Goal: Task Accomplishment & Management: Complete application form

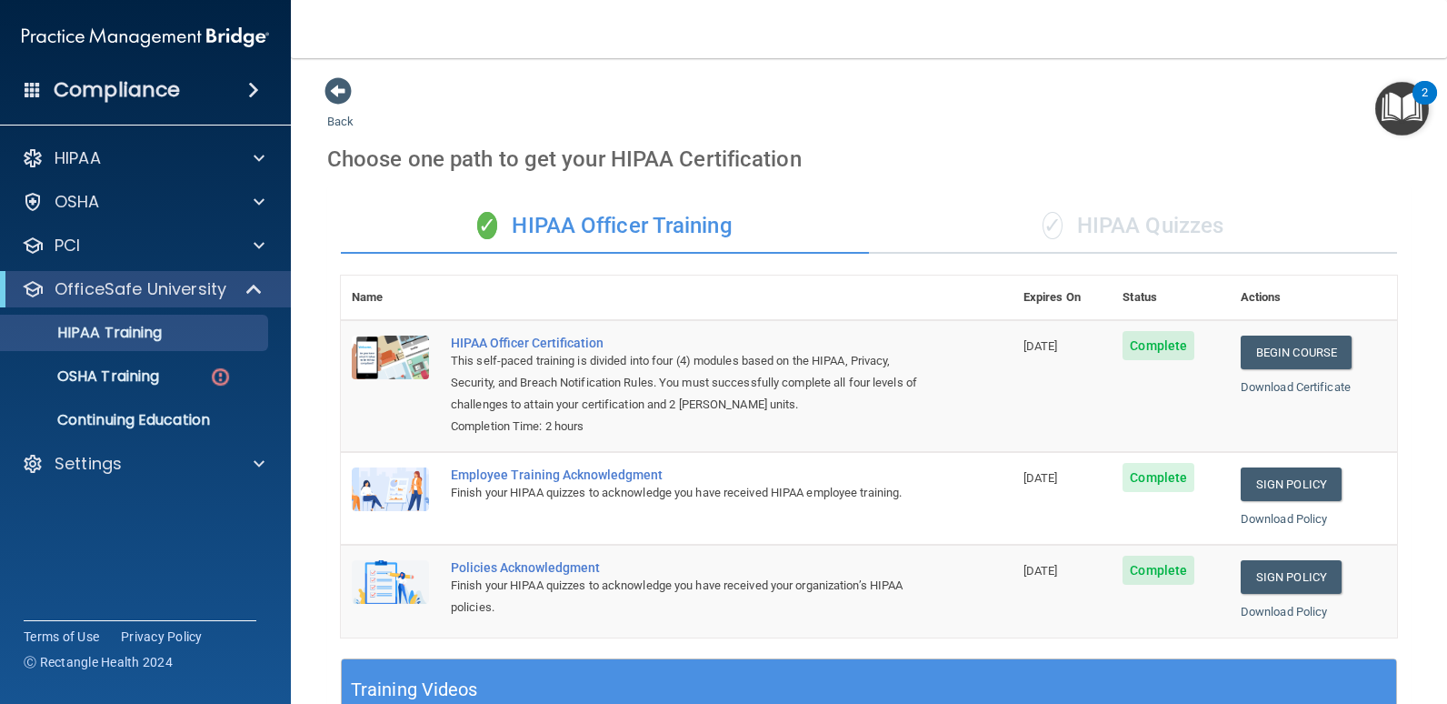
scroll to position [364, 0]
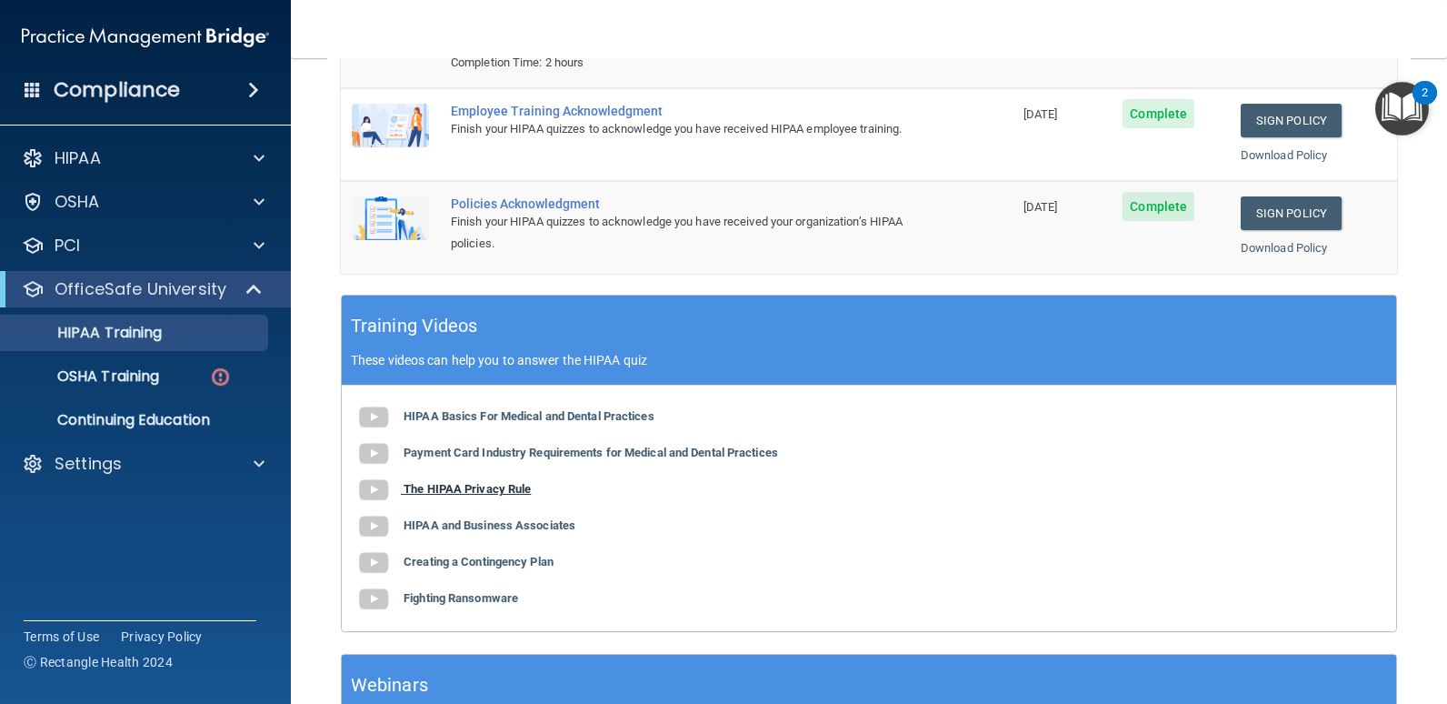
click at [476, 486] on b "The HIPAA Privacy Rule" at bounding box center [467, 489] width 127 height 14
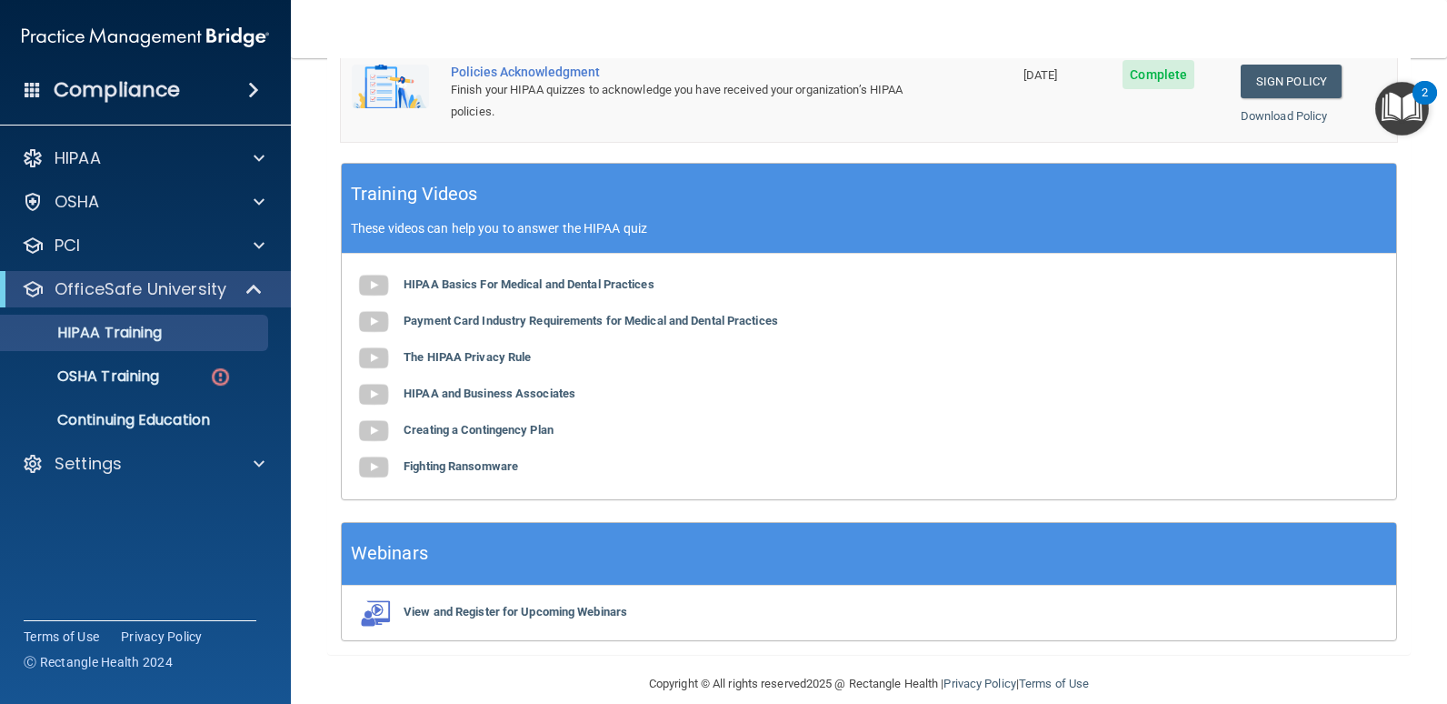
scroll to position [520, 0]
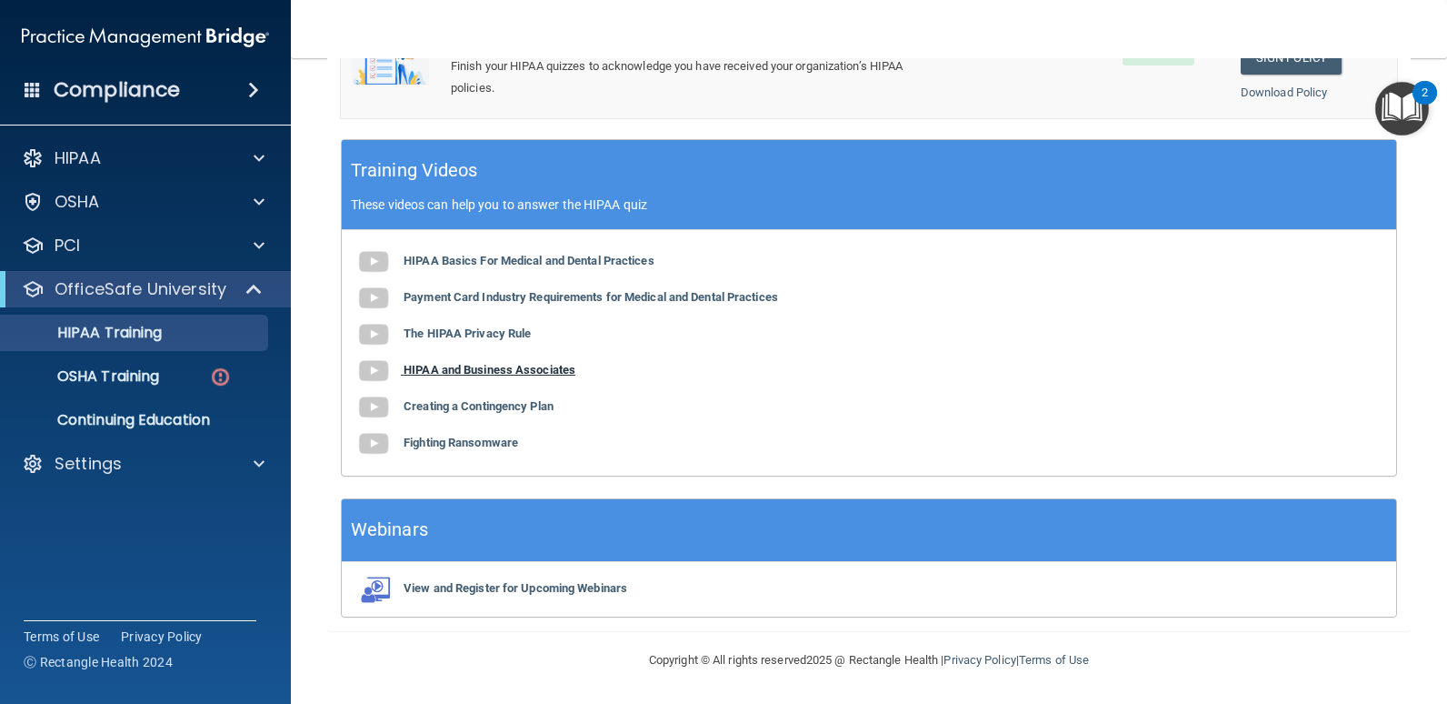
click at [466, 368] on b "HIPAA and Business Associates" at bounding box center [490, 370] width 172 height 14
click at [490, 410] on b "Creating a Contingency Plan" at bounding box center [479, 406] width 150 height 14
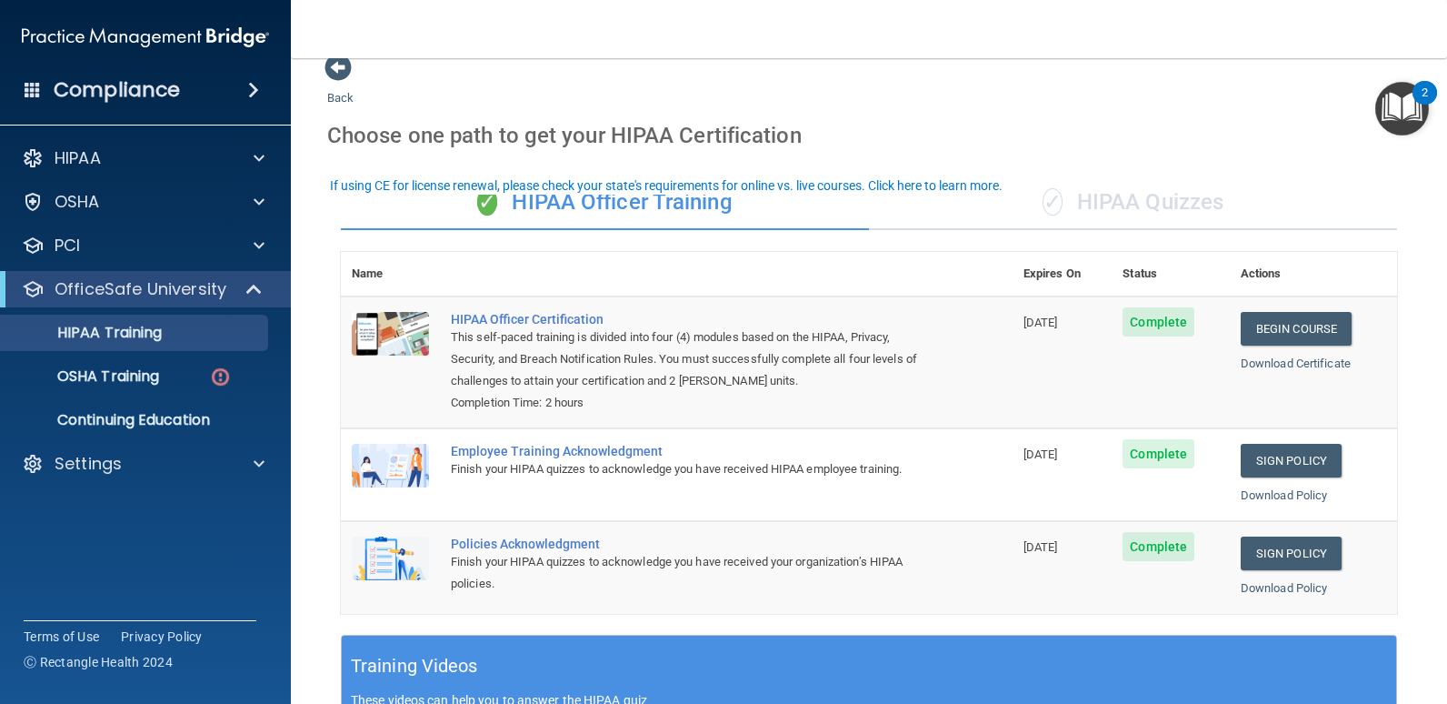
scroll to position [0, 0]
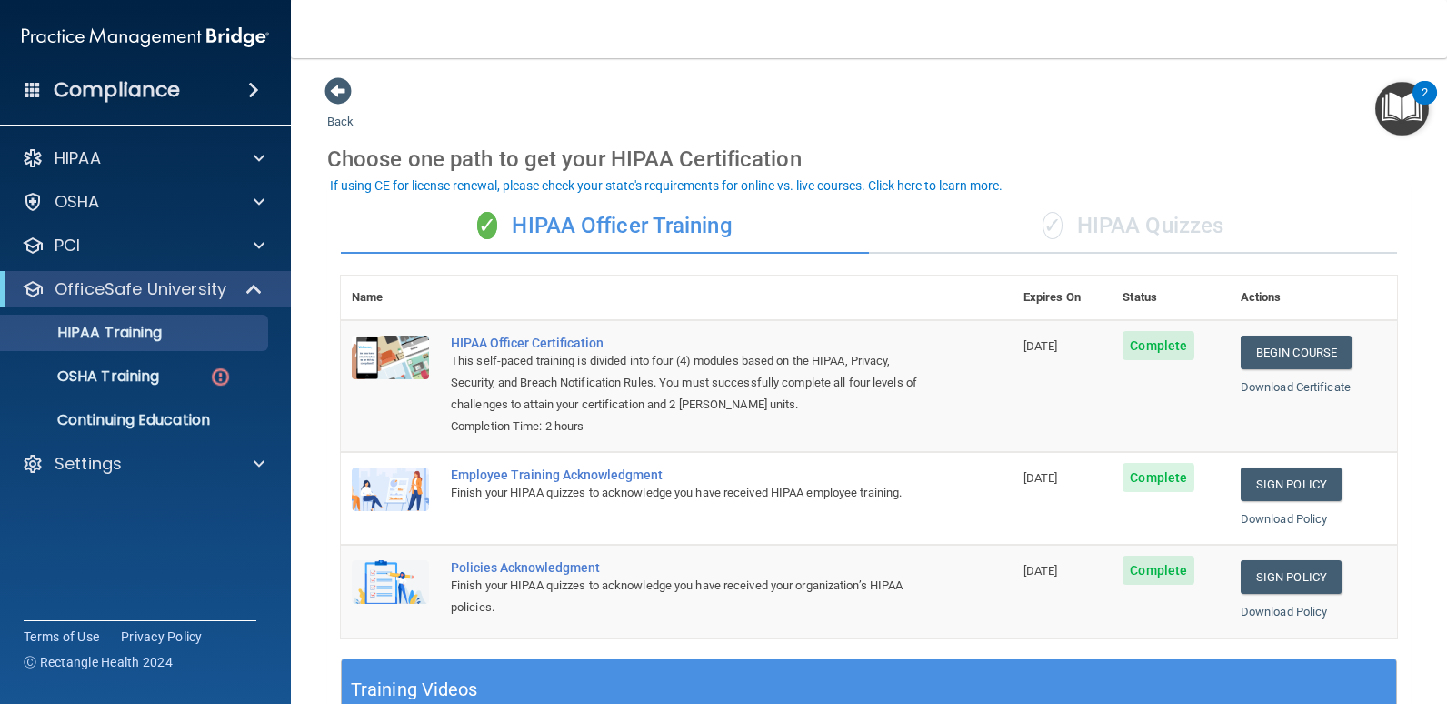
click at [1138, 222] on div "✓ HIPAA Quizzes" at bounding box center [1133, 226] width 528 height 55
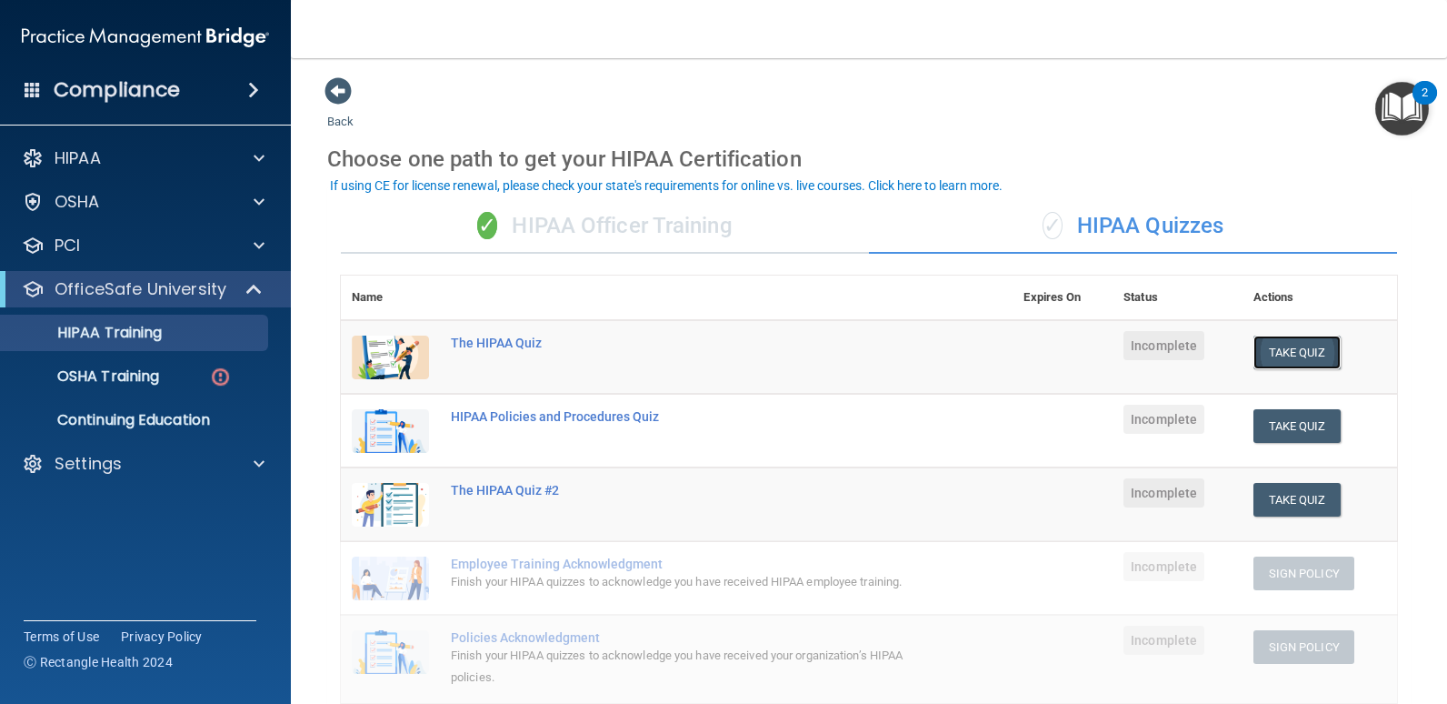
click at [1269, 352] on button "Take Quiz" at bounding box center [1297, 352] width 87 height 34
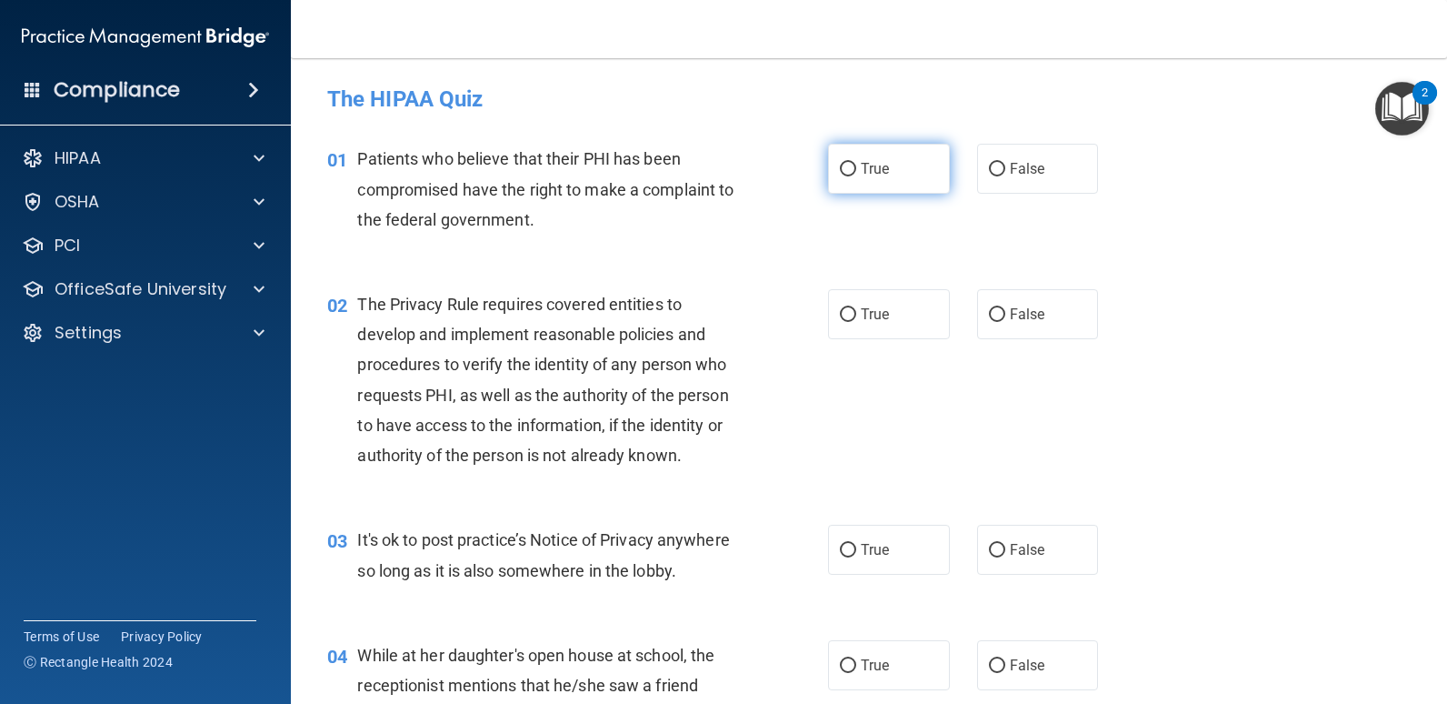
click at [887, 173] on label "True" at bounding box center [889, 169] width 122 height 50
click at [856, 173] on input "True" at bounding box center [848, 170] width 16 height 14
radio input "true"
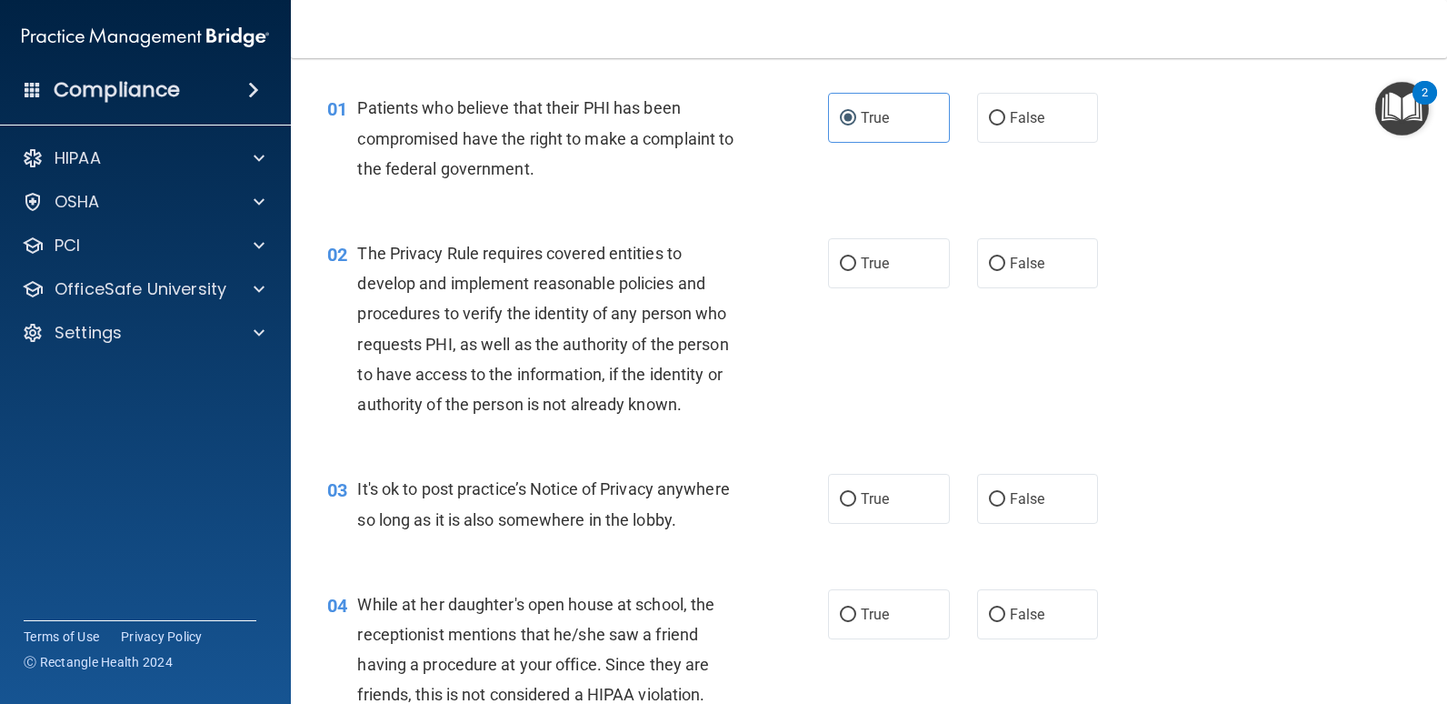
scroll to position [91, 0]
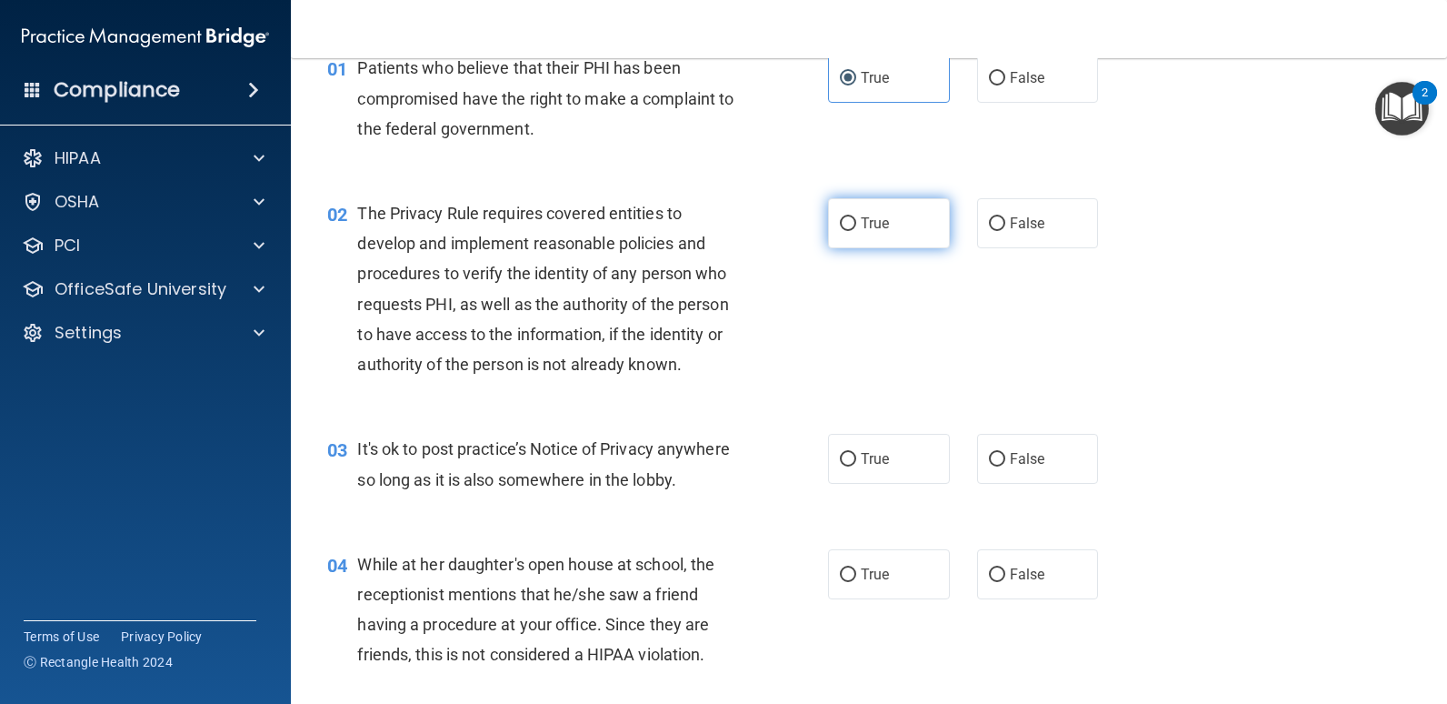
click at [845, 224] on input "True" at bounding box center [848, 224] width 16 height 14
radio input "true"
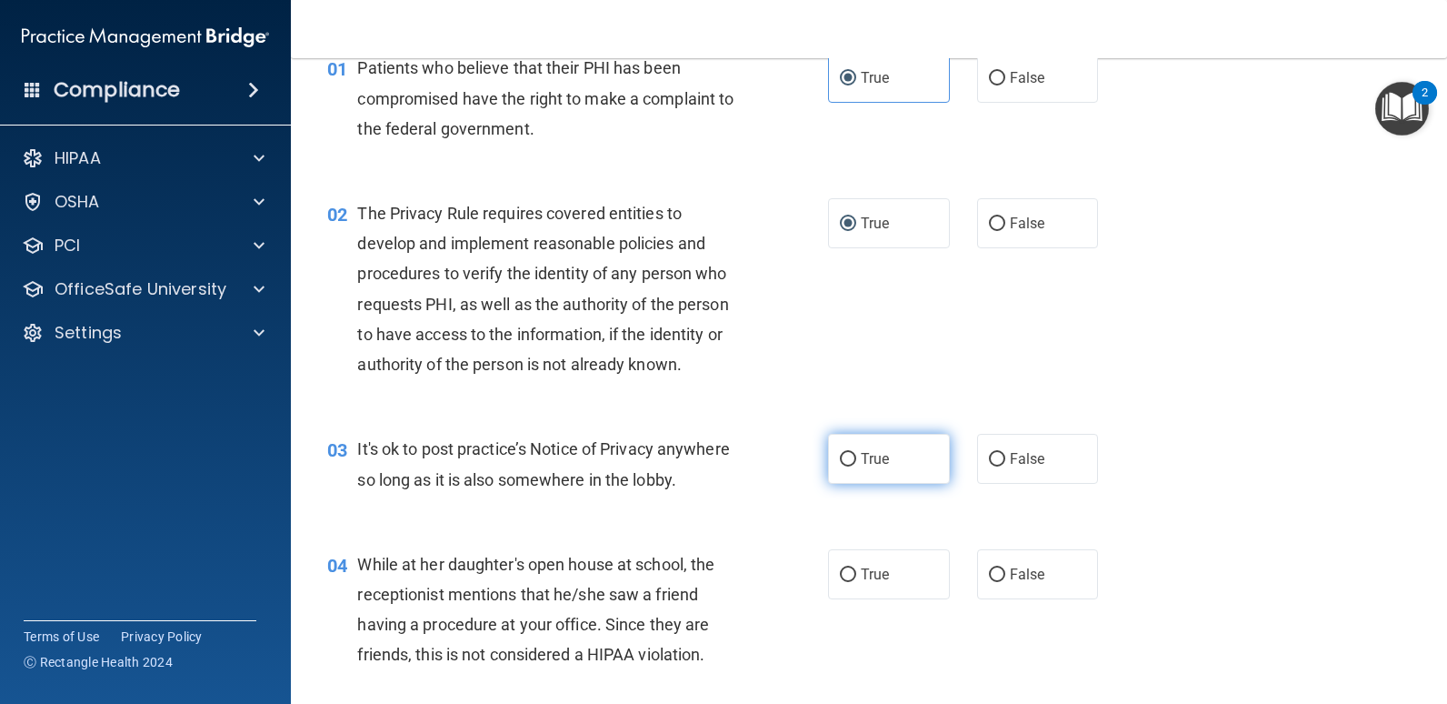
click at [840, 459] on input "True" at bounding box center [848, 460] width 16 height 14
radio input "true"
click at [715, 498] on div "03 It's ok to post practice’s Notice of Privacy anywhere so long as it is also …" at bounding box center [577, 468] width 555 height 69
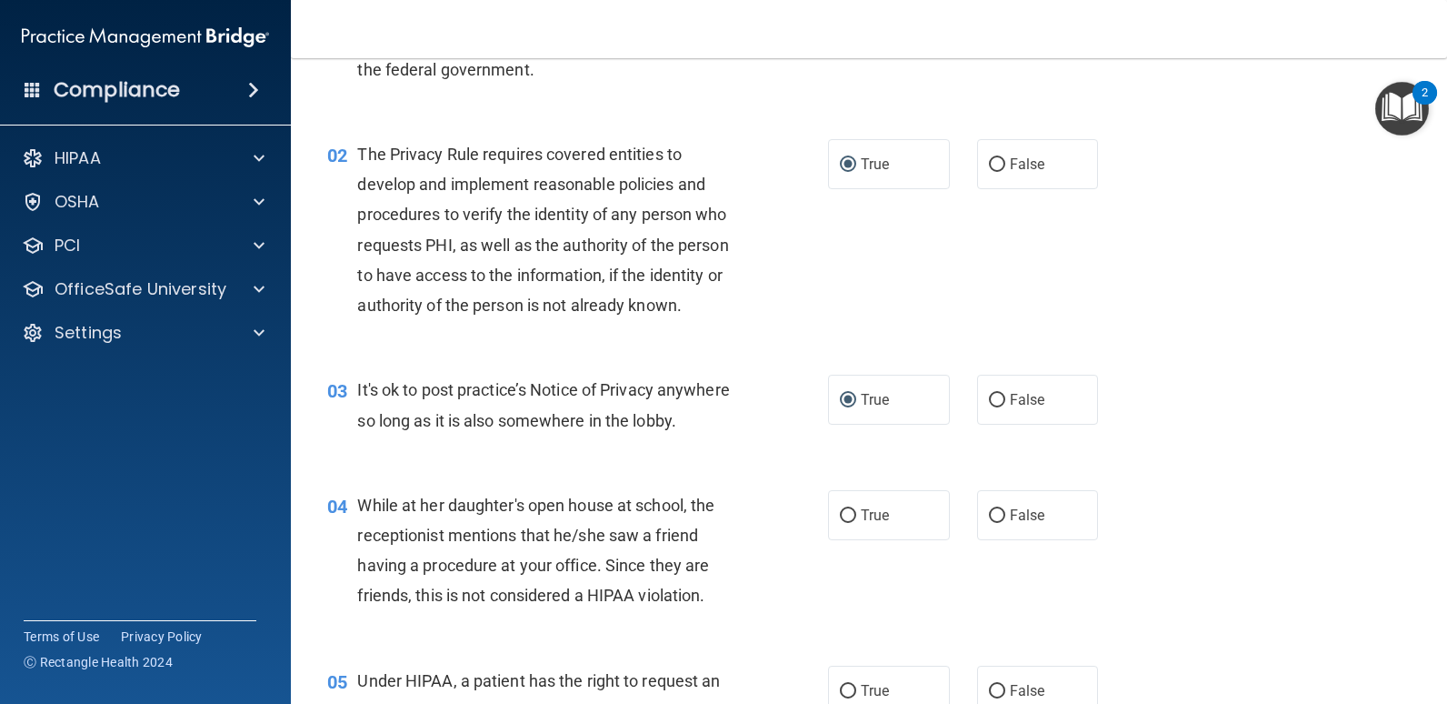
scroll to position [182, 0]
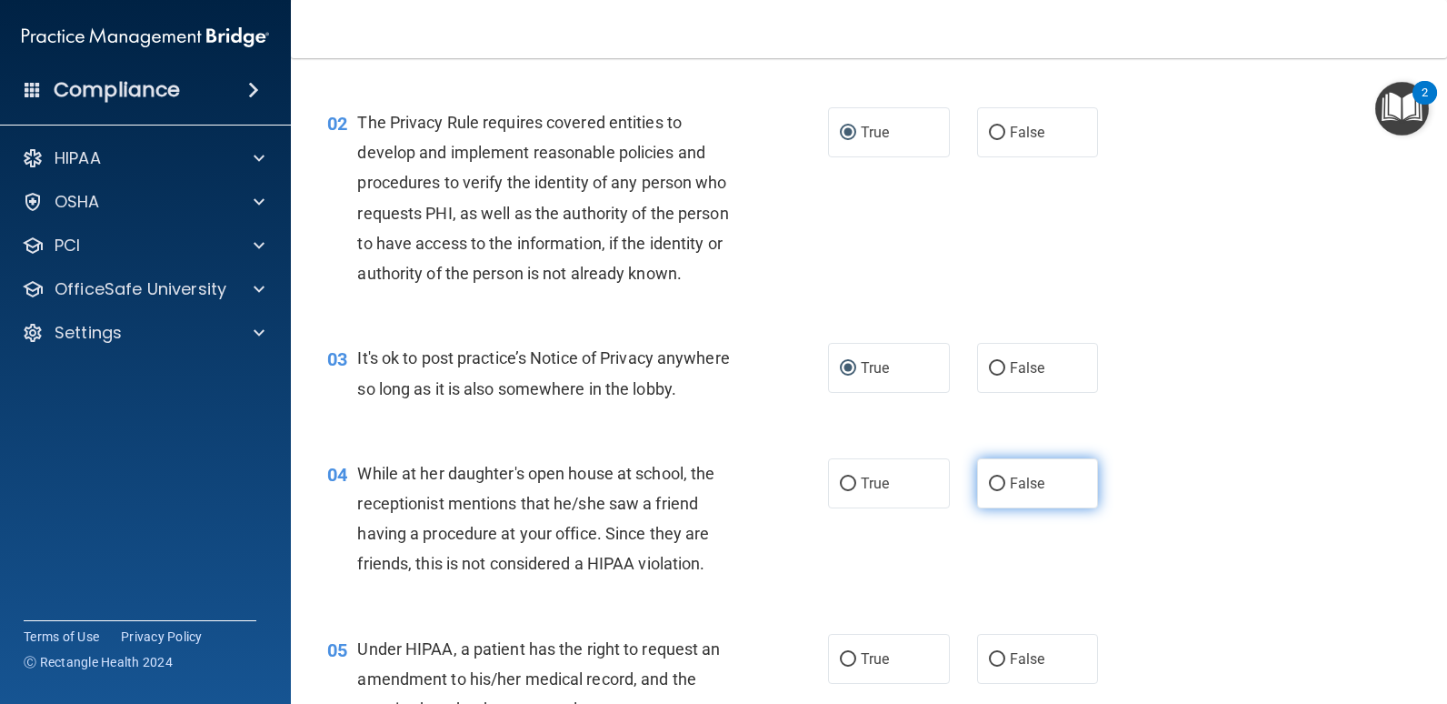
click at [1010, 478] on span "False" at bounding box center [1027, 483] width 35 height 17
click at [1005, 478] on input "False" at bounding box center [997, 484] width 16 height 14
radio input "true"
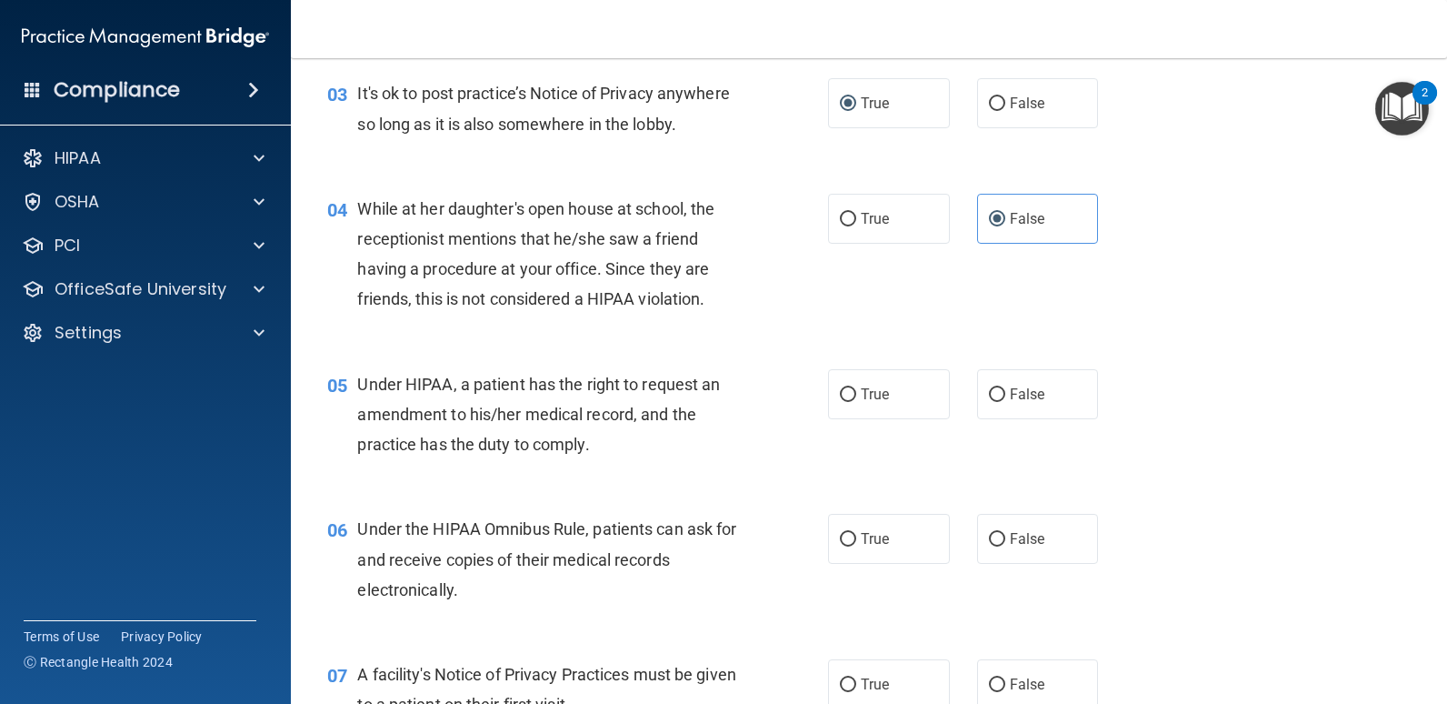
scroll to position [455, 0]
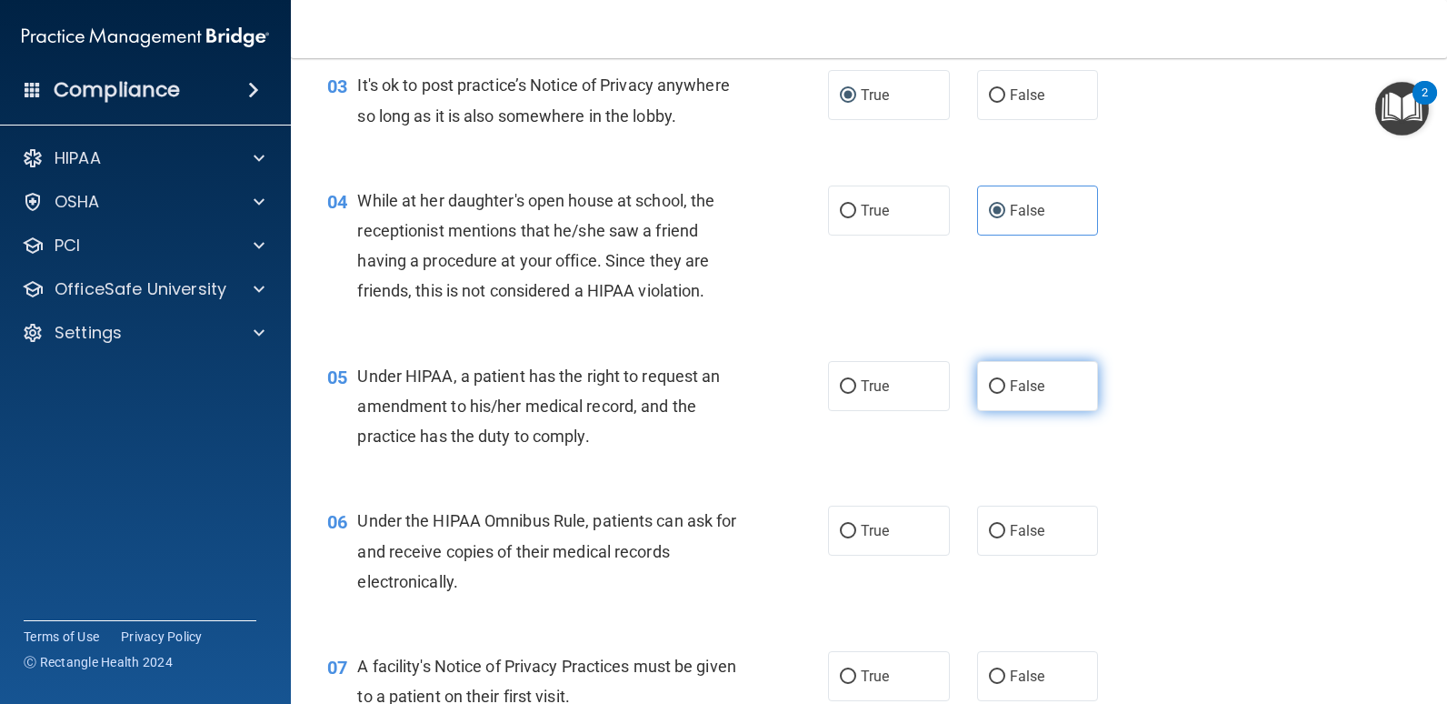
click at [996, 390] on label "False" at bounding box center [1038, 386] width 122 height 50
click at [989, 383] on input "False" at bounding box center [997, 387] width 16 height 14
radio input "true"
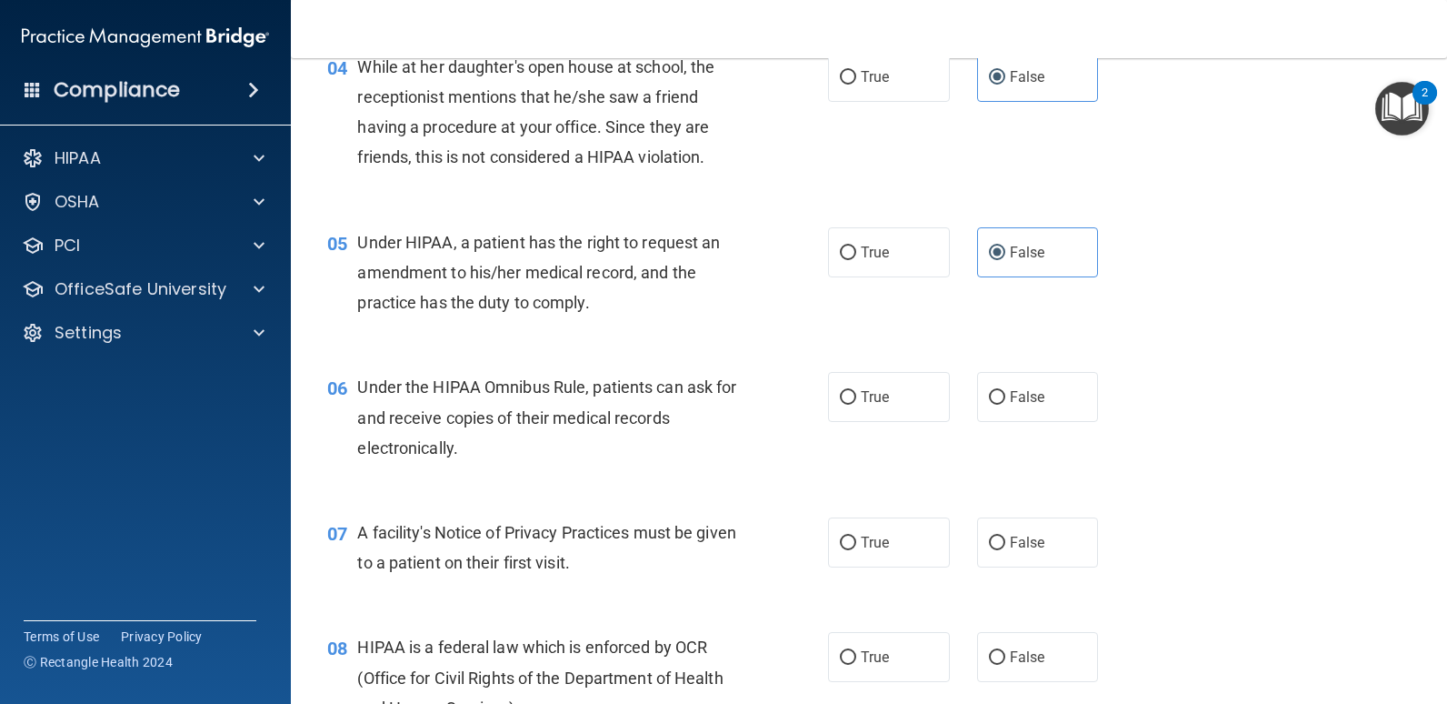
scroll to position [636, 0]
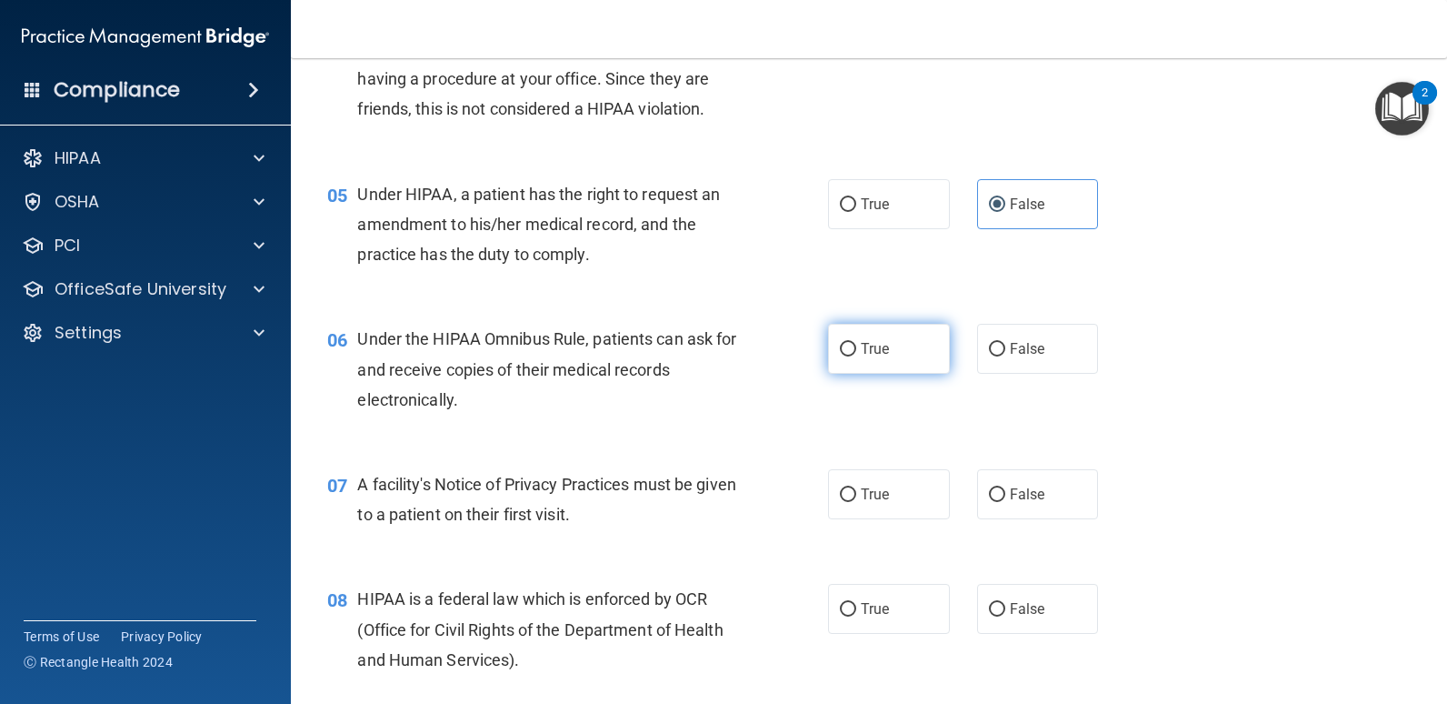
click at [840, 351] on input "True" at bounding box center [848, 350] width 16 height 14
radio input "true"
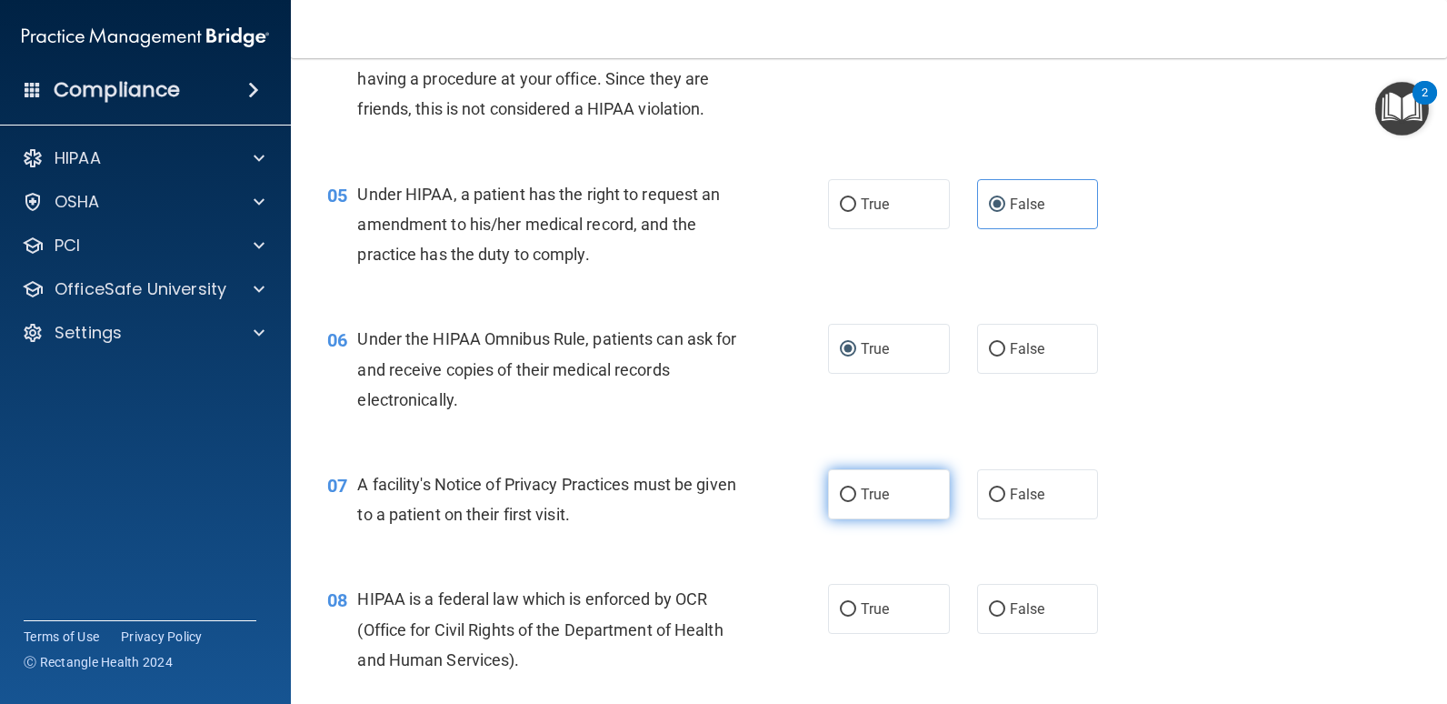
click at [845, 494] on input "True" at bounding box center [848, 495] width 16 height 14
radio input "true"
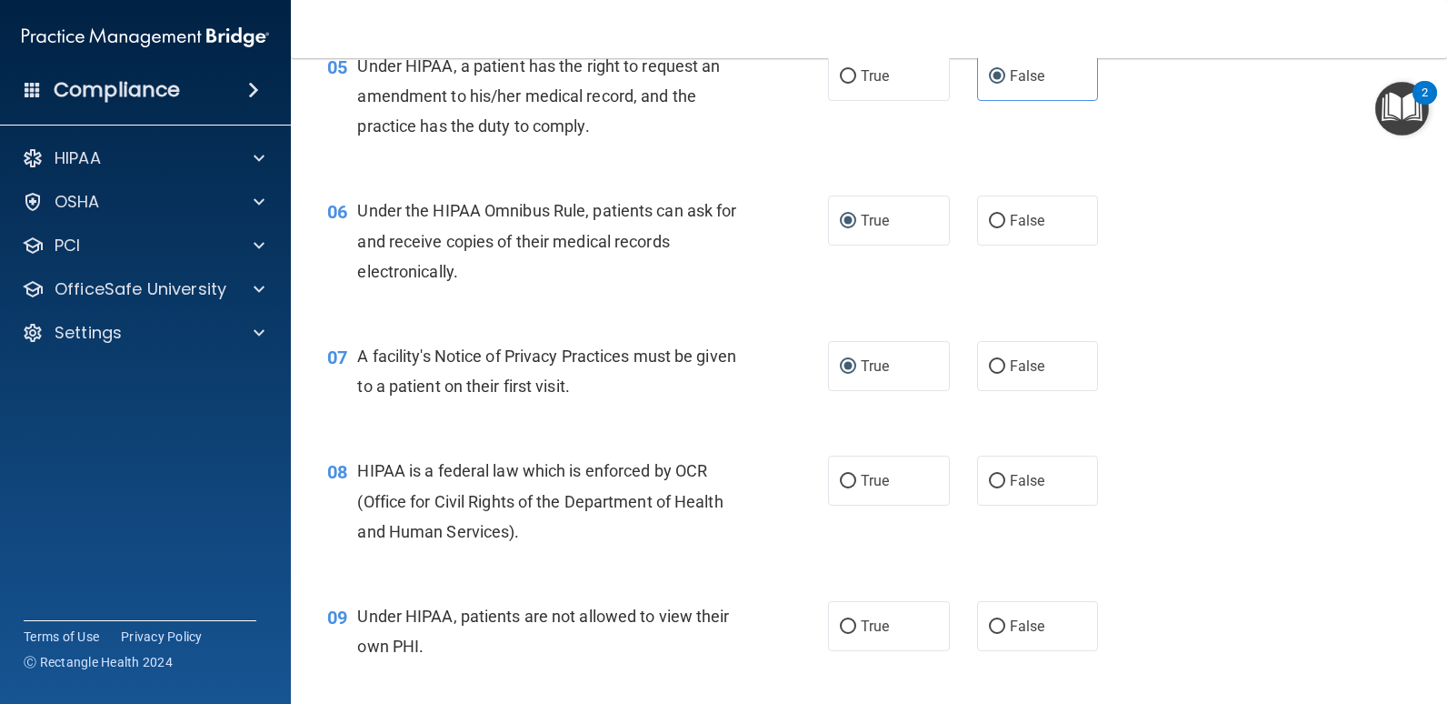
scroll to position [818, 0]
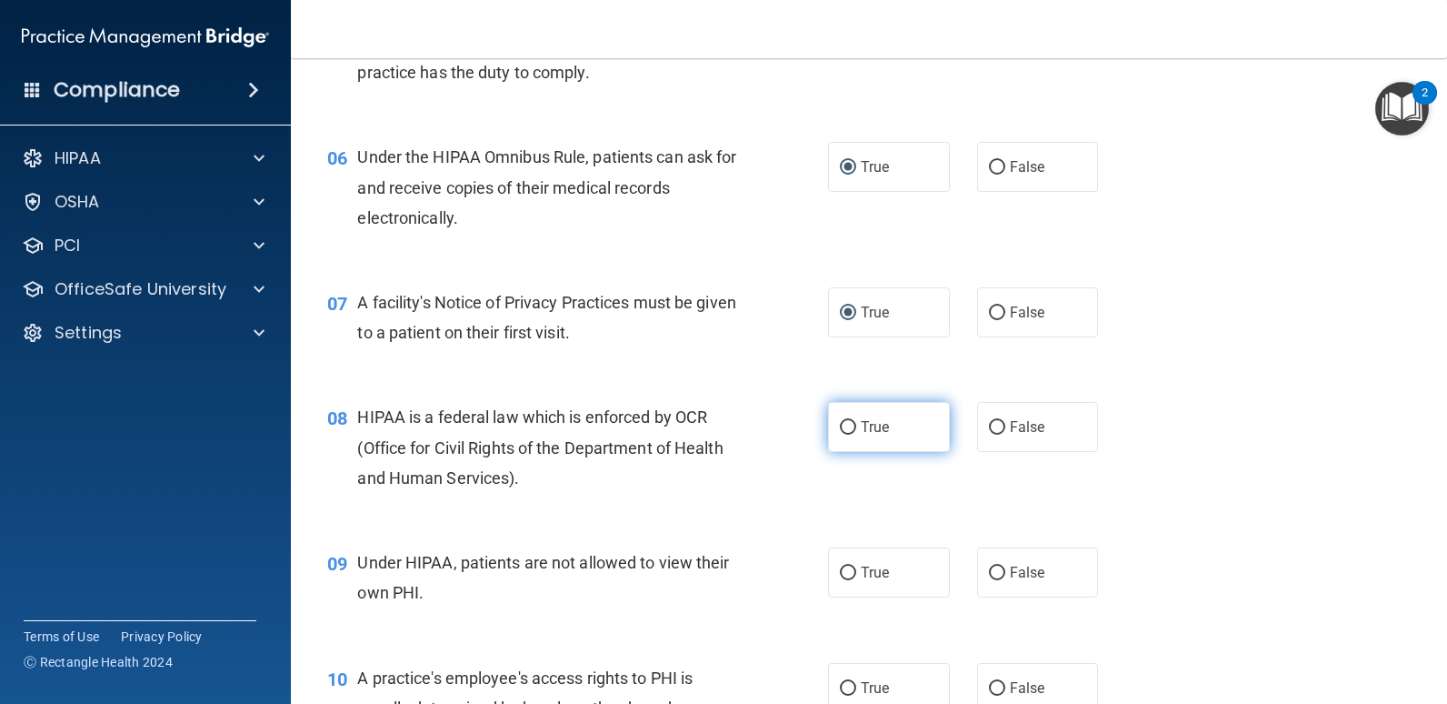
click at [853, 425] on label "True" at bounding box center [889, 427] width 122 height 50
click at [853, 425] on input "True" at bounding box center [848, 428] width 16 height 14
radio input "true"
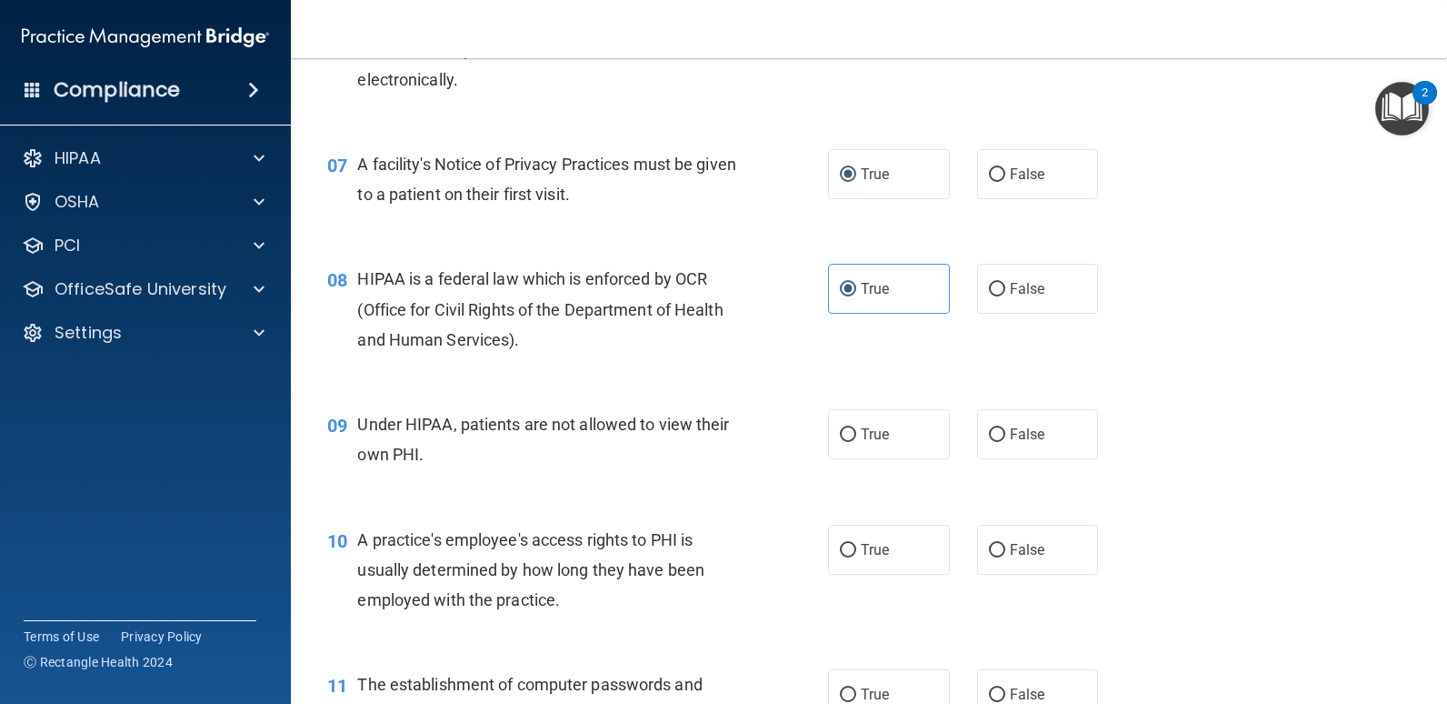
scroll to position [1000, 0]
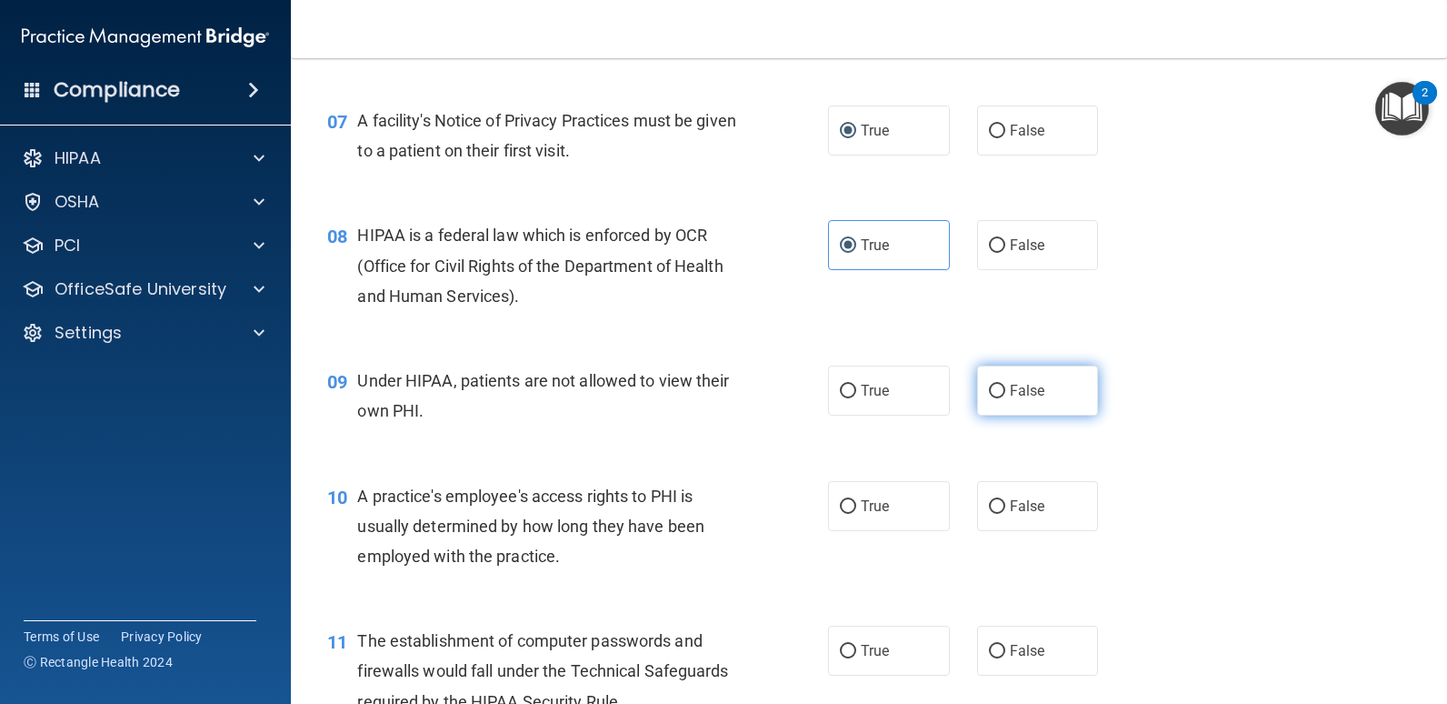
click at [989, 388] on input "False" at bounding box center [997, 392] width 16 height 14
radio input "true"
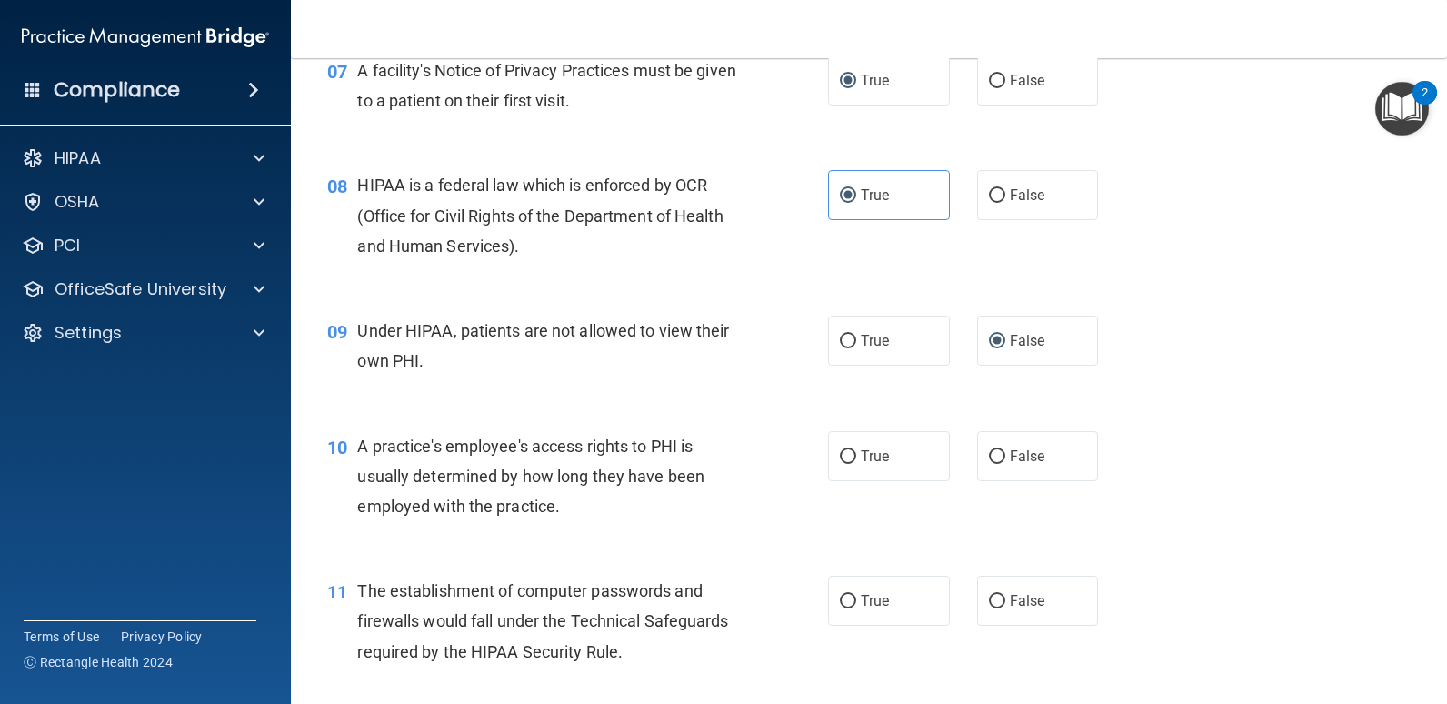
scroll to position [1091, 0]
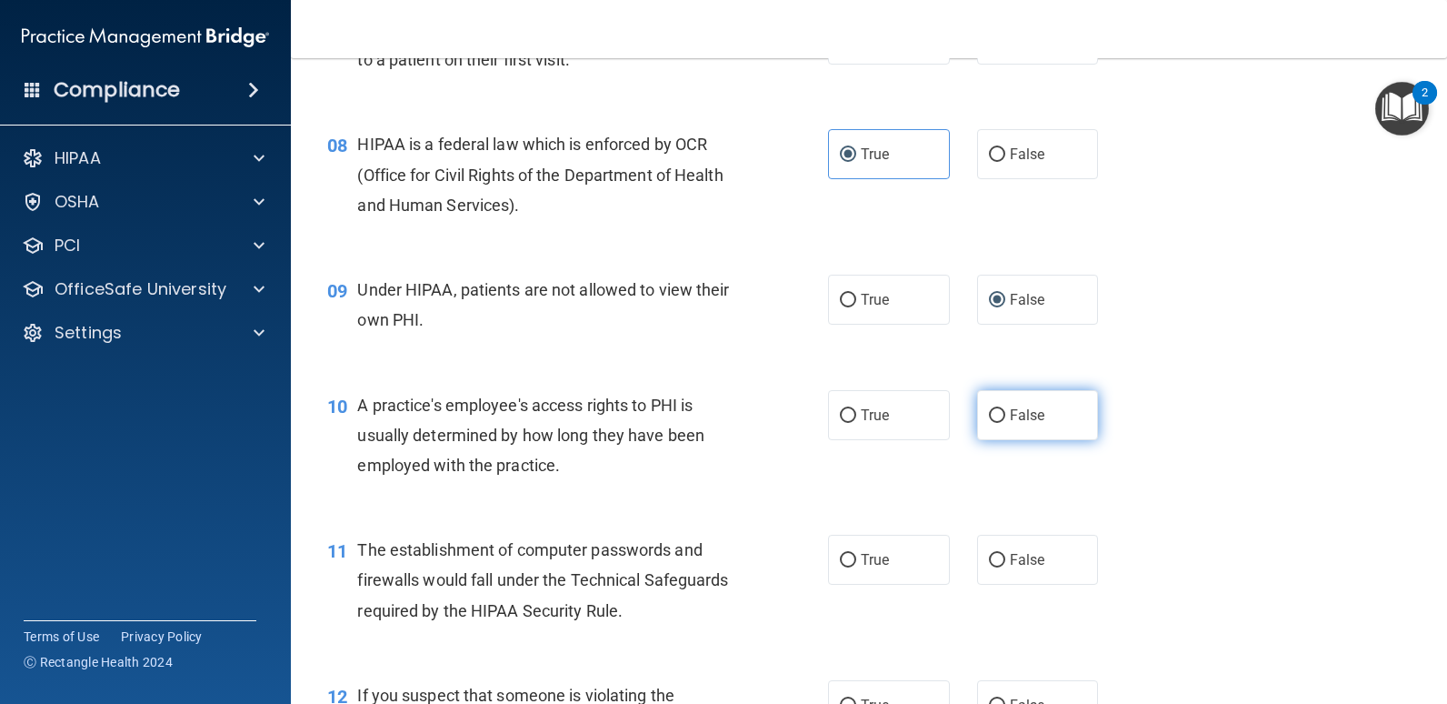
click at [989, 412] on input "False" at bounding box center [997, 416] width 16 height 14
radio input "true"
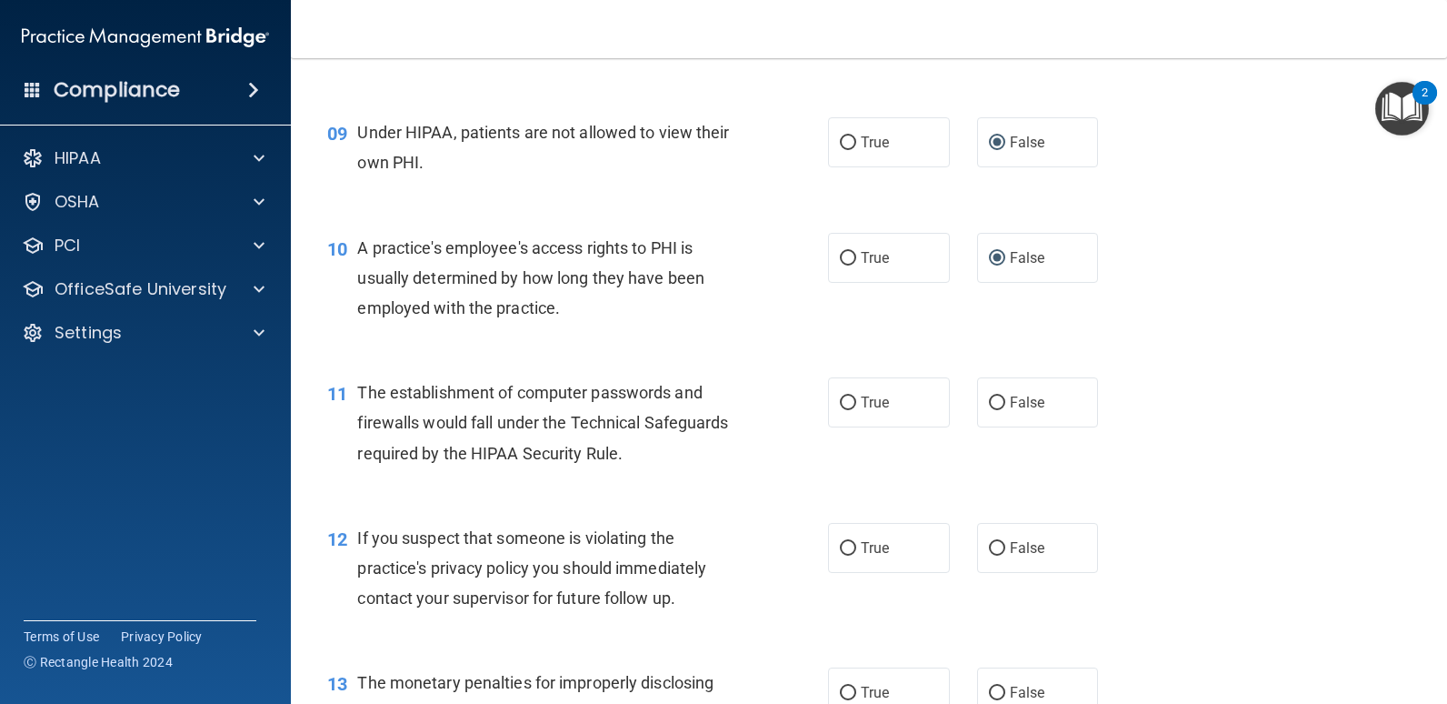
scroll to position [1273, 0]
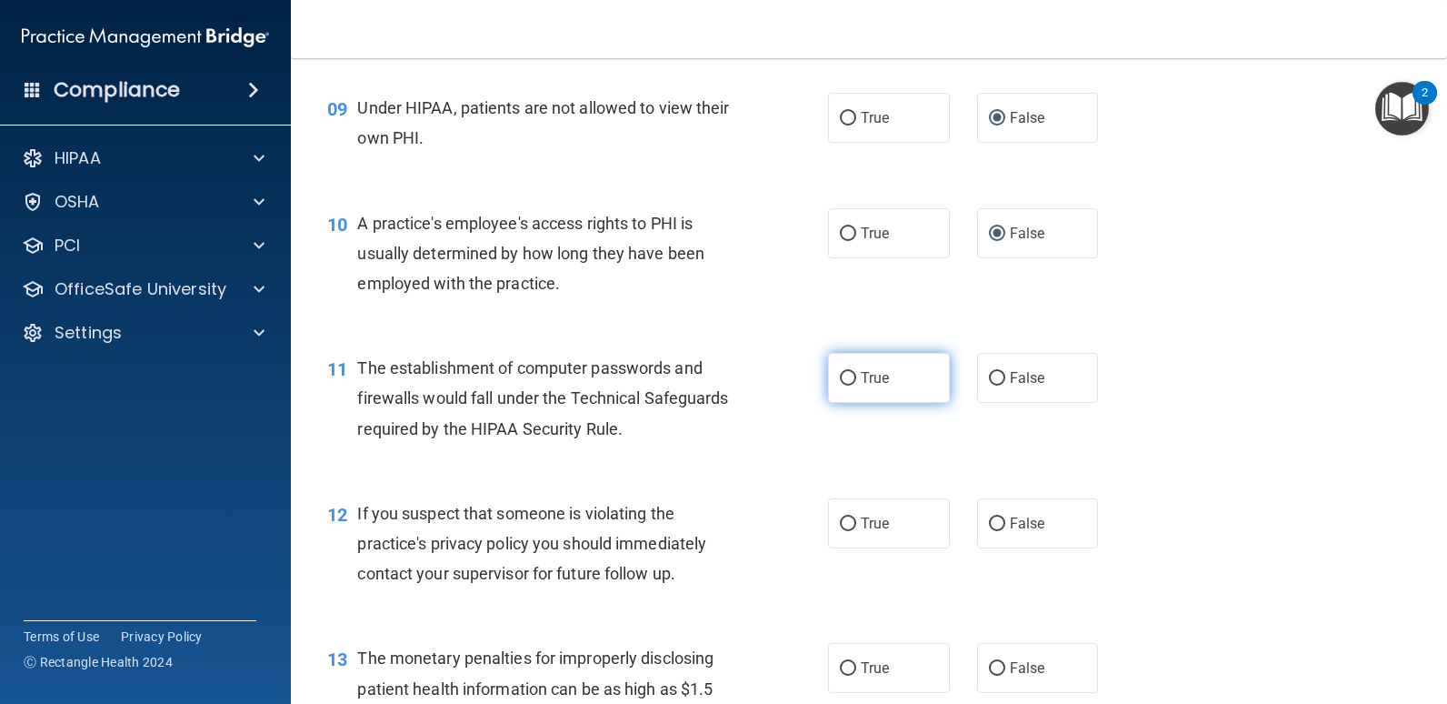
click at [844, 377] on input "True" at bounding box center [848, 379] width 16 height 14
radio input "true"
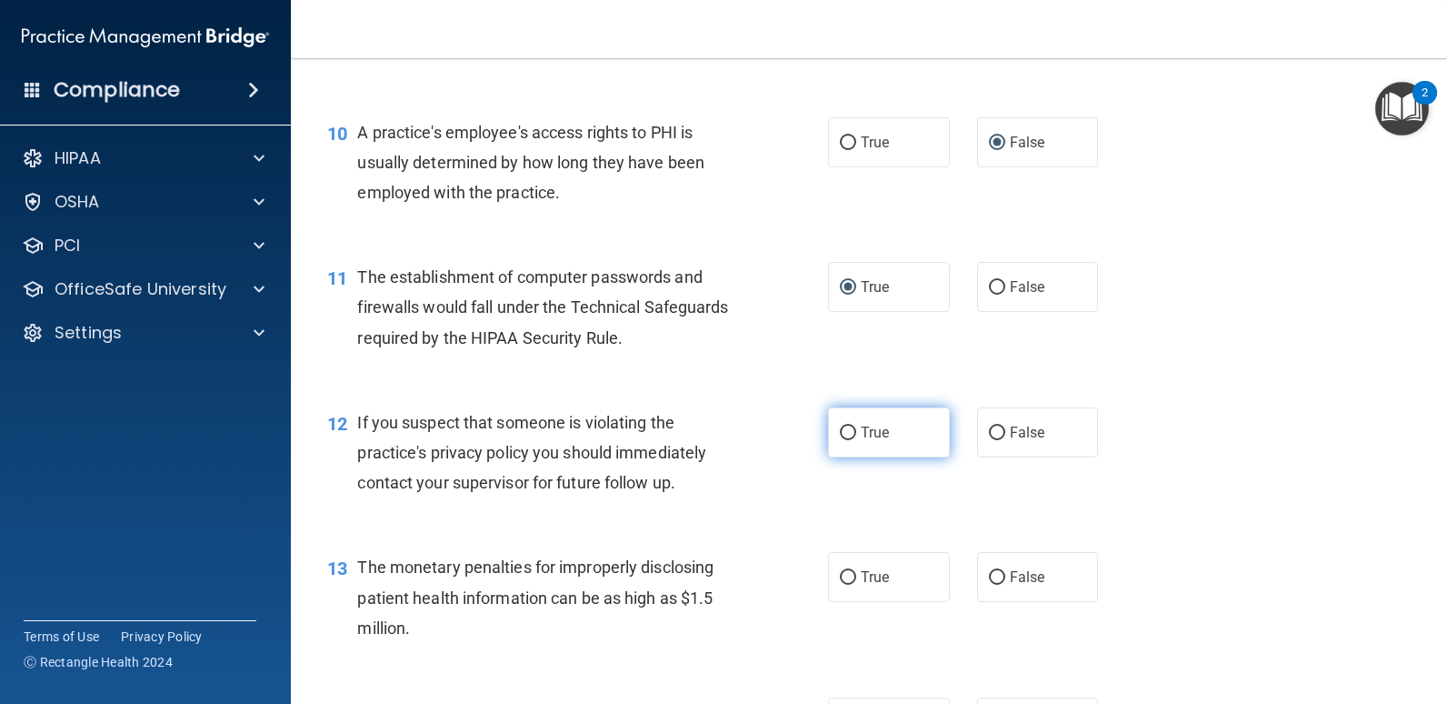
drag, startPoint x: 847, startPoint y: 430, endPoint x: 823, endPoint y: 433, distance: 24.7
click at [846, 430] on input "True" at bounding box center [848, 433] width 16 height 14
radio input "true"
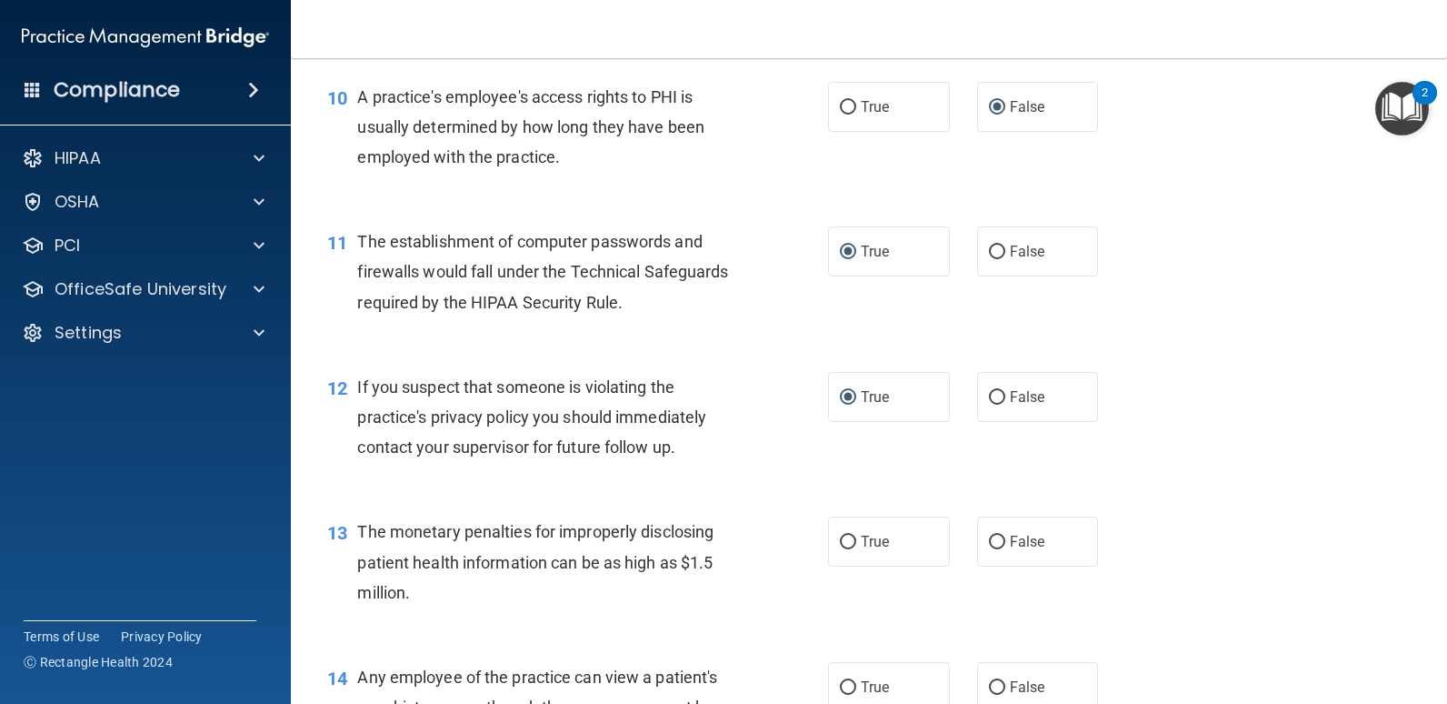
scroll to position [1454, 0]
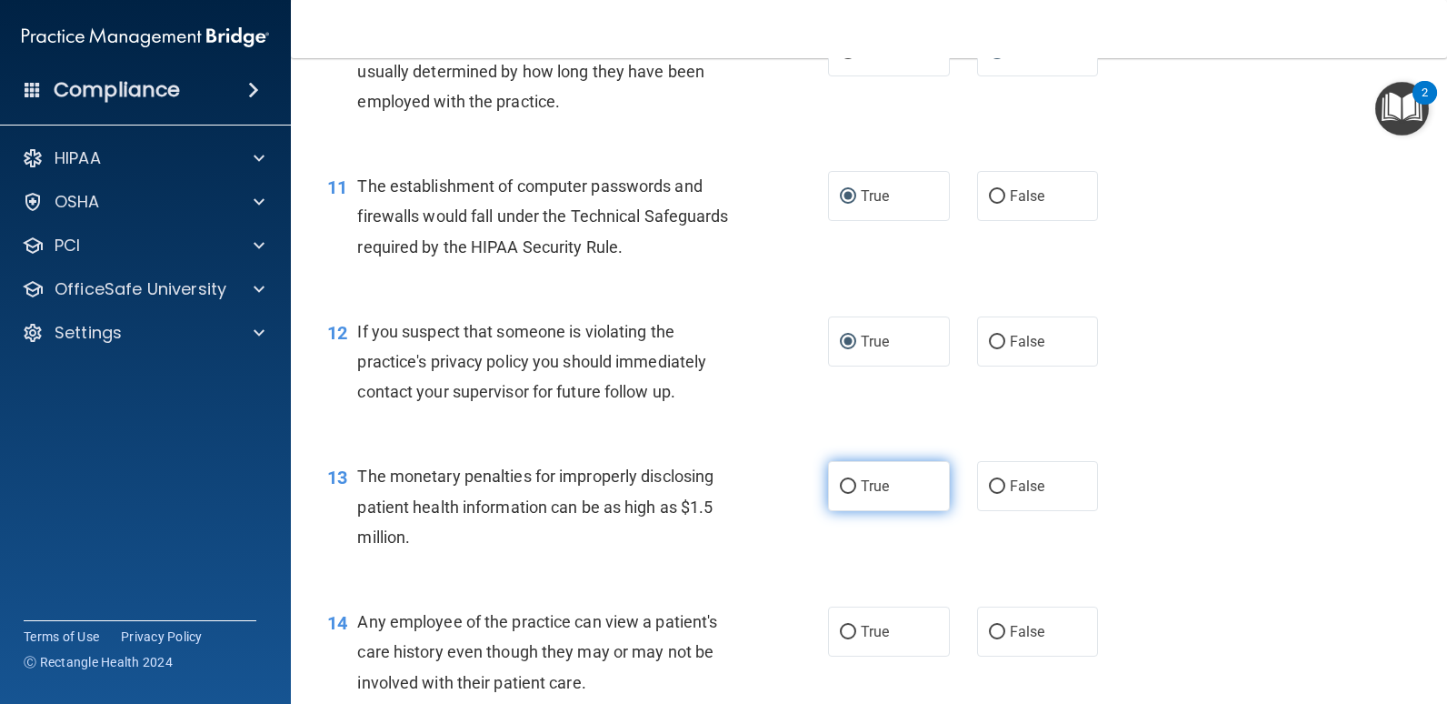
click at [843, 487] on input "True" at bounding box center [848, 487] width 16 height 14
radio input "true"
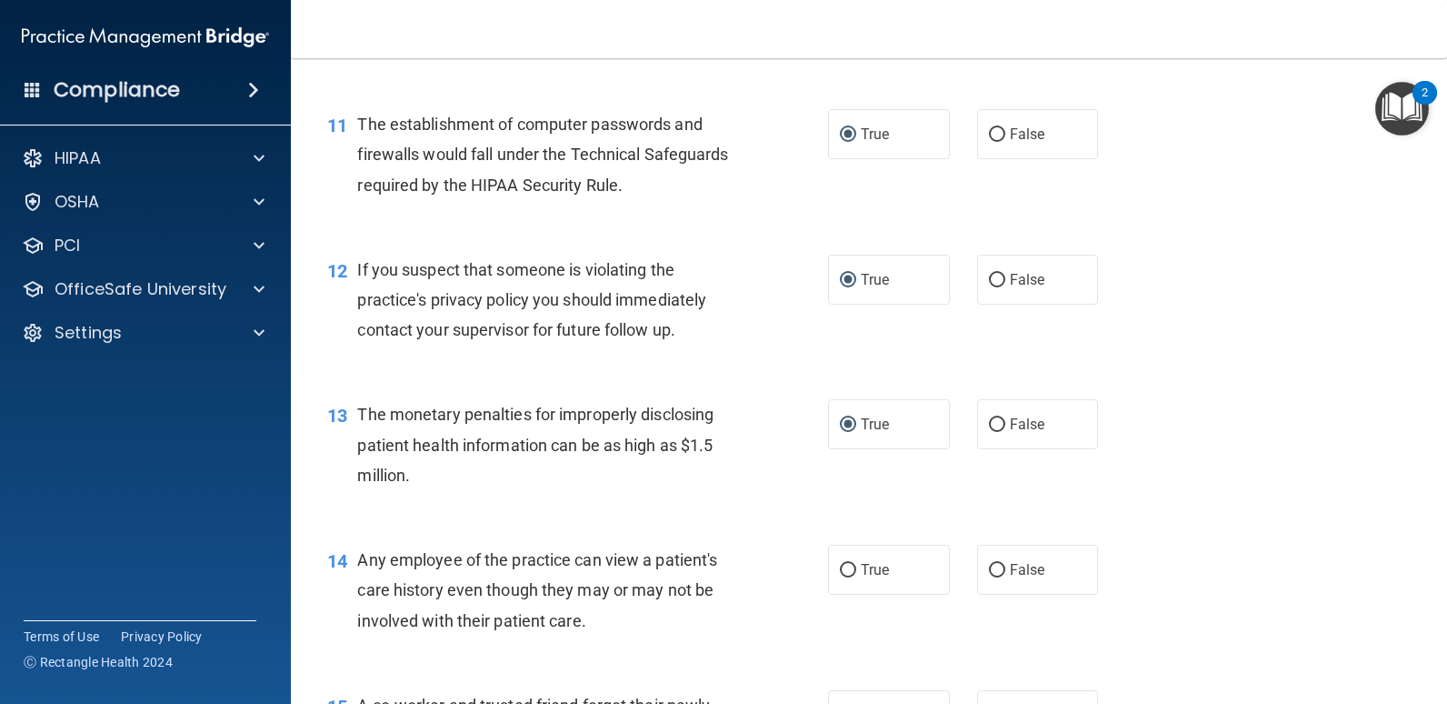
scroll to position [1636, 0]
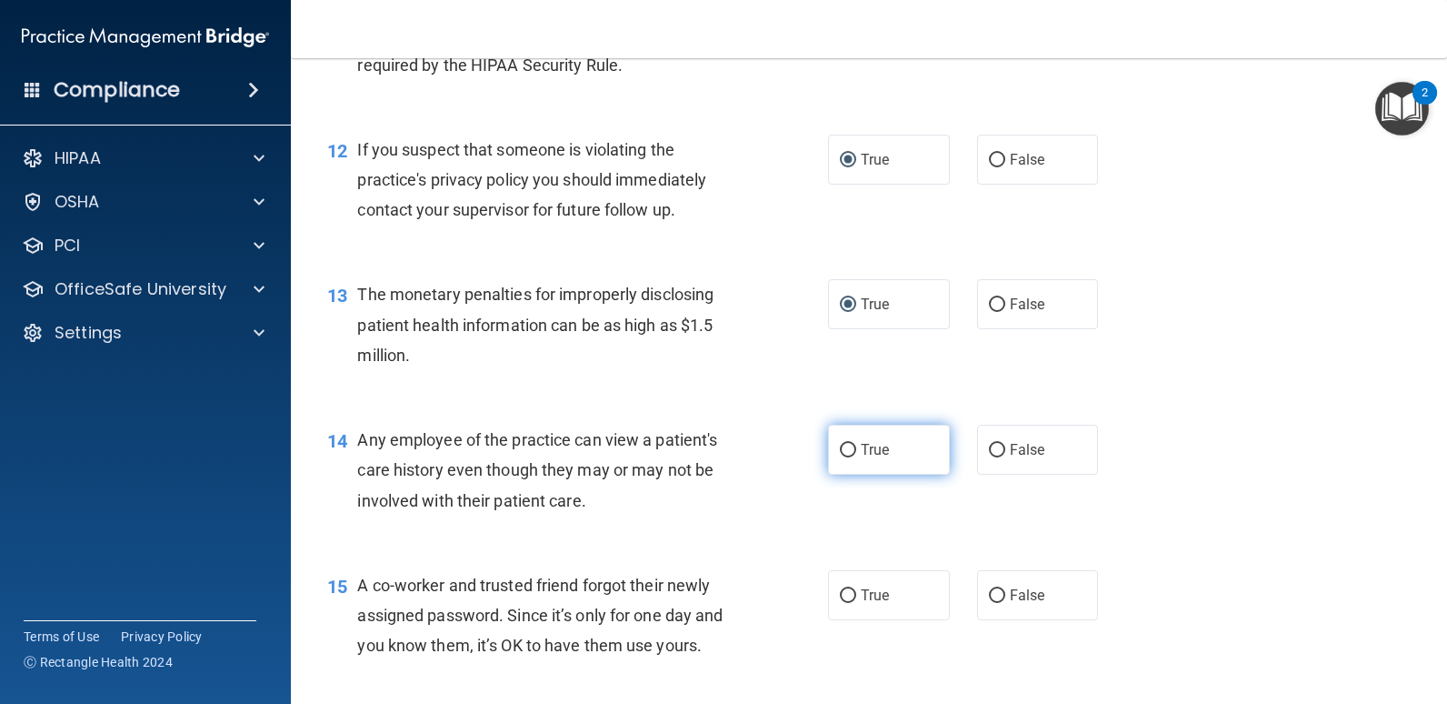
click at [849, 451] on input "True" at bounding box center [848, 451] width 16 height 14
radio input "true"
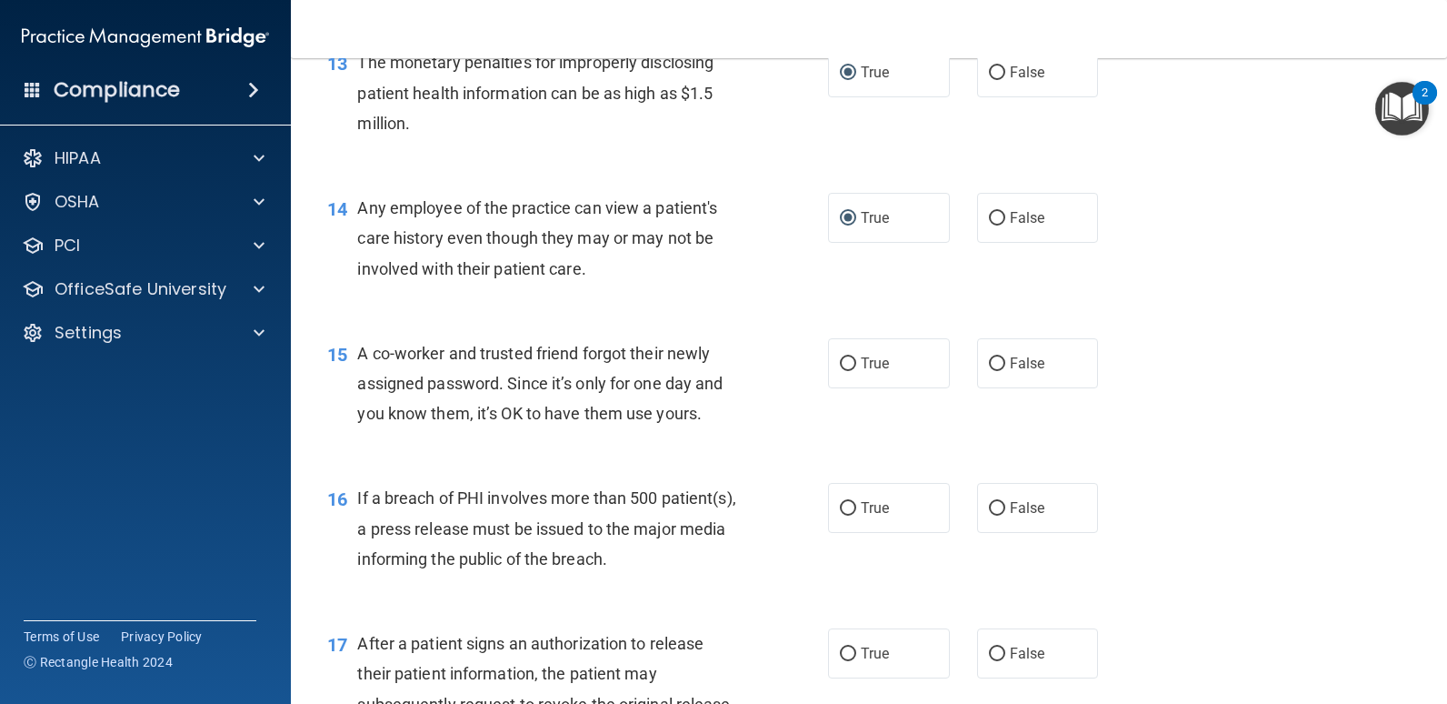
scroll to position [1909, 0]
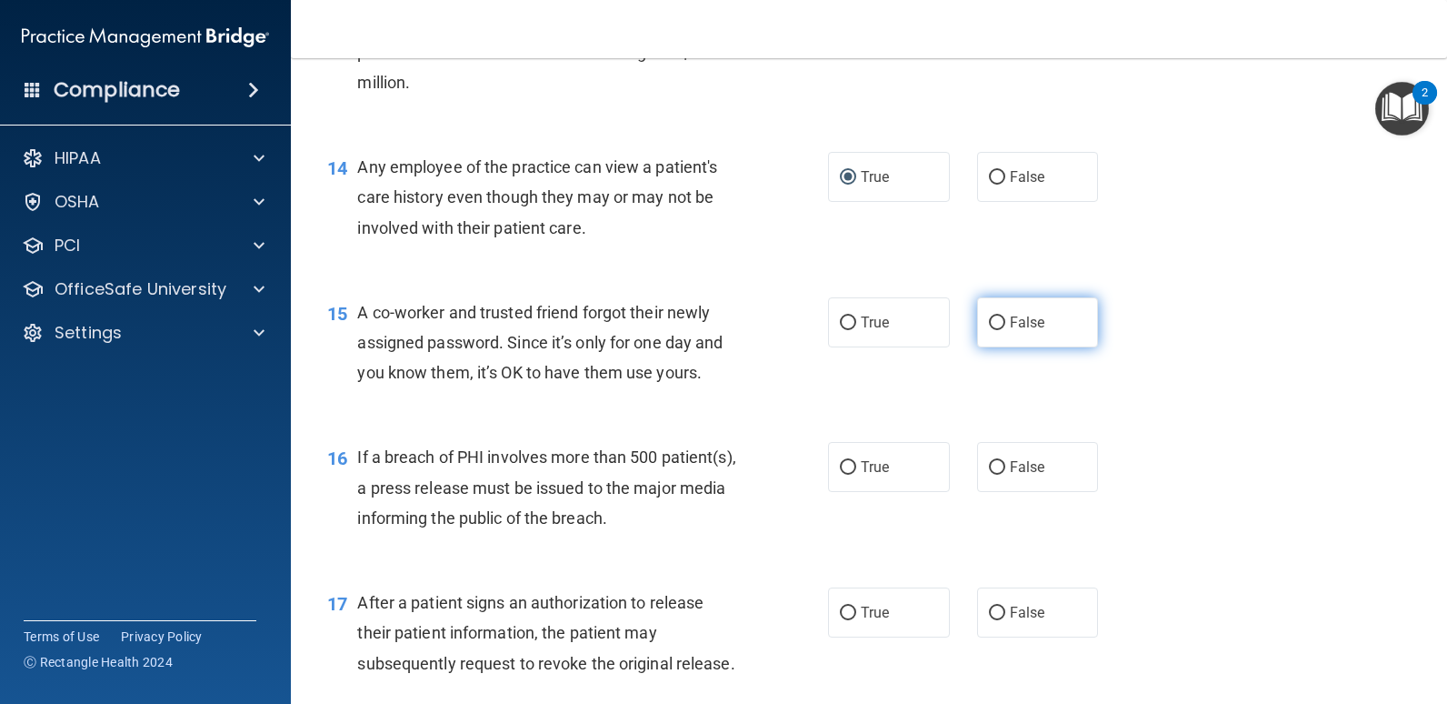
click at [989, 325] on input "False" at bounding box center [997, 323] width 16 height 14
radio input "true"
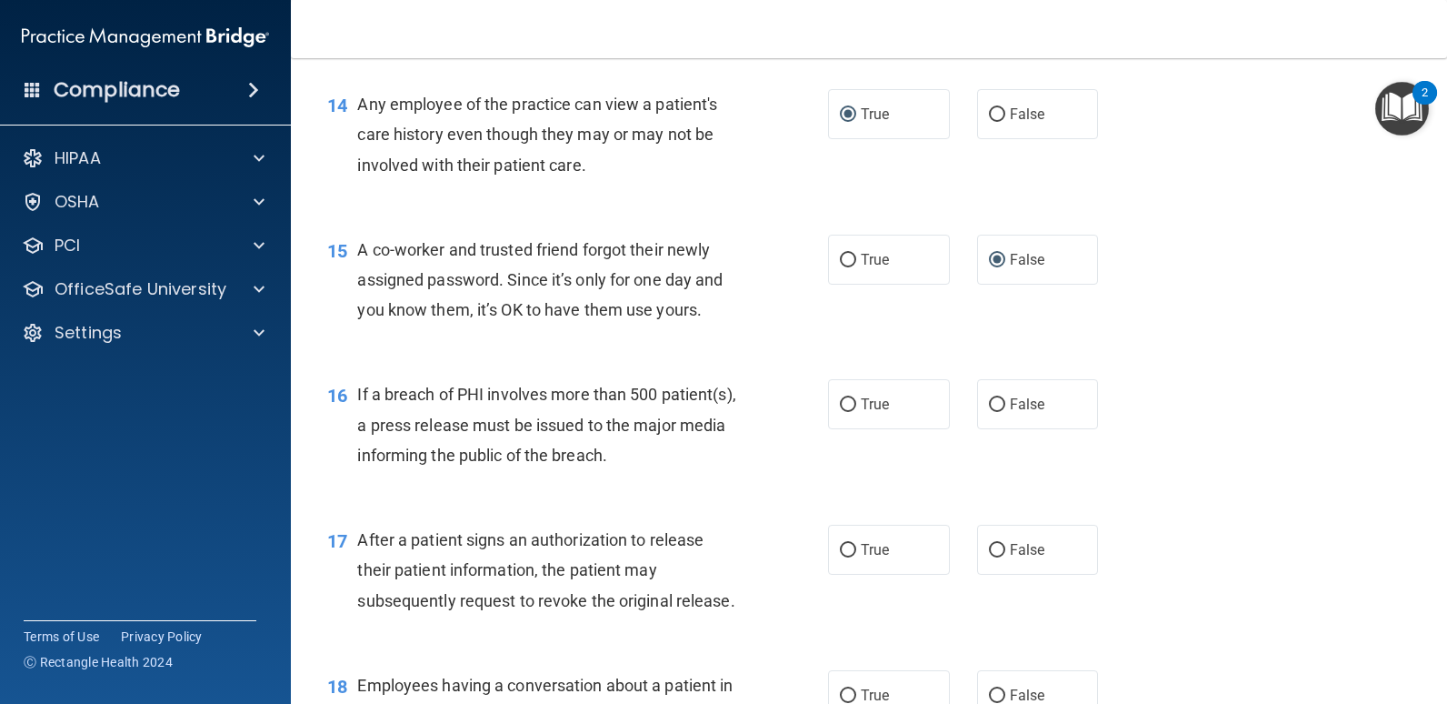
scroll to position [2000, 0]
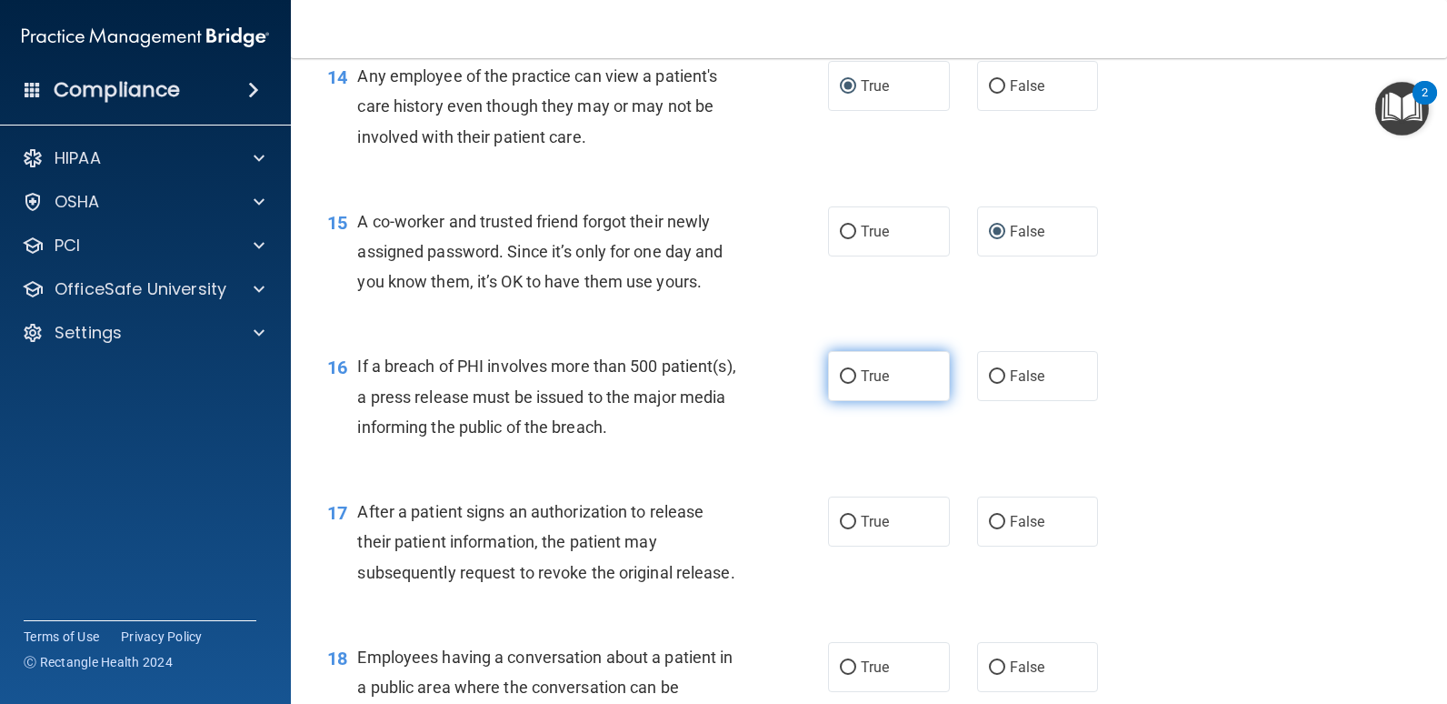
click at [845, 378] on input "True" at bounding box center [848, 377] width 16 height 14
radio input "true"
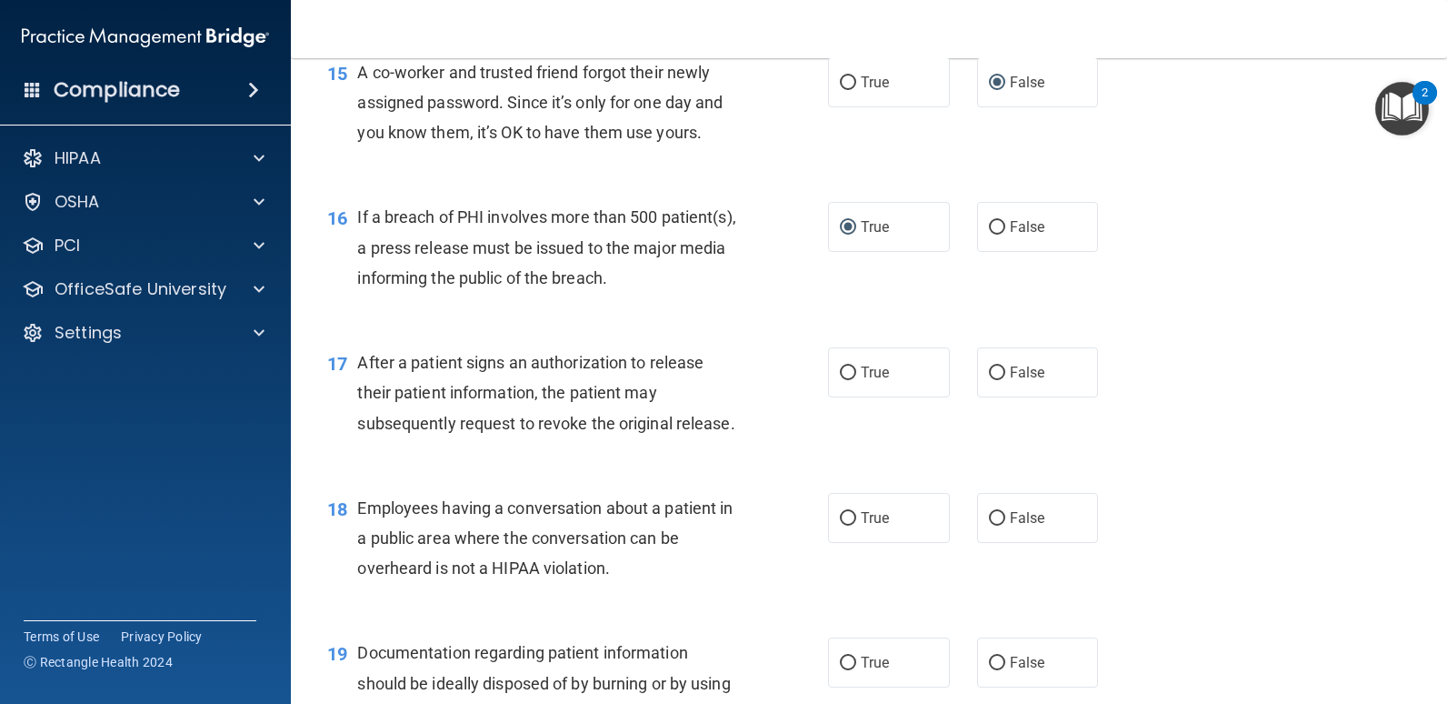
scroll to position [2182, 0]
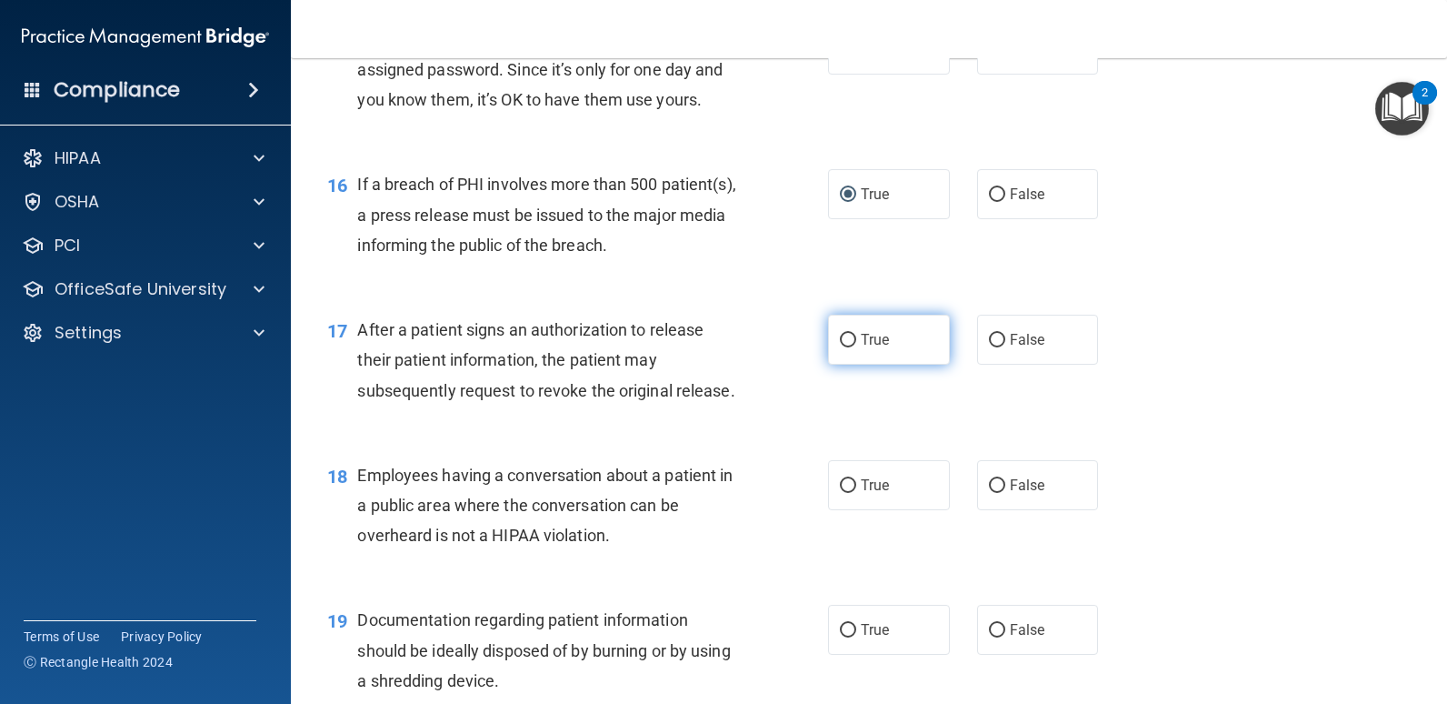
click at [848, 334] on input "True" at bounding box center [848, 341] width 16 height 14
radio input "true"
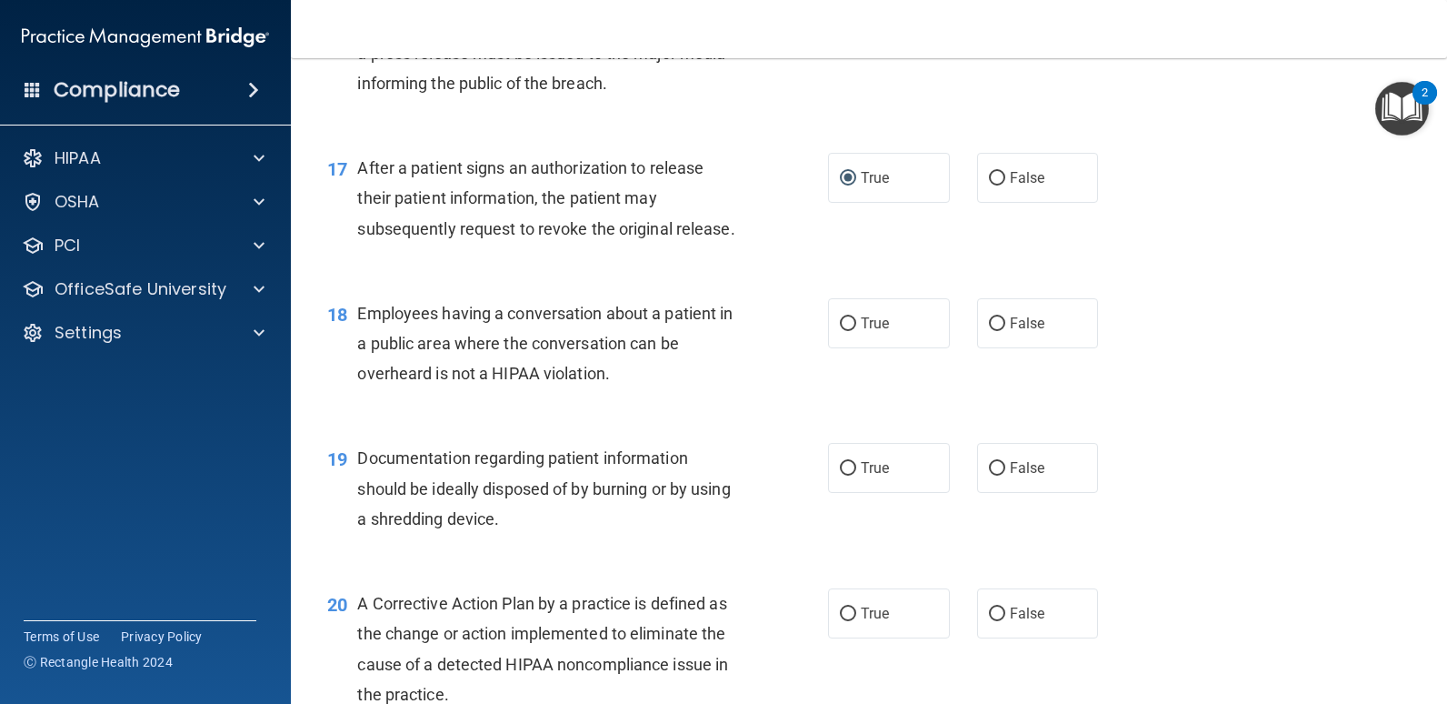
scroll to position [2364, 0]
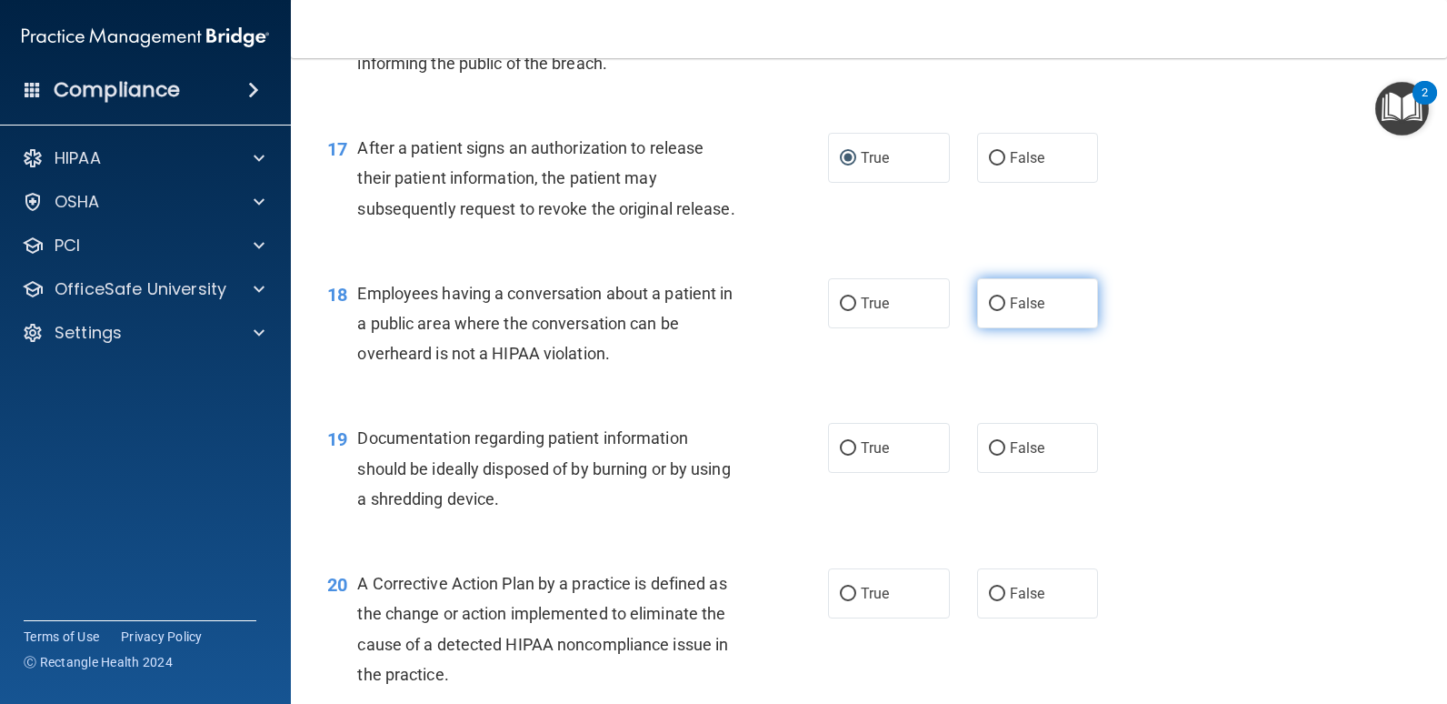
click at [989, 305] on input "False" at bounding box center [997, 304] width 16 height 14
radio input "true"
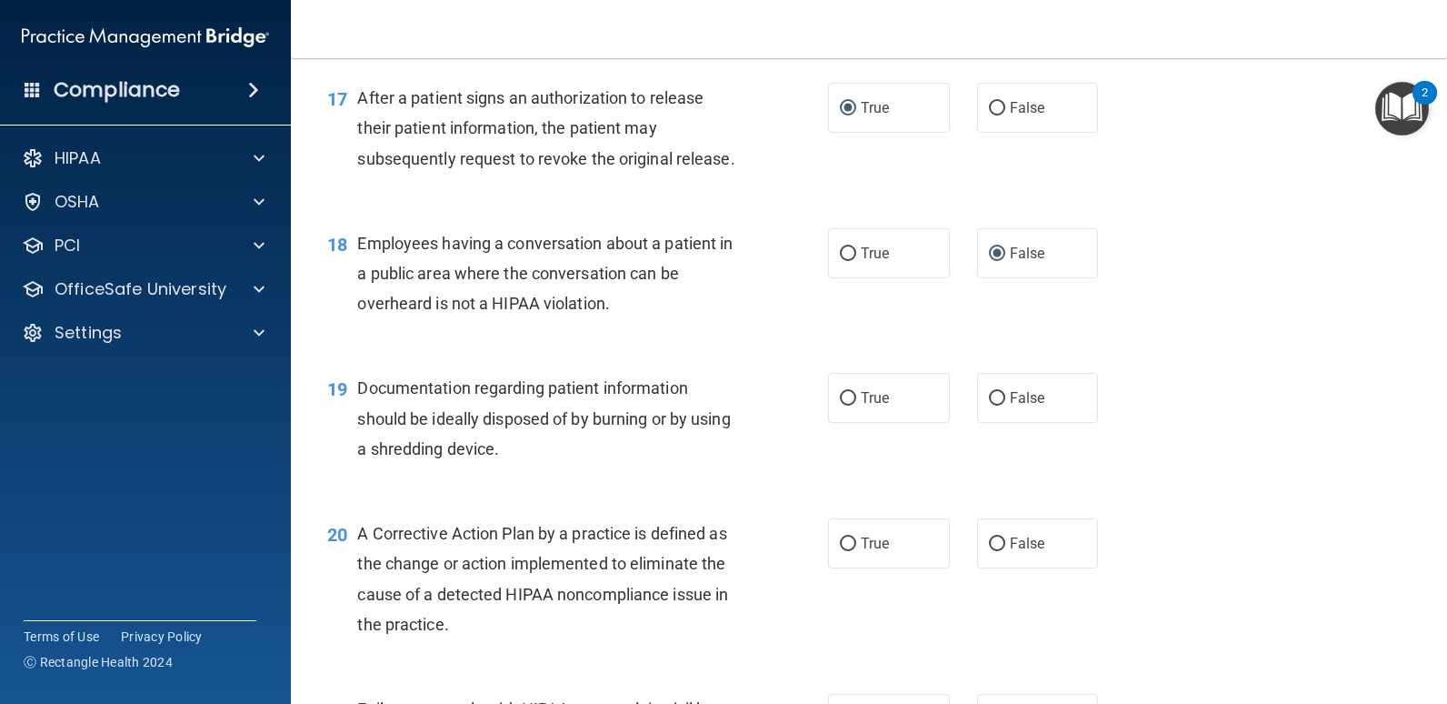
scroll to position [2545, 0]
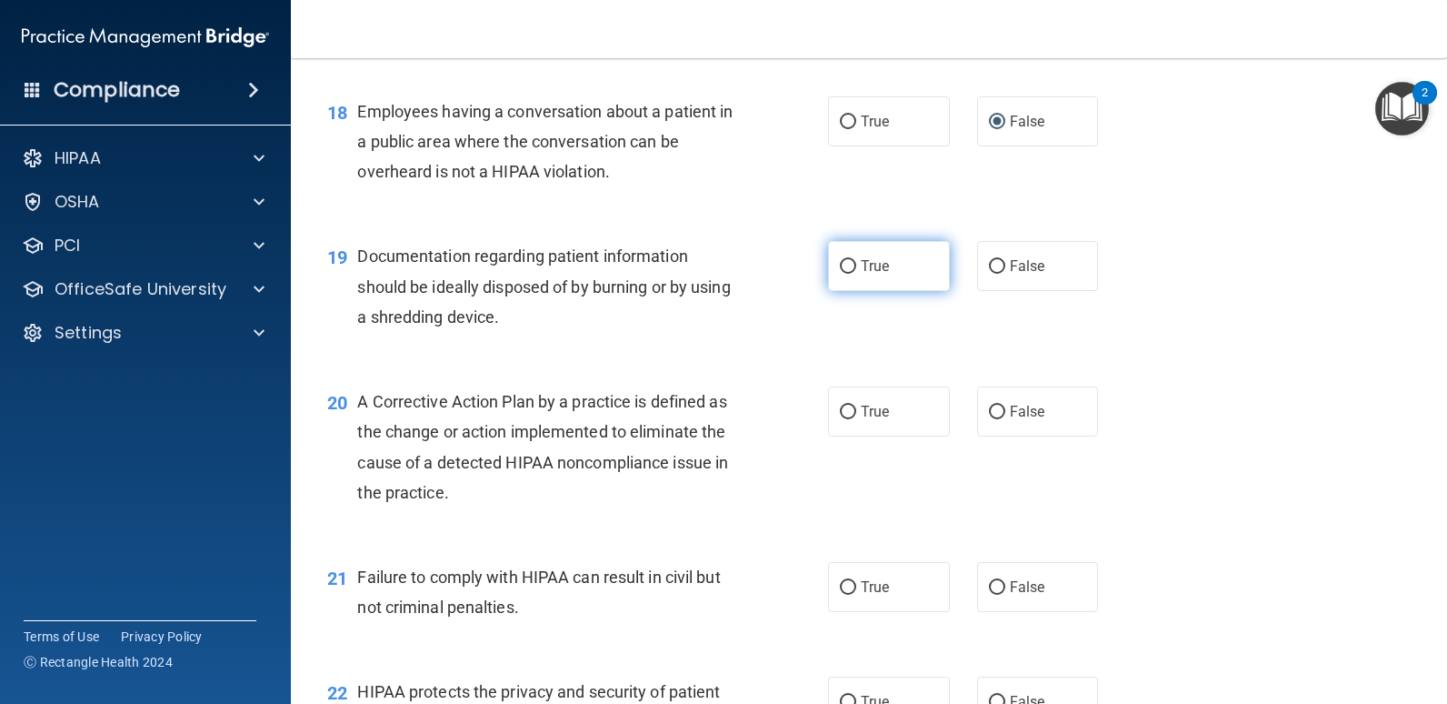
click at [840, 268] on input "True" at bounding box center [848, 267] width 16 height 14
radio input "true"
click at [840, 410] on input "True" at bounding box center [848, 412] width 16 height 14
radio input "true"
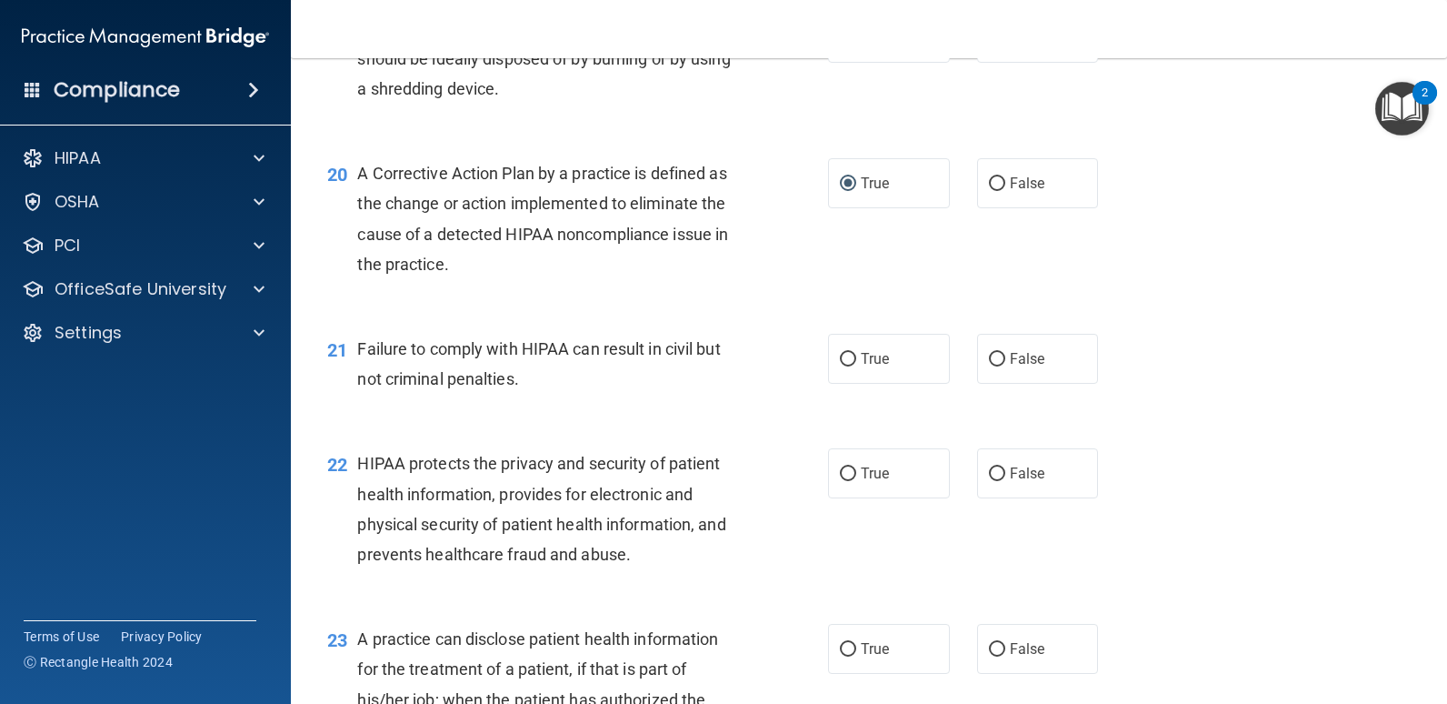
scroll to position [2818, 0]
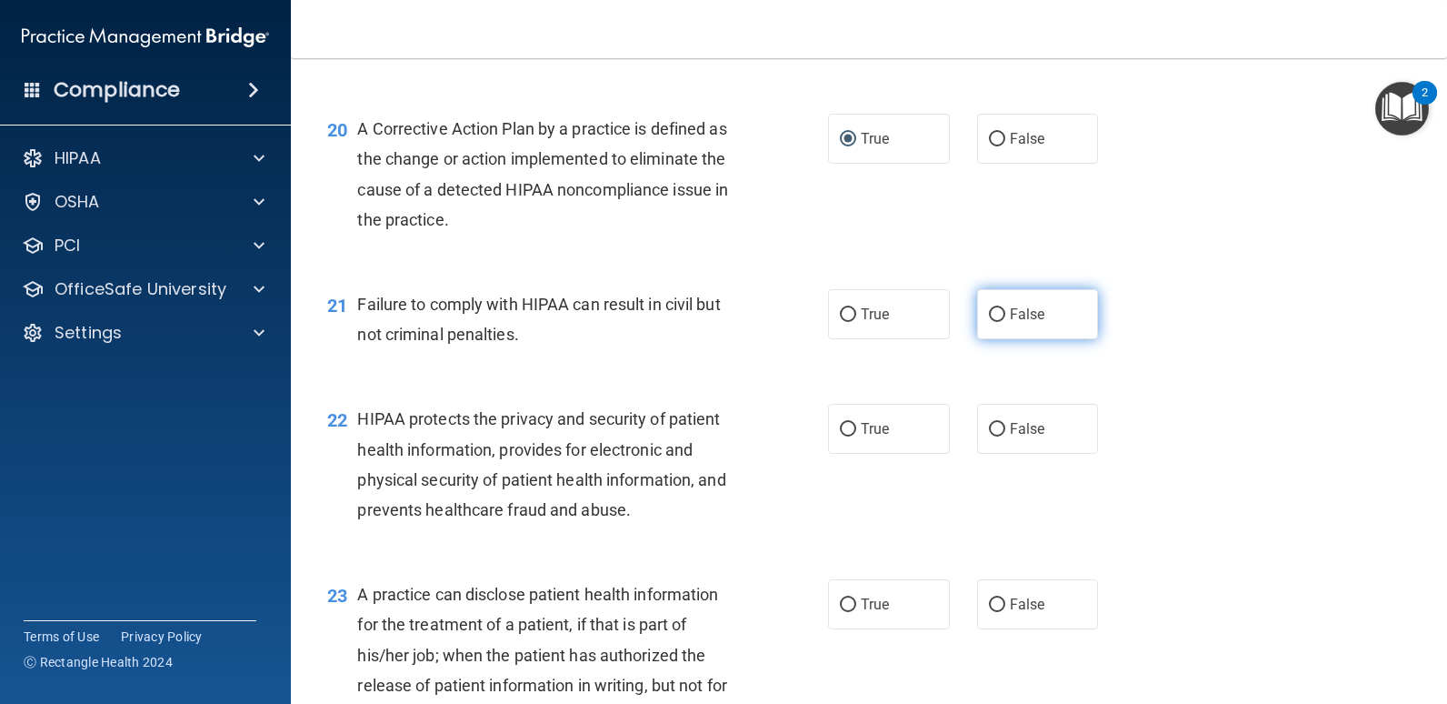
click at [989, 316] on input "False" at bounding box center [997, 315] width 16 height 14
radio input "true"
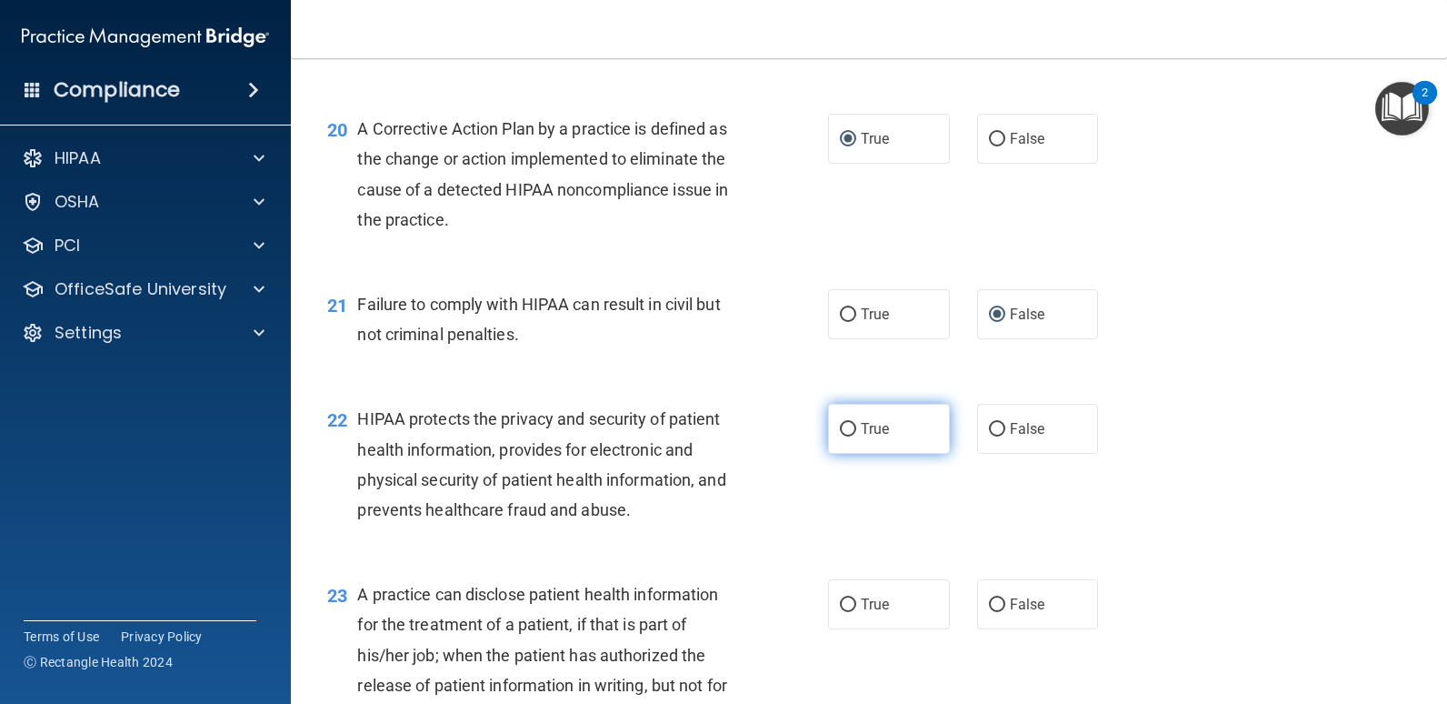
click at [853, 430] on label "True" at bounding box center [889, 429] width 122 height 50
click at [853, 430] on input "True" at bounding box center [848, 430] width 16 height 14
radio input "true"
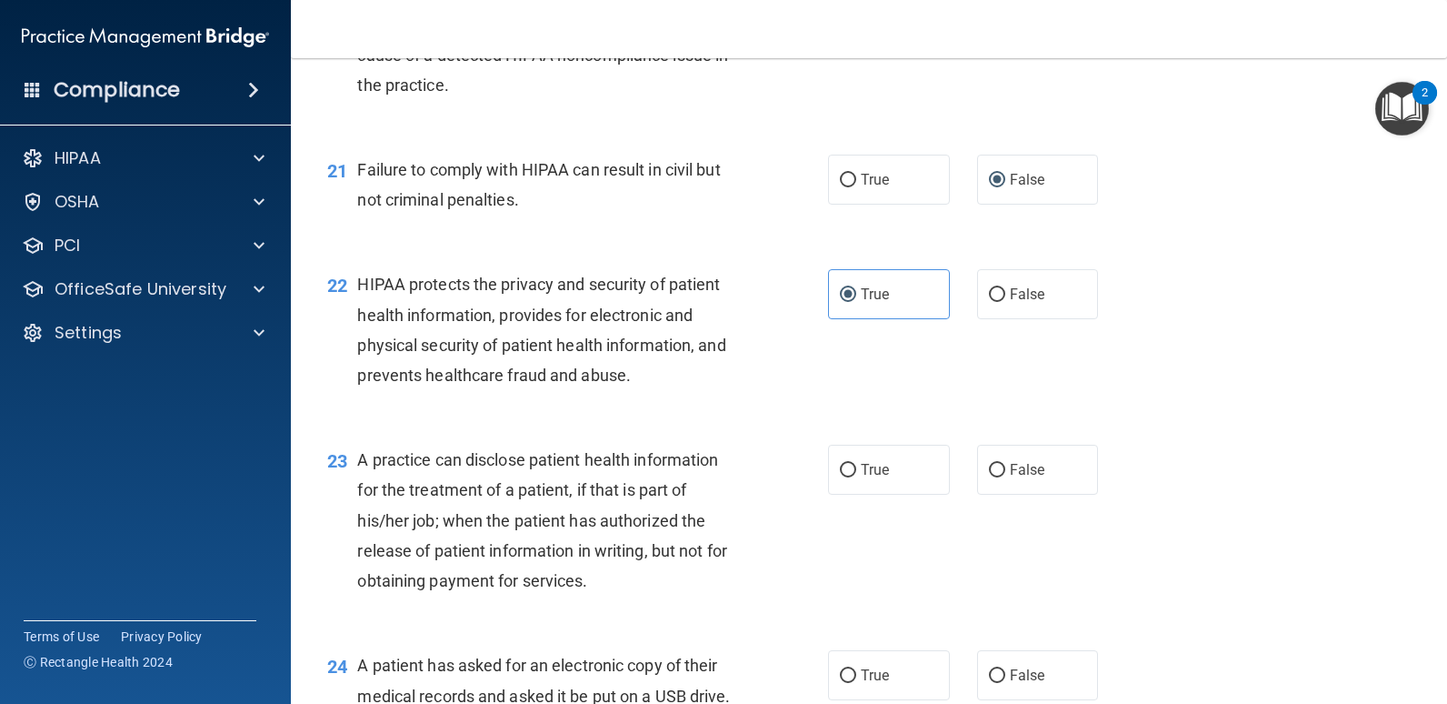
scroll to position [3000, 0]
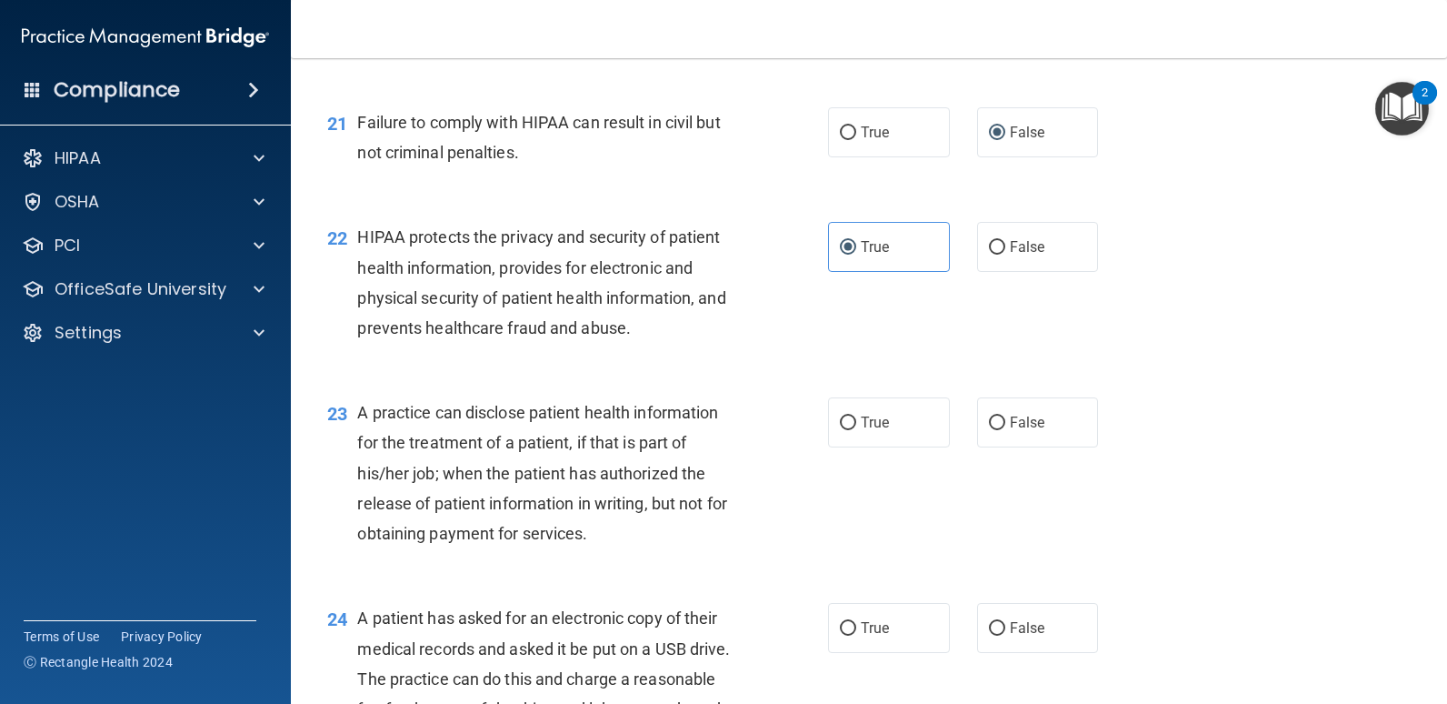
click at [741, 548] on div "A practice can disclose patient health information for the treatment of a patie…" at bounding box center [555, 472] width 396 height 151
click at [989, 419] on input "False" at bounding box center [997, 423] width 16 height 14
radio input "true"
click at [840, 421] on input "True" at bounding box center [848, 423] width 16 height 14
radio input "true"
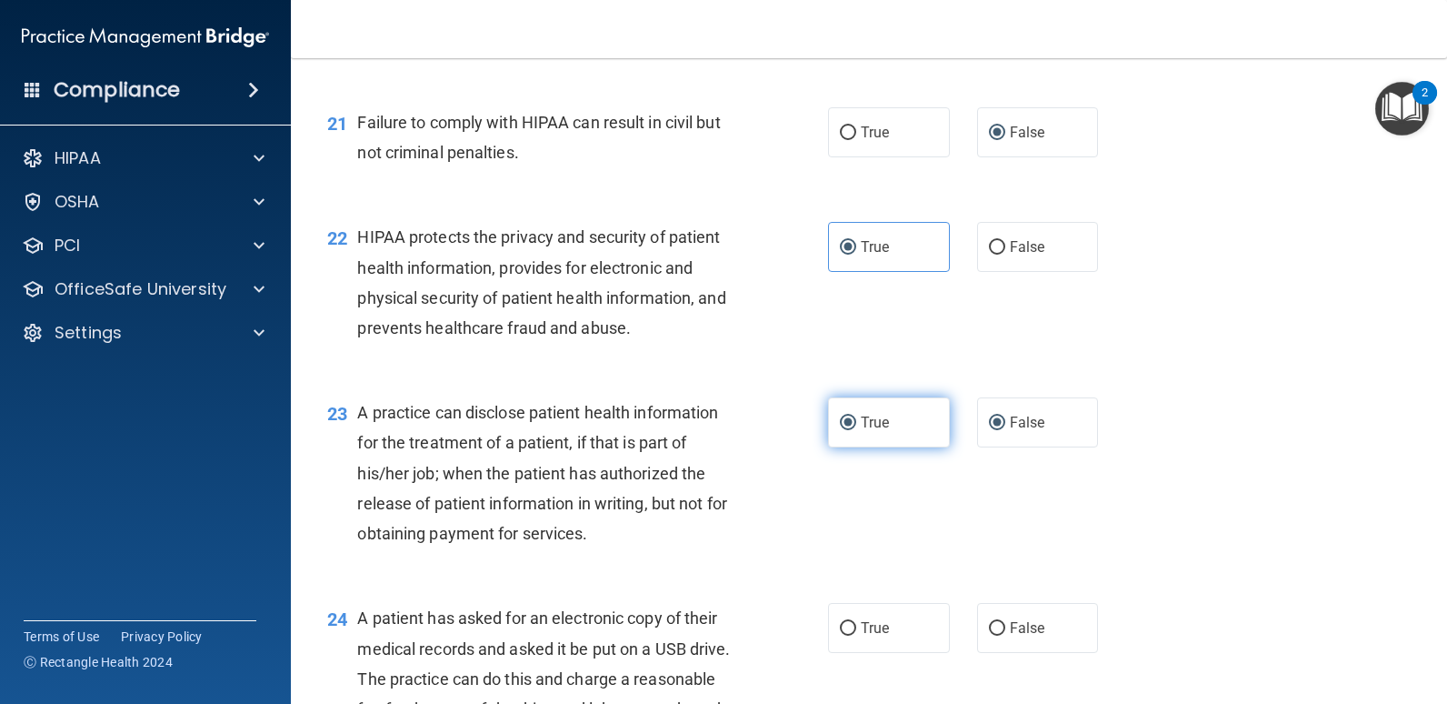
radio input "false"
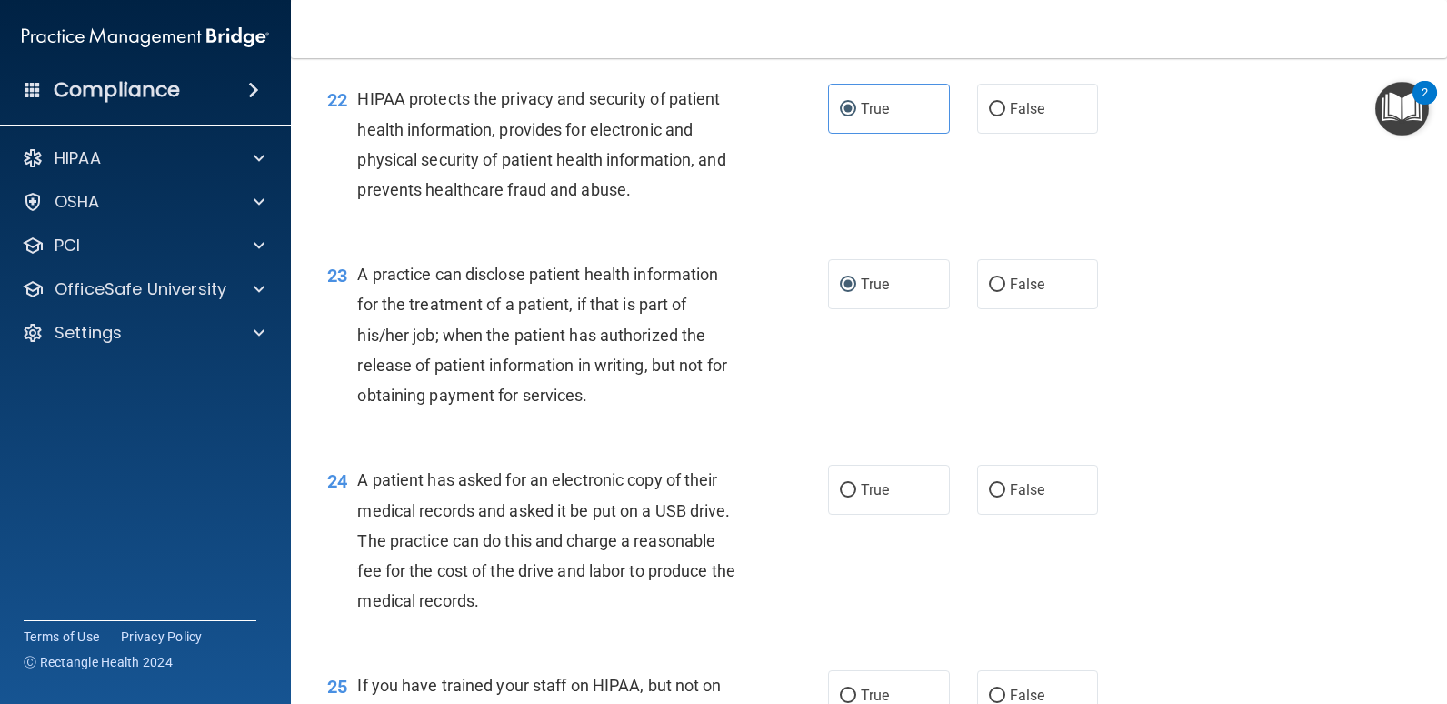
scroll to position [3182, 0]
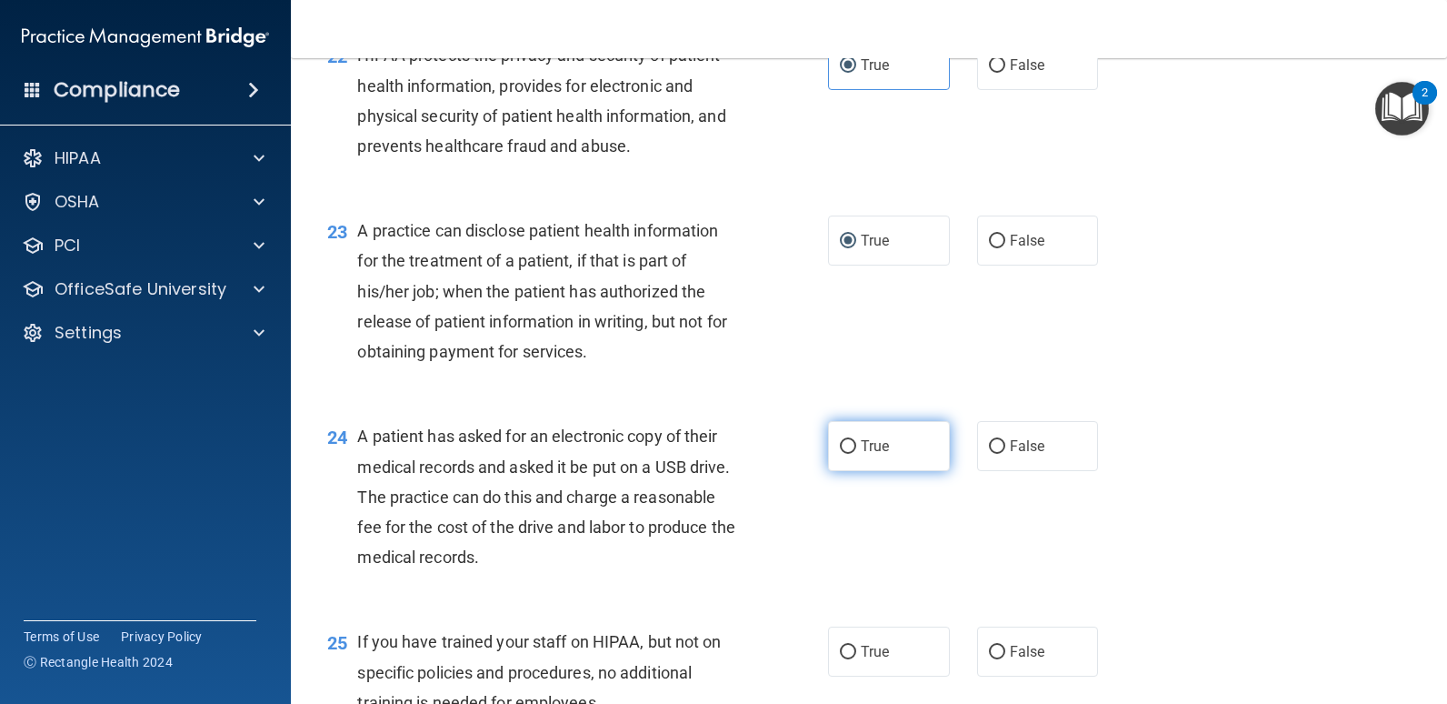
click at [841, 443] on input "True" at bounding box center [848, 447] width 16 height 14
radio input "true"
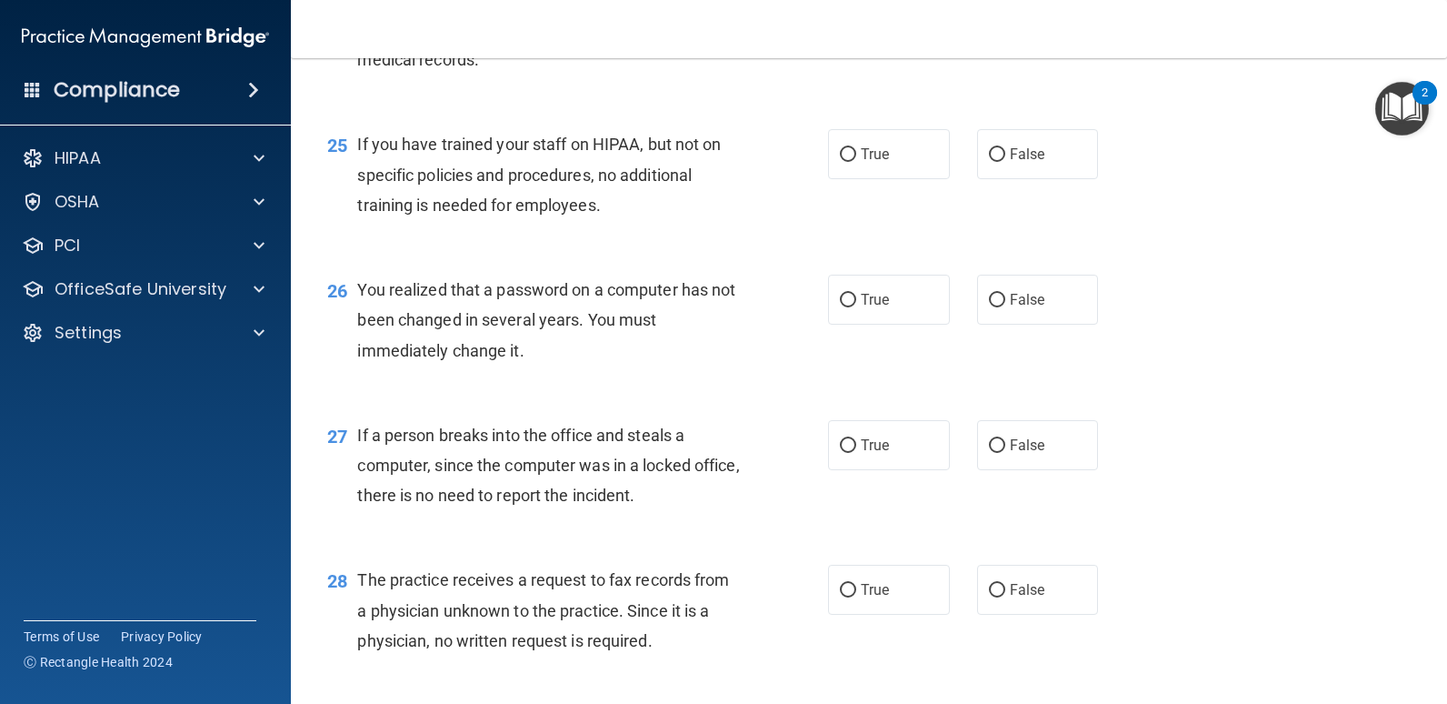
scroll to position [3636, 0]
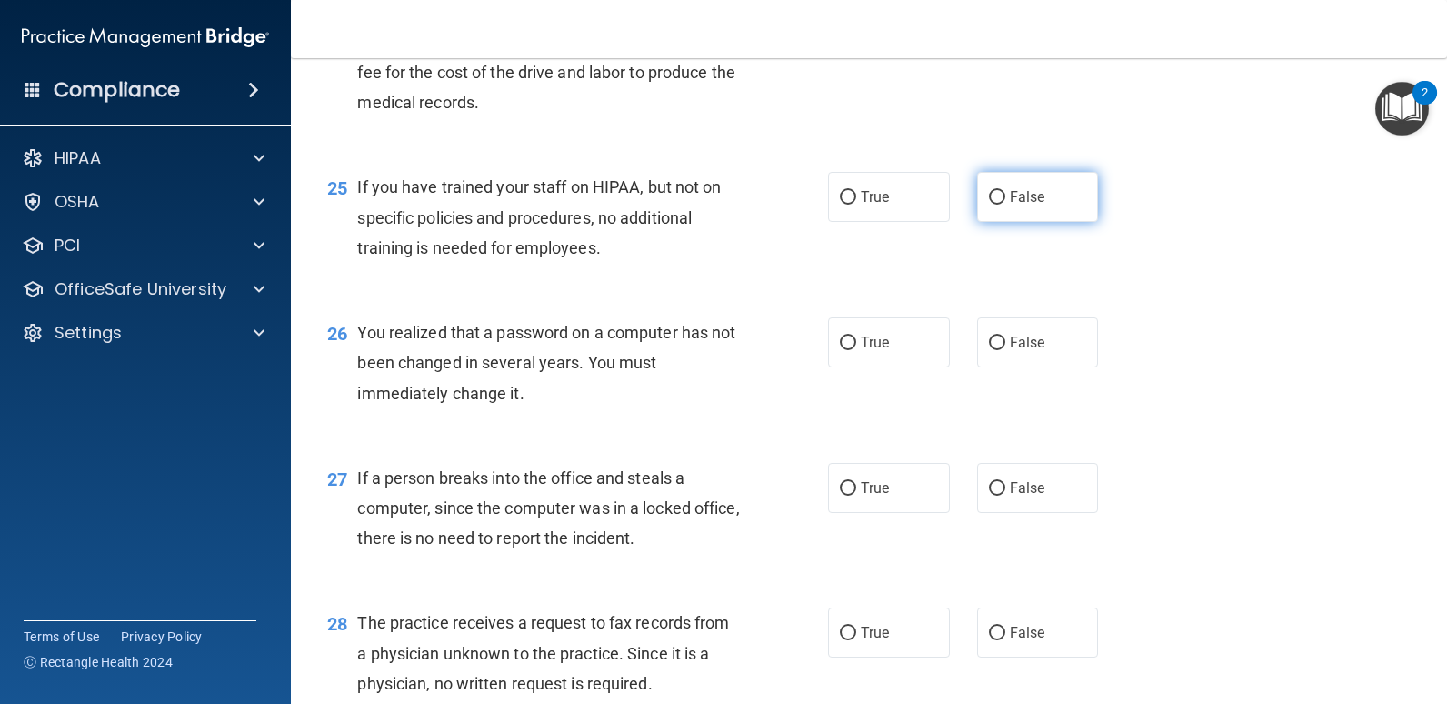
click at [1013, 198] on span "False" at bounding box center [1027, 196] width 35 height 17
click at [1005, 198] on input "False" at bounding box center [997, 198] width 16 height 14
radio input "true"
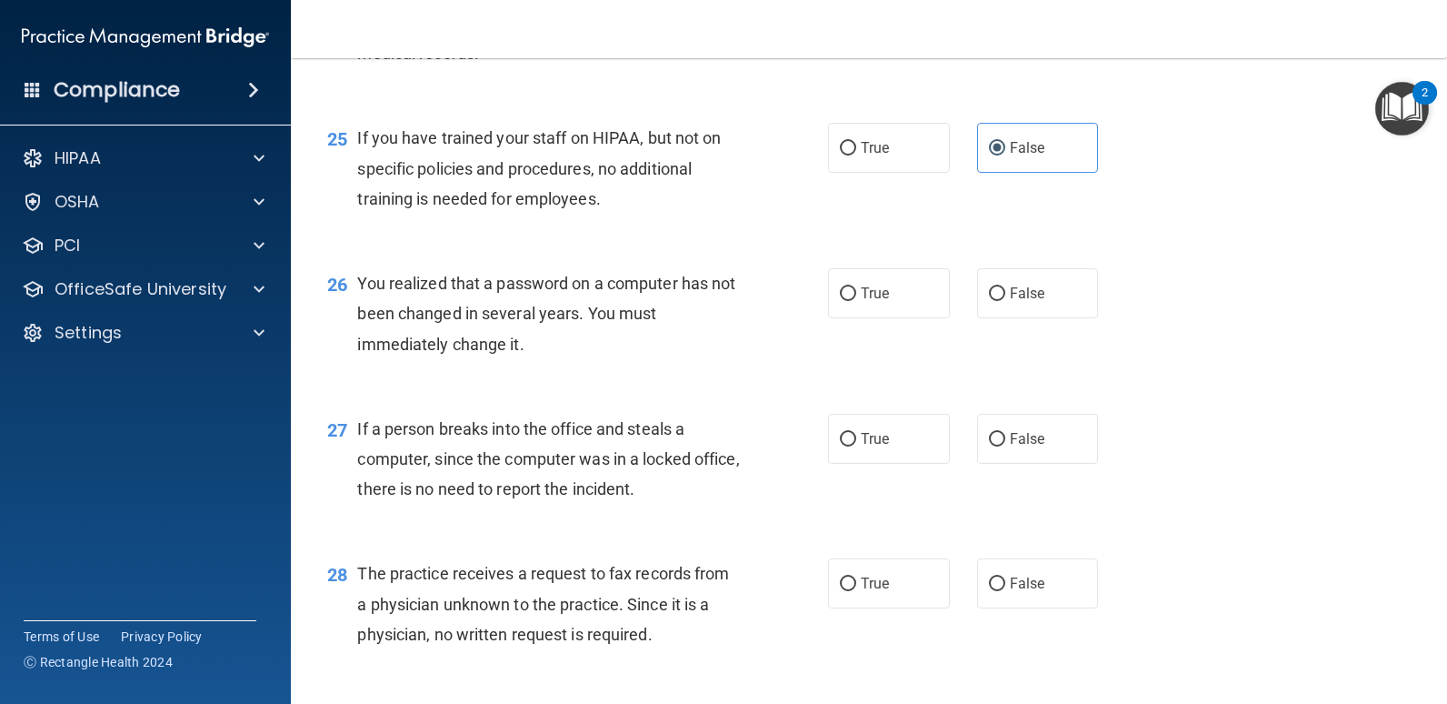
scroll to position [3727, 0]
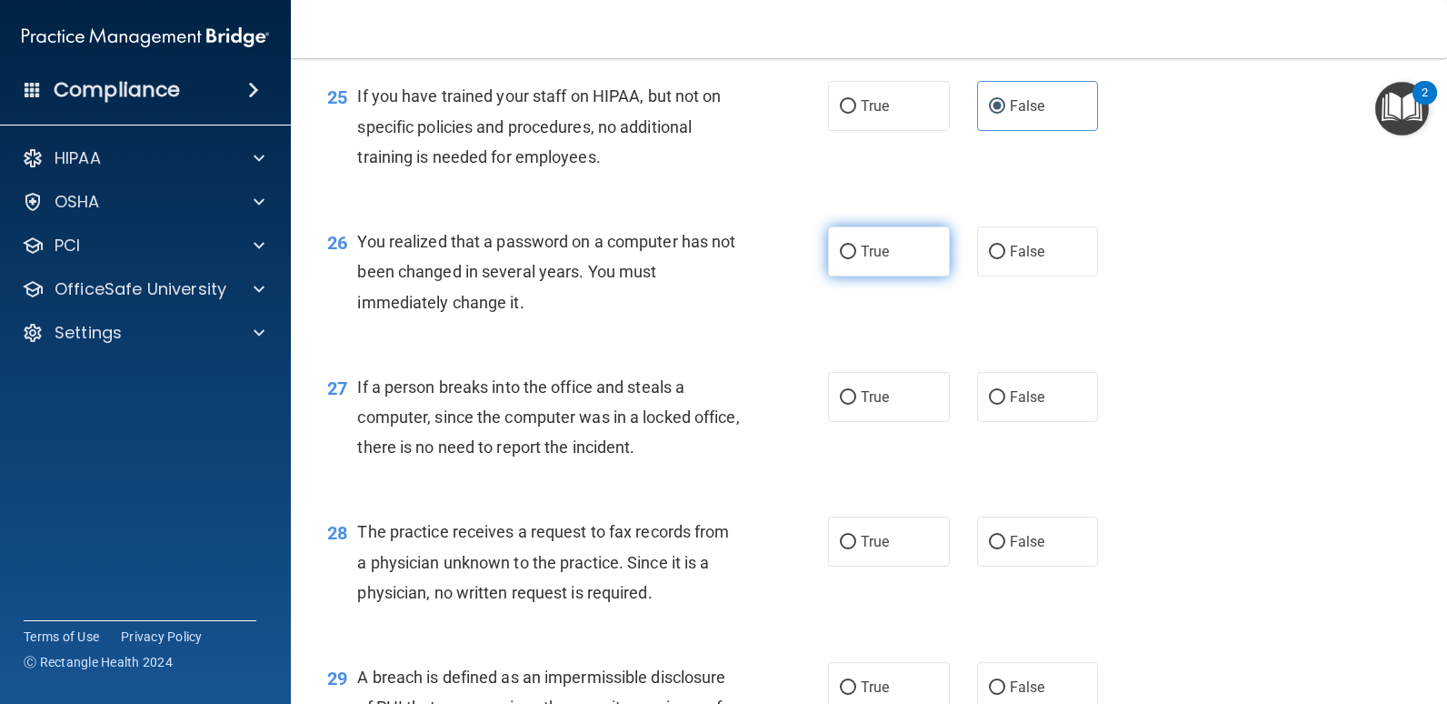
click at [840, 254] on input "True" at bounding box center [848, 252] width 16 height 14
radio input "true"
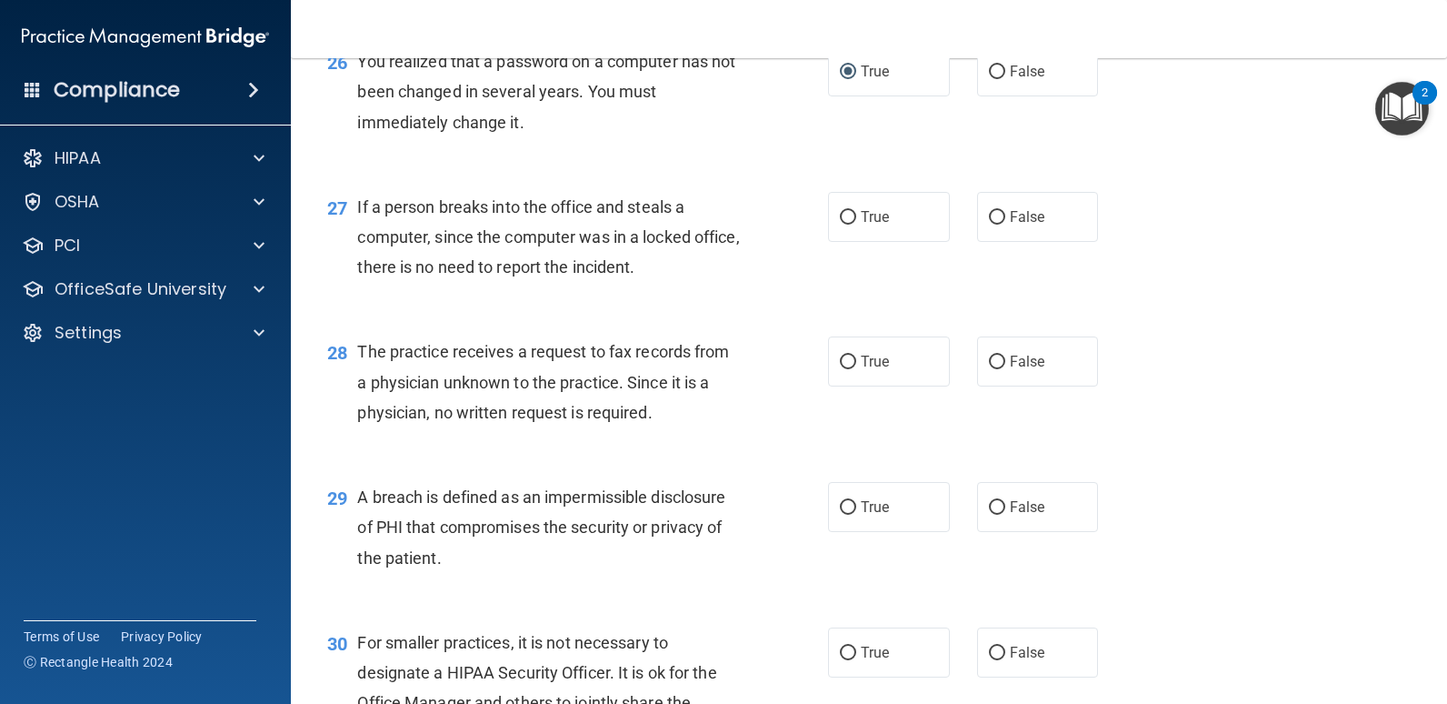
scroll to position [3909, 0]
click at [992, 219] on input "False" at bounding box center [997, 216] width 16 height 14
radio input "true"
click at [1243, 383] on div "28 The practice receives a request to fax records from a physician unknown to t…" at bounding box center [869, 384] width 1111 height 145
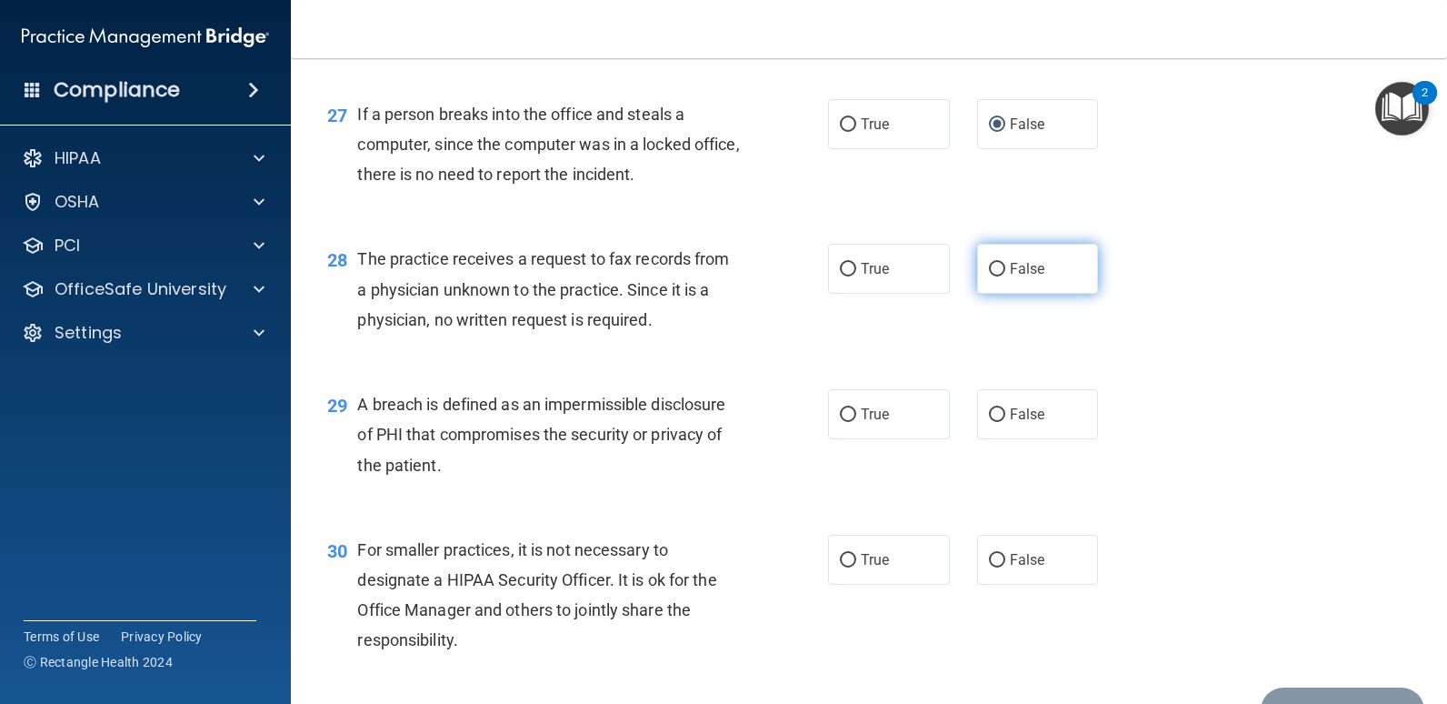
click at [989, 267] on input "False" at bounding box center [997, 270] width 16 height 14
radio input "true"
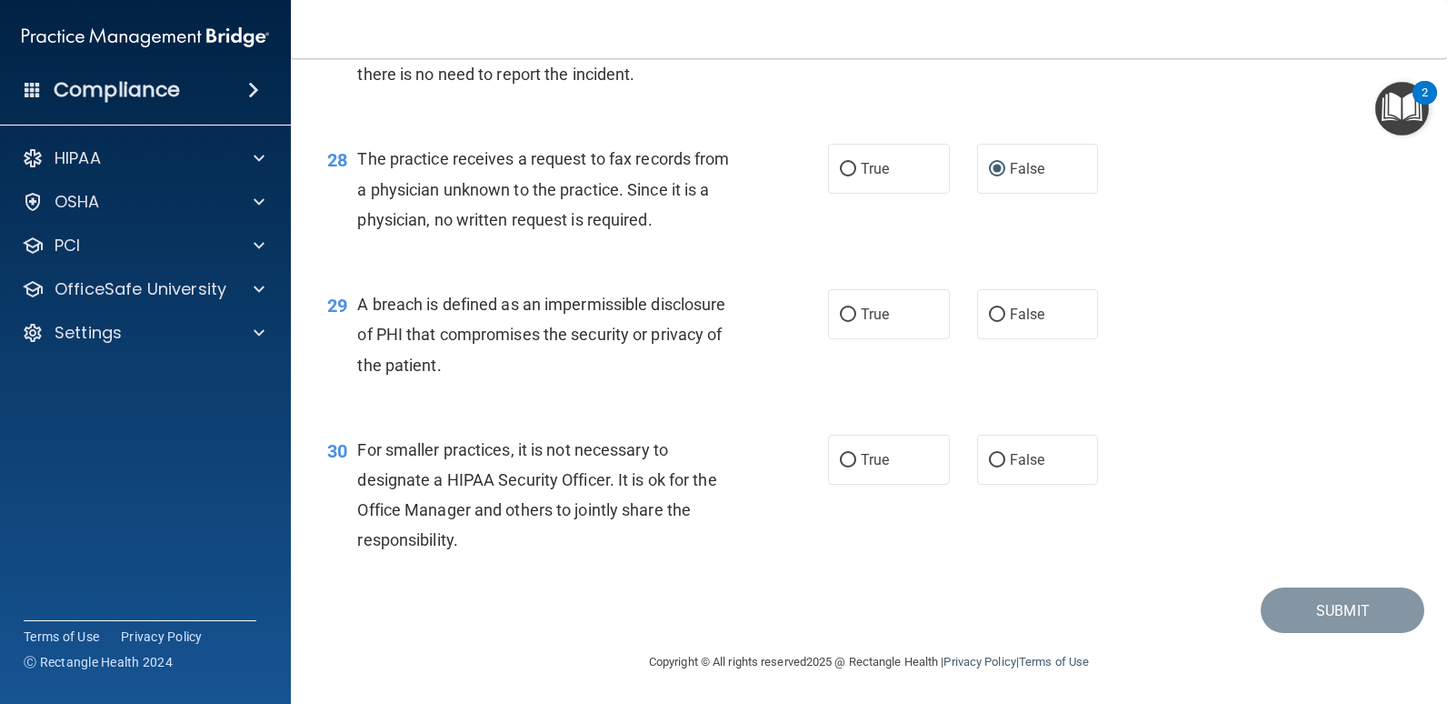
scroll to position [4102, 0]
click at [882, 318] on span "True" at bounding box center [875, 312] width 28 height 17
click at [856, 318] on input "True" at bounding box center [848, 313] width 16 height 14
radio input "true"
click at [733, 395] on div "29 A breach is defined as an impermissible disclosure of PHI that compromises t…" at bounding box center [869, 337] width 1111 height 145
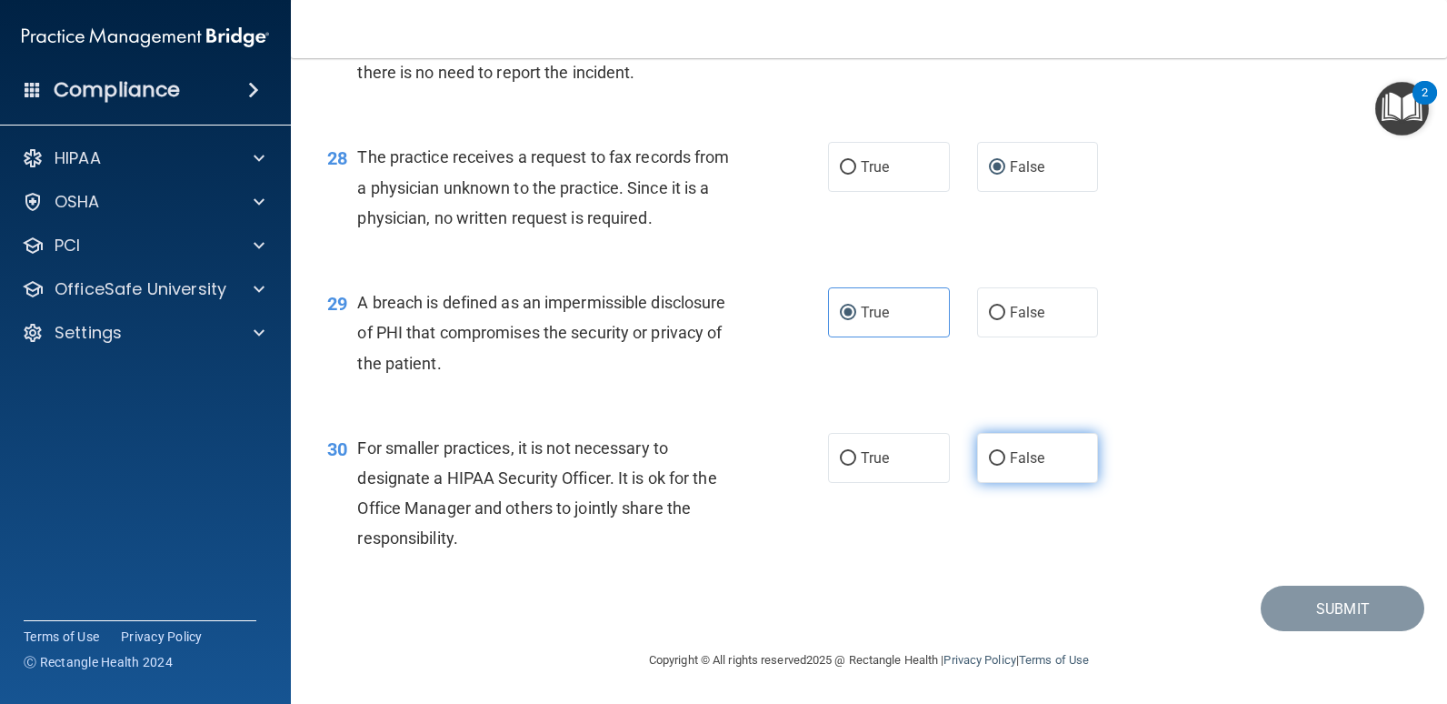
click at [989, 463] on input "False" at bounding box center [997, 459] width 16 height 14
radio input "true"
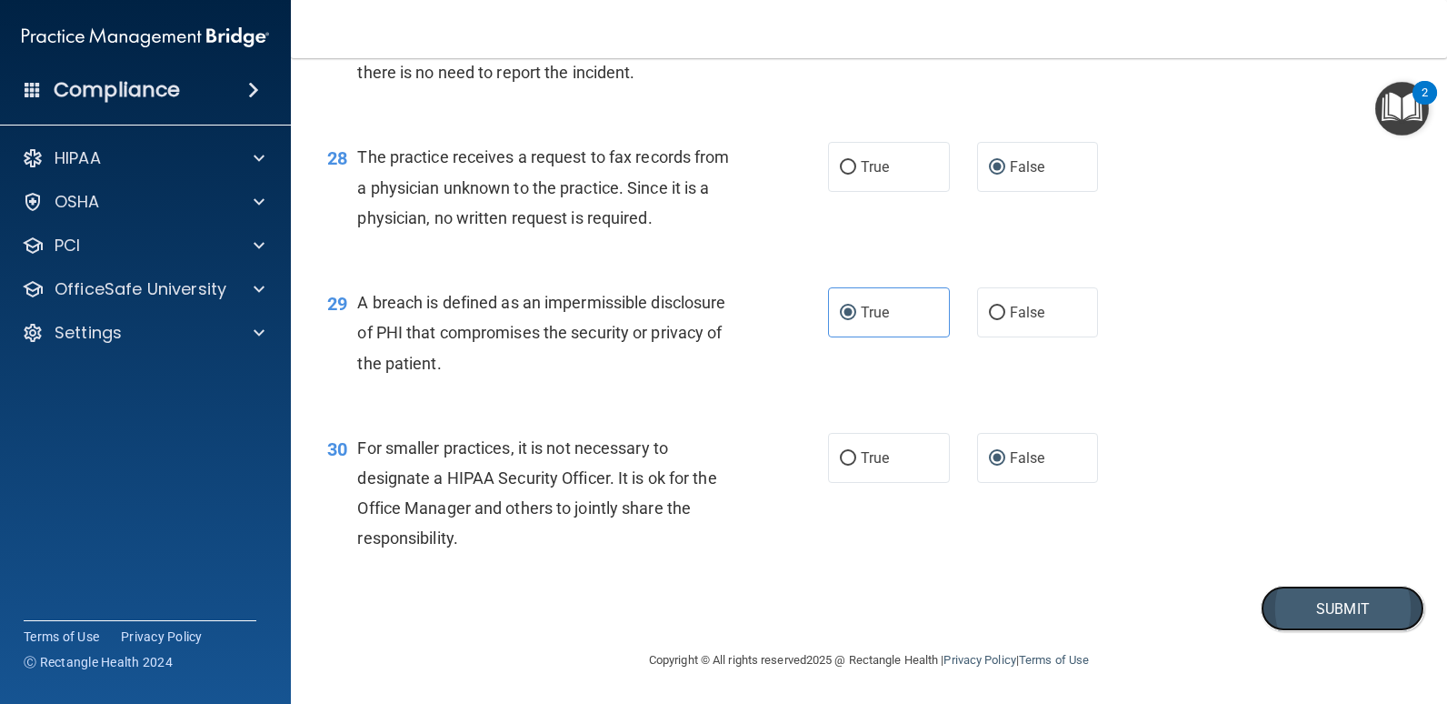
click at [1318, 611] on button "Submit" at bounding box center [1343, 608] width 164 height 46
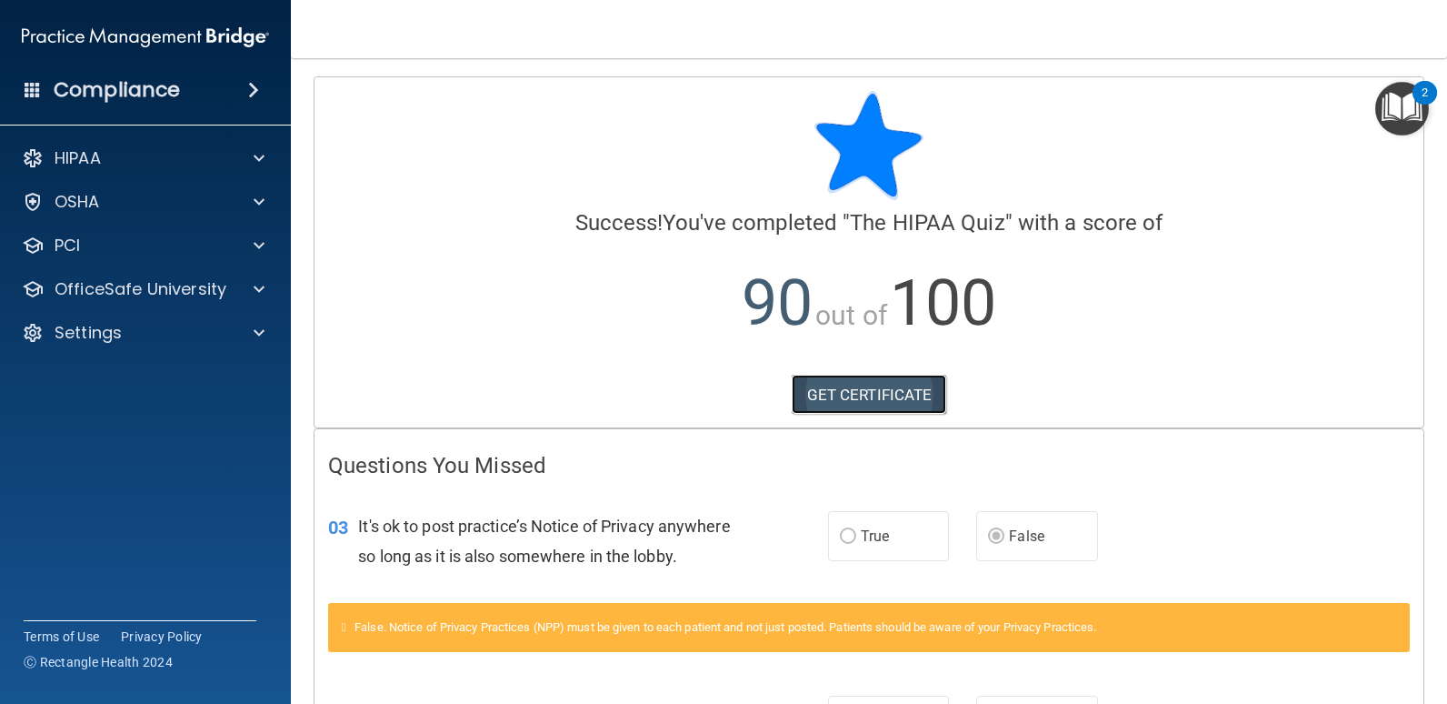
click at [848, 397] on link "GET CERTIFICATE" at bounding box center [869, 395] width 155 height 40
click at [167, 165] on div "HIPAA" at bounding box center [120, 158] width 225 height 22
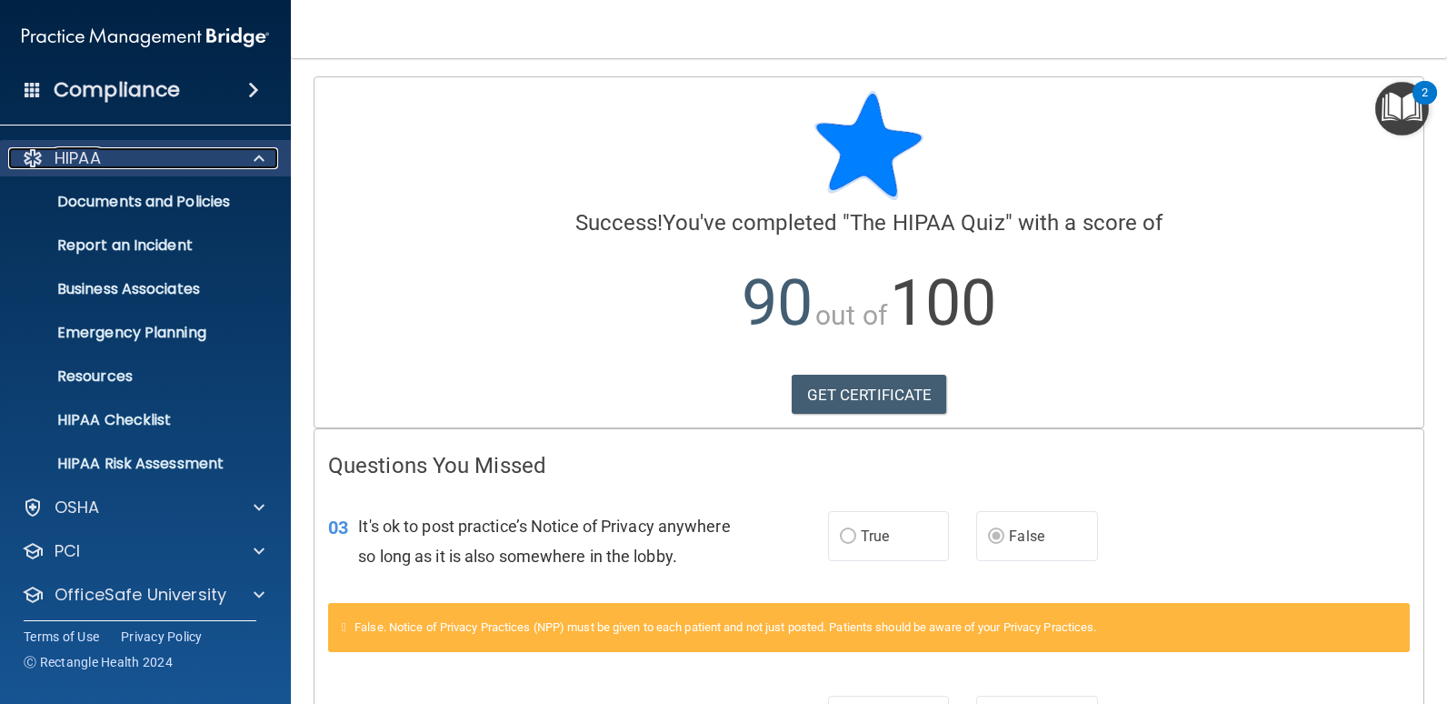
click at [167, 165] on div "HIPAA" at bounding box center [120, 158] width 225 height 22
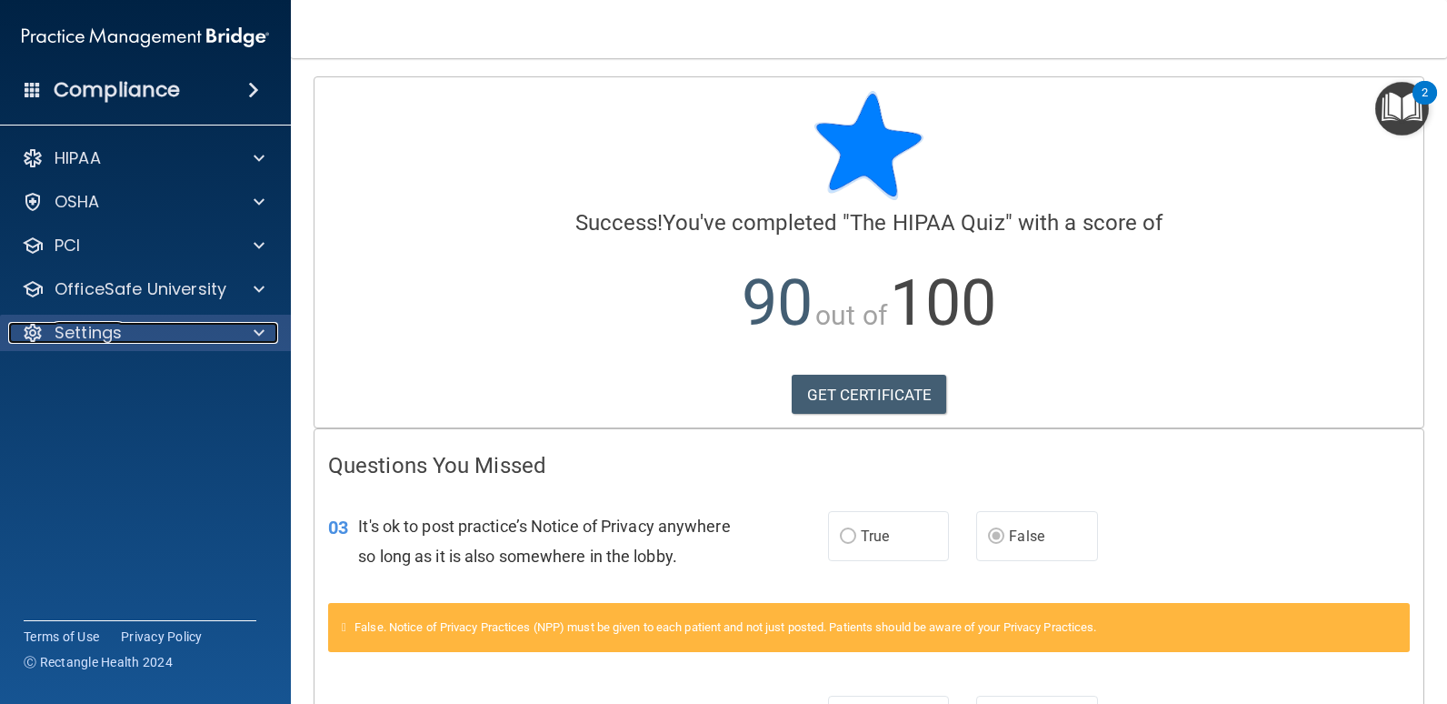
click at [89, 335] on p "Settings" at bounding box center [88, 333] width 67 height 22
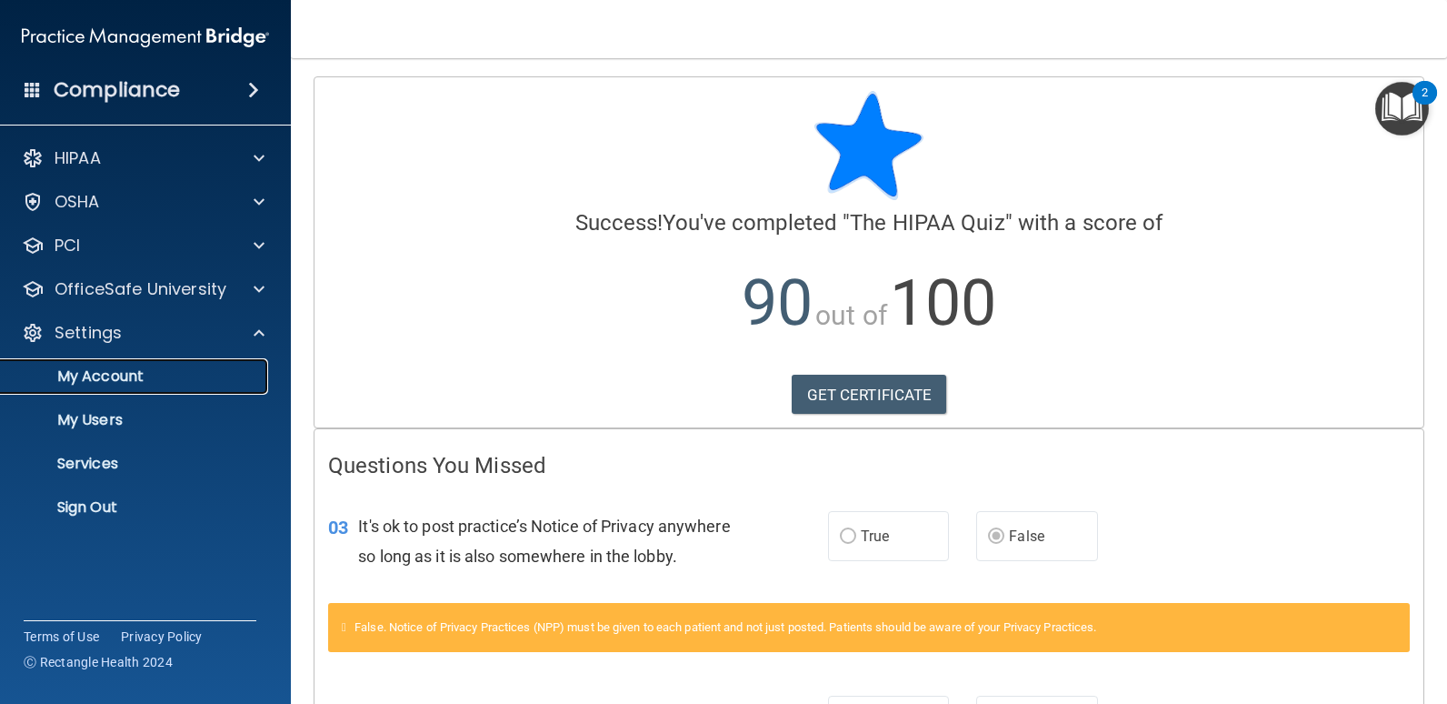
click at [127, 378] on p "My Account" at bounding box center [136, 376] width 248 height 18
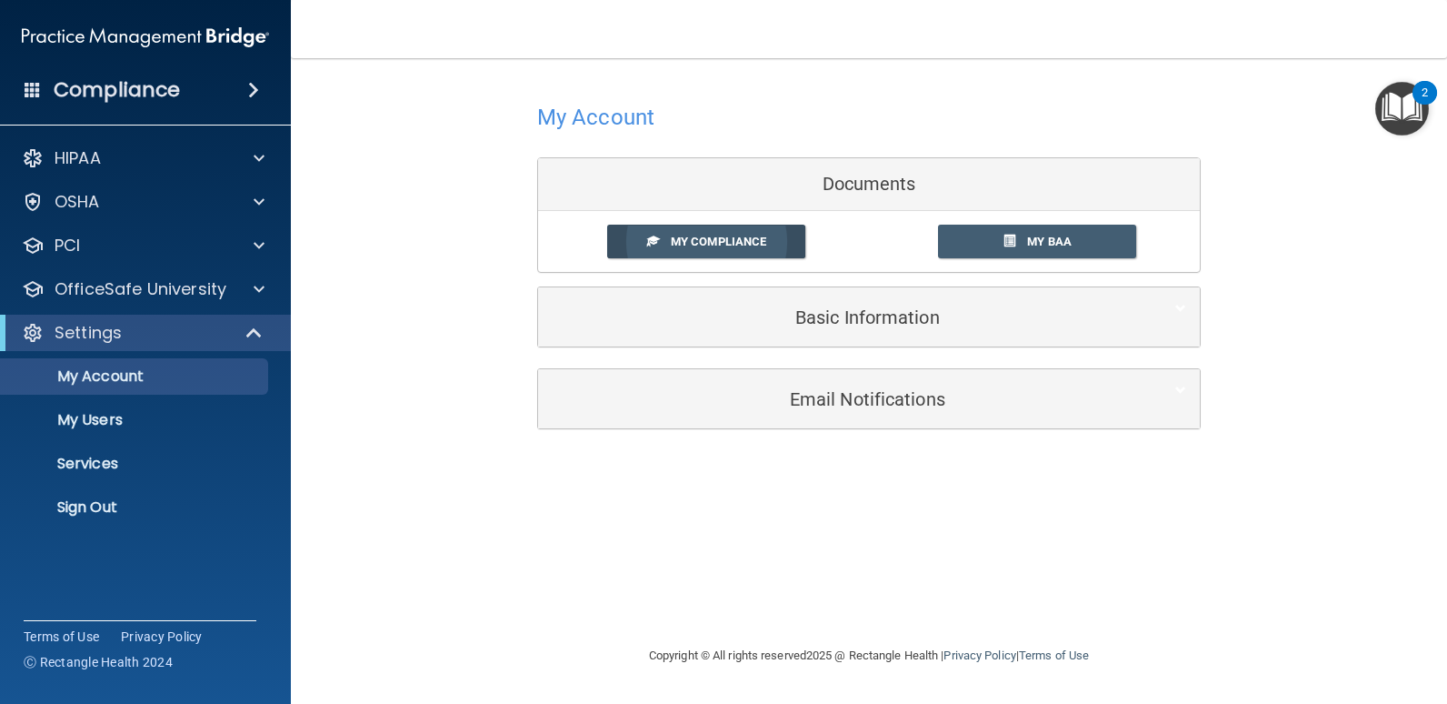
click at [735, 233] on link "My Compliance" at bounding box center [706, 242] width 199 height 34
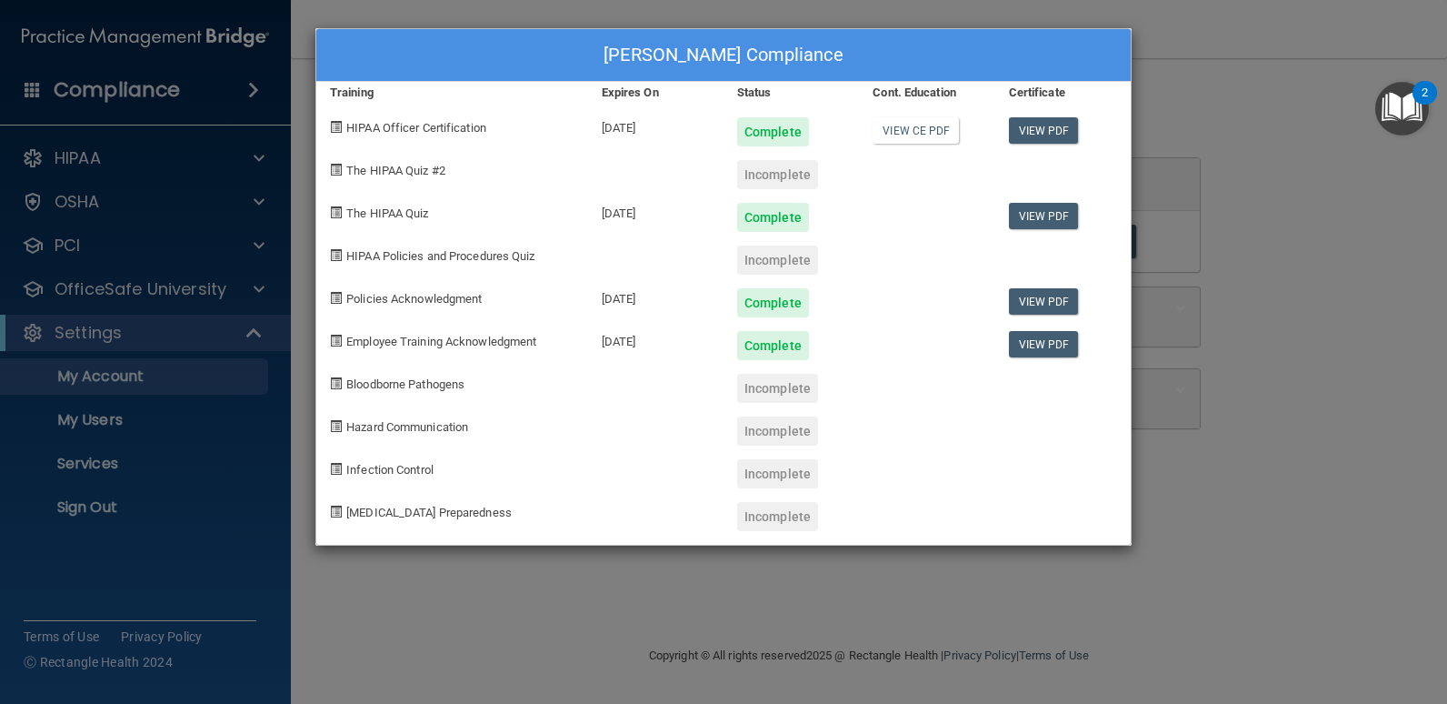
click at [409, 625] on div "Monika Hernandez's Compliance Training Expires On Status Cont. Education Certif…" at bounding box center [723, 352] width 1447 height 704
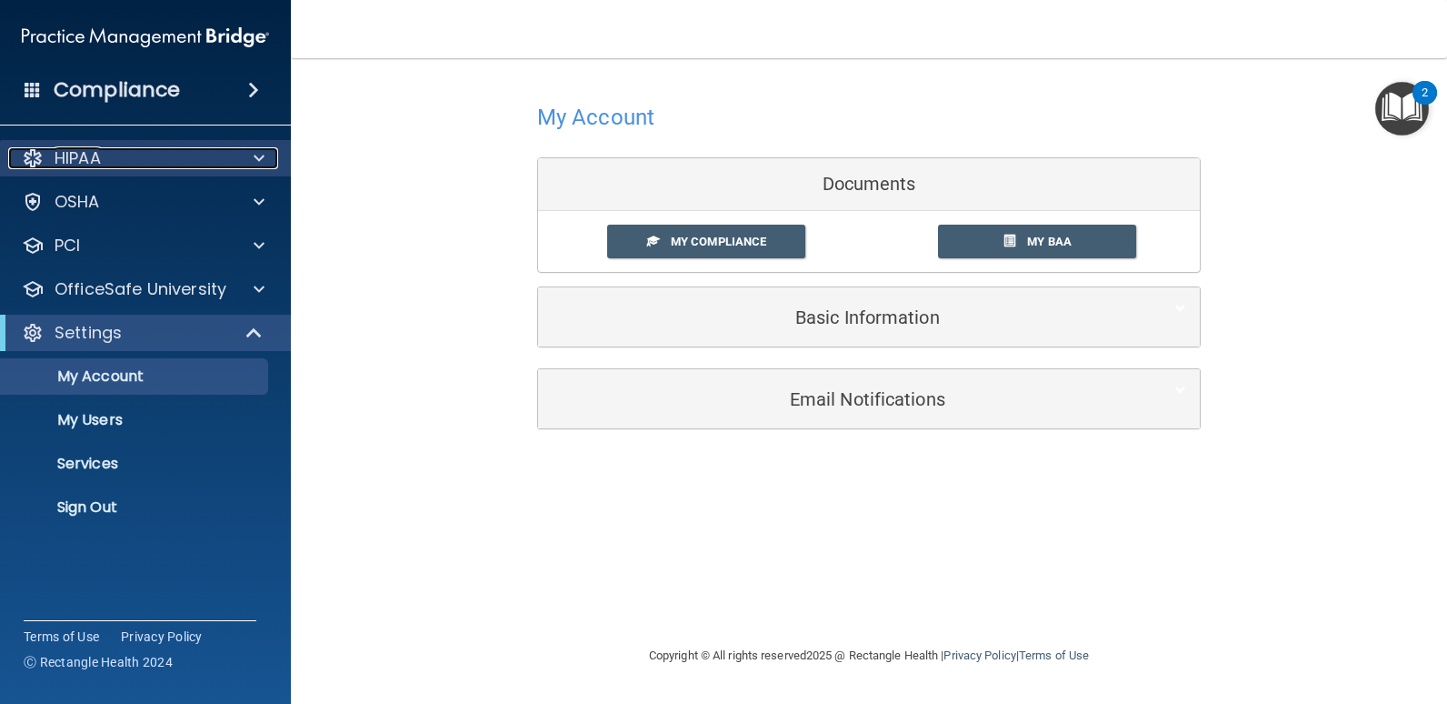
click at [101, 166] on p "HIPAA" at bounding box center [78, 158] width 46 height 22
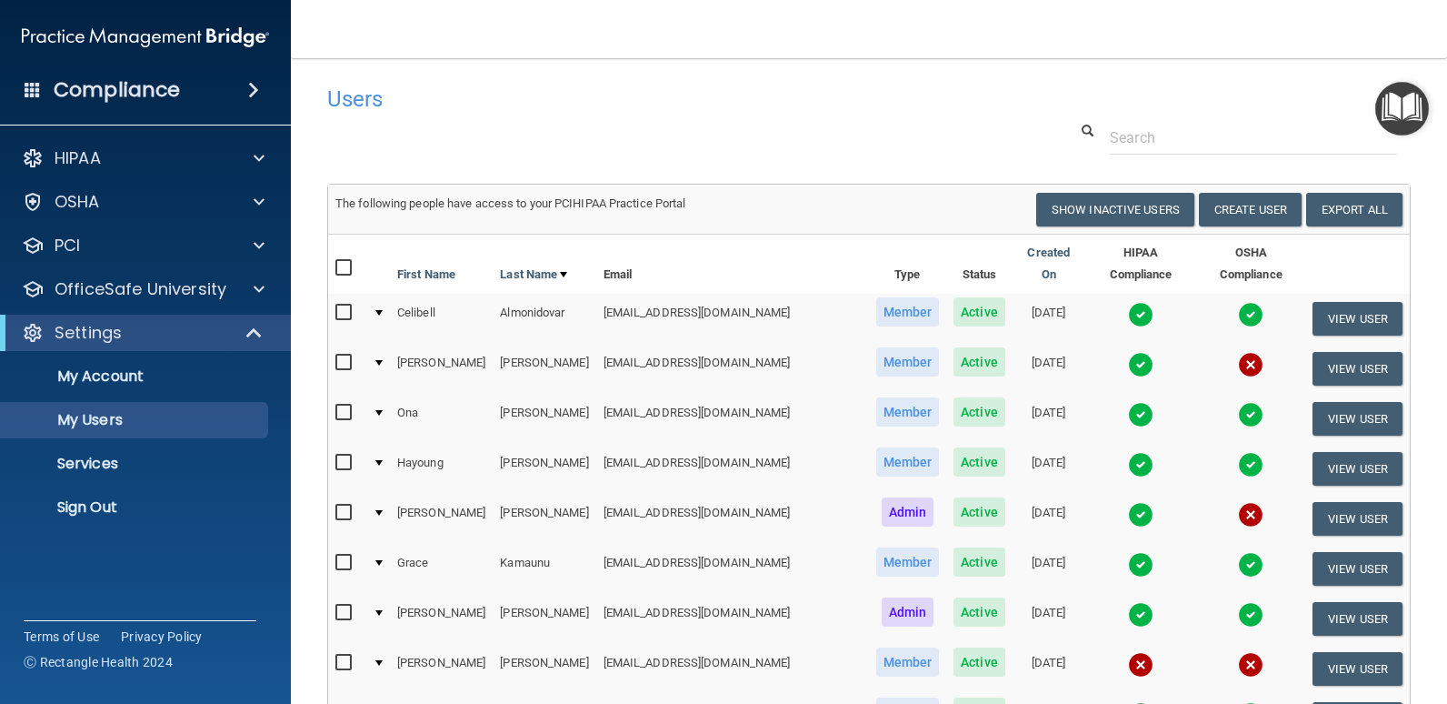
select select "20"
click at [78, 255] on p "PCI" at bounding box center [67, 246] width 25 height 22
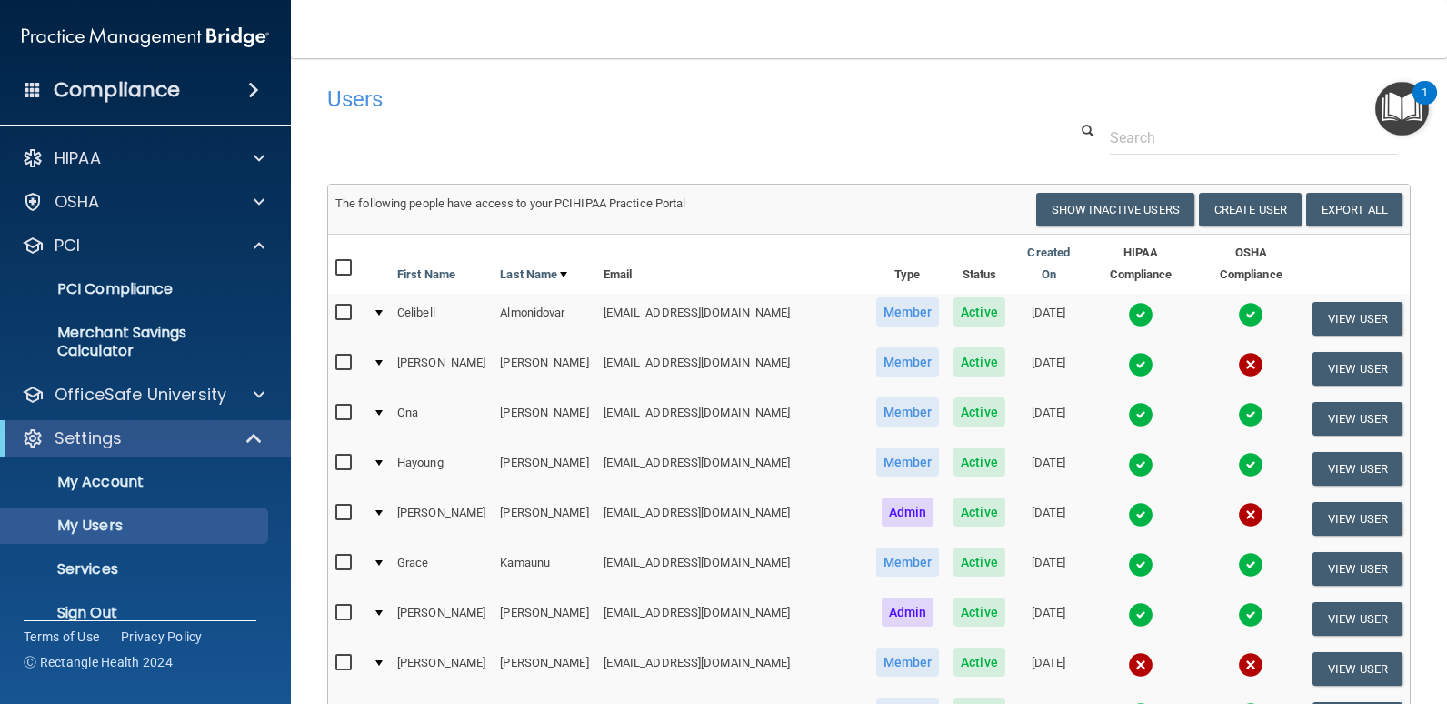
click at [90, 221] on div "HIPAA Documents and Policies Report an Incident Business Associates Emergency P…" at bounding box center [146, 389] width 292 height 513
click at [102, 193] on div "OSHA" at bounding box center [120, 202] width 225 height 22
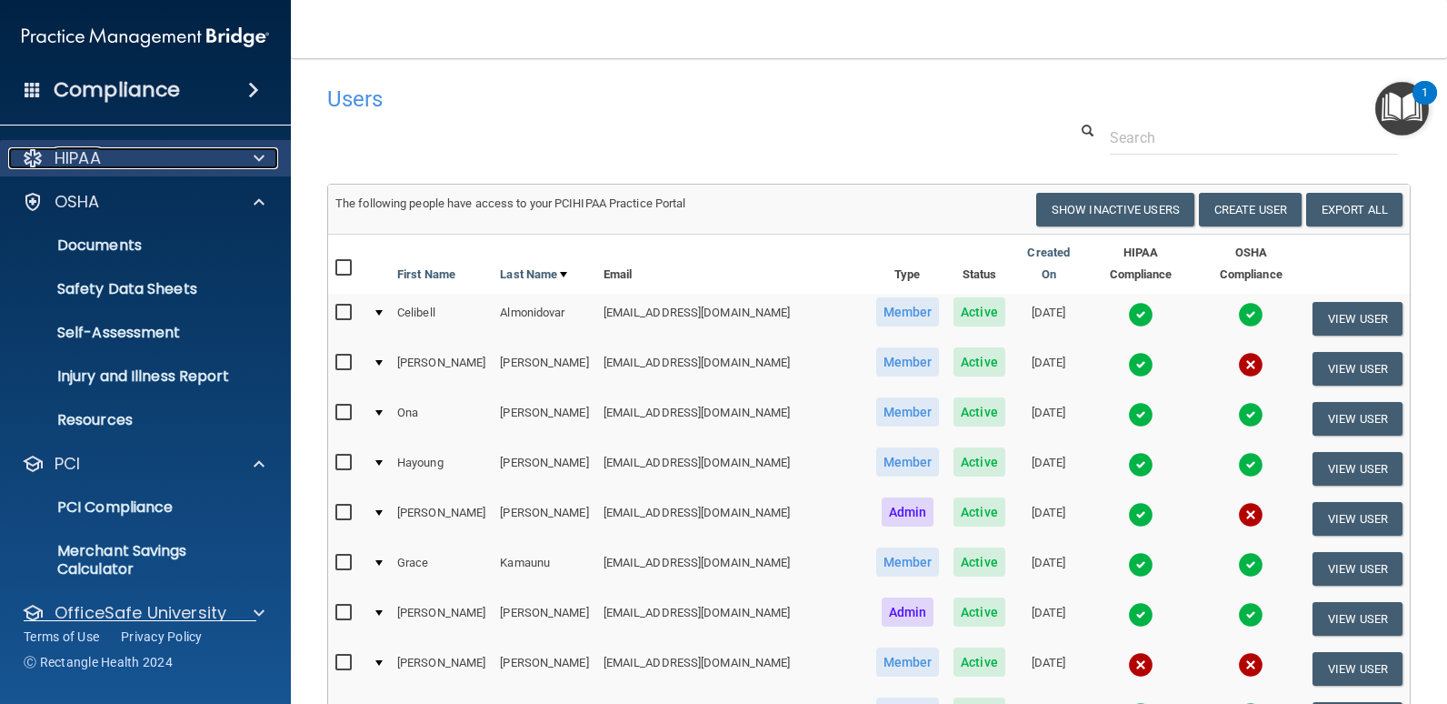
click at [113, 164] on div "HIPAA" at bounding box center [120, 158] width 225 height 22
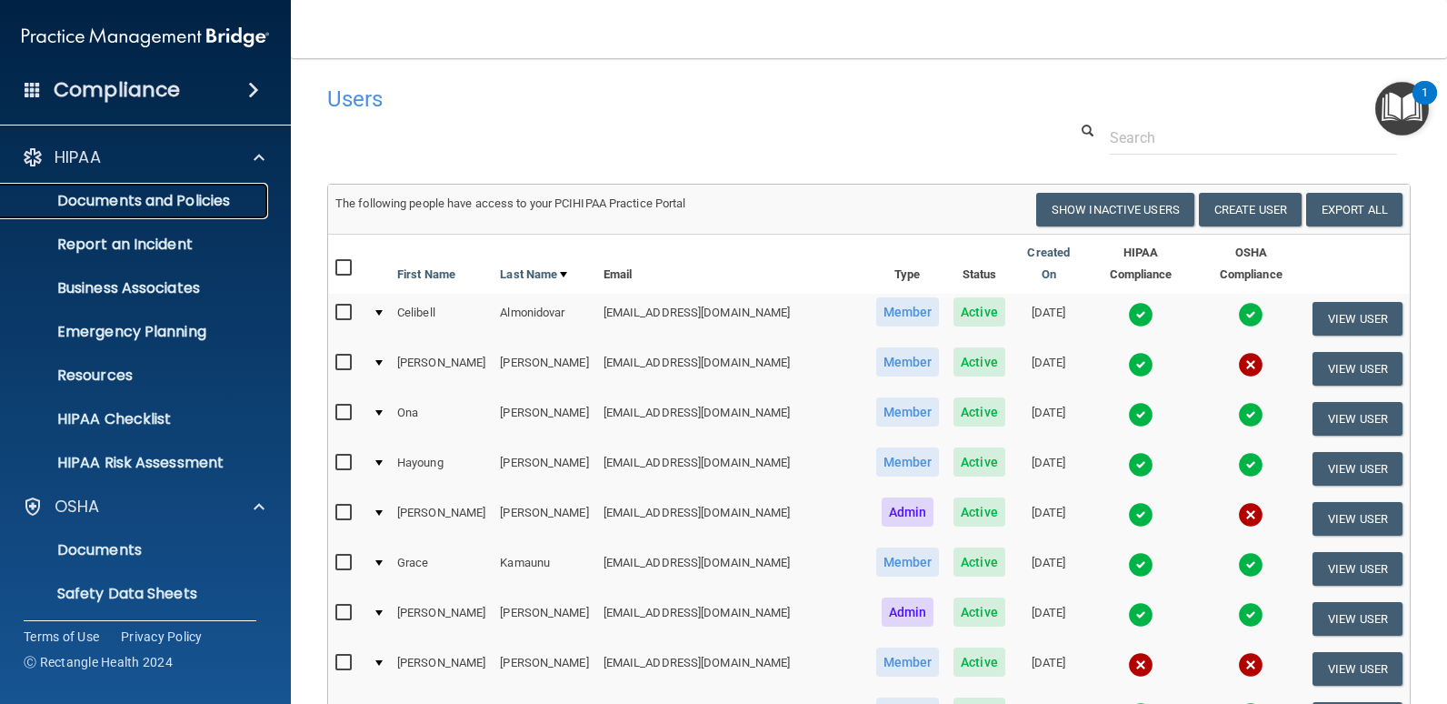
click at [131, 199] on p "Documents and Policies" at bounding box center [136, 201] width 248 height 18
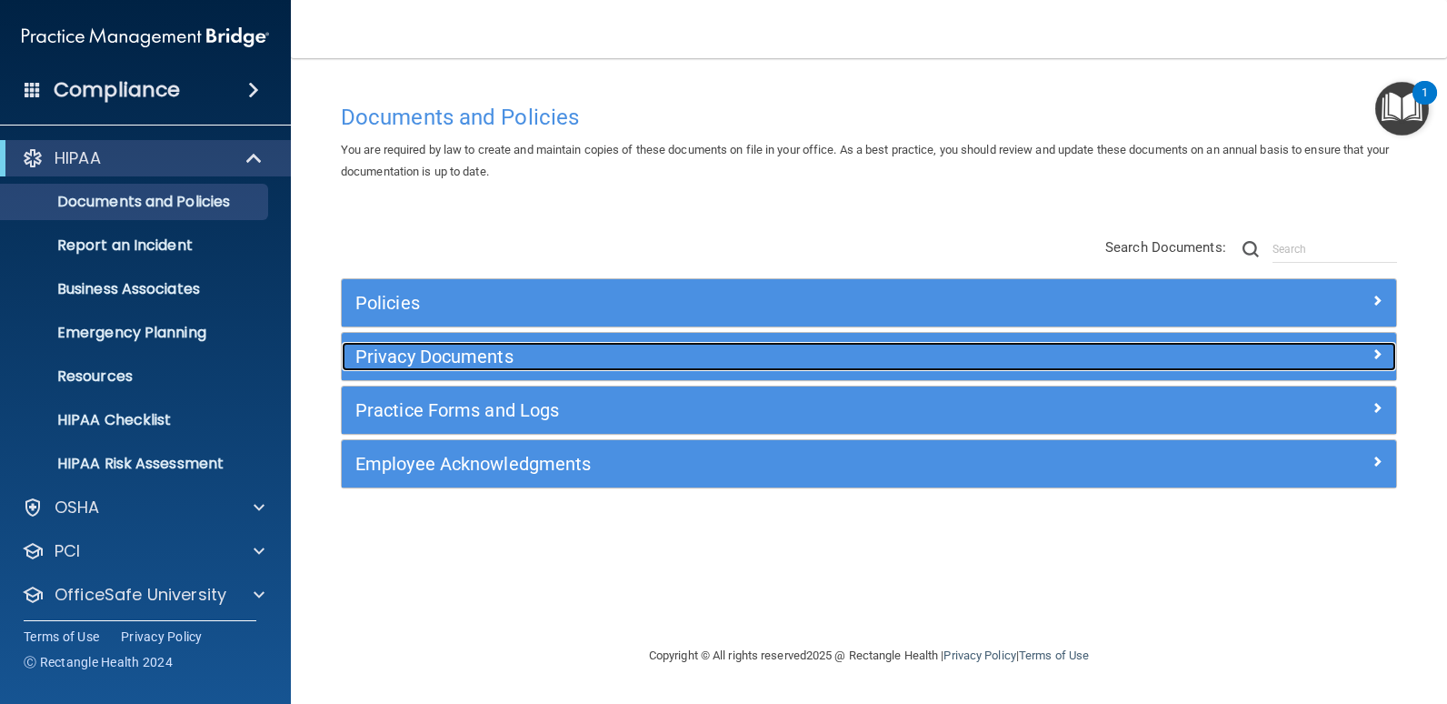
click at [399, 354] on h5 "Privacy Documents" at bounding box center [737, 356] width 764 height 20
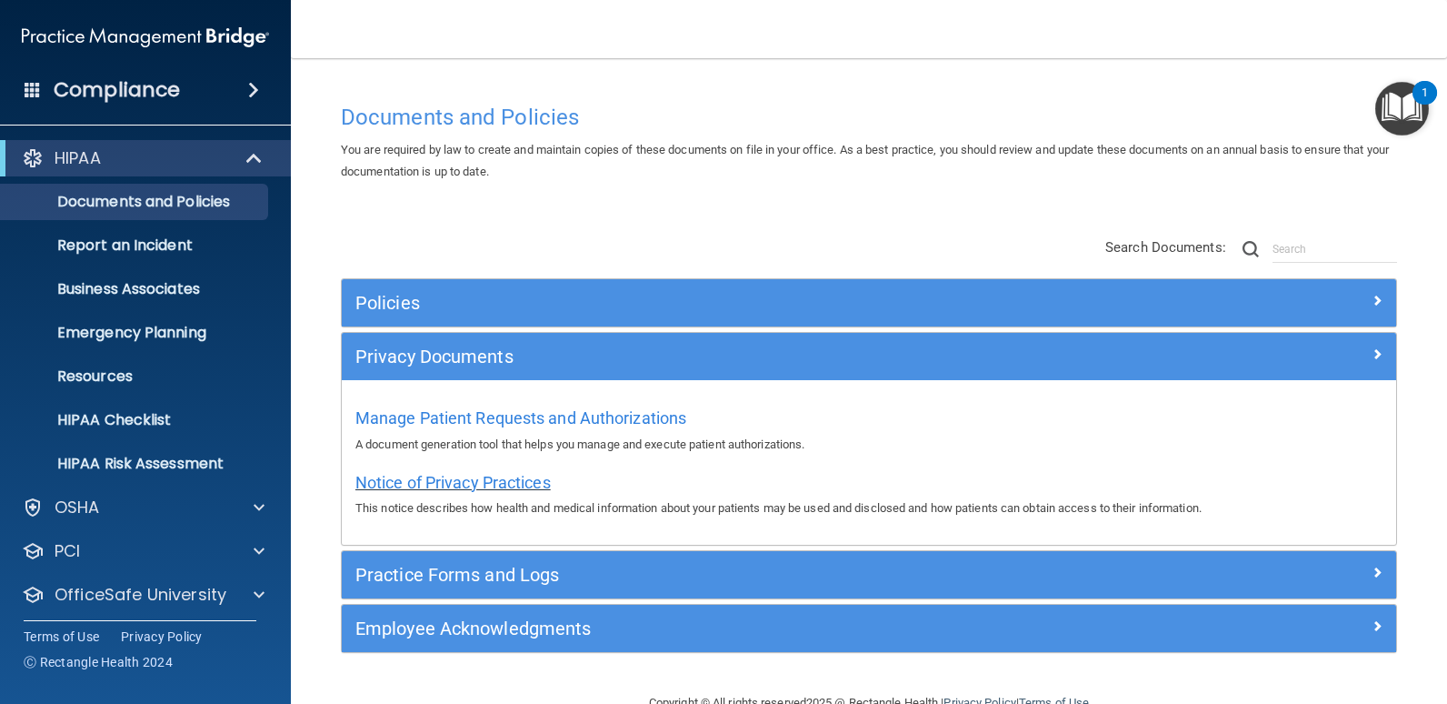
click at [439, 478] on span "Notice of Privacy Practices" at bounding box center [452, 482] width 195 height 19
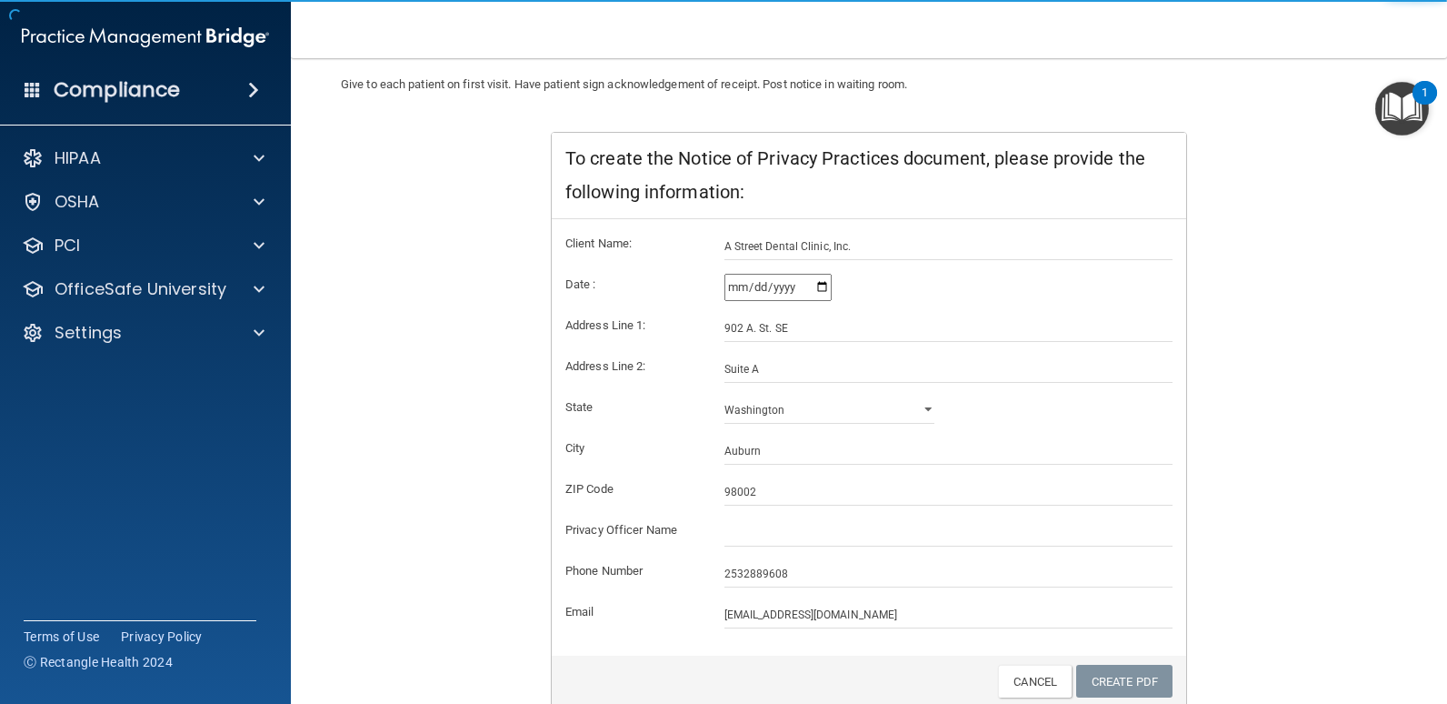
scroll to position [305, 0]
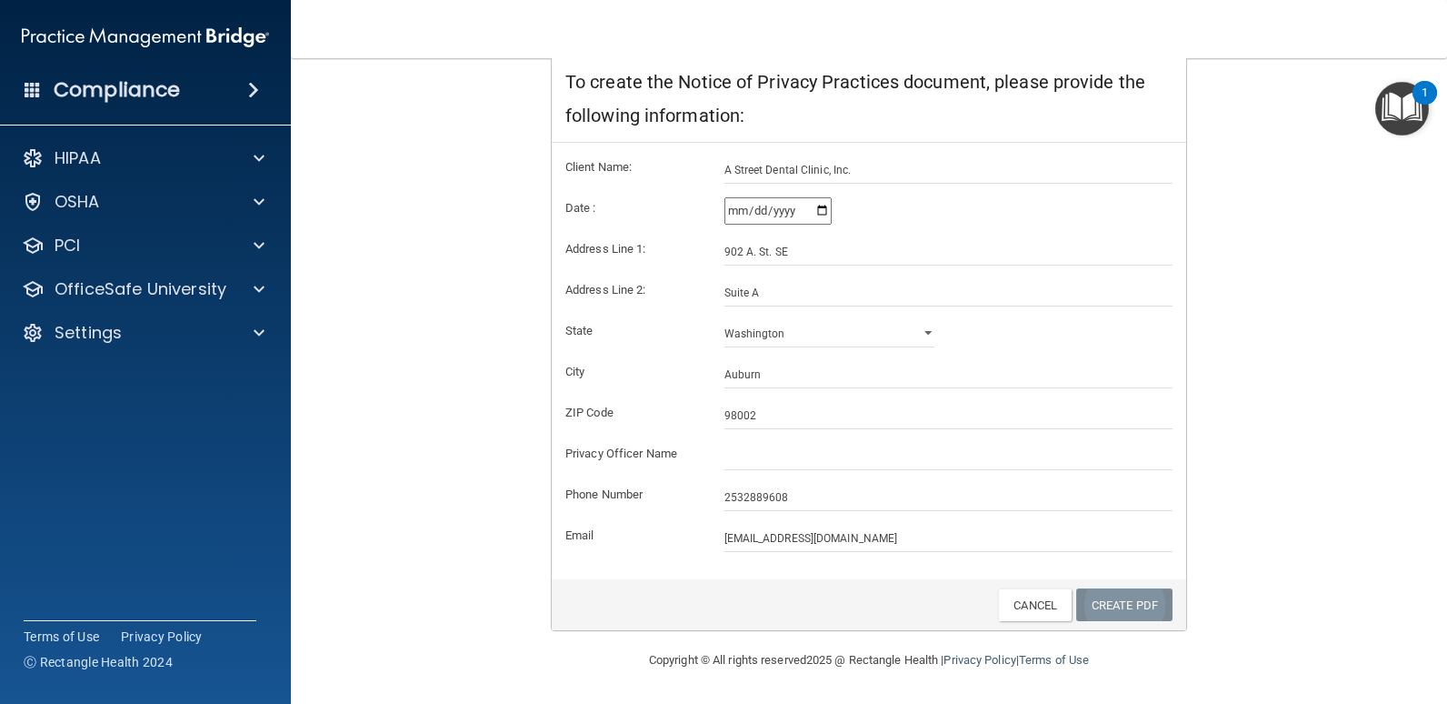
click at [1121, 608] on link "Create PDF" at bounding box center [1124, 605] width 96 height 34
click at [1105, 604] on link "Create PDF" at bounding box center [1124, 605] width 96 height 34
click at [1113, 606] on link "Create PDF" at bounding box center [1124, 605] width 96 height 34
click at [1024, 607] on link "Cancel" at bounding box center [1035, 605] width 74 height 34
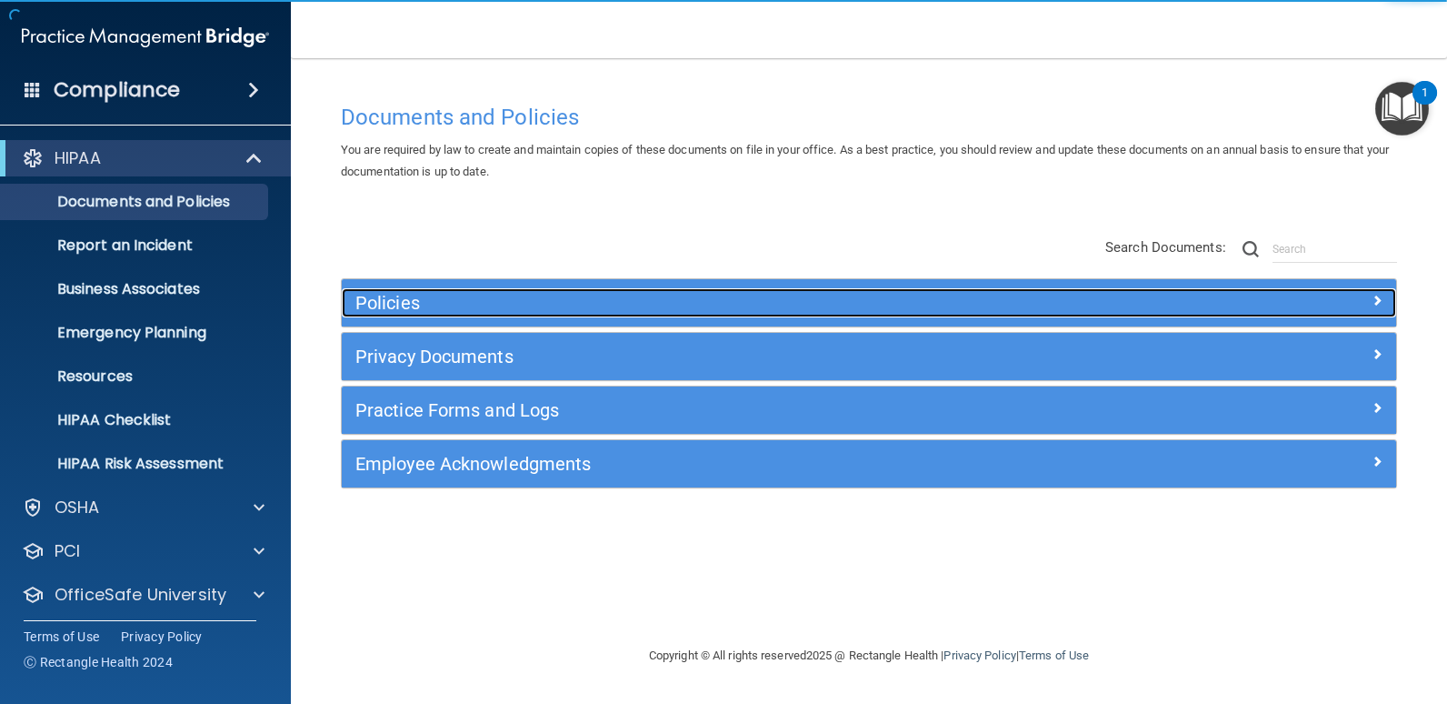
click at [442, 296] on h5 "Policies" at bounding box center [737, 303] width 764 height 20
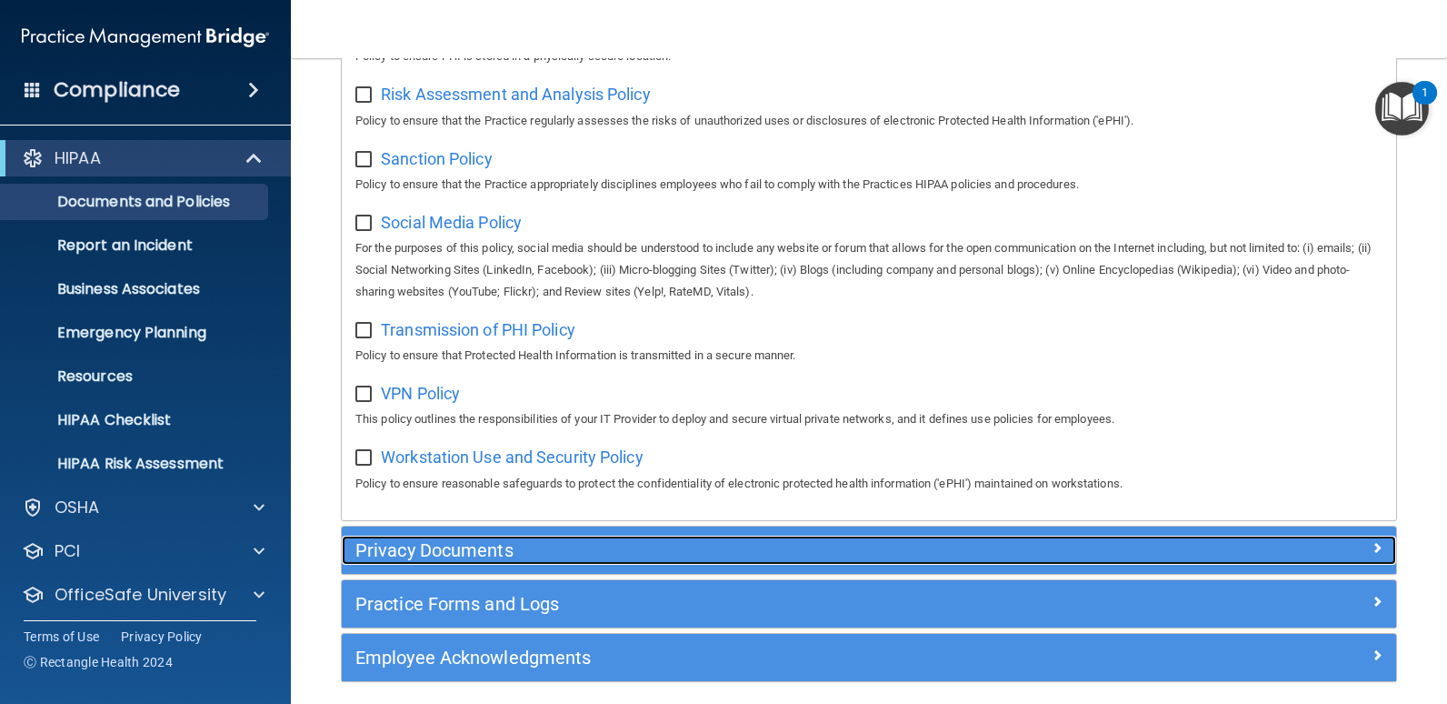
click at [513, 559] on h5 "Privacy Documents" at bounding box center [737, 550] width 764 height 20
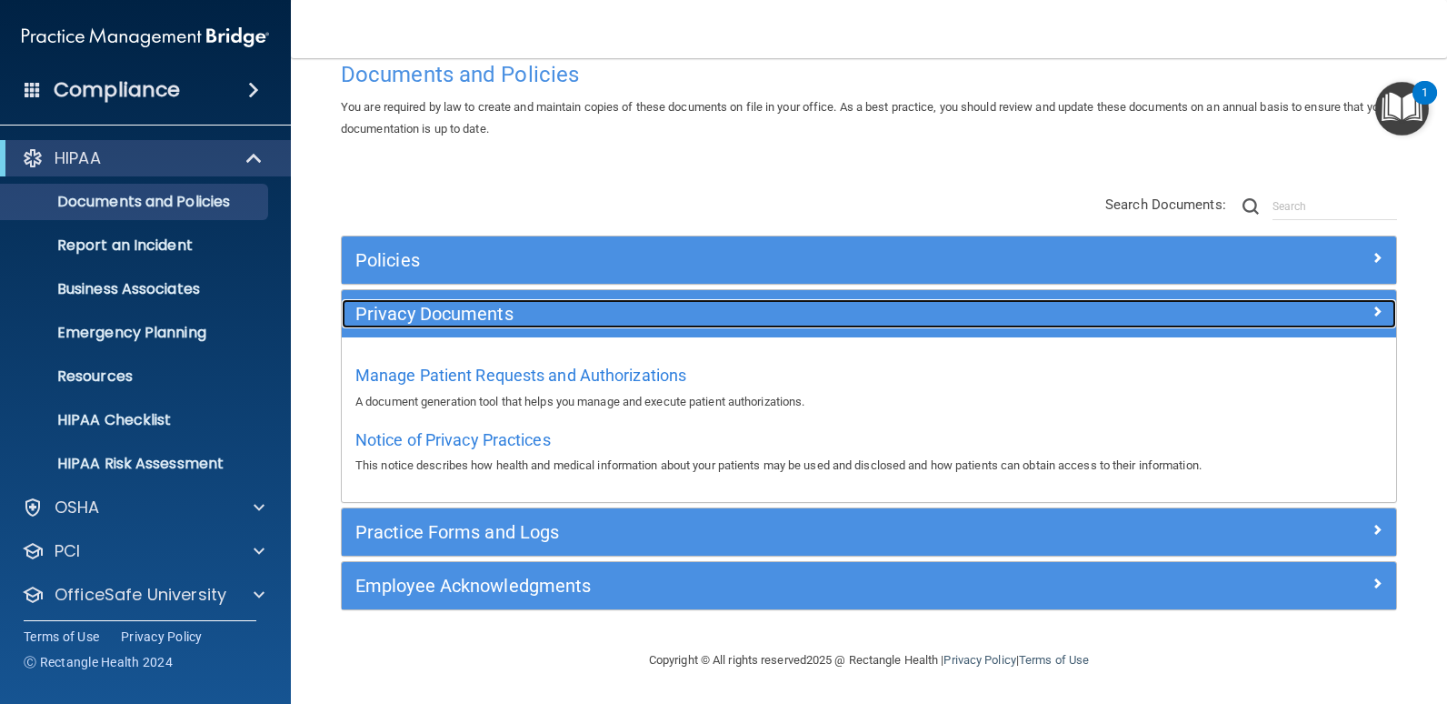
scroll to position [43, 0]
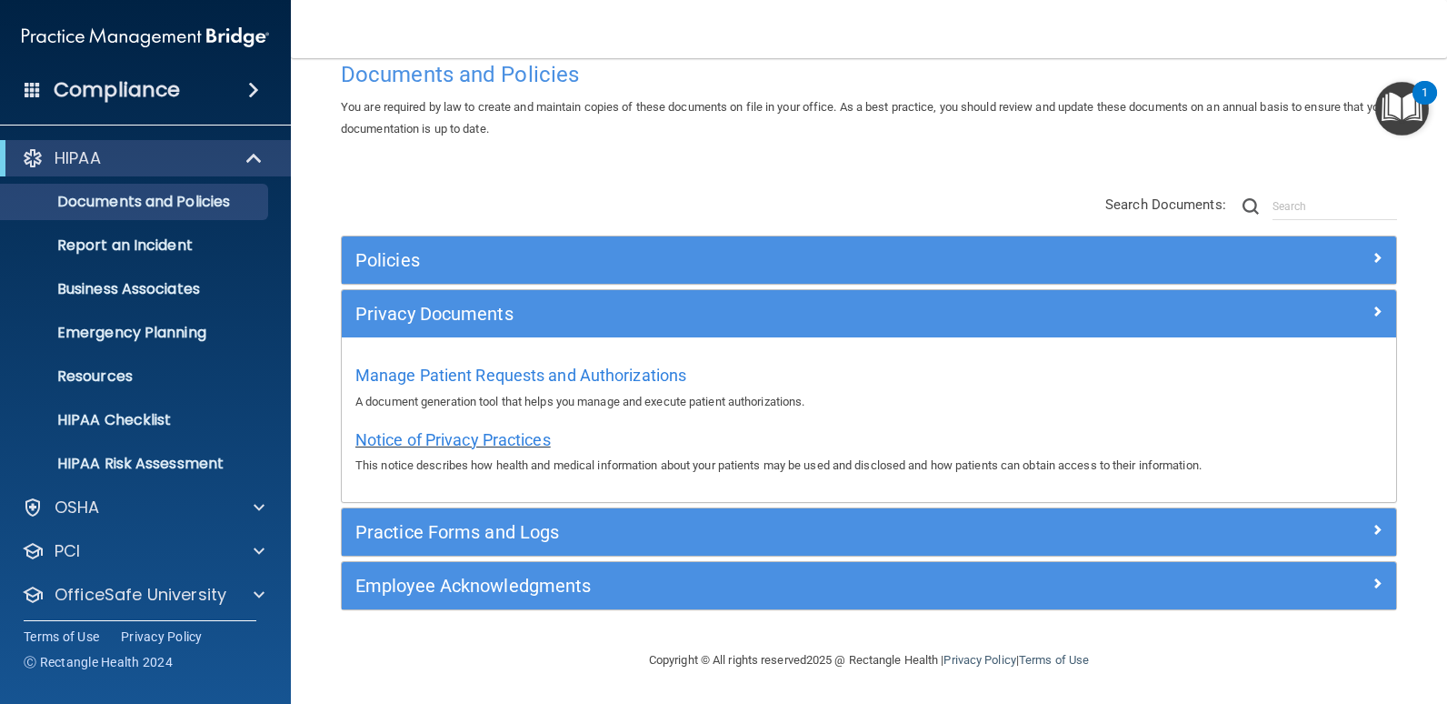
click at [466, 438] on span "Notice of Privacy Practices" at bounding box center [452, 439] width 195 height 19
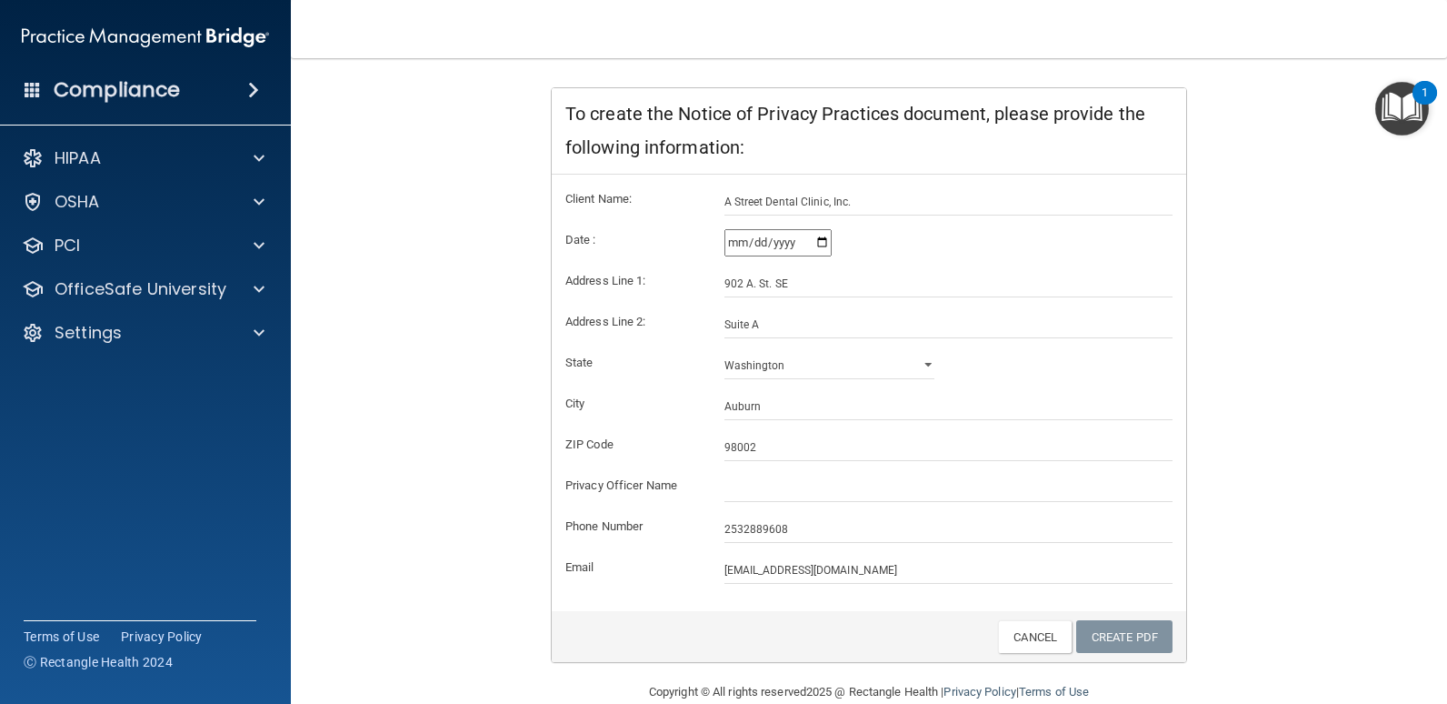
scroll to position [305, 0]
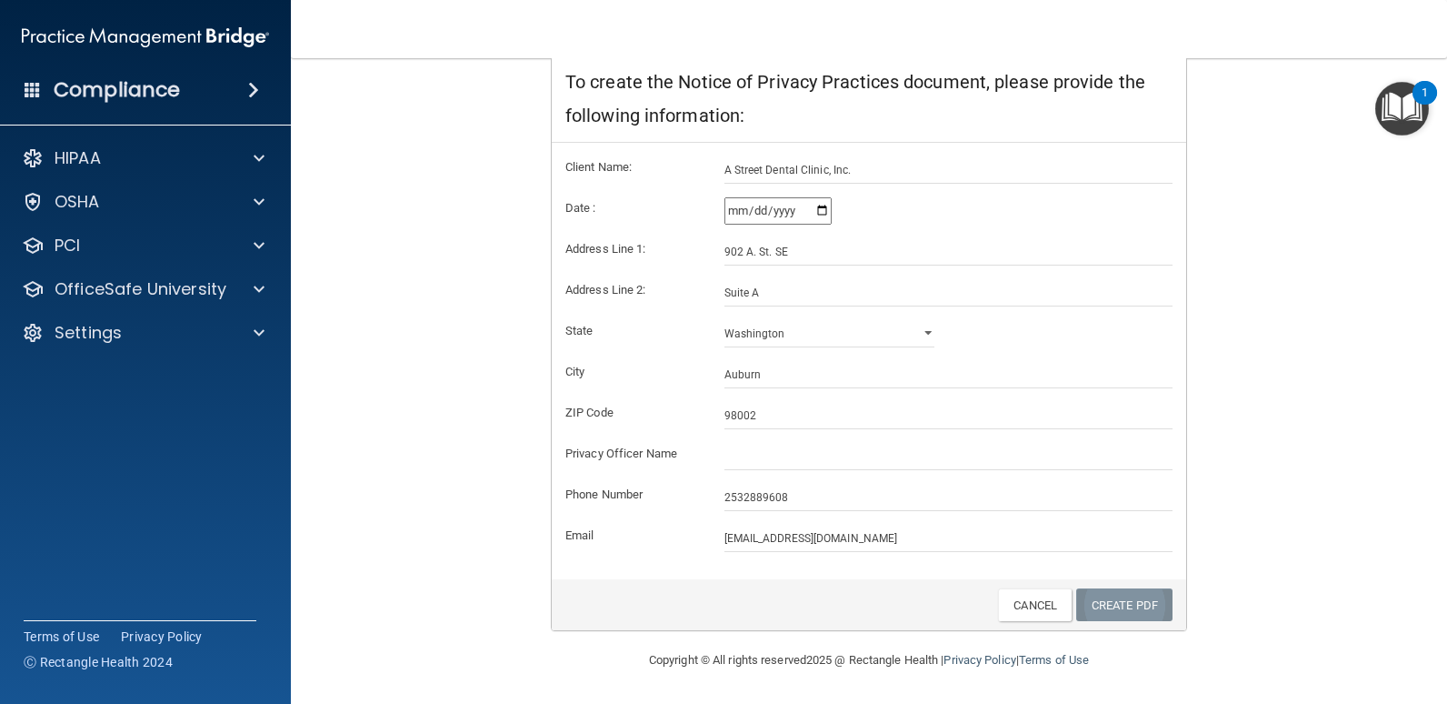
click at [1121, 615] on link "Create PDF" at bounding box center [1124, 605] width 96 height 34
click at [1126, 612] on link "Create PDF" at bounding box center [1124, 605] width 96 height 34
click at [1119, 600] on link "Create PDF" at bounding box center [1124, 605] width 96 height 34
click at [1137, 605] on link "Create PDF" at bounding box center [1124, 605] width 96 height 34
click at [1119, 617] on link "Create PDF" at bounding box center [1124, 605] width 96 height 34
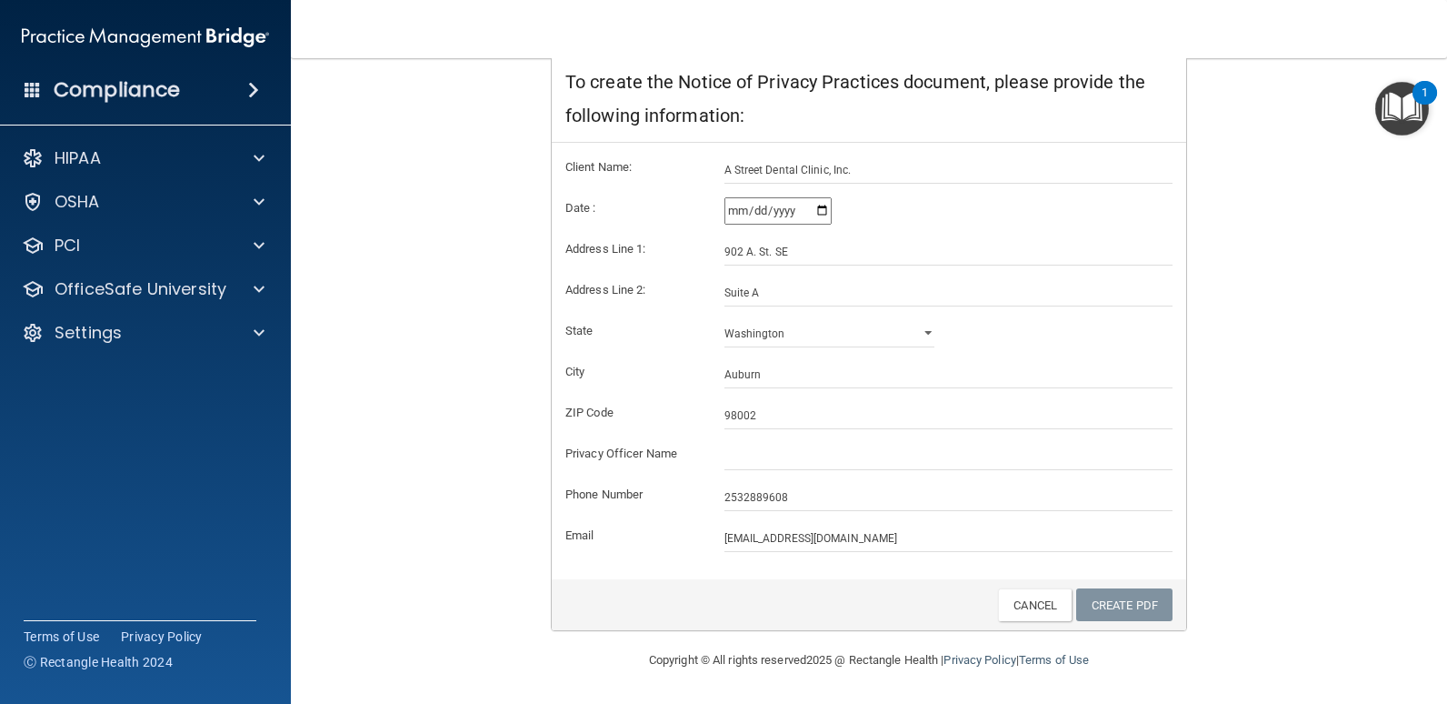
click at [1352, 524] on div "Notice of Privacy Practices This notice describes how health and medical inform…" at bounding box center [869, 258] width 1056 height 746
click at [1413, 514] on main "Back Notice of Privacy Practices This notice describes how health and medical i…" at bounding box center [869, 380] width 1156 height 645
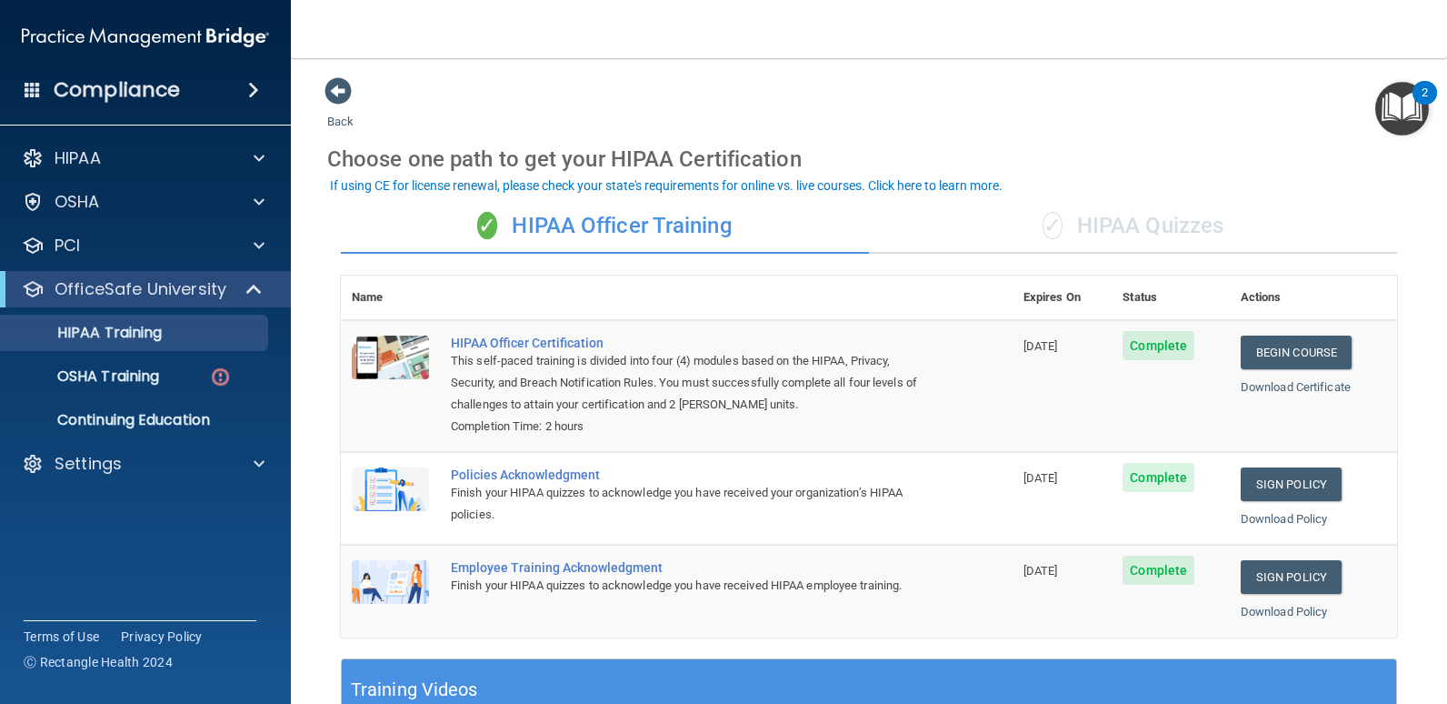
click at [1114, 227] on div "✓ HIPAA Quizzes" at bounding box center [1133, 226] width 528 height 55
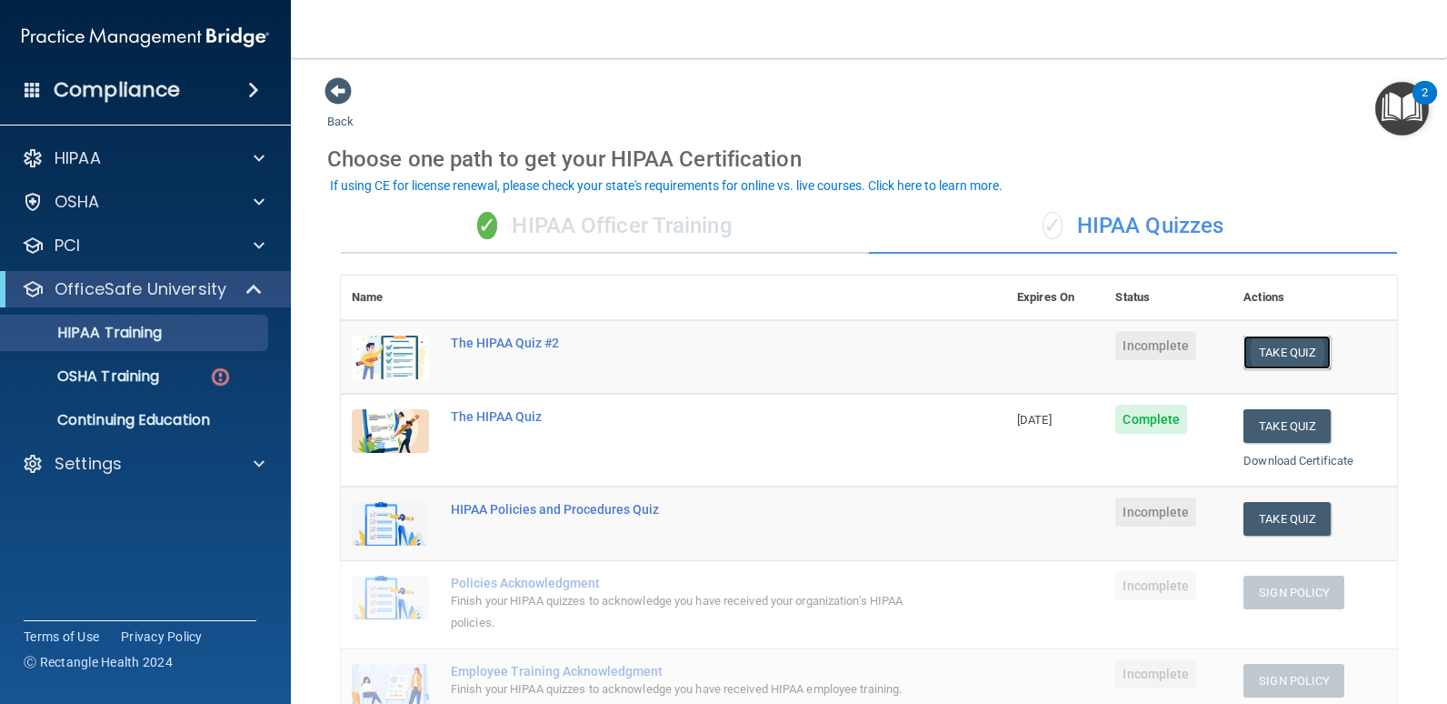
click at [1279, 347] on button "Take Quiz" at bounding box center [1287, 352] width 87 height 34
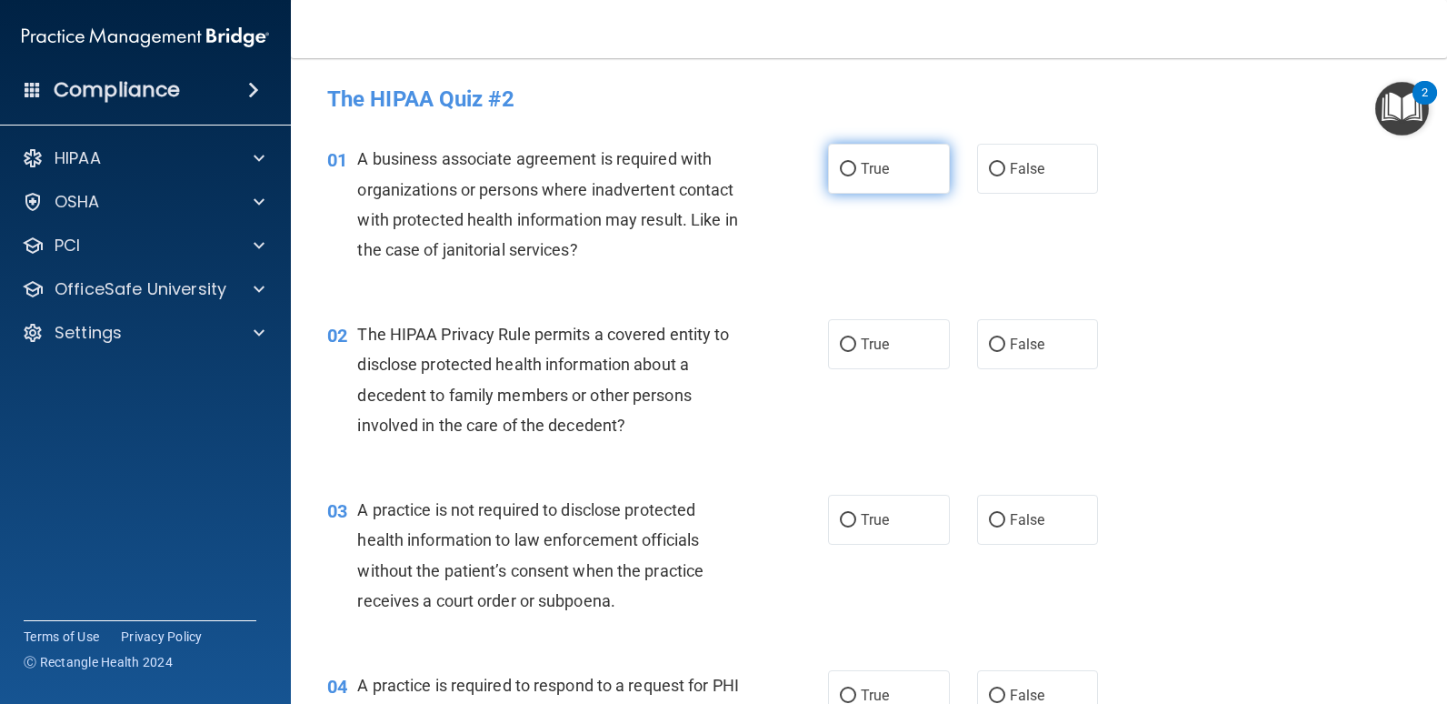
click at [840, 170] on input "True" at bounding box center [848, 170] width 16 height 14
radio input "true"
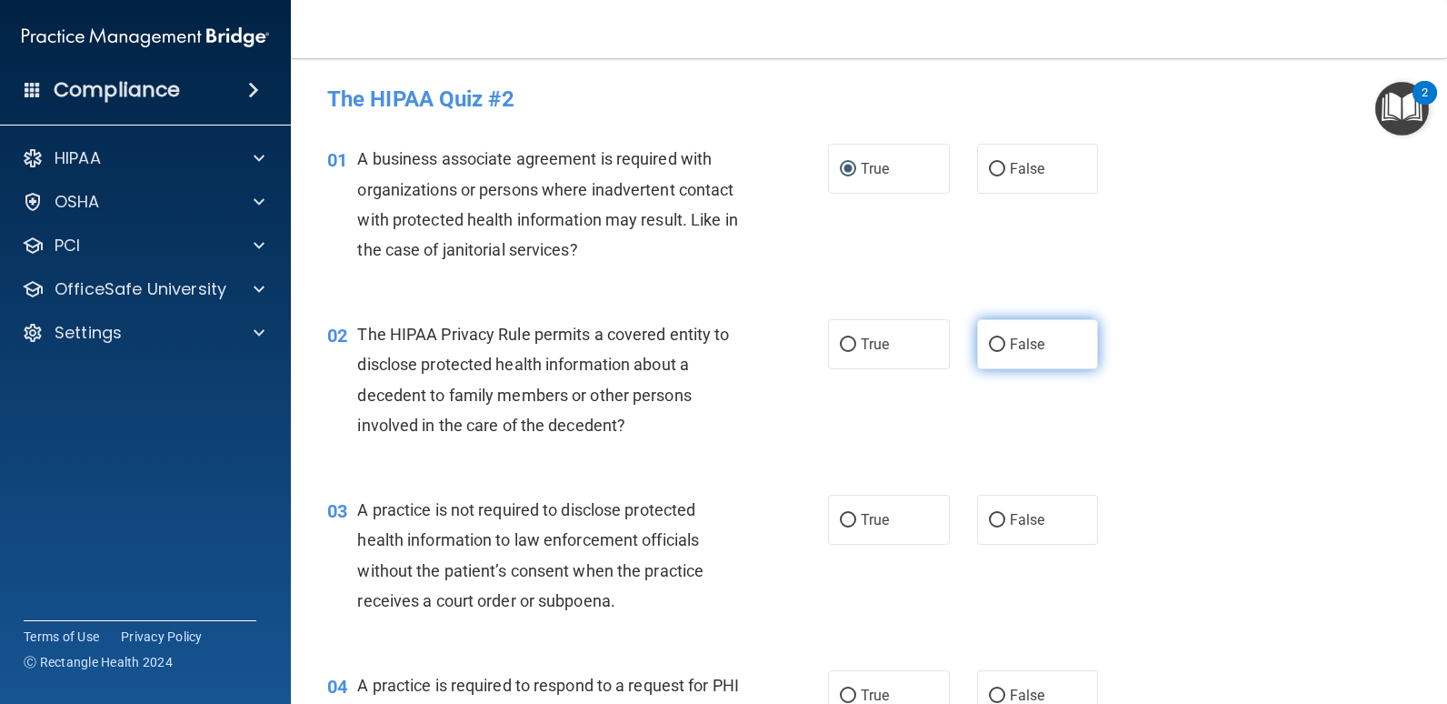
click at [990, 342] on input "False" at bounding box center [997, 345] width 16 height 14
radio input "true"
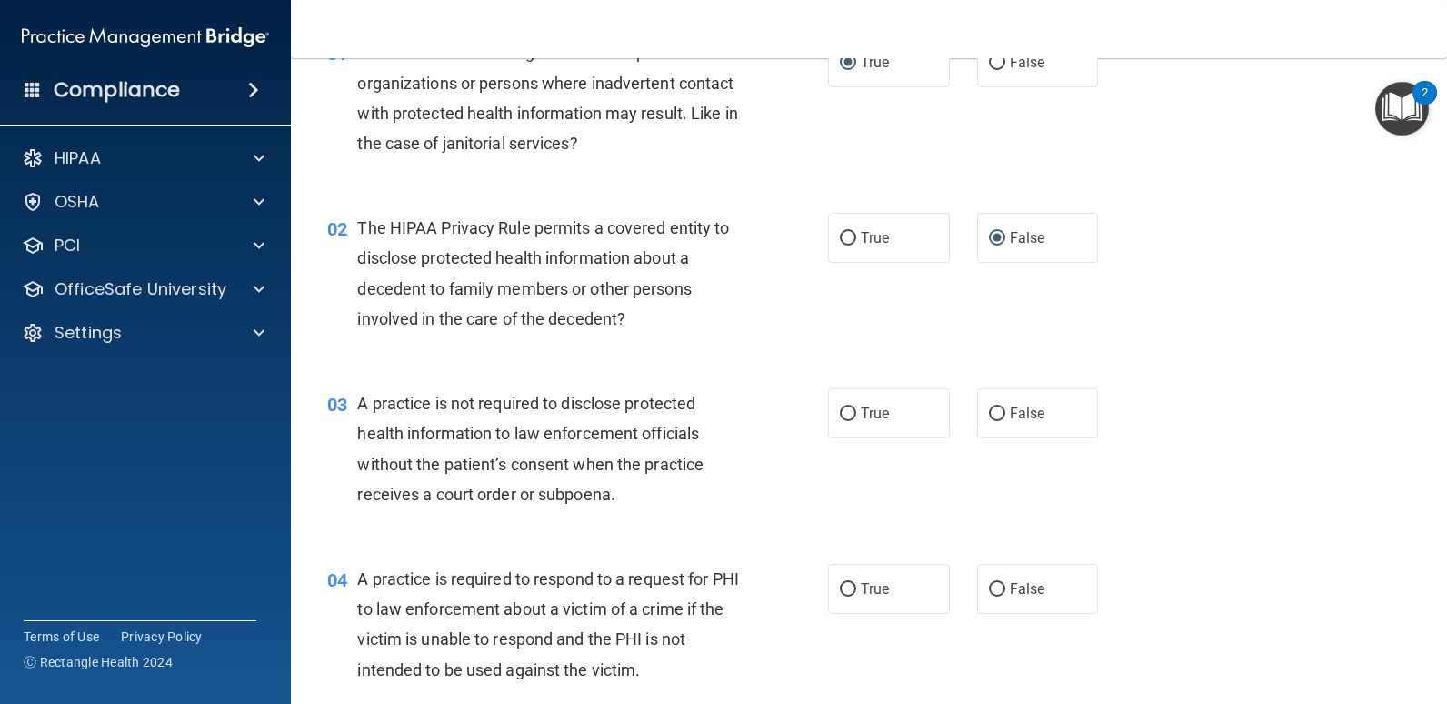
scroll to position [273, 0]
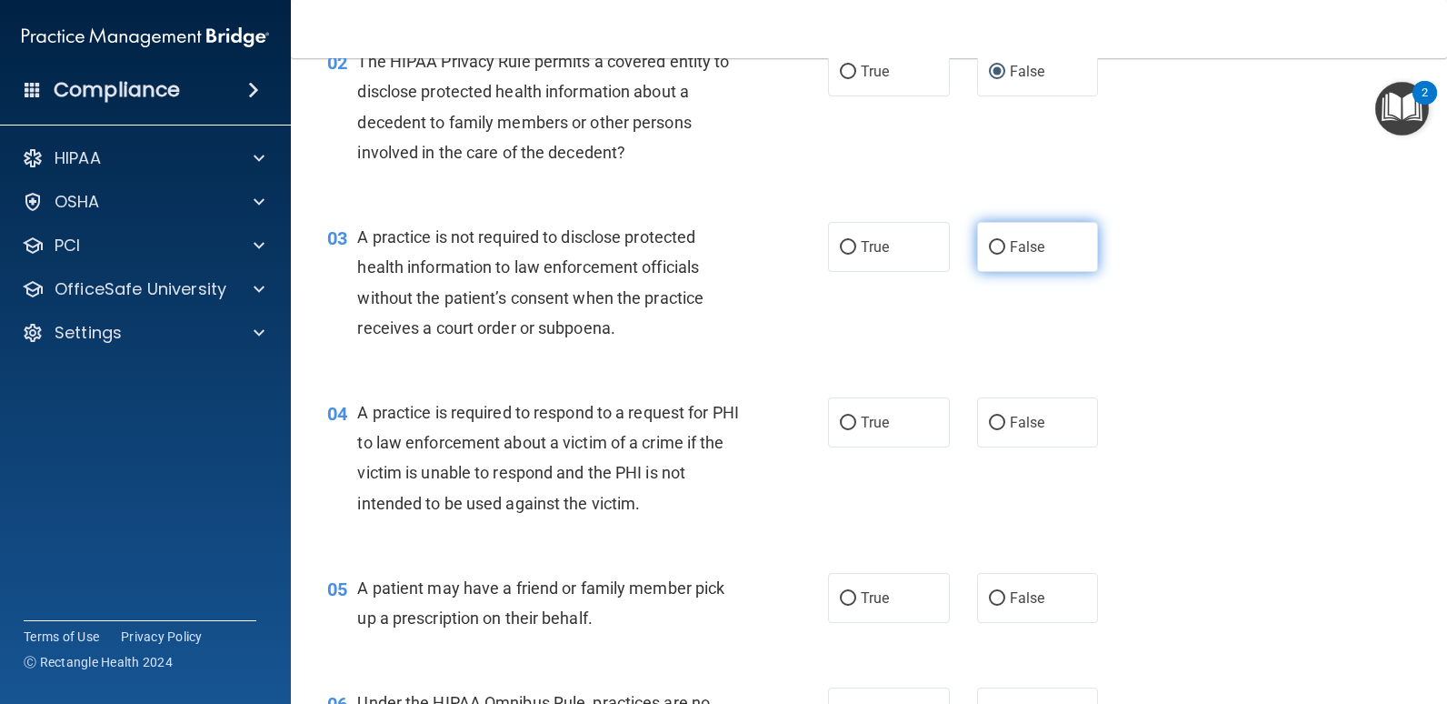
click at [1074, 255] on label "False" at bounding box center [1038, 247] width 122 height 50
click at [1005, 255] on input "False" at bounding box center [997, 248] width 16 height 14
radio input "true"
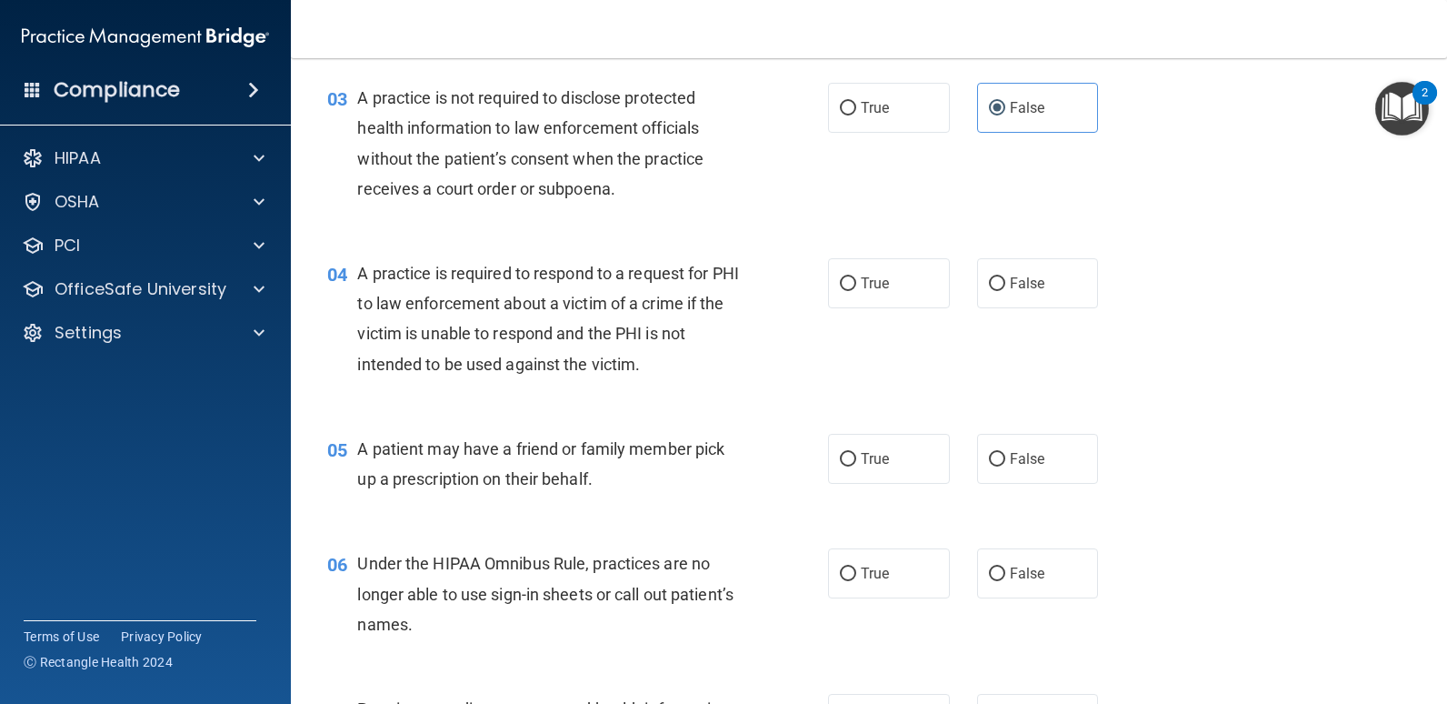
scroll to position [455, 0]
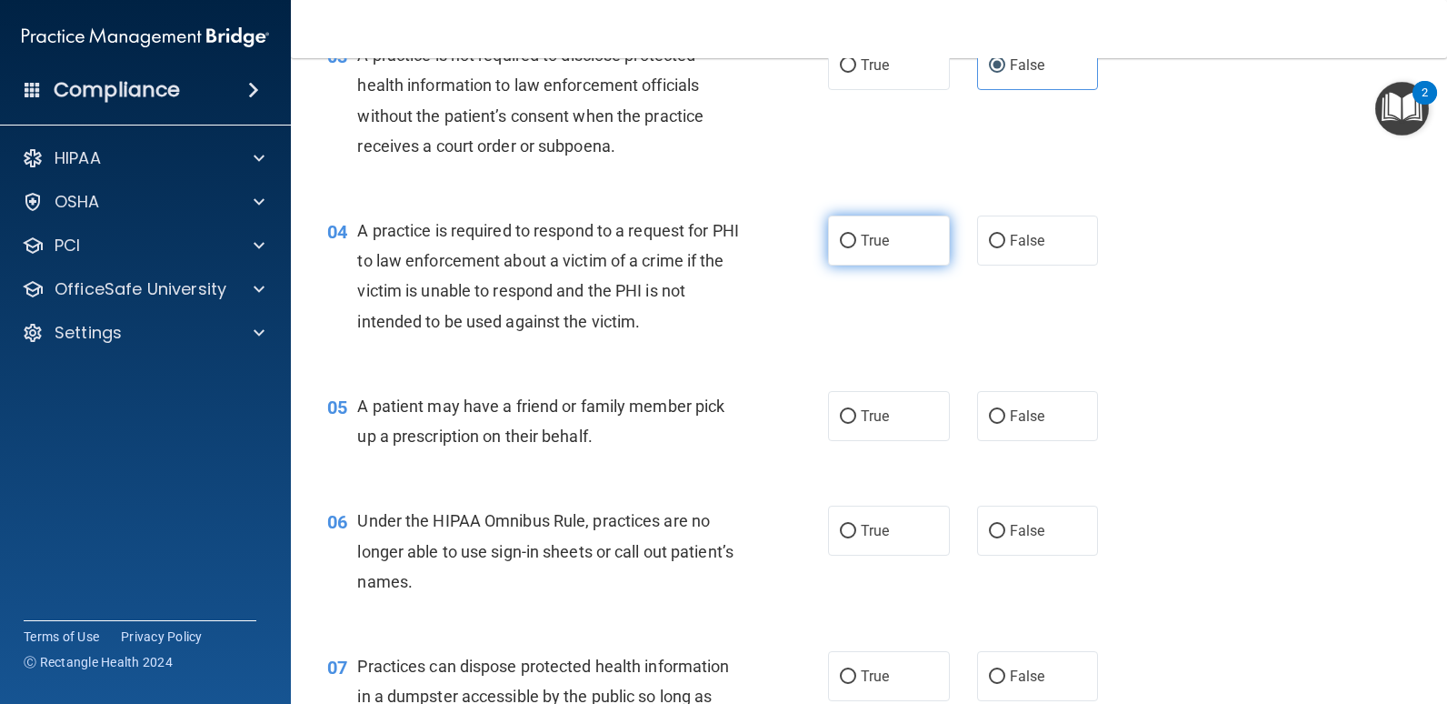
click at [841, 242] on input "True" at bounding box center [848, 242] width 16 height 14
radio input "true"
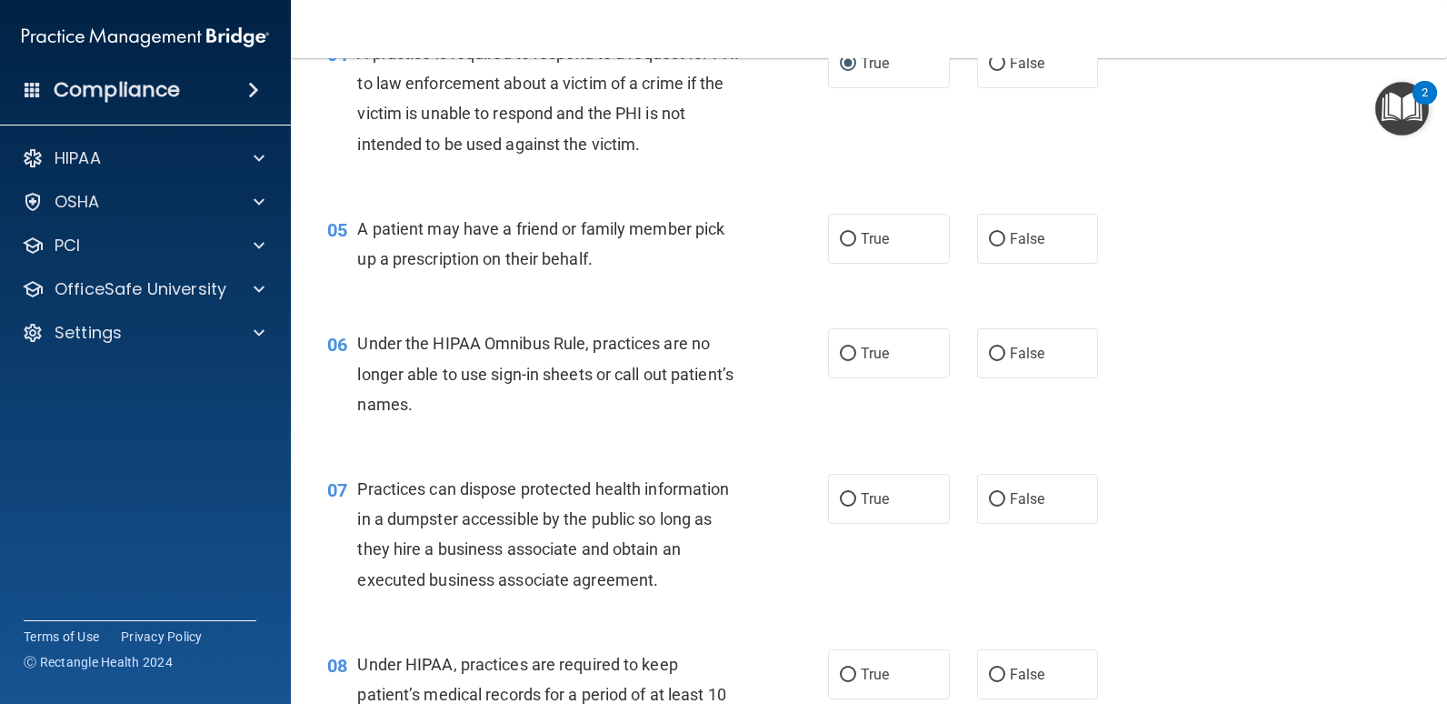
scroll to position [636, 0]
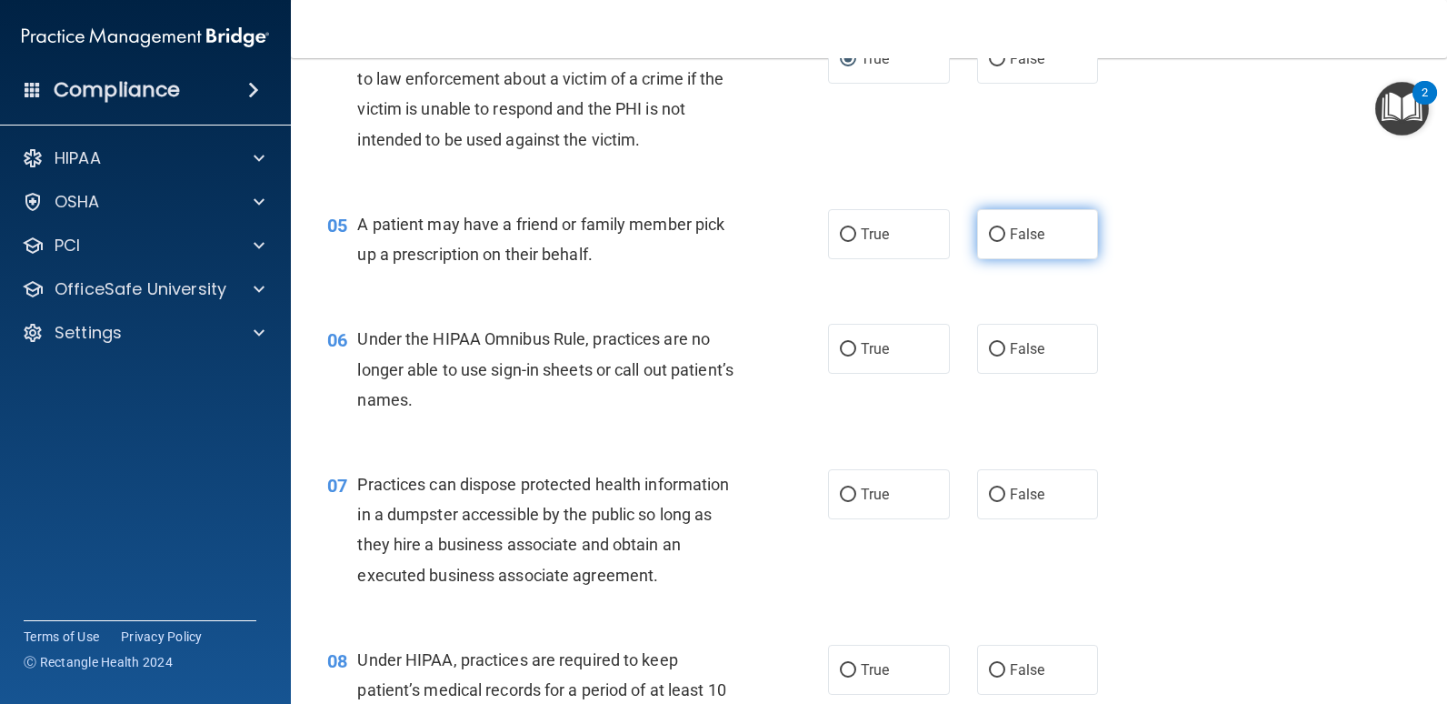
click at [989, 228] on input "False" at bounding box center [997, 235] width 16 height 14
radio input "true"
click at [840, 345] on input "True" at bounding box center [848, 350] width 16 height 14
radio input "true"
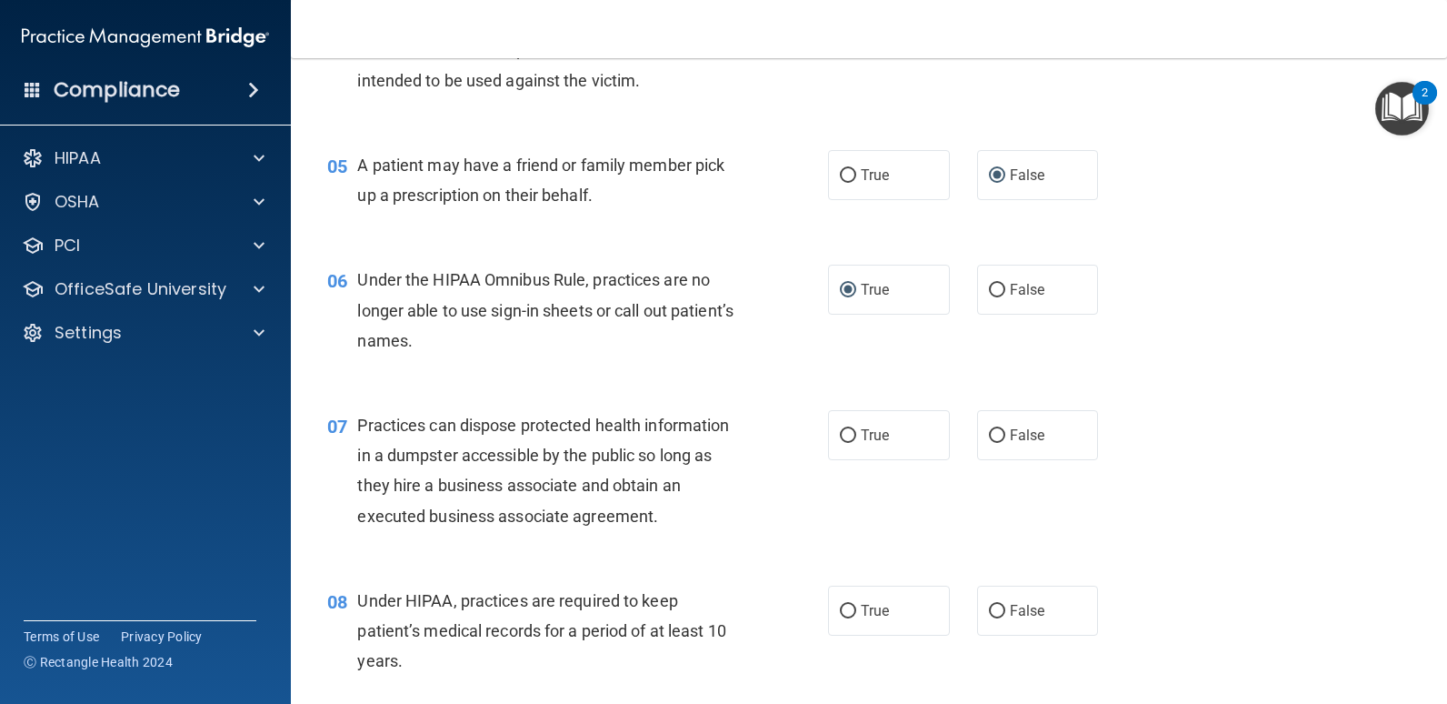
scroll to position [818, 0]
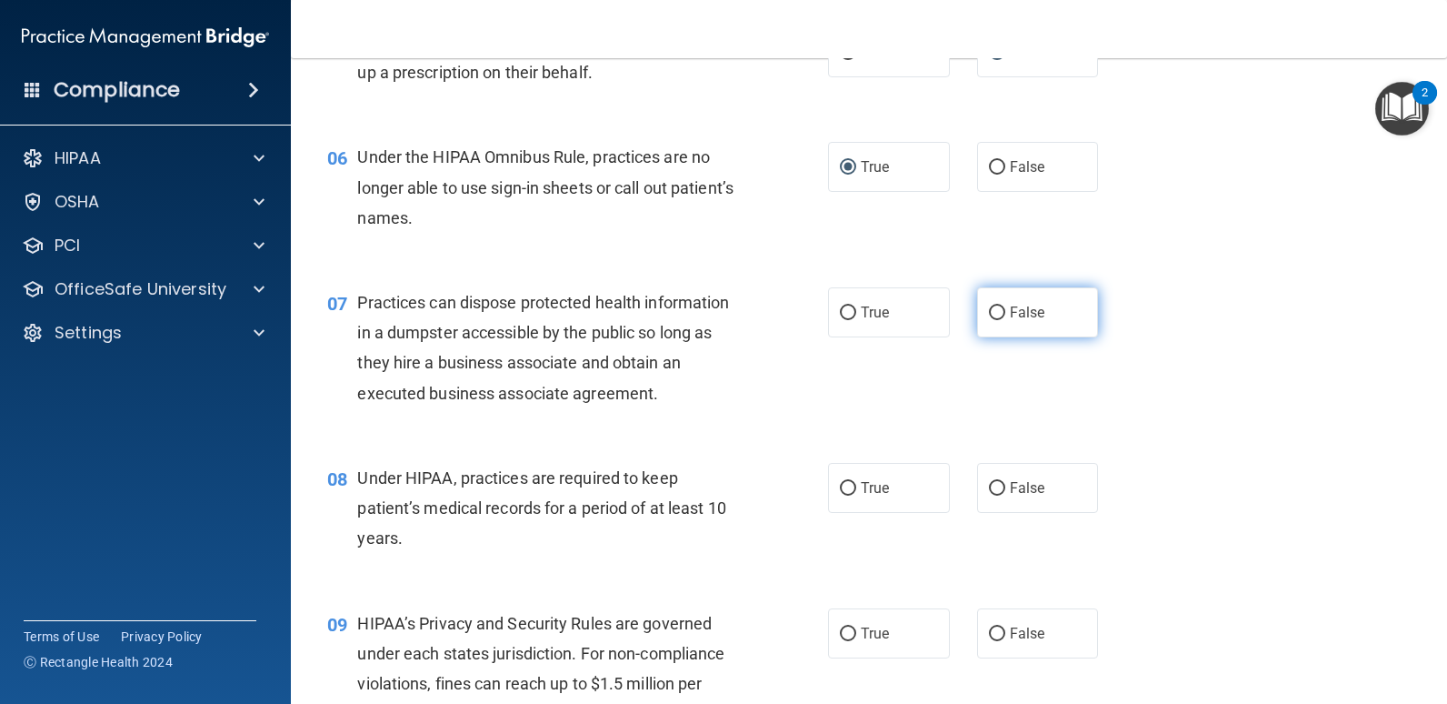
click at [994, 311] on input "False" at bounding box center [997, 313] width 16 height 14
radio input "true"
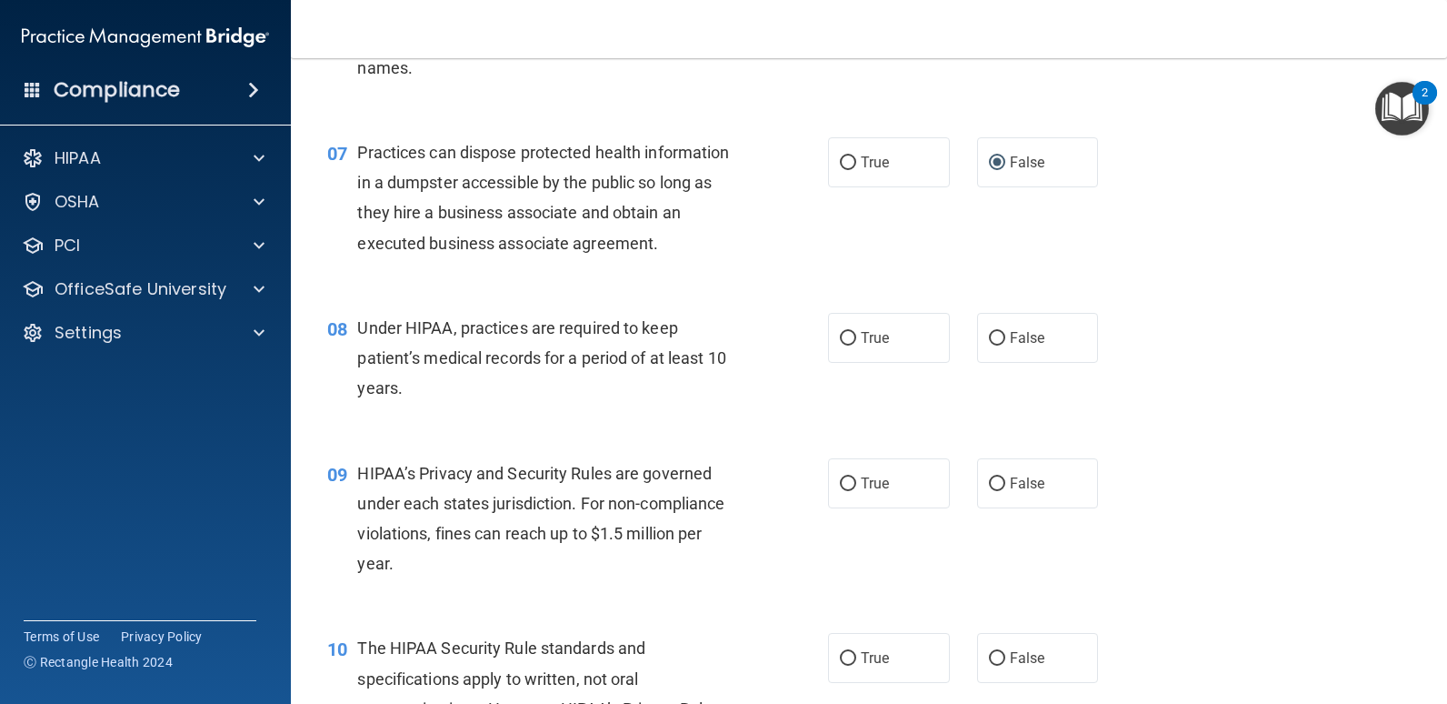
scroll to position [1091, 0]
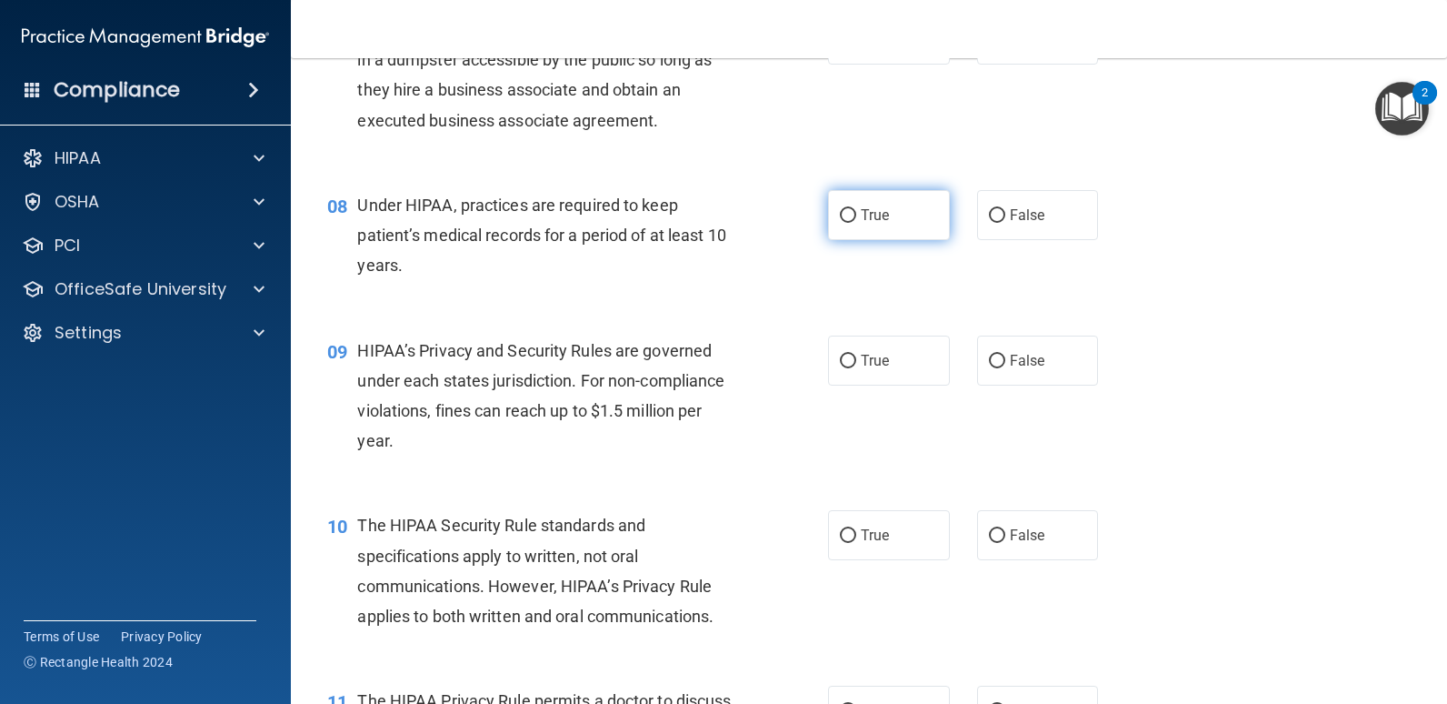
click at [843, 215] on input "True" at bounding box center [848, 216] width 16 height 14
radio input "true"
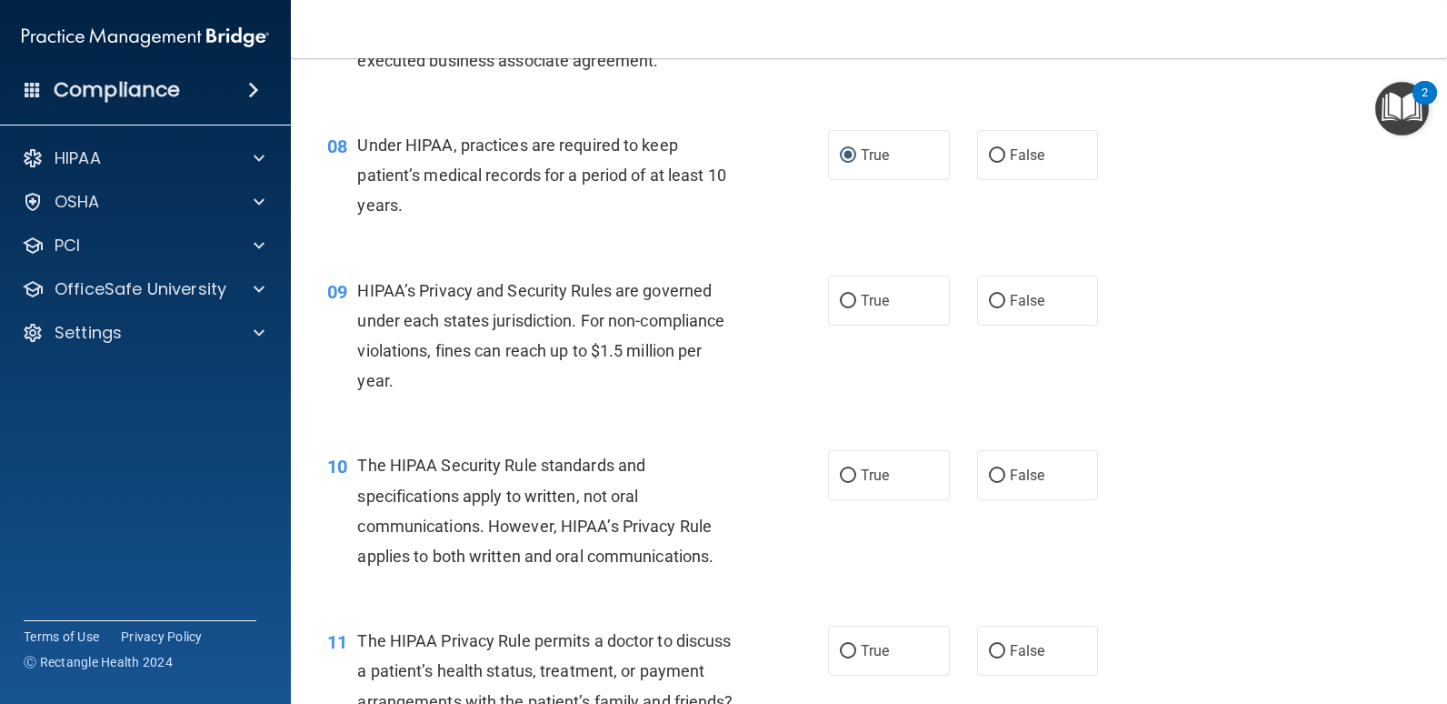
scroll to position [1182, 0]
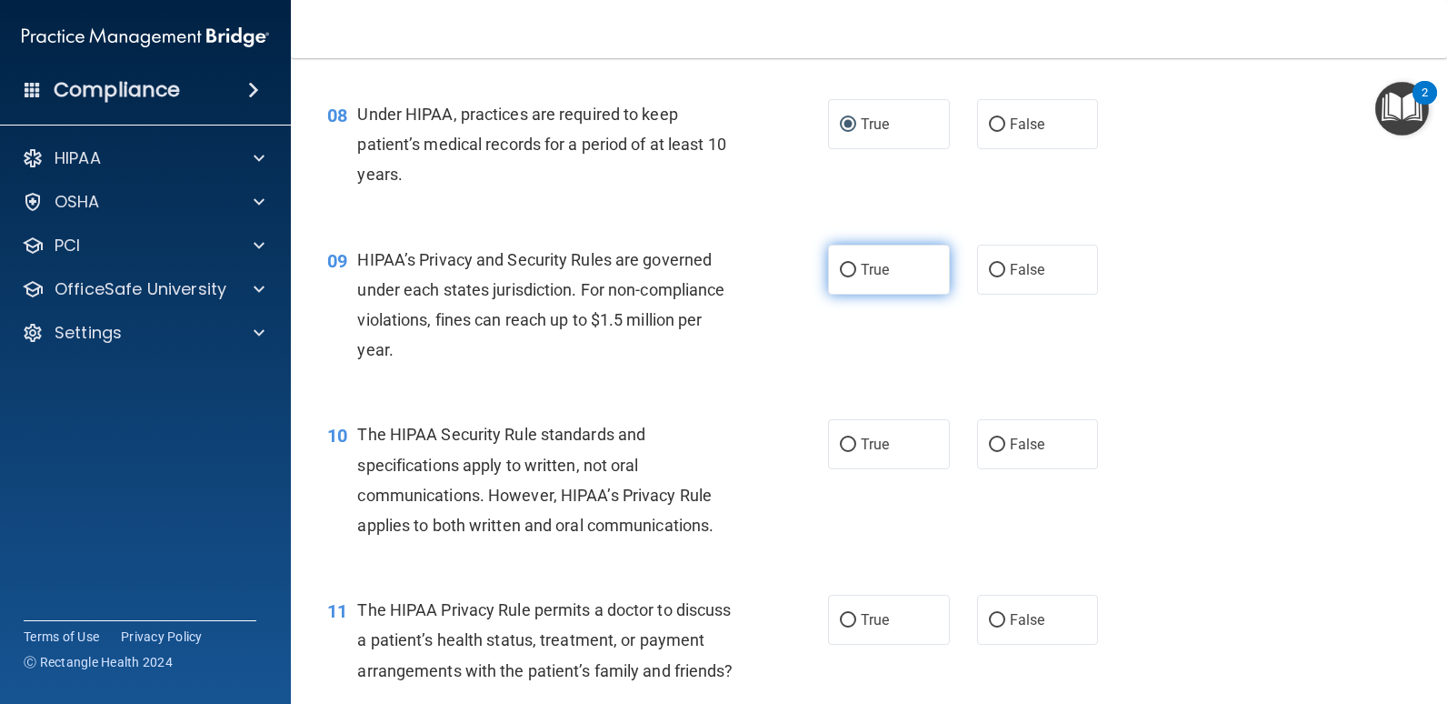
click at [843, 260] on label "True" at bounding box center [889, 270] width 122 height 50
click at [843, 264] on input "True" at bounding box center [848, 271] width 16 height 14
radio input "true"
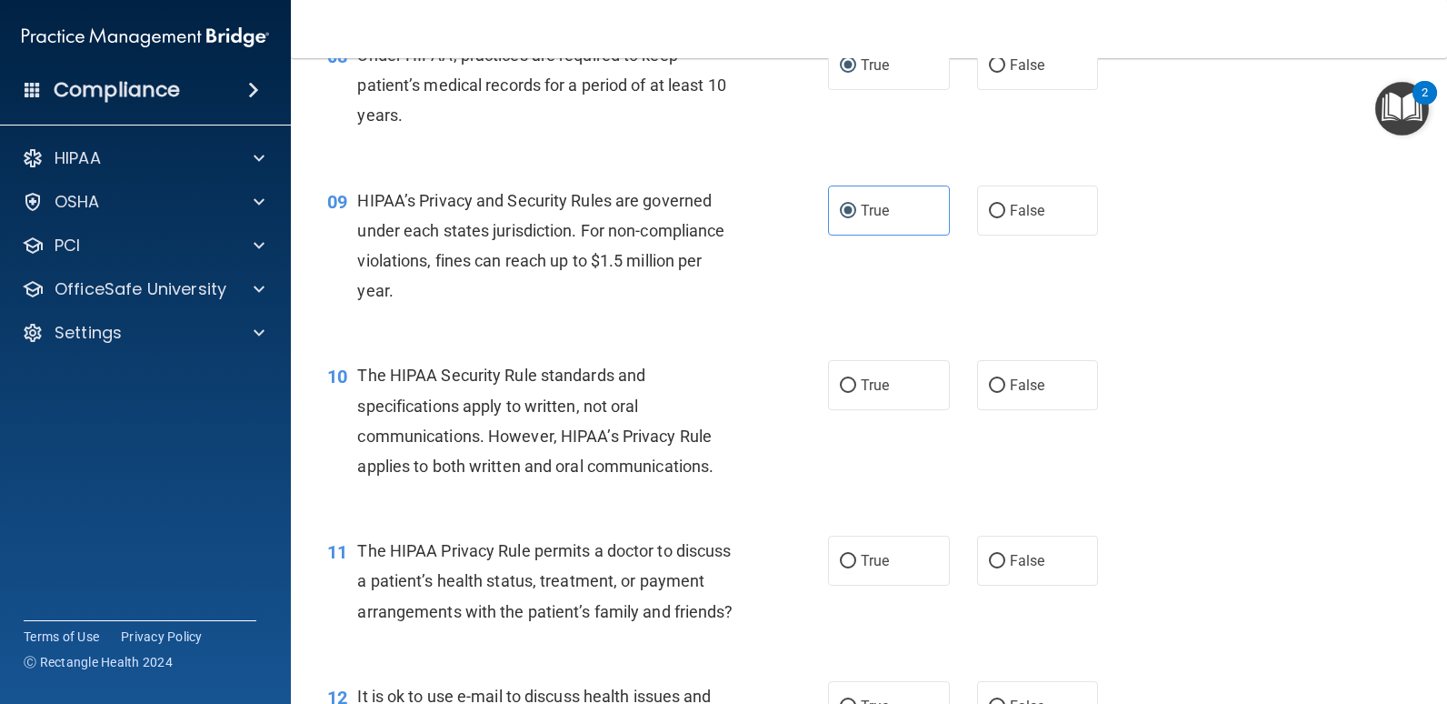
scroll to position [1364, 0]
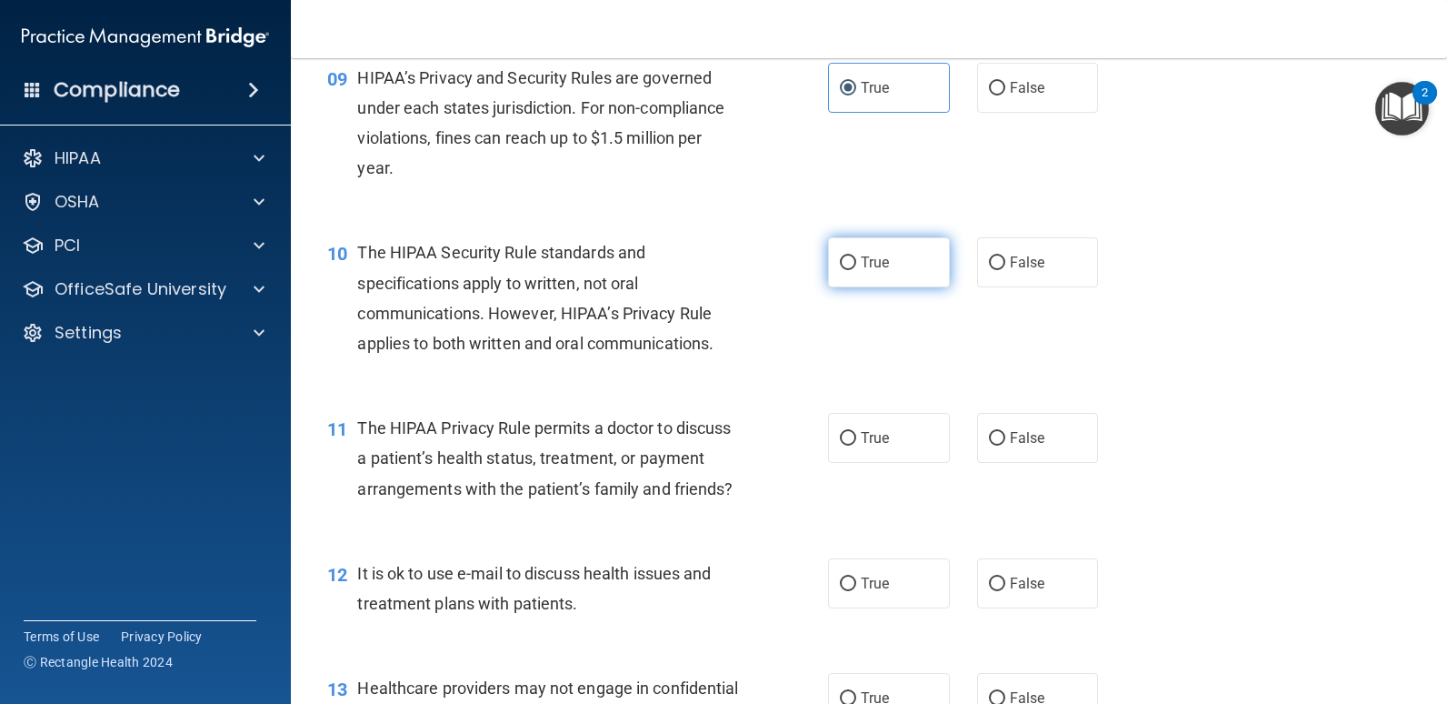
click at [846, 260] on input "True" at bounding box center [848, 263] width 16 height 14
radio input "true"
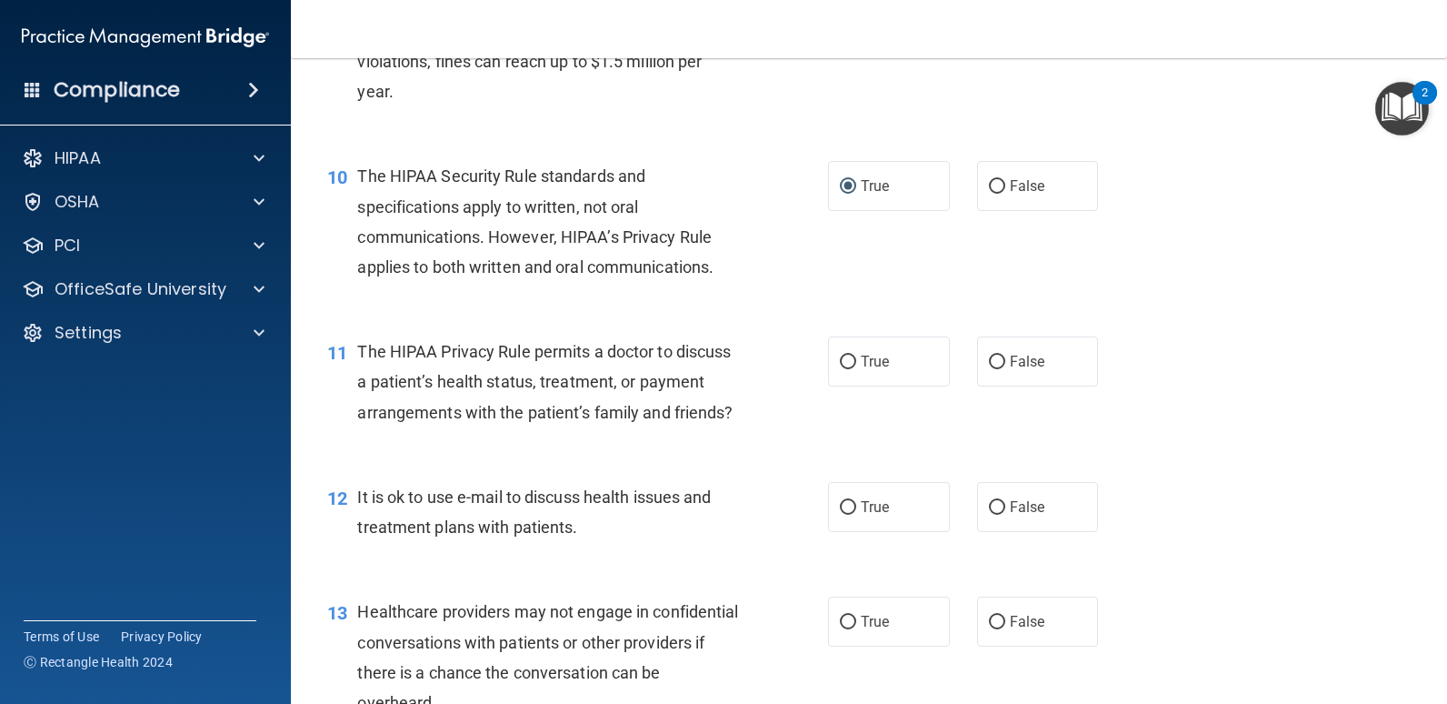
scroll to position [1545, 0]
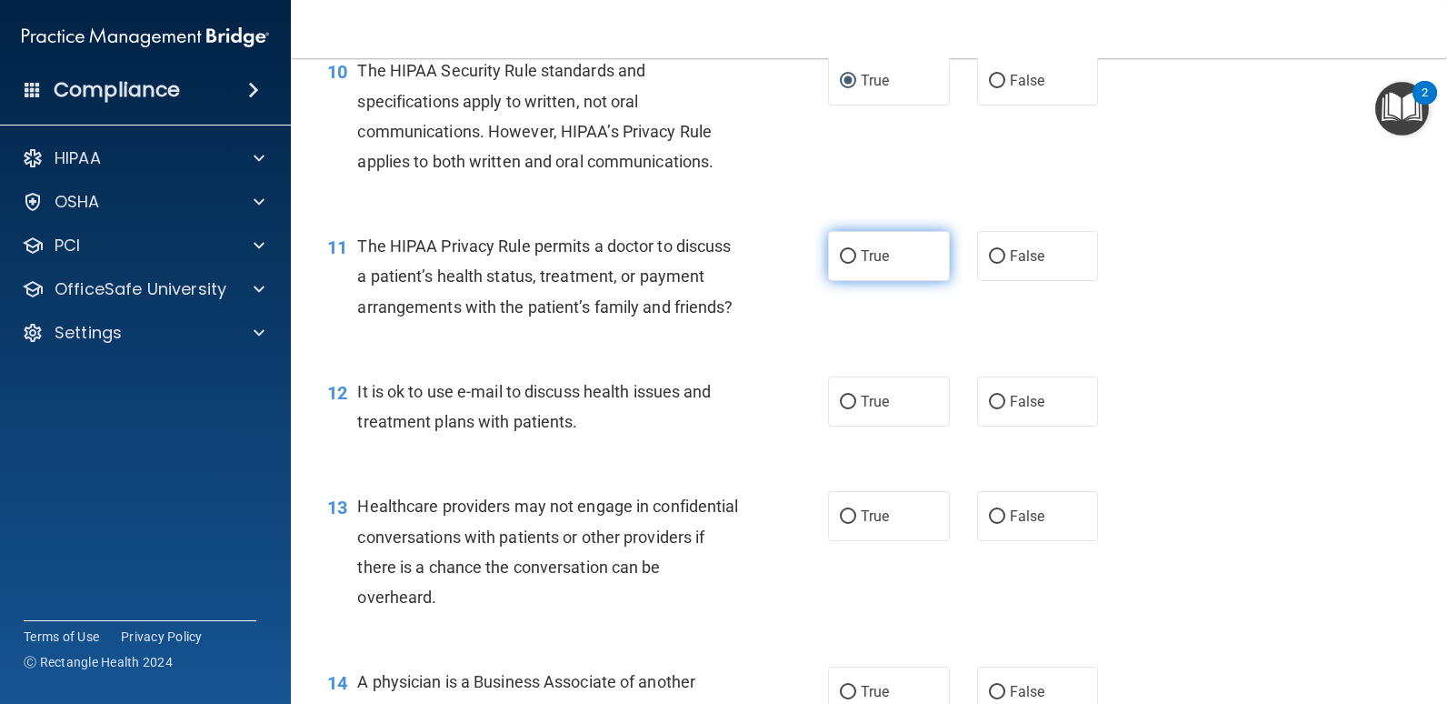
click at [851, 257] on label "True" at bounding box center [889, 256] width 122 height 50
click at [851, 257] on input "True" at bounding box center [848, 257] width 16 height 14
radio input "true"
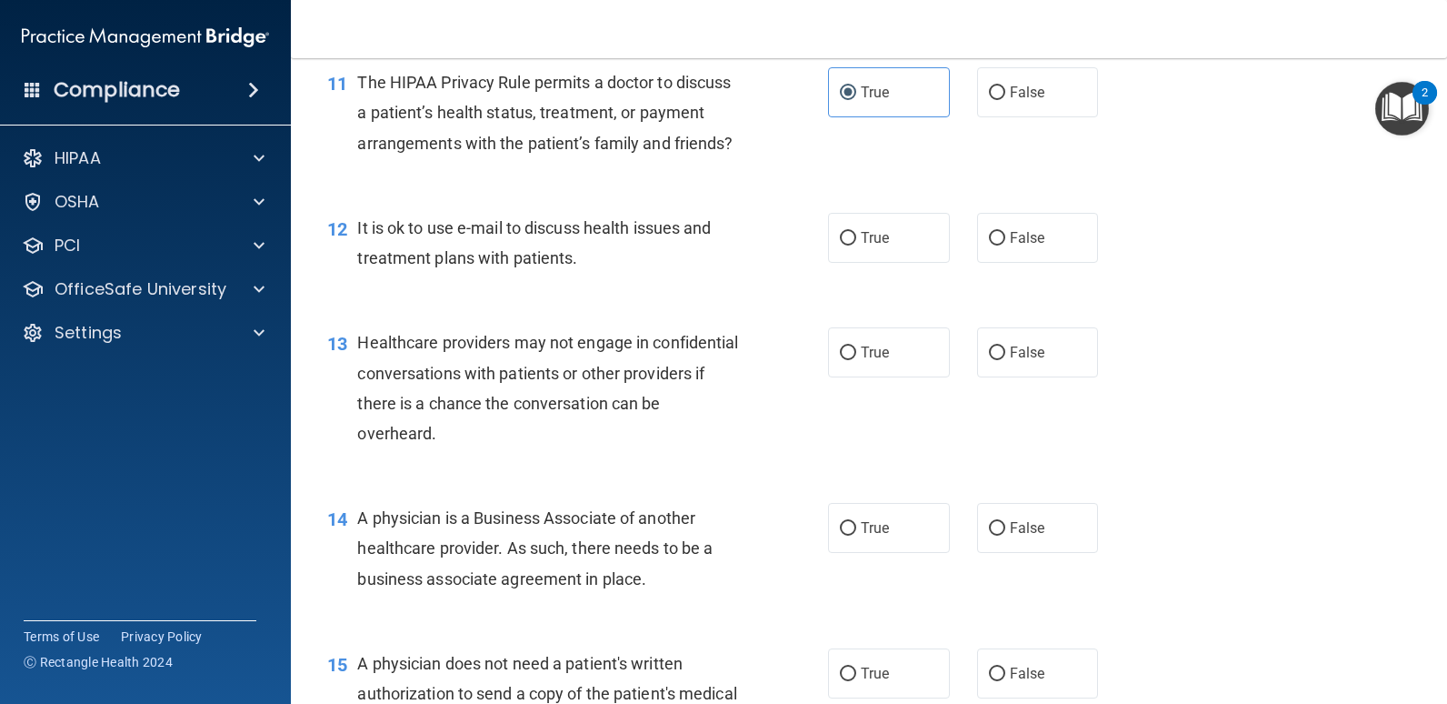
scroll to position [1727, 0]
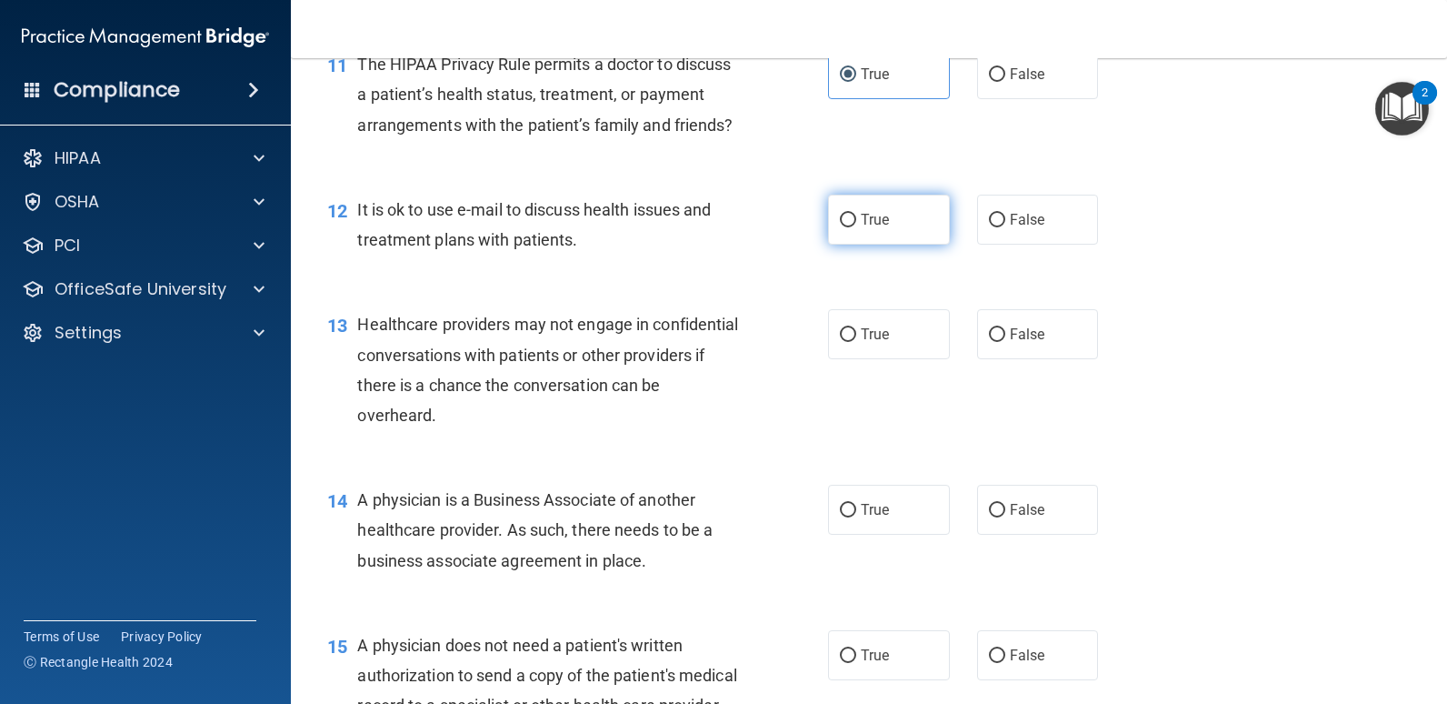
click at [843, 227] on input "True" at bounding box center [848, 221] width 16 height 14
radio input "true"
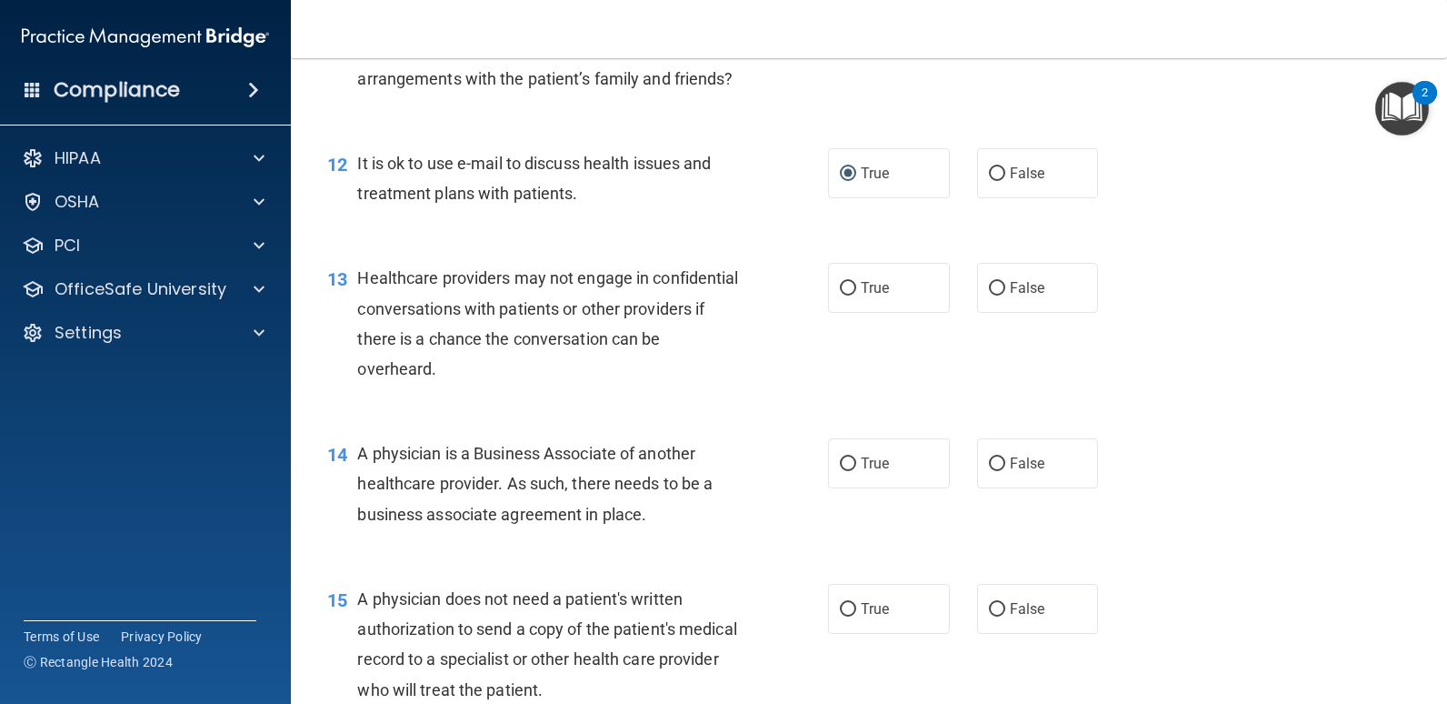
scroll to position [1818, 0]
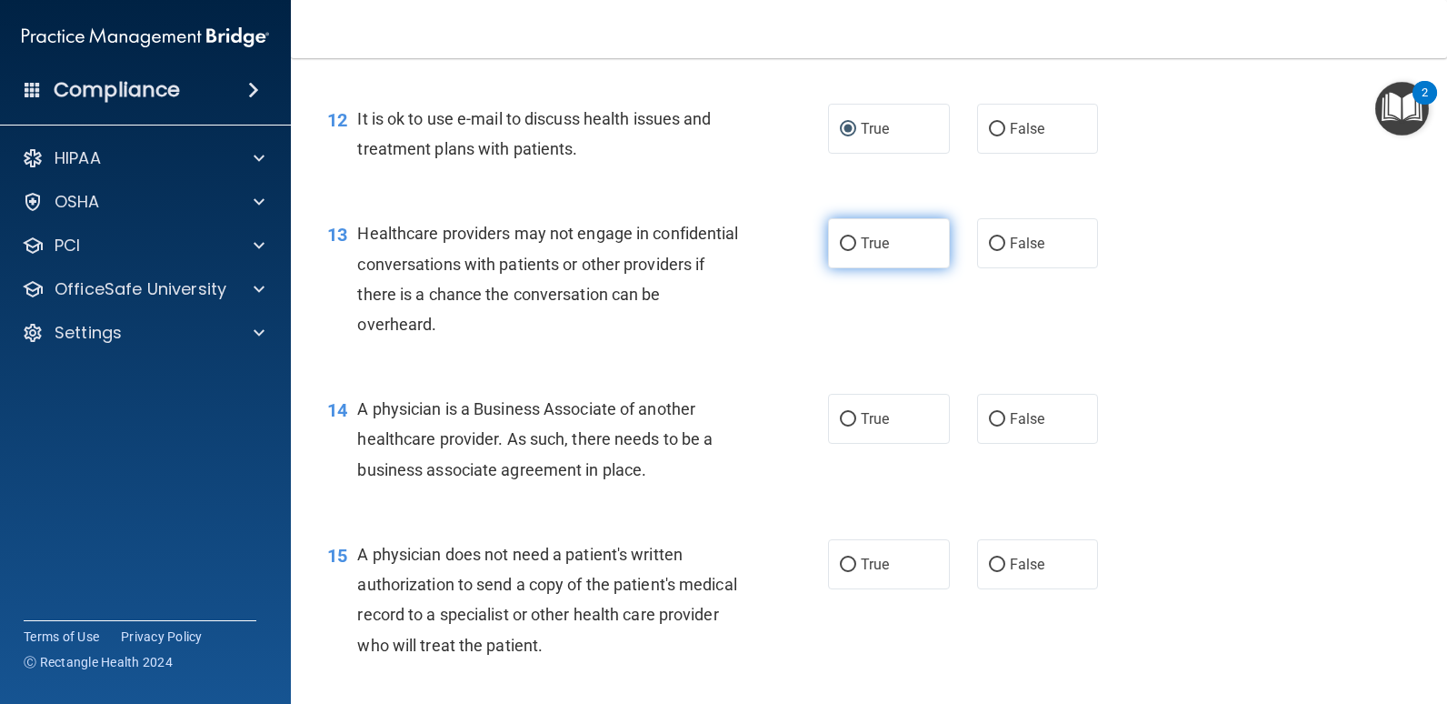
click at [840, 251] on input "True" at bounding box center [848, 244] width 16 height 14
radio input "true"
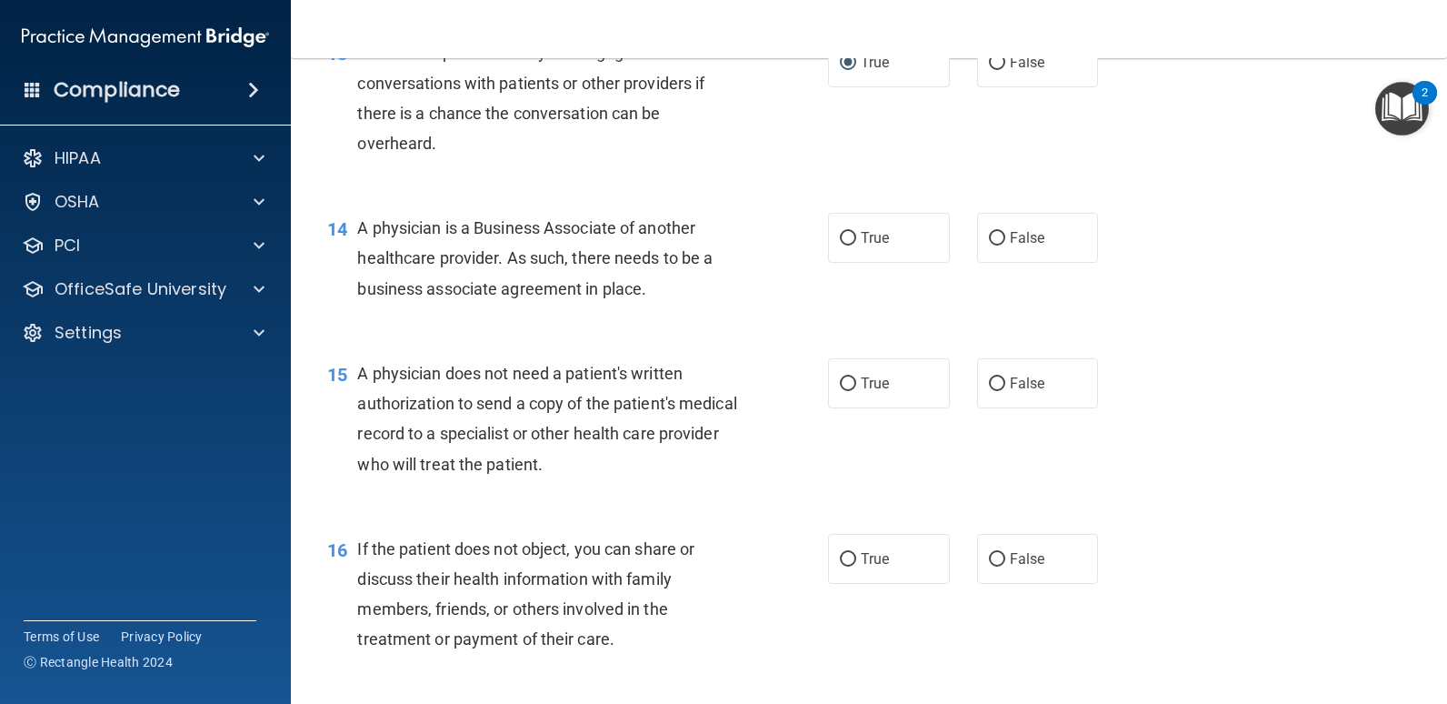
scroll to position [2000, 0]
click at [840, 245] on input "True" at bounding box center [848, 238] width 16 height 14
radio input "true"
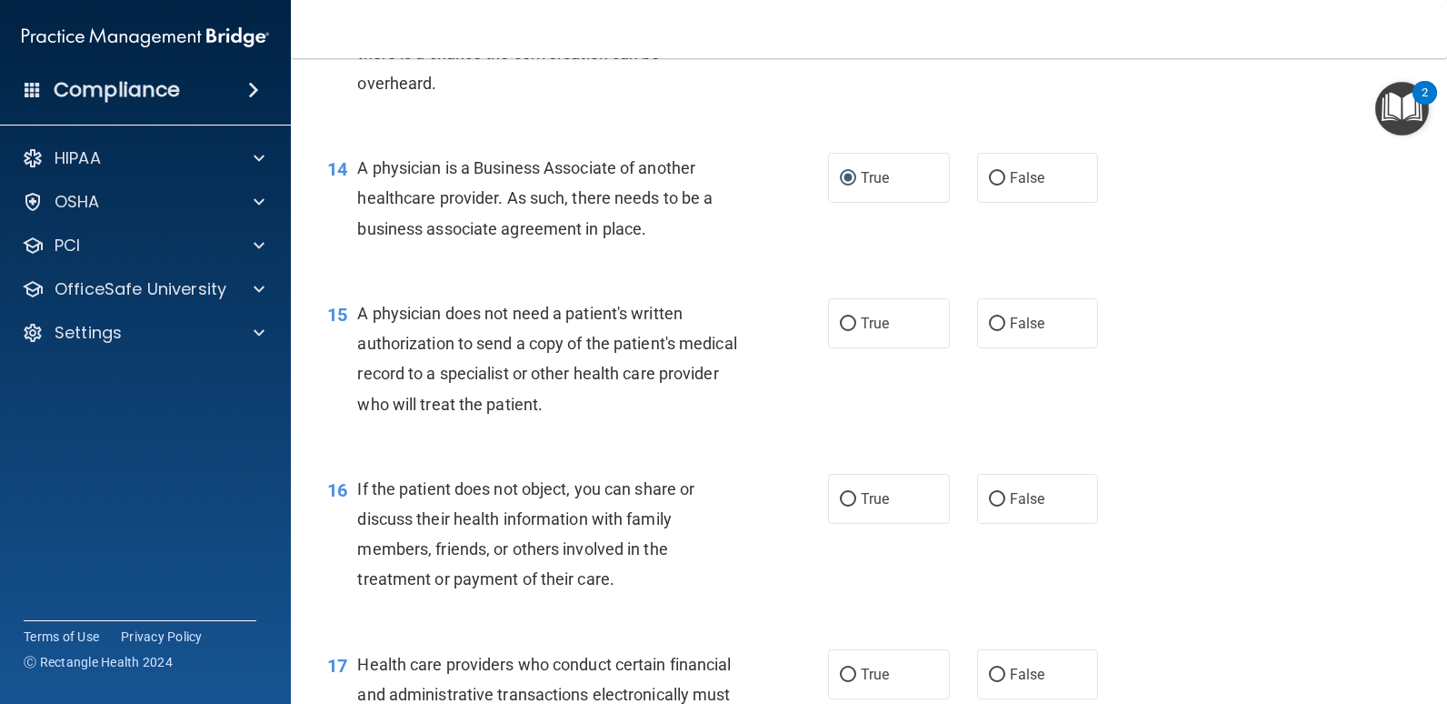
scroll to position [2091, 0]
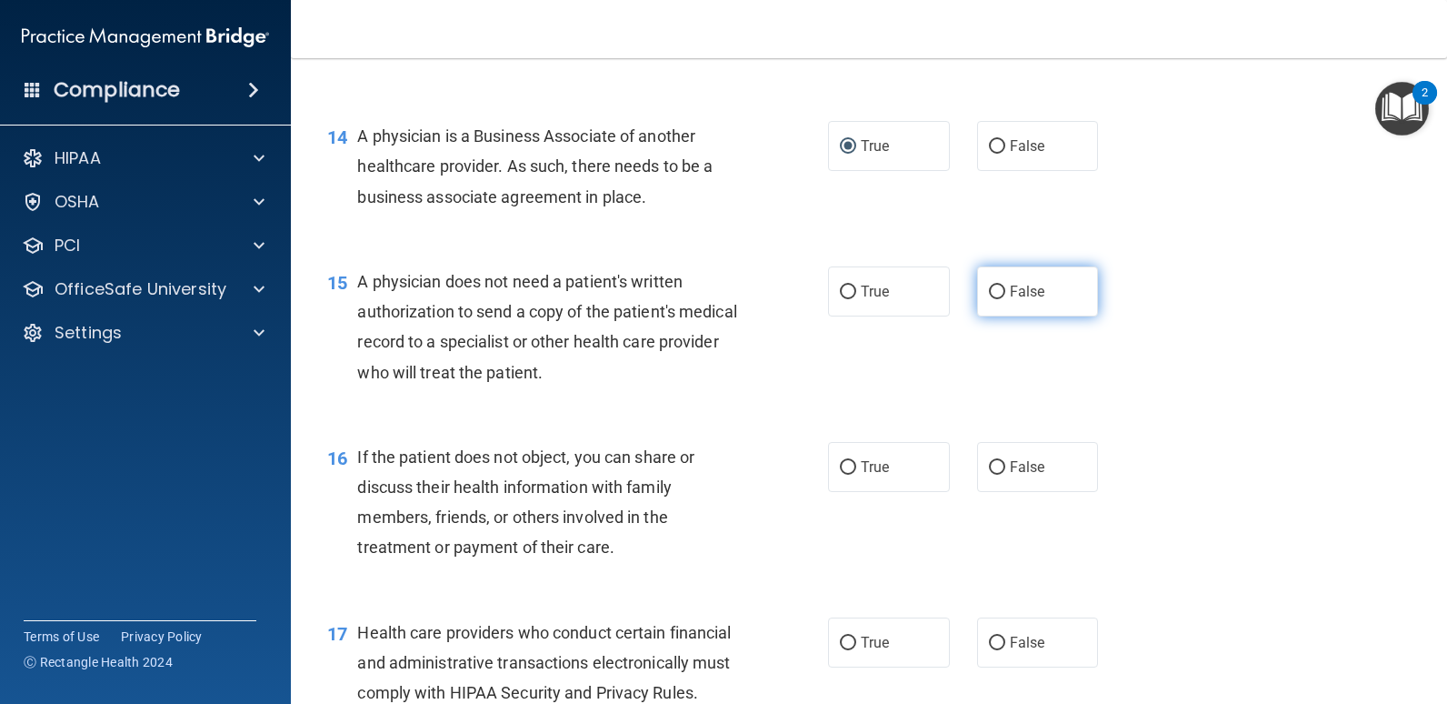
click at [989, 299] on input "False" at bounding box center [997, 292] width 16 height 14
radio input "true"
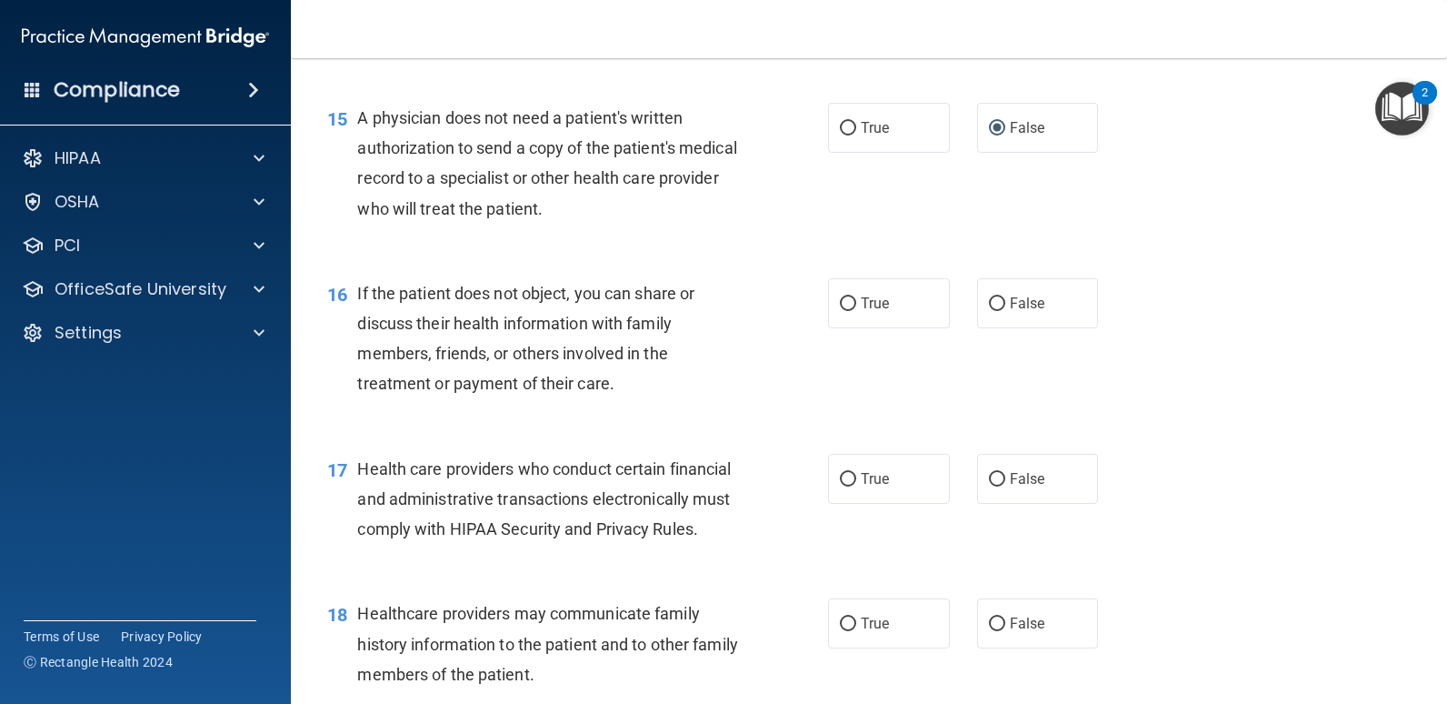
scroll to position [2273, 0]
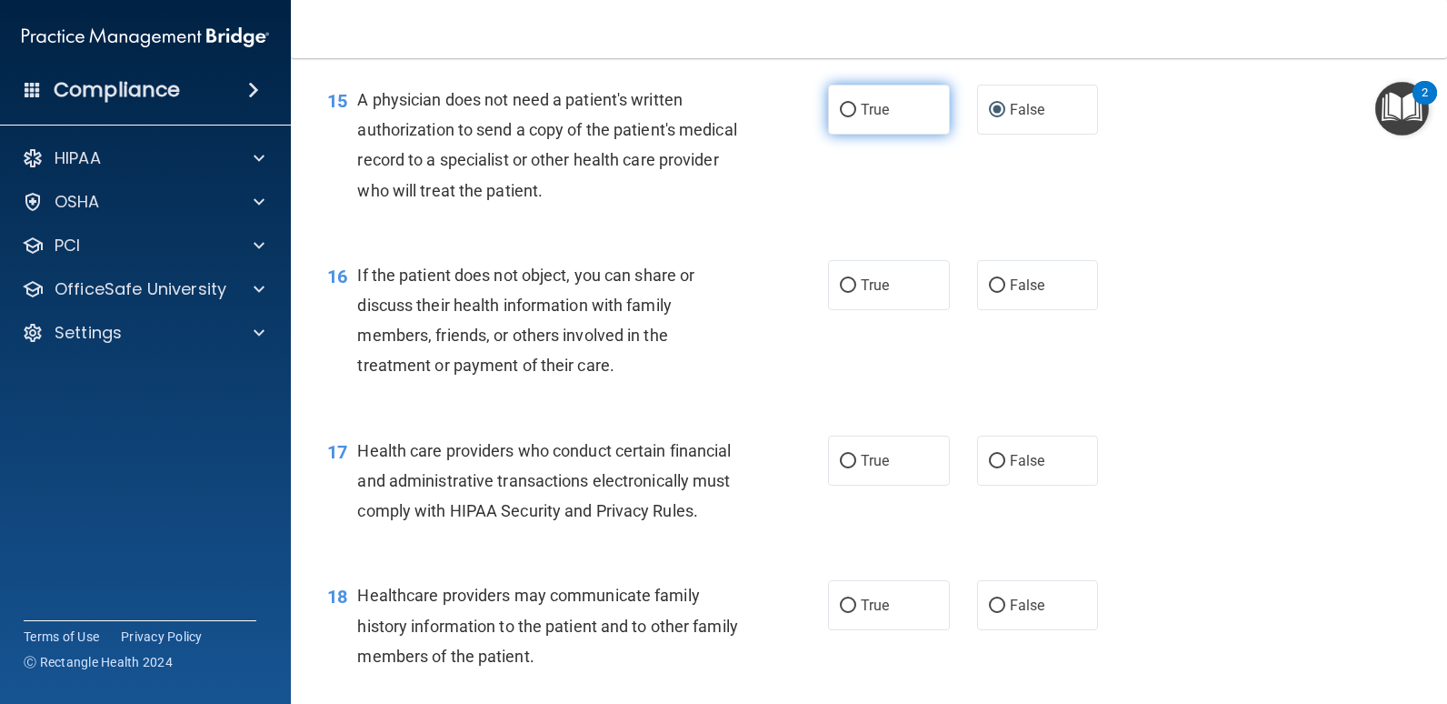
click at [841, 117] on input "True" at bounding box center [848, 111] width 16 height 14
radio input "true"
radio input "false"
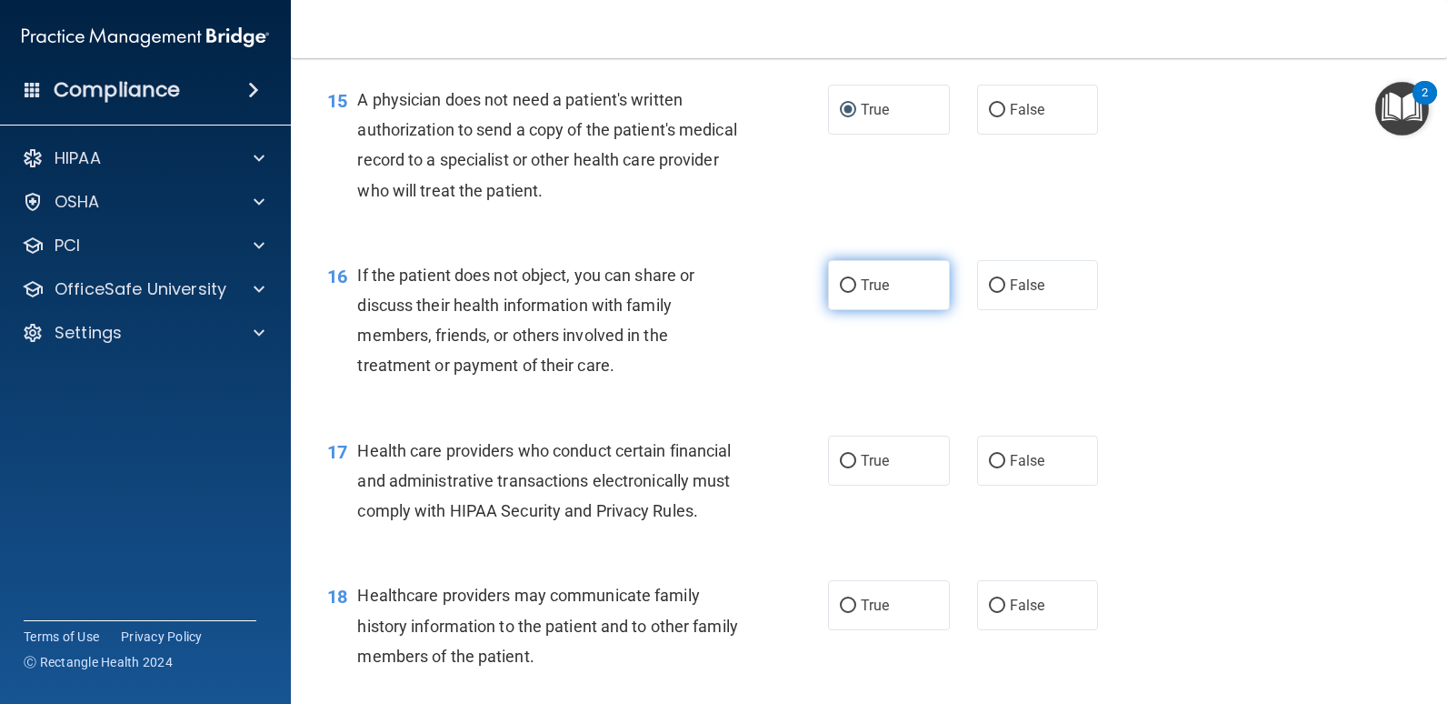
click at [840, 293] on input "True" at bounding box center [848, 286] width 16 height 14
radio input "true"
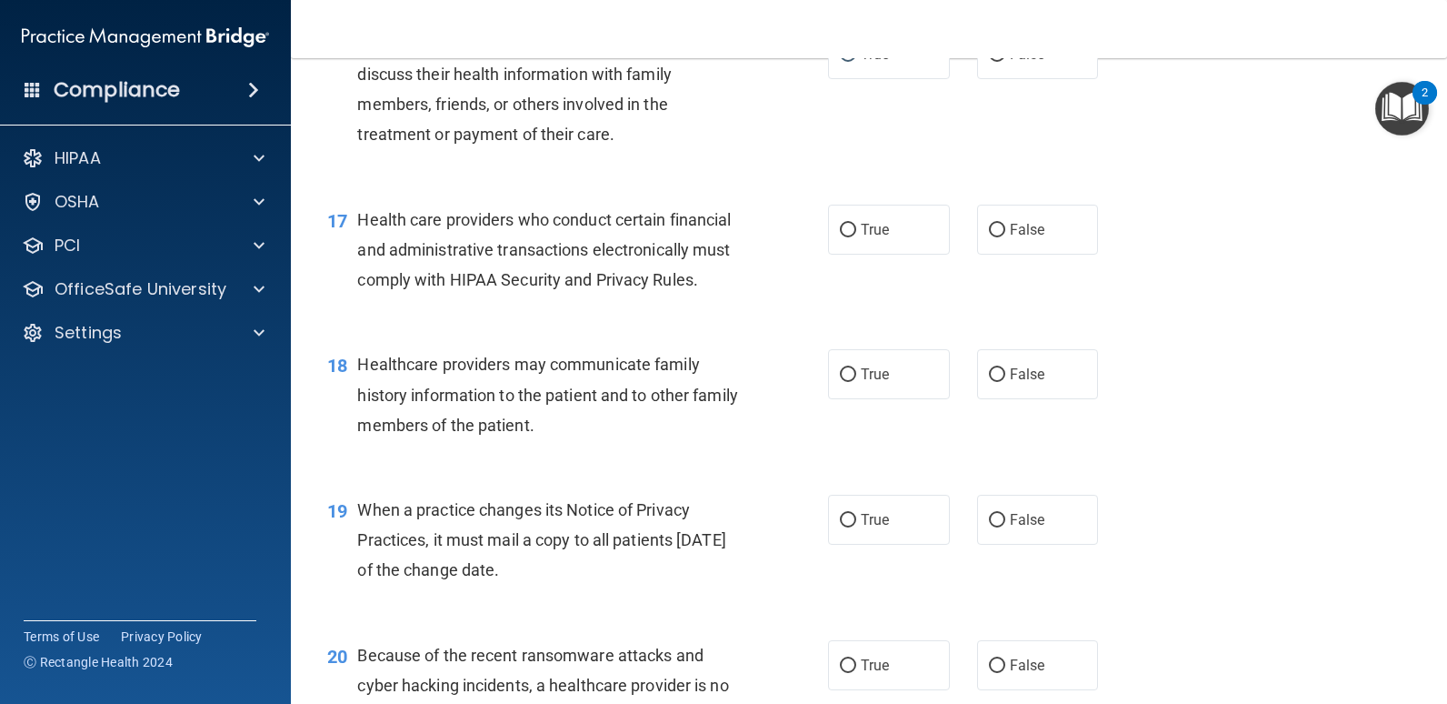
scroll to position [2545, 0]
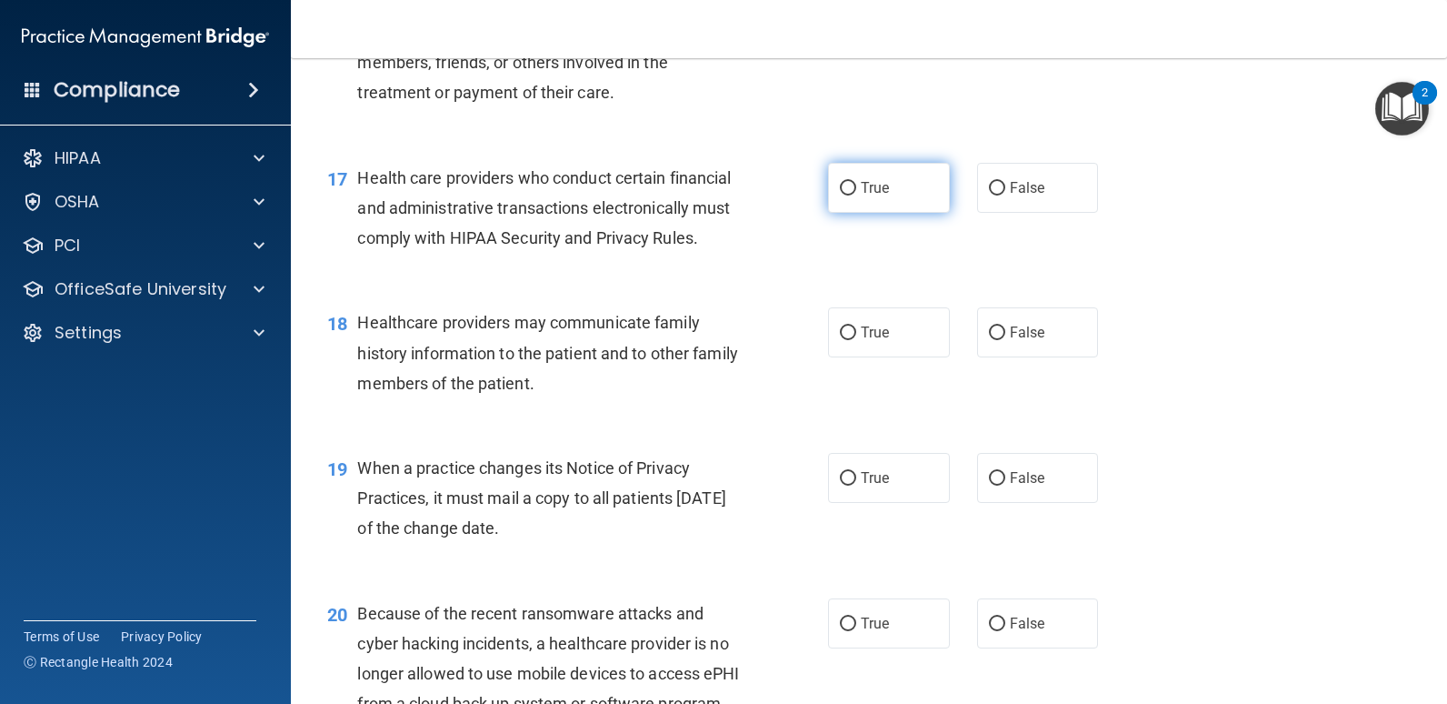
click at [842, 195] on input "True" at bounding box center [848, 189] width 16 height 14
radio input "true"
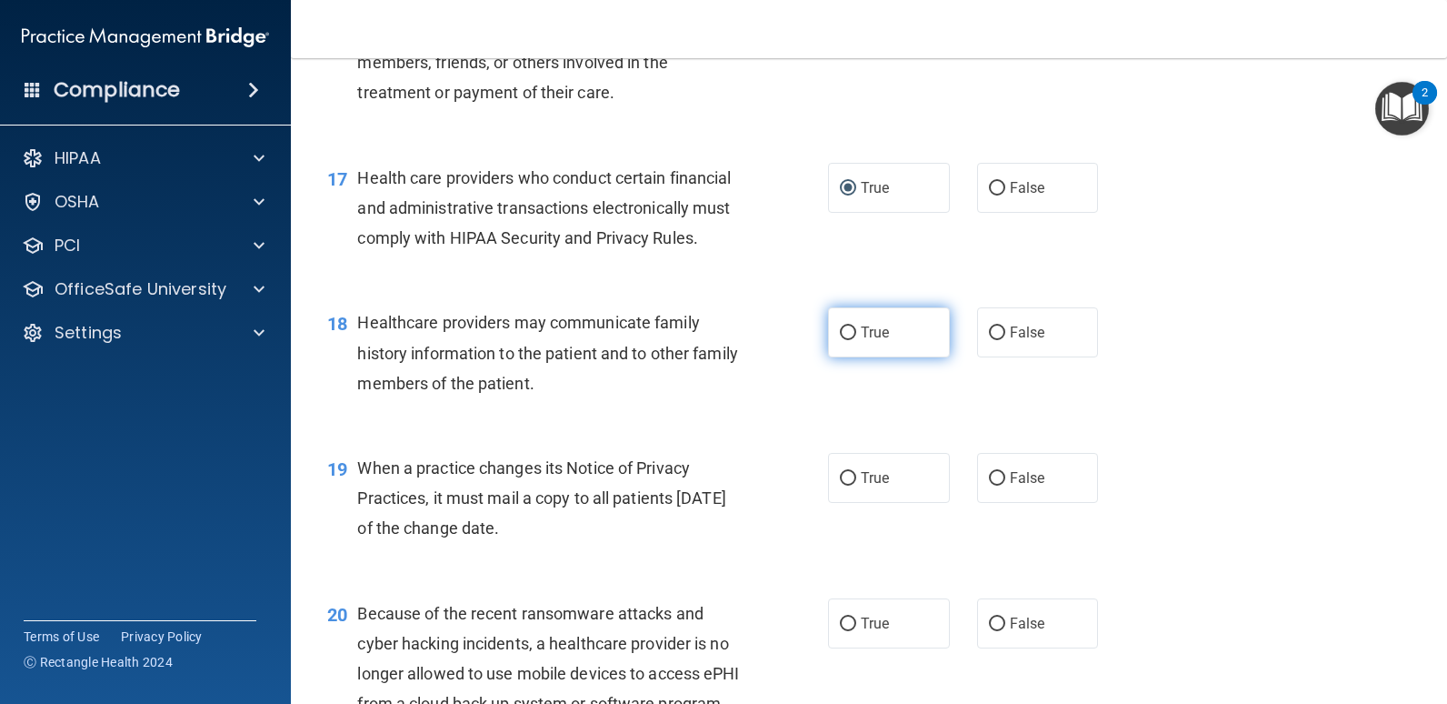
click at [840, 340] on input "True" at bounding box center [848, 333] width 16 height 14
radio input "true"
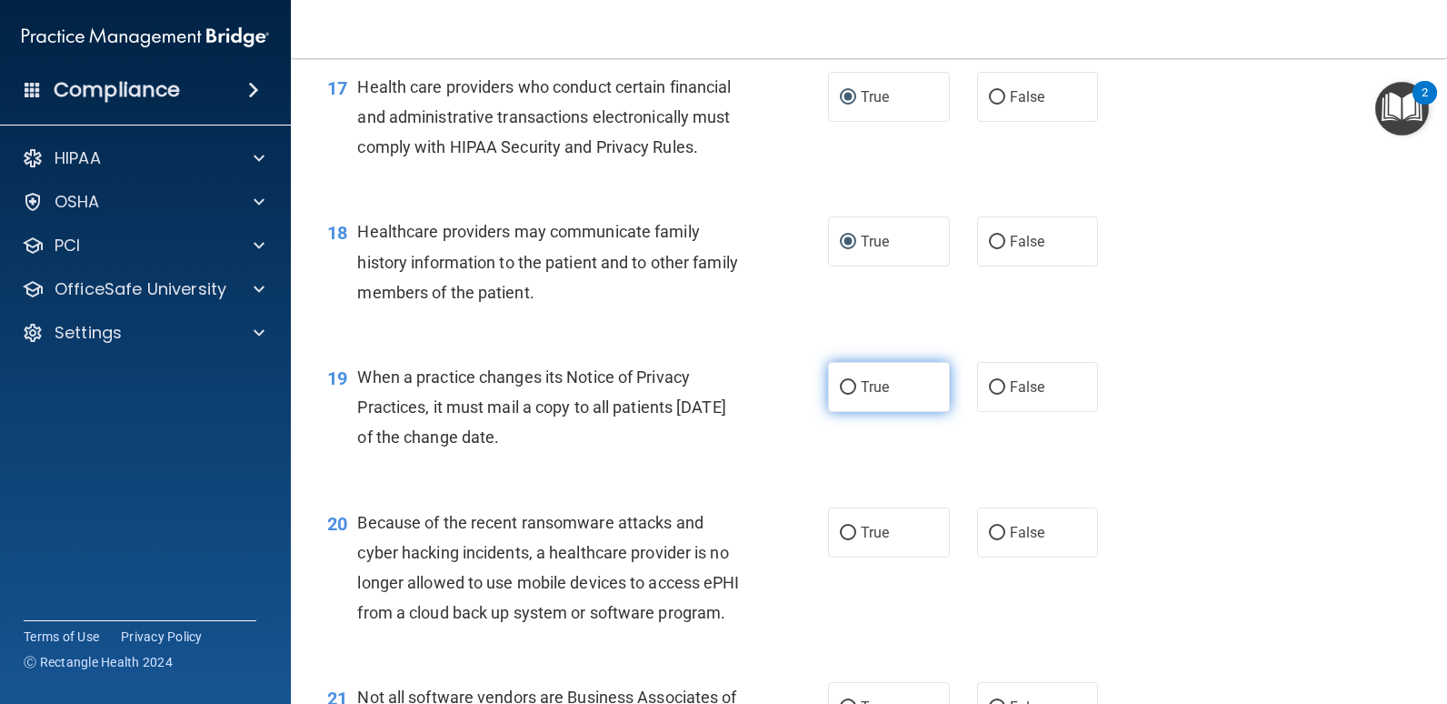
click at [845, 395] on input "True" at bounding box center [848, 388] width 16 height 14
radio input "true"
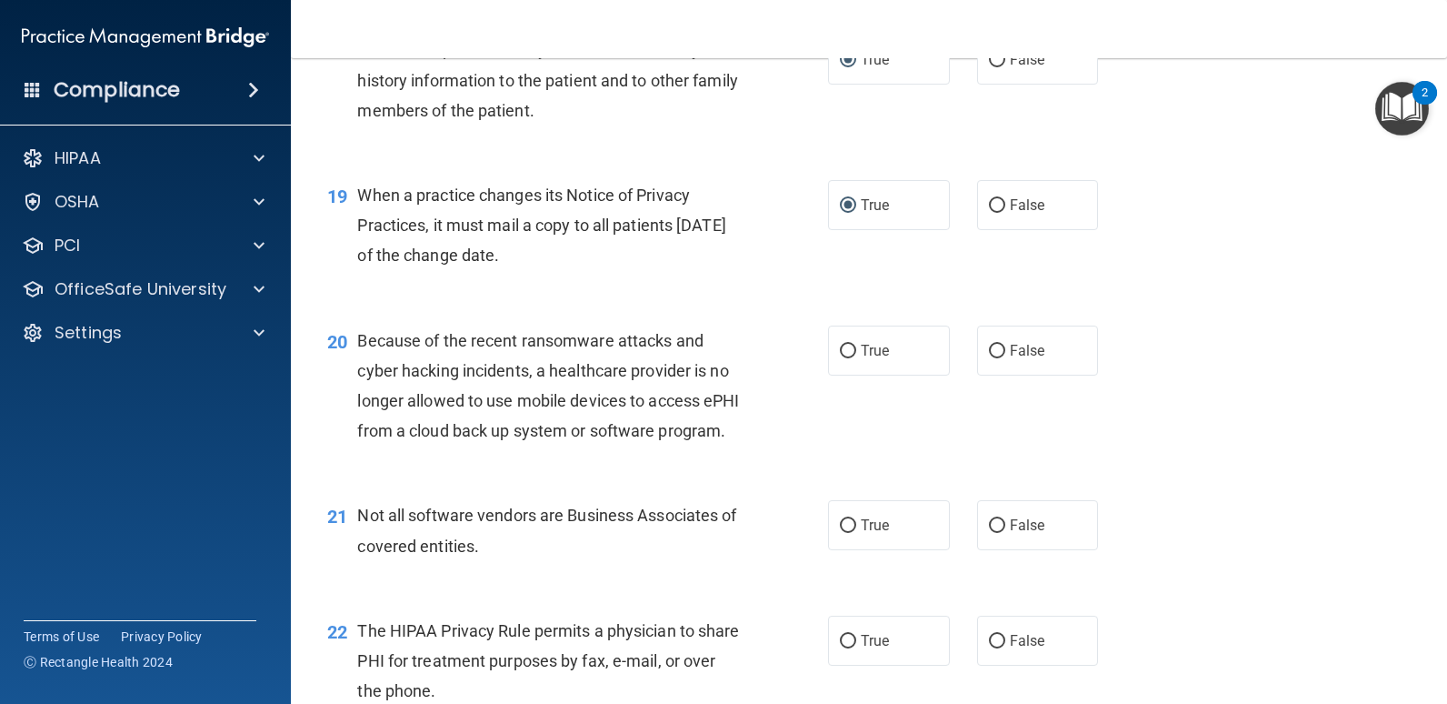
scroll to position [2909, 0]
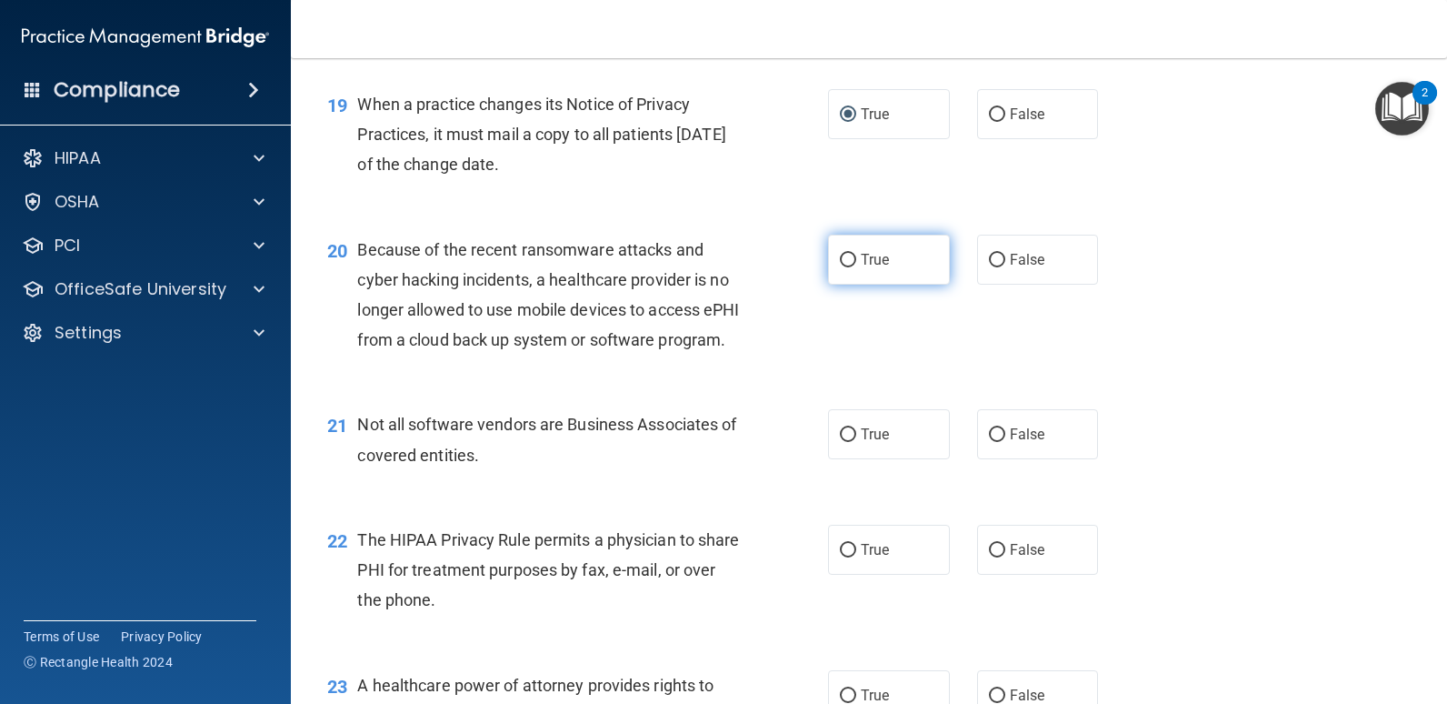
click at [840, 267] on input "True" at bounding box center [848, 261] width 16 height 14
radio input "true"
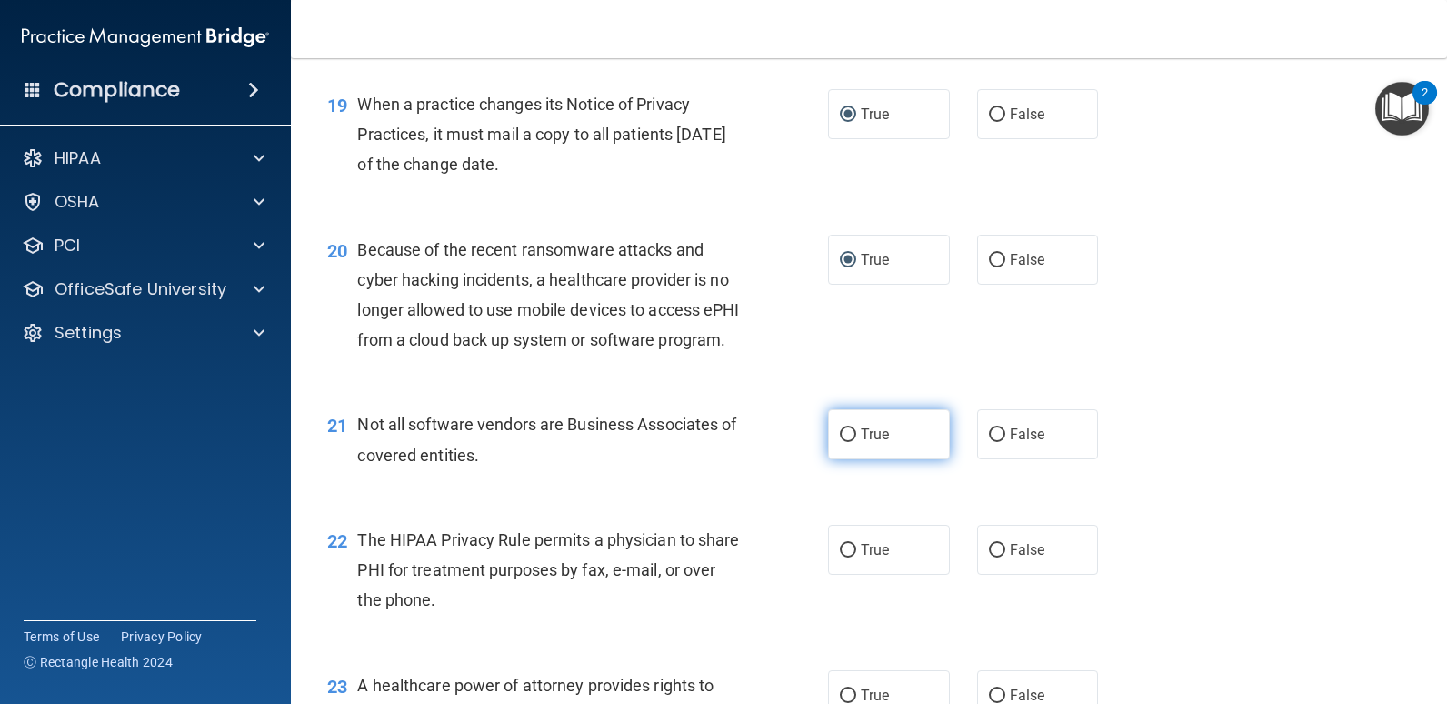
click at [848, 442] on input "True" at bounding box center [848, 435] width 16 height 14
radio input "true"
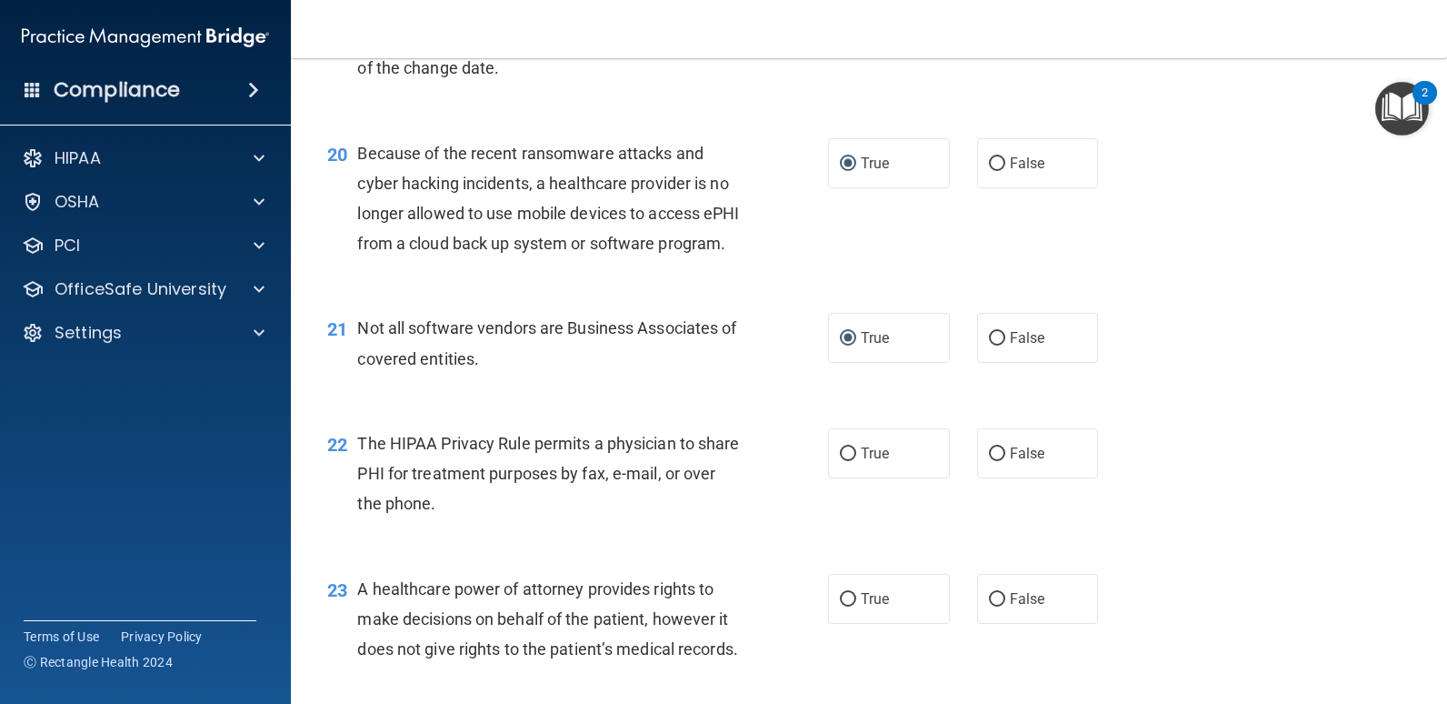
scroll to position [3091, 0]
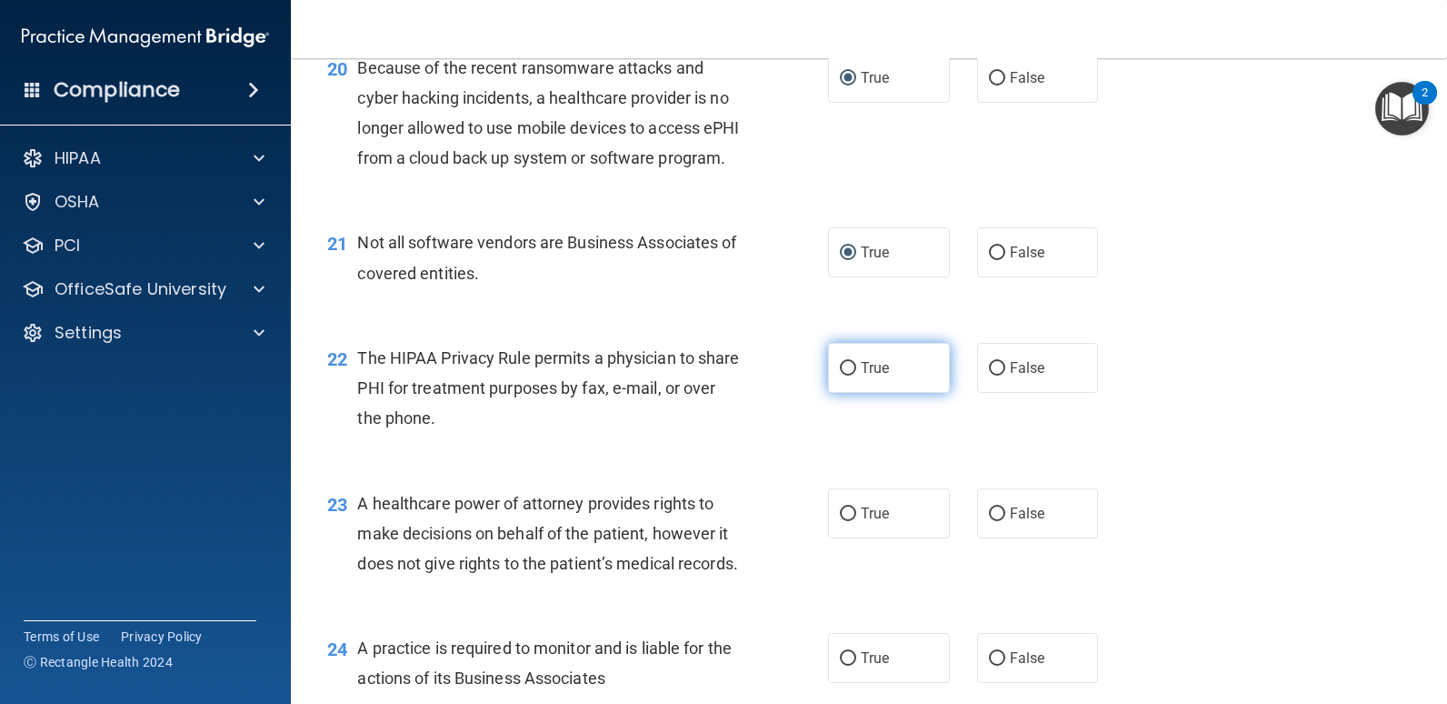
click at [848, 375] on input "True" at bounding box center [848, 369] width 16 height 14
radio input "true"
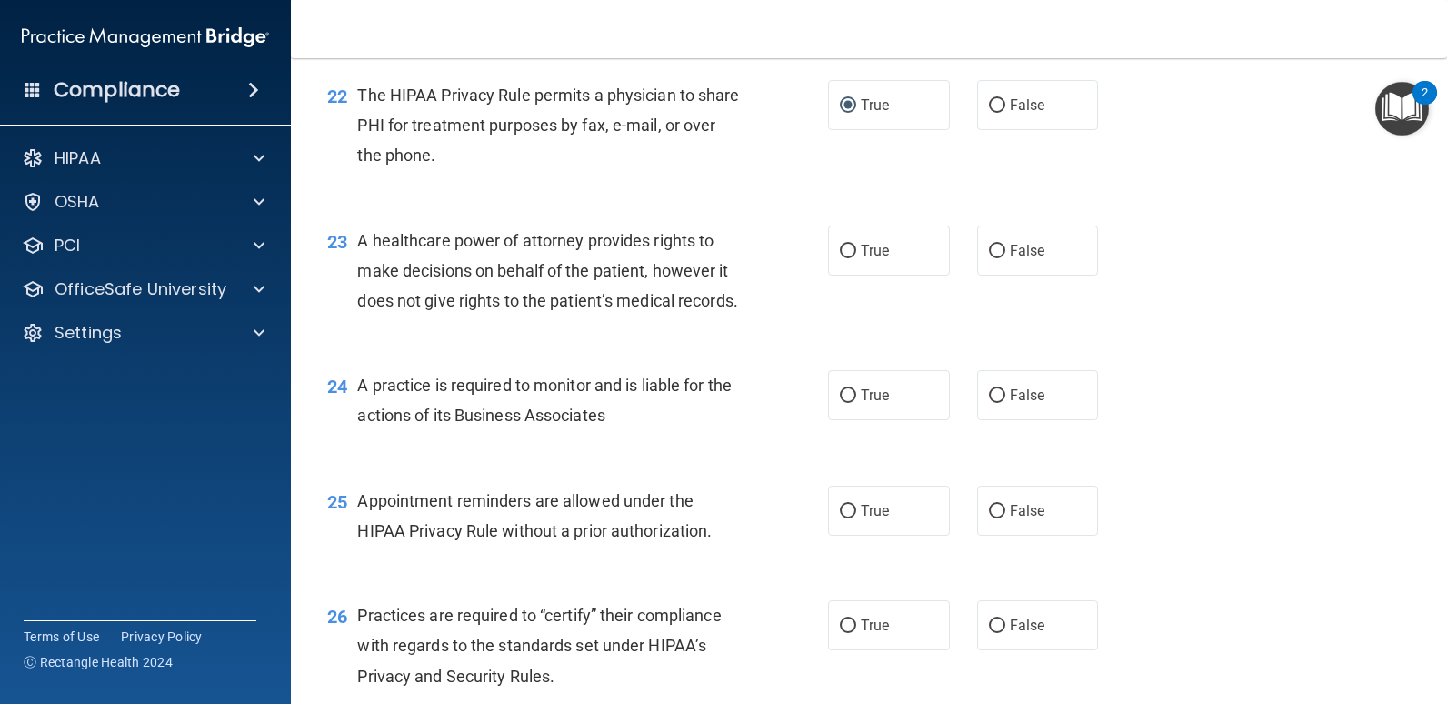
scroll to position [3363, 0]
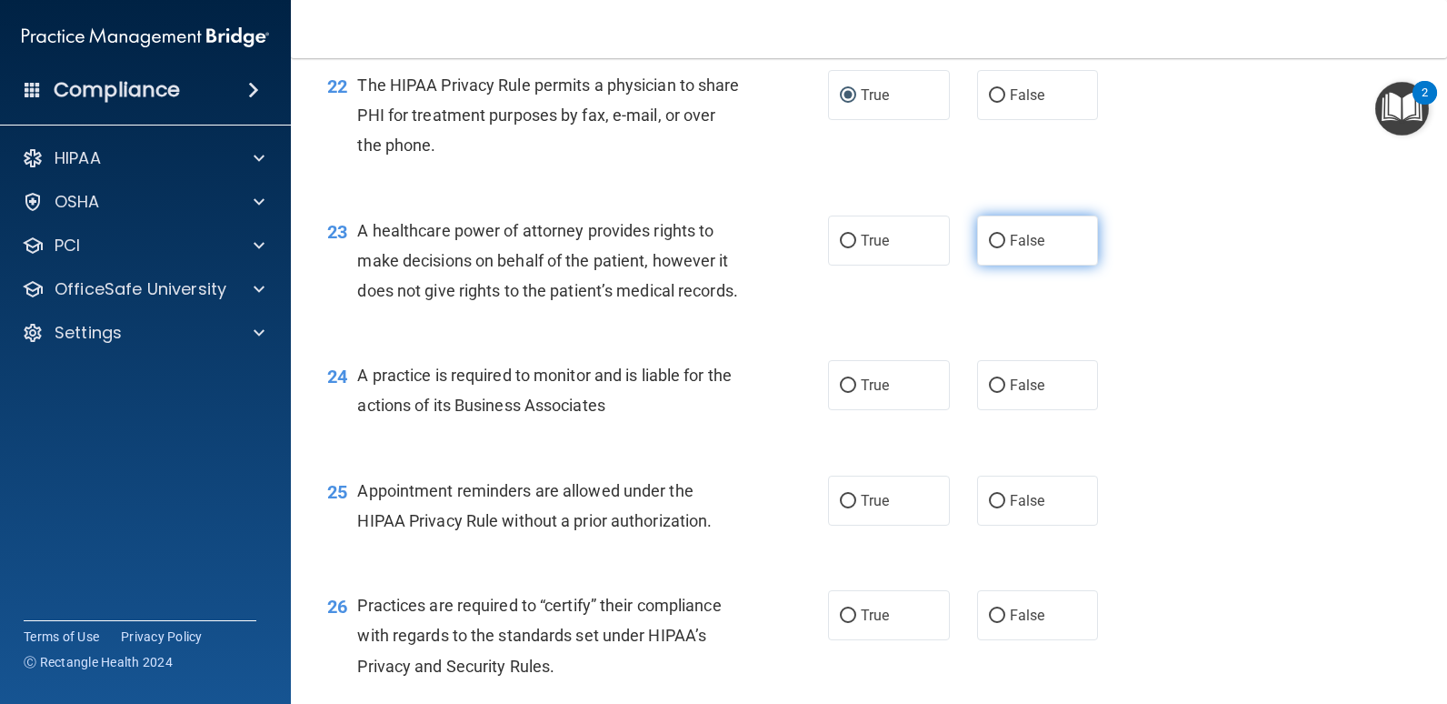
click at [989, 248] on input "False" at bounding box center [997, 242] width 16 height 14
radio input "true"
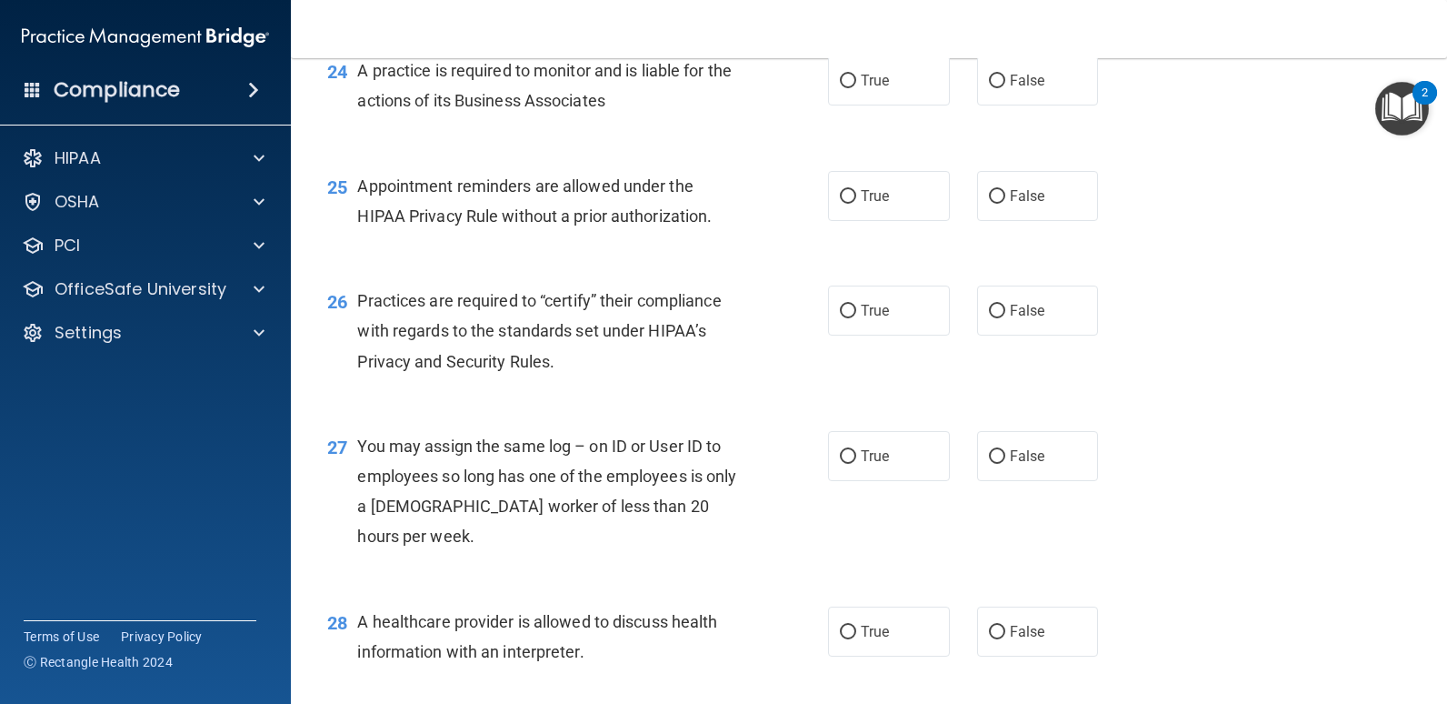
scroll to position [3636, 0]
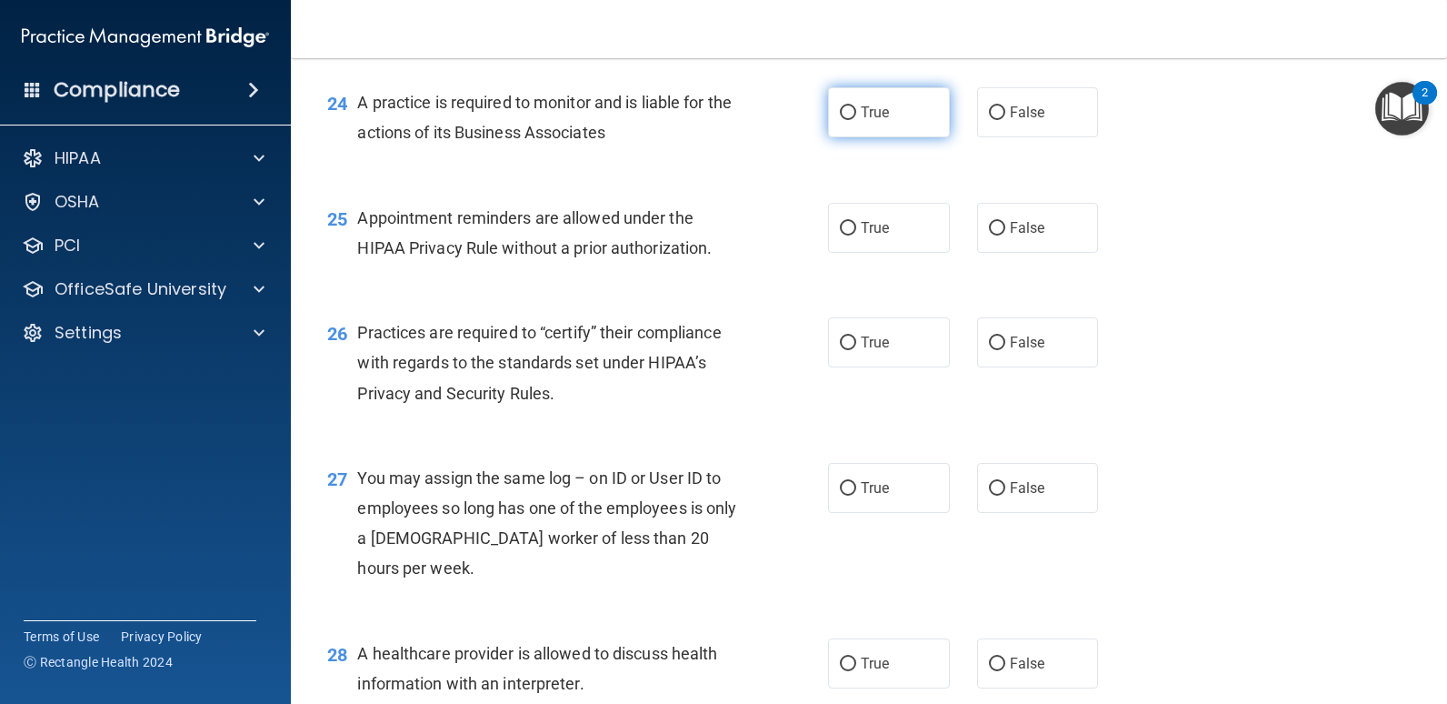
click at [846, 120] on input "True" at bounding box center [848, 113] width 16 height 14
radio input "true"
click at [1118, 179] on div "24 A practice is required to monitor and is liable for the actions of its Busin…" at bounding box center [869, 122] width 1111 height 115
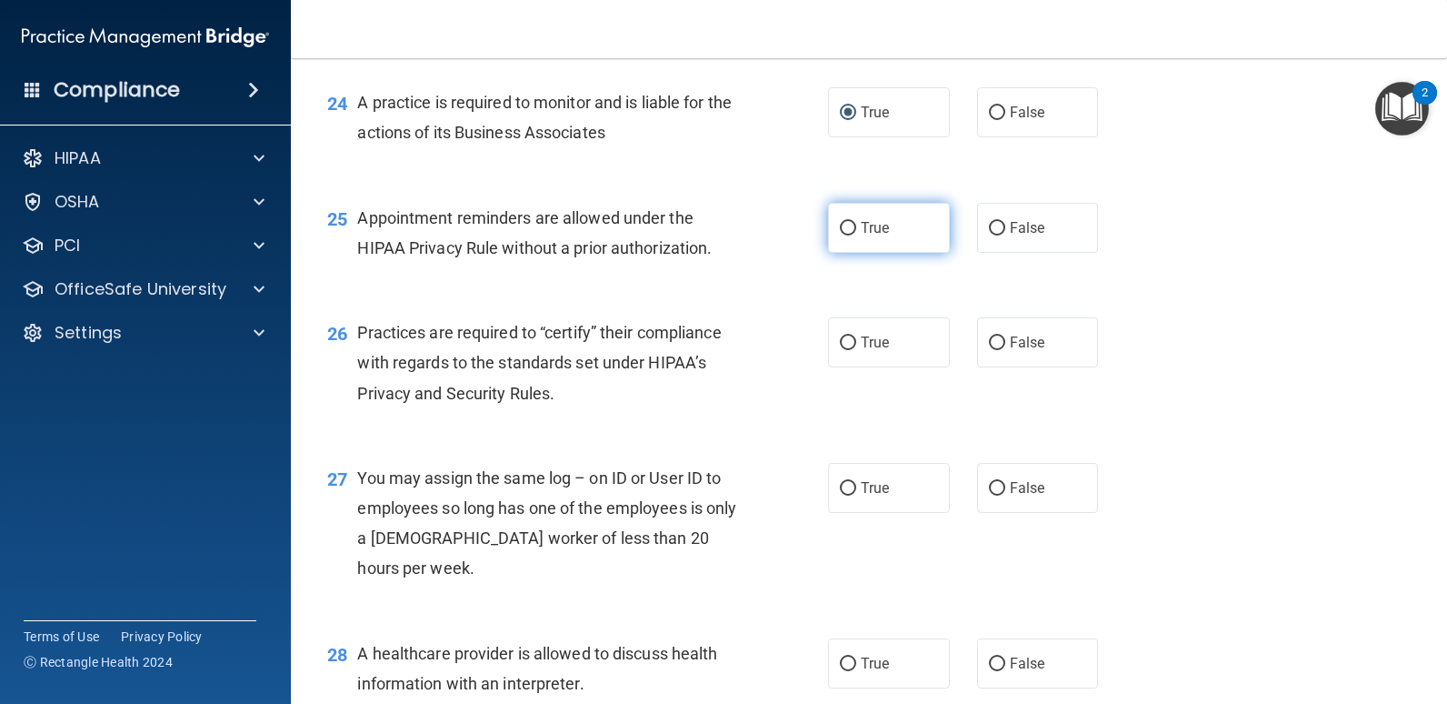
click at [842, 235] on input "True" at bounding box center [848, 229] width 16 height 14
radio input "true"
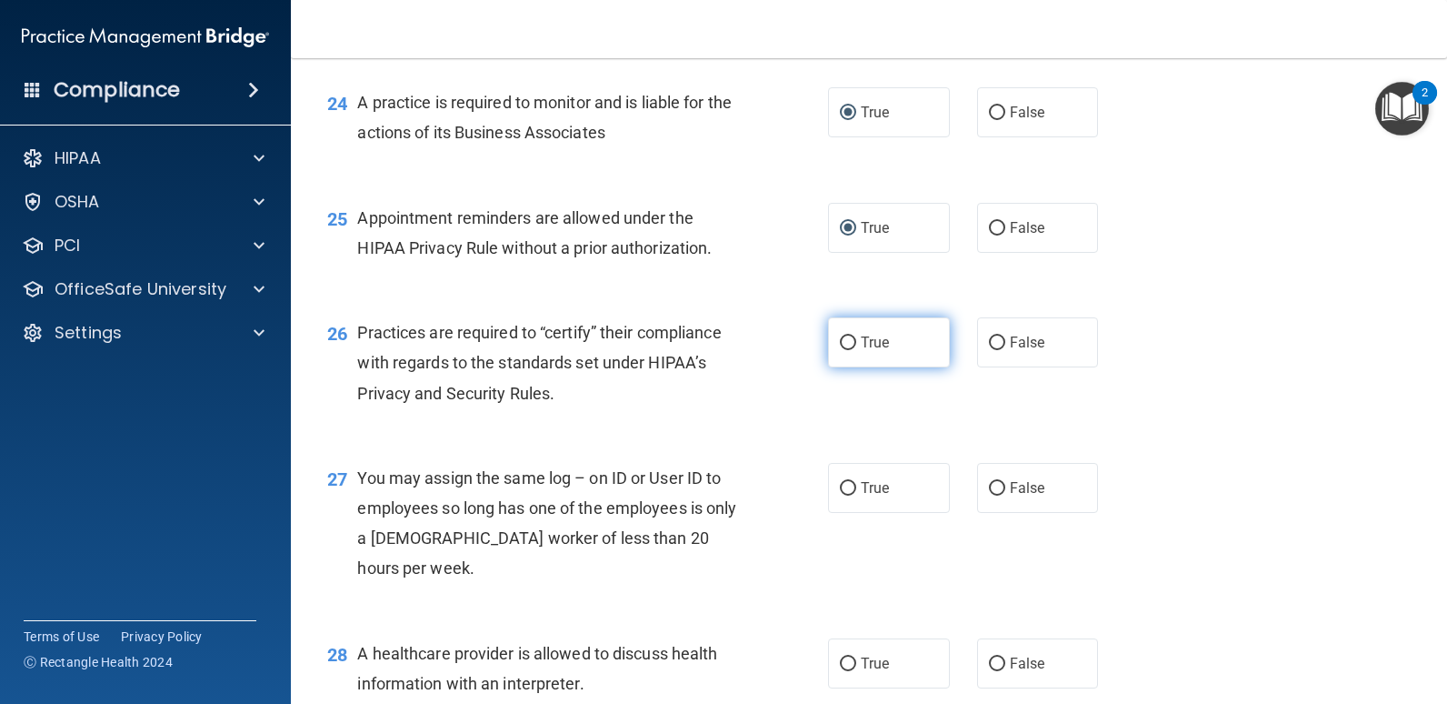
click at [844, 350] on input "True" at bounding box center [848, 343] width 16 height 14
radio input "true"
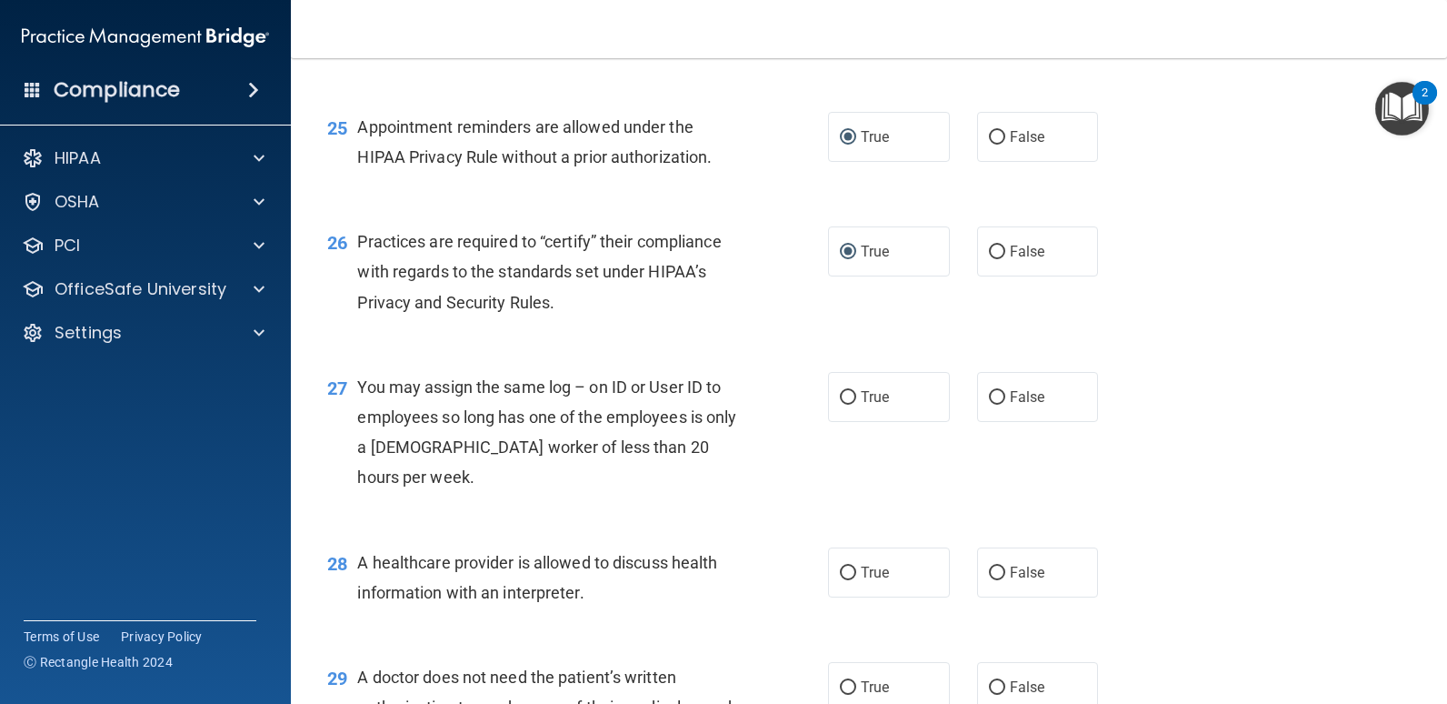
scroll to position [3818, 0]
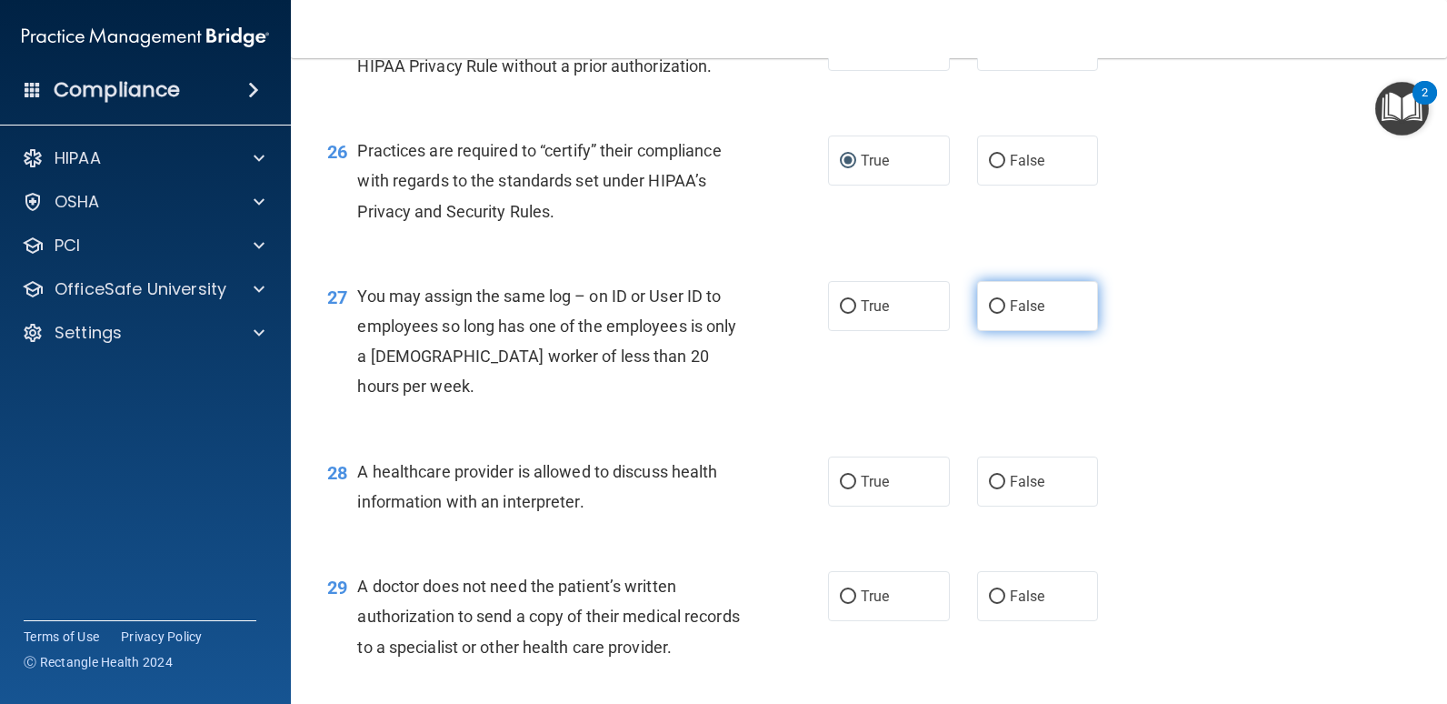
click at [997, 331] on label "False" at bounding box center [1038, 306] width 122 height 50
click at [997, 314] on input "False" at bounding box center [997, 307] width 16 height 14
radio input "true"
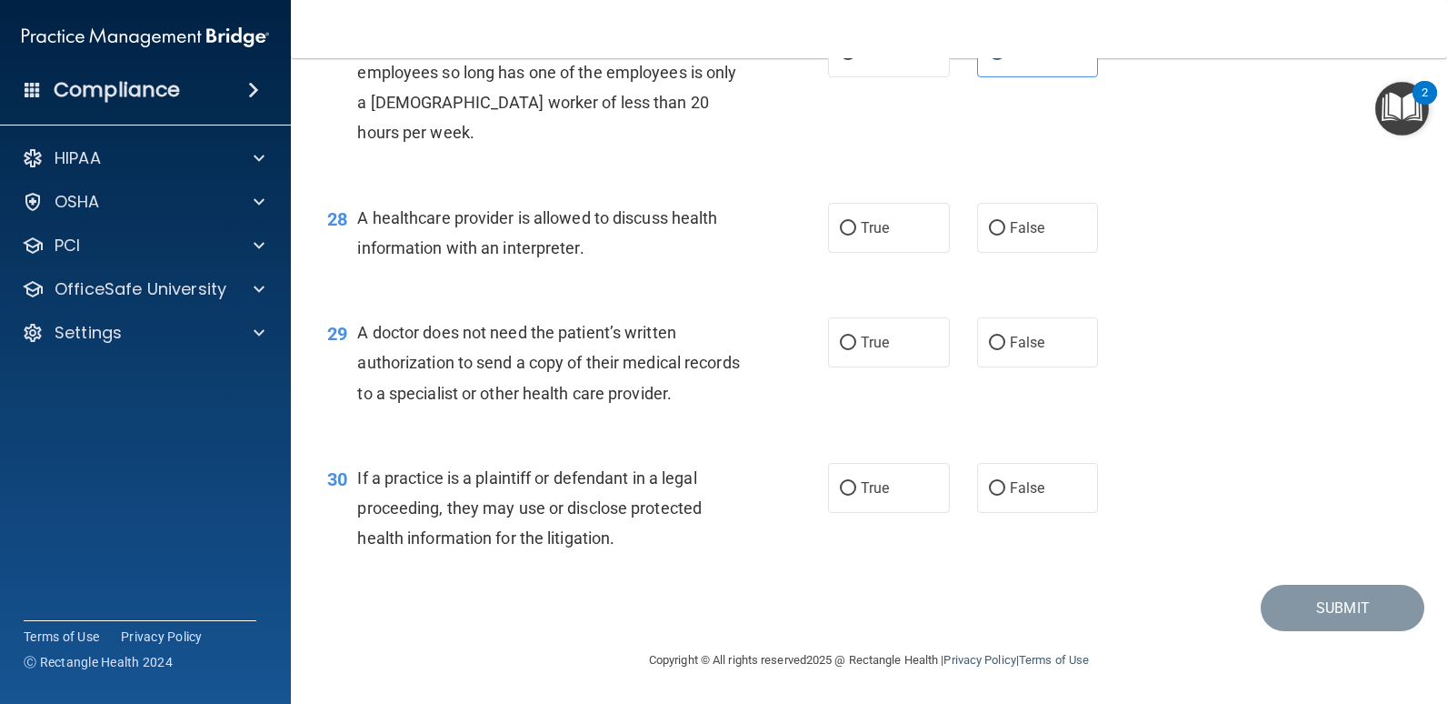
scroll to position [4193, 0]
click at [840, 235] on input "True" at bounding box center [848, 229] width 16 height 14
radio input "true"
click at [992, 339] on input "False" at bounding box center [997, 343] width 16 height 14
radio input "true"
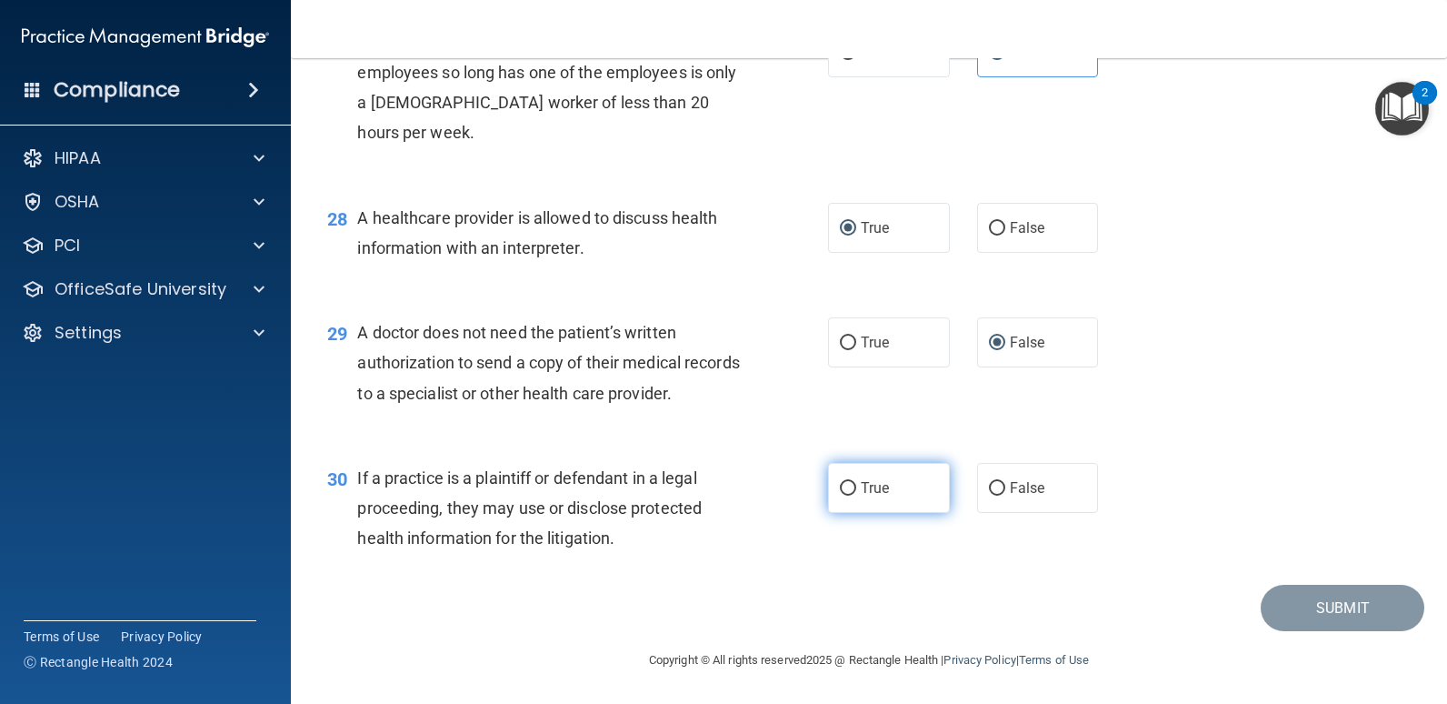
click at [840, 491] on input "True" at bounding box center [848, 489] width 16 height 14
radio input "true"
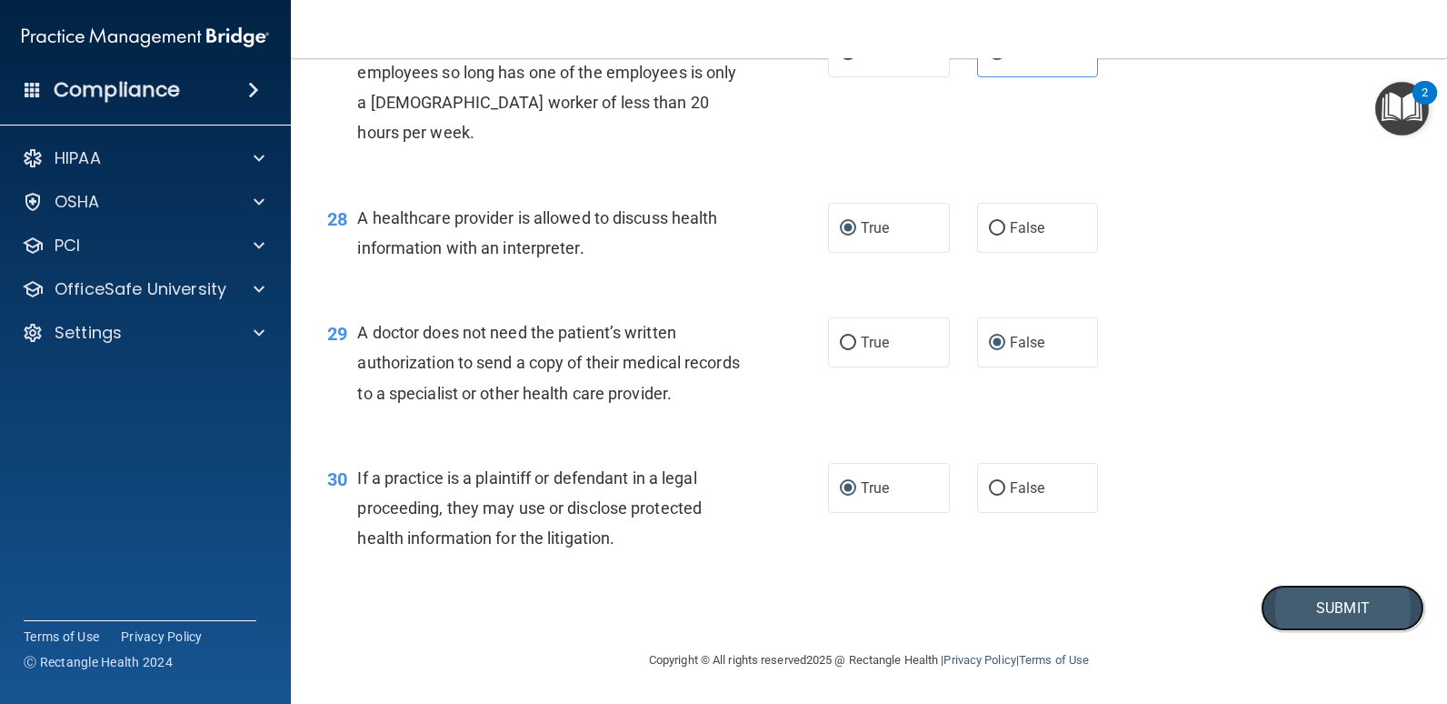
click at [1347, 606] on button "Submit" at bounding box center [1343, 608] width 164 height 46
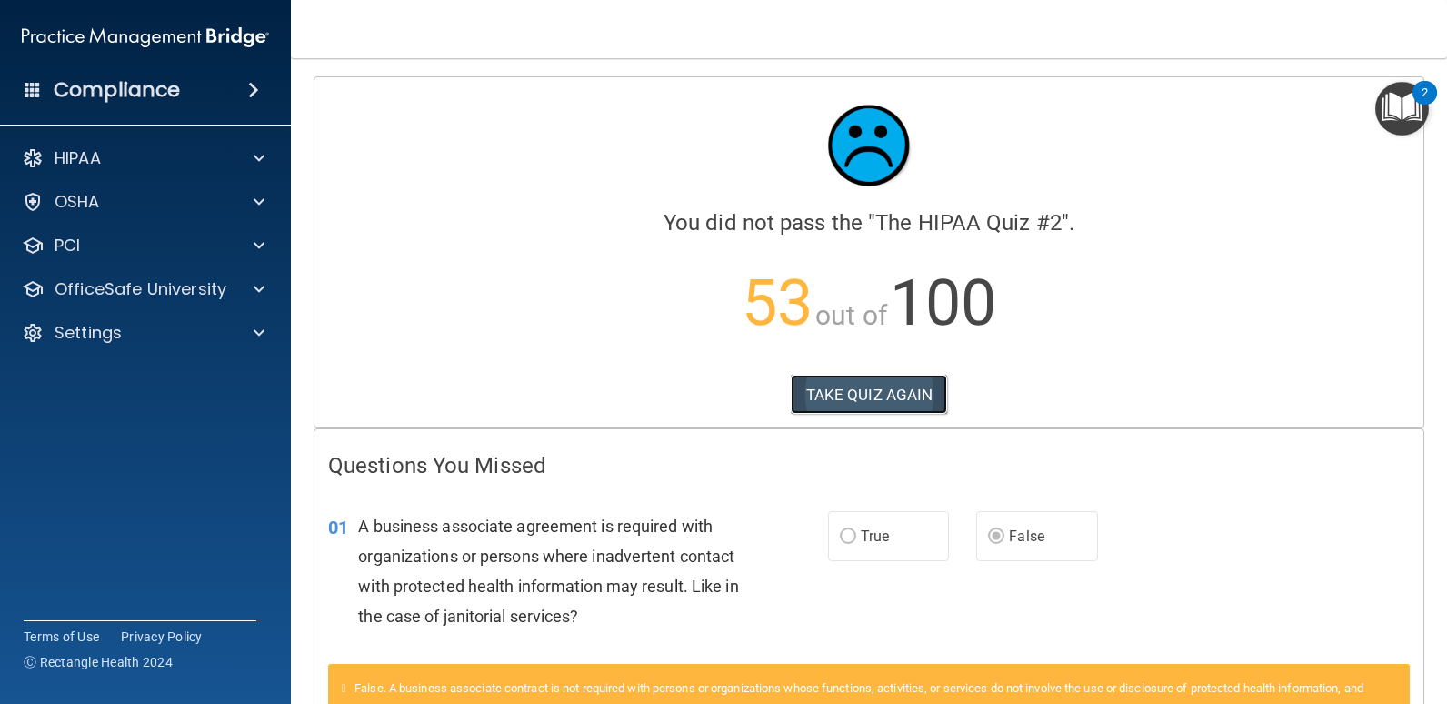
click at [840, 396] on button "TAKE QUIZ AGAIN" at bounding box center [869, 395] width 157 height 40
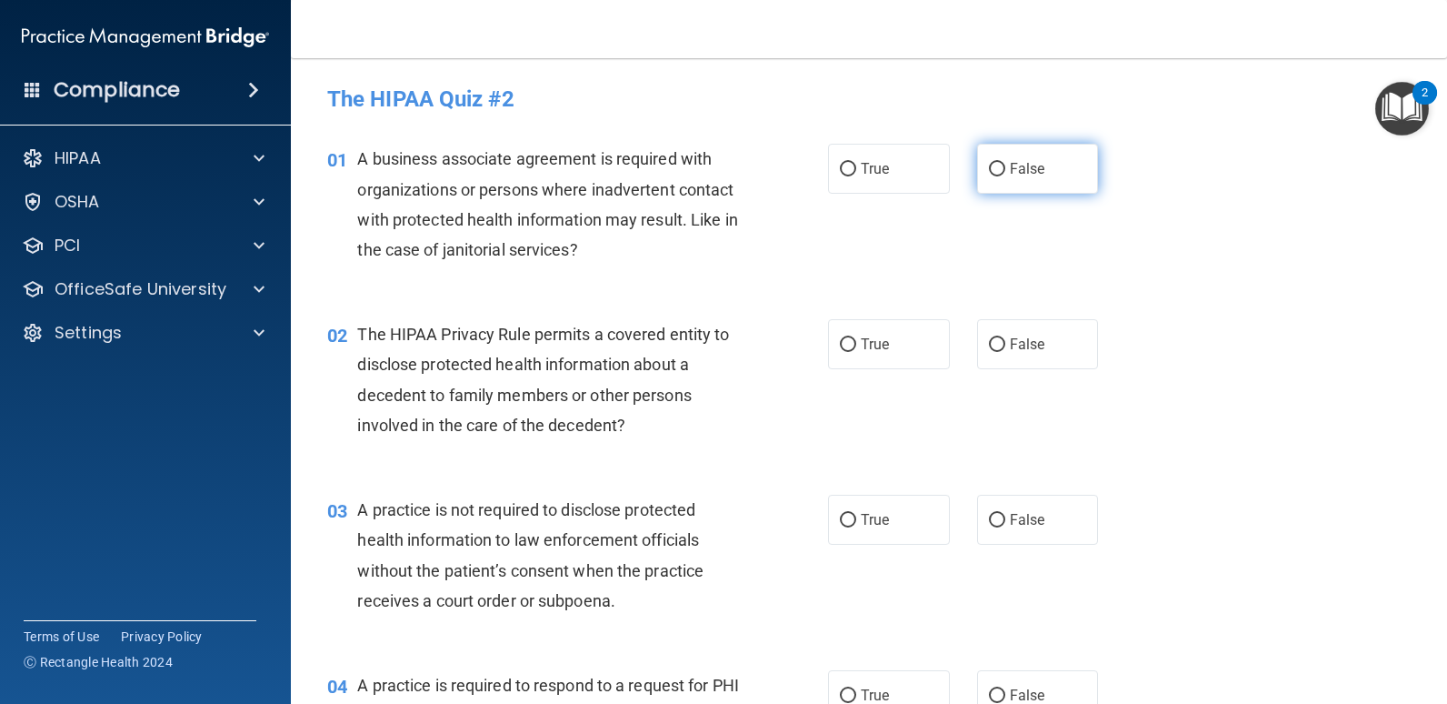
click at [994, 167] on input "False" at bounding box center [997, 170] width 16 height 14
radio input "true"
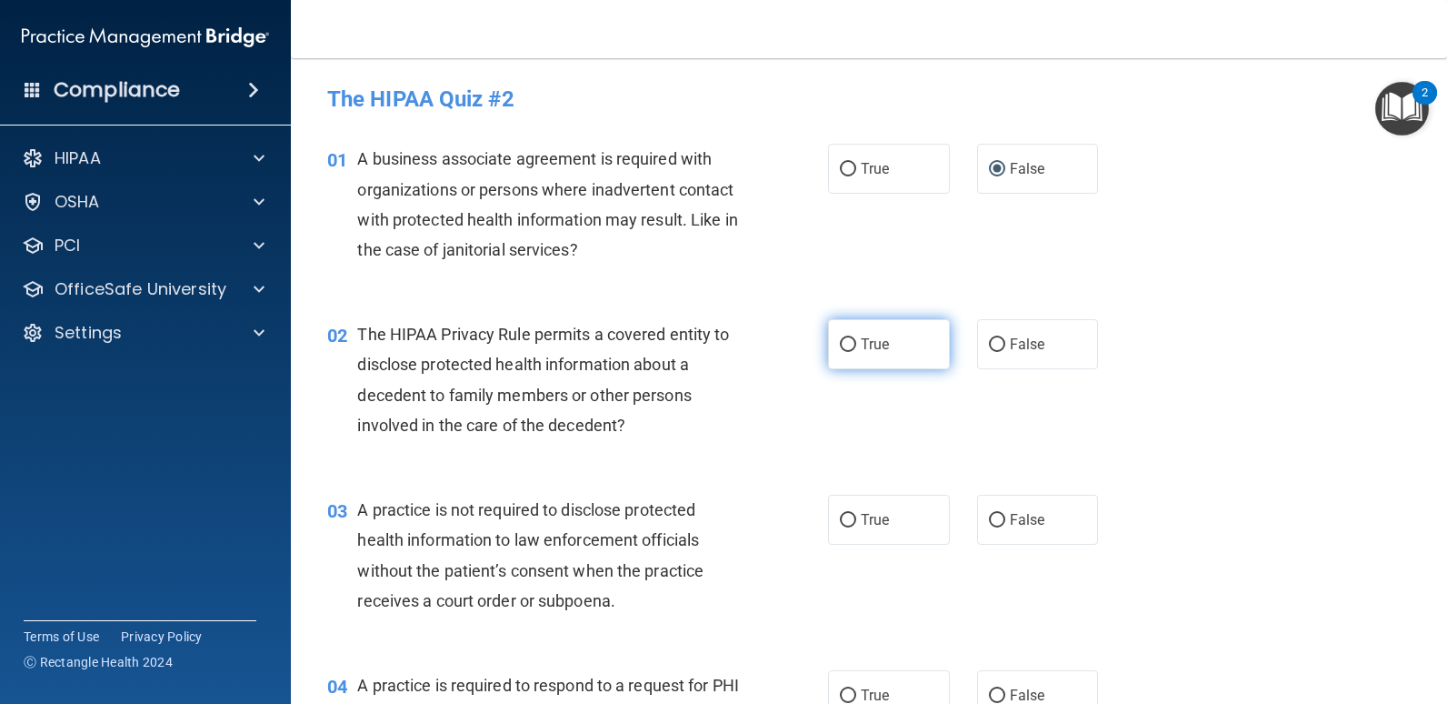
click at [840, 342] on input "True" at bounding box center [848, 345] width 16 height 14
radio input "true"
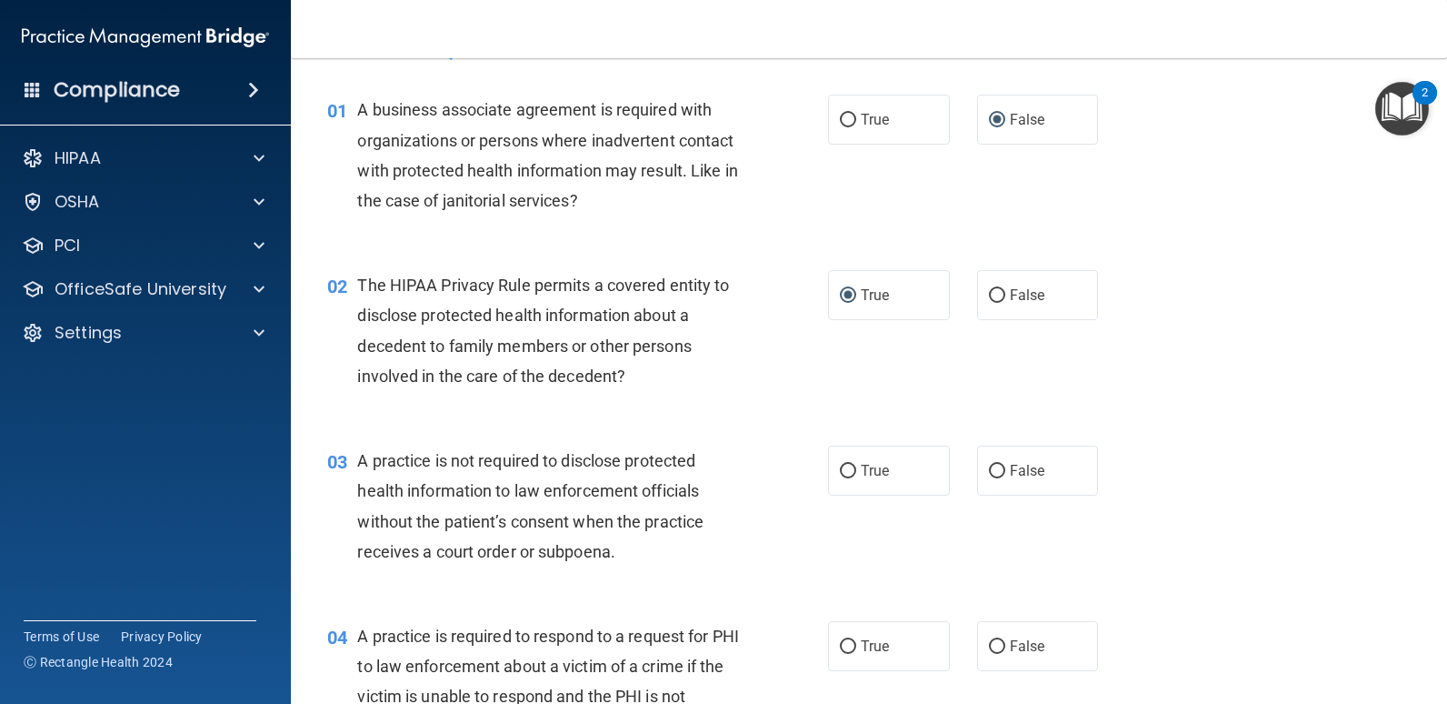
scroll to position [91, 0]
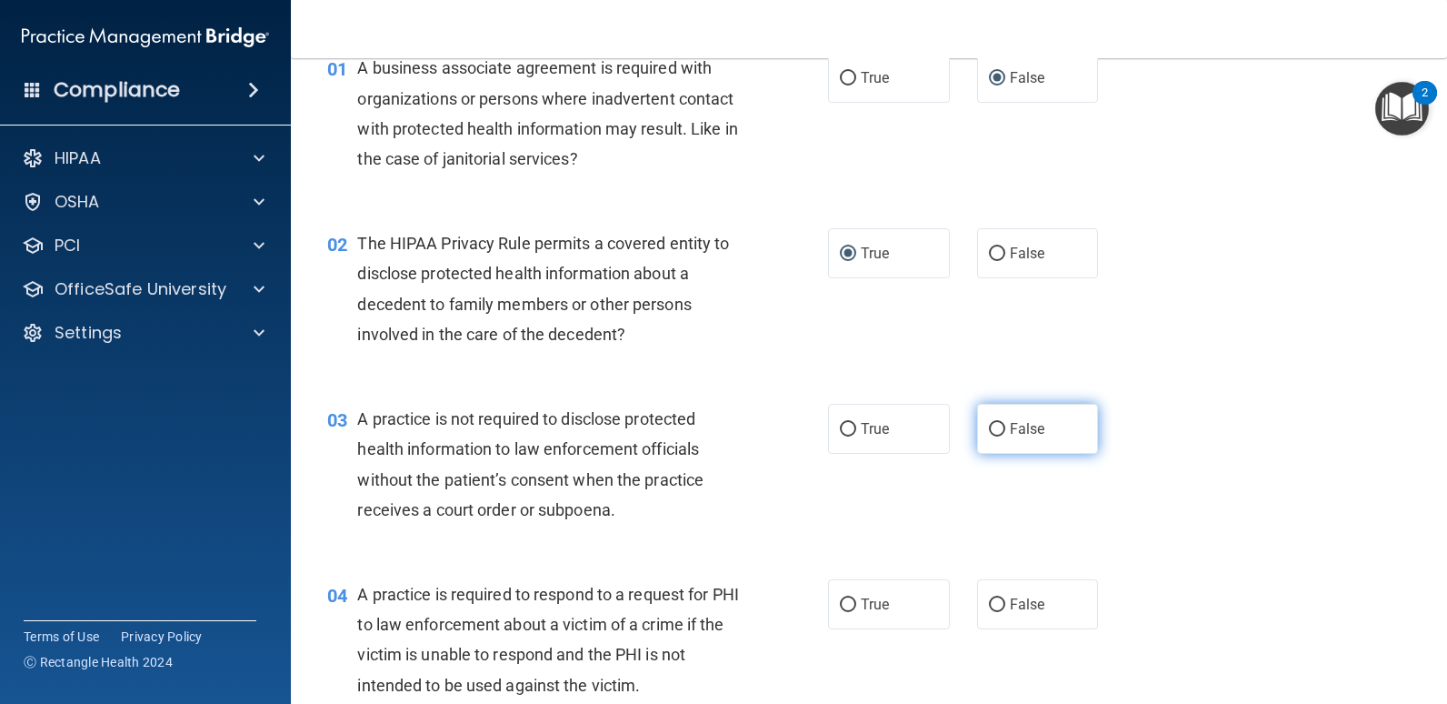
click at [989, 431] on input "False" at bounding box center [997, 430] width 16 height 14
radio input "true"
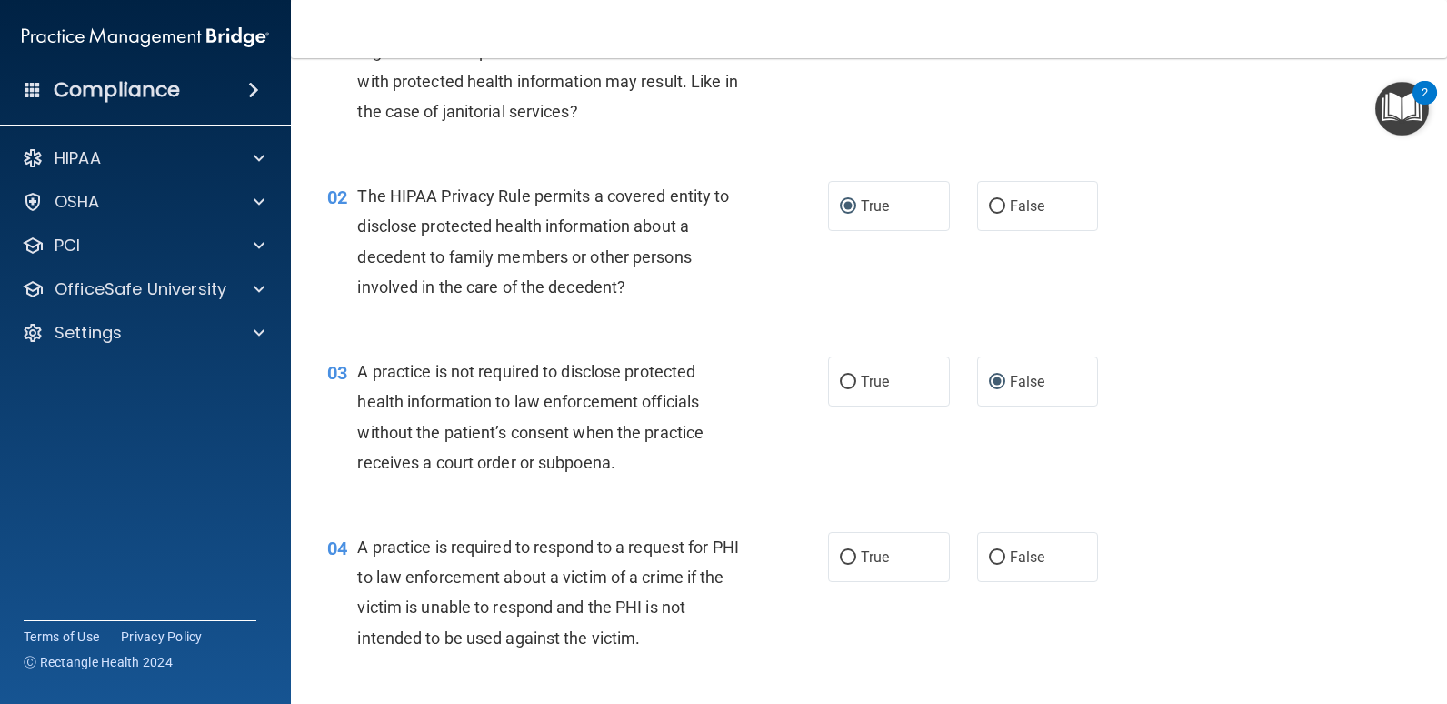
scroll to position [182, 0]
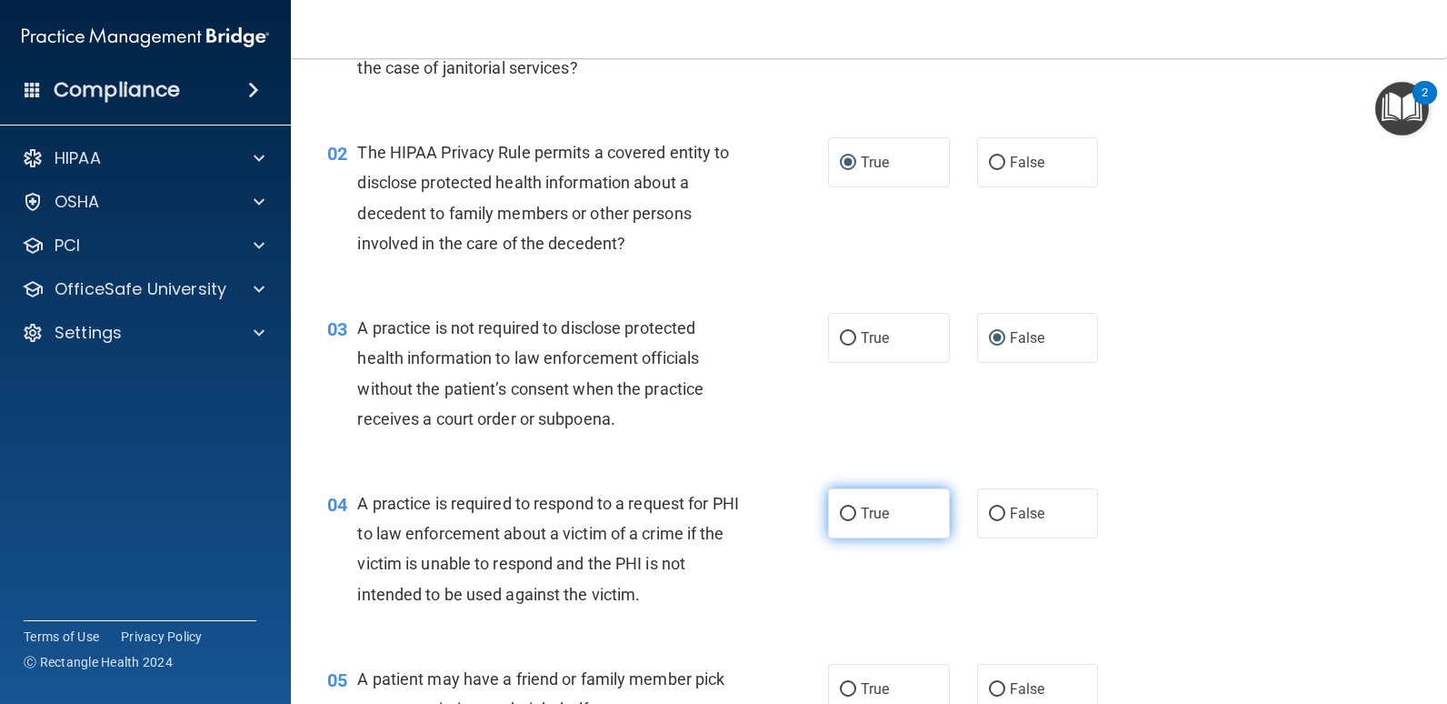
click at [835, 506] on label "True" at bounding box center [889, 513] width 122 height 50
click at [840, 507] on input "True" at bounding box center [848, 514] width 16 height 14
radio input "true"
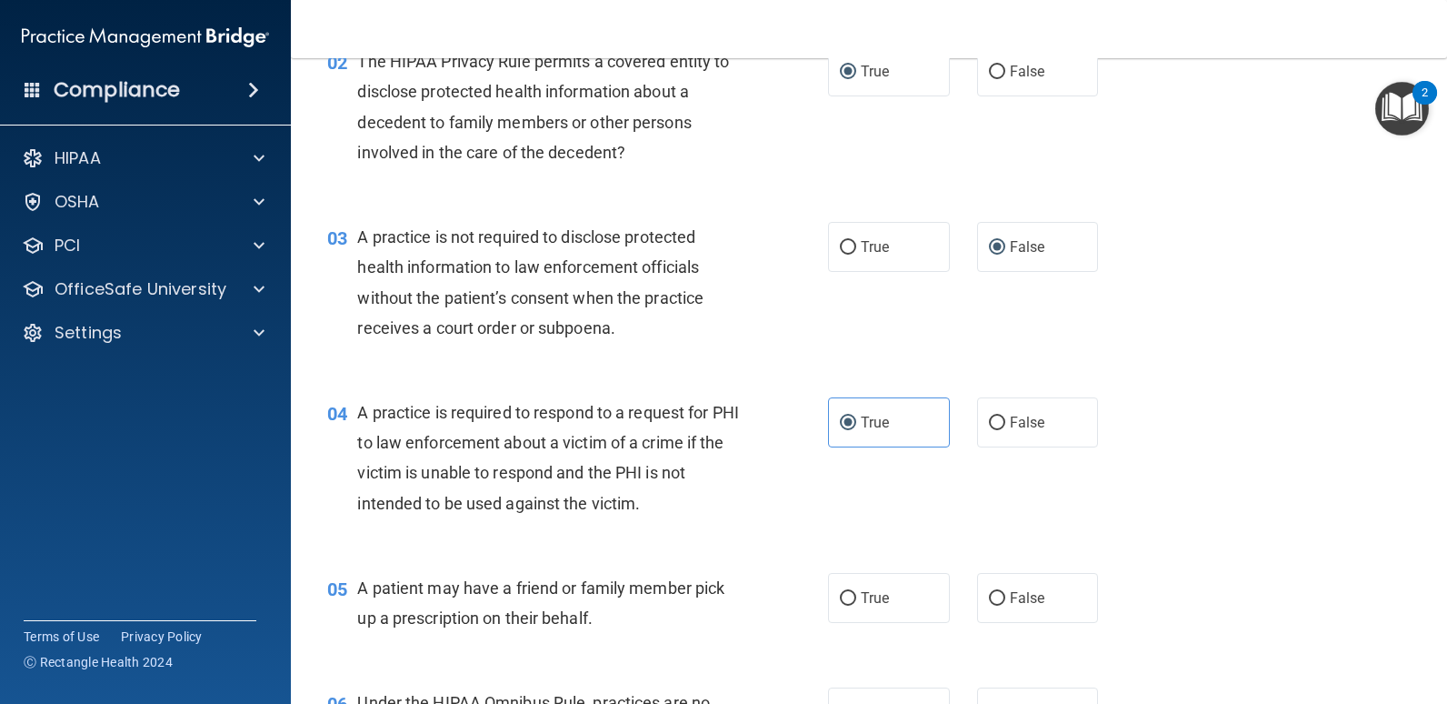
scroll to position [364, 0]
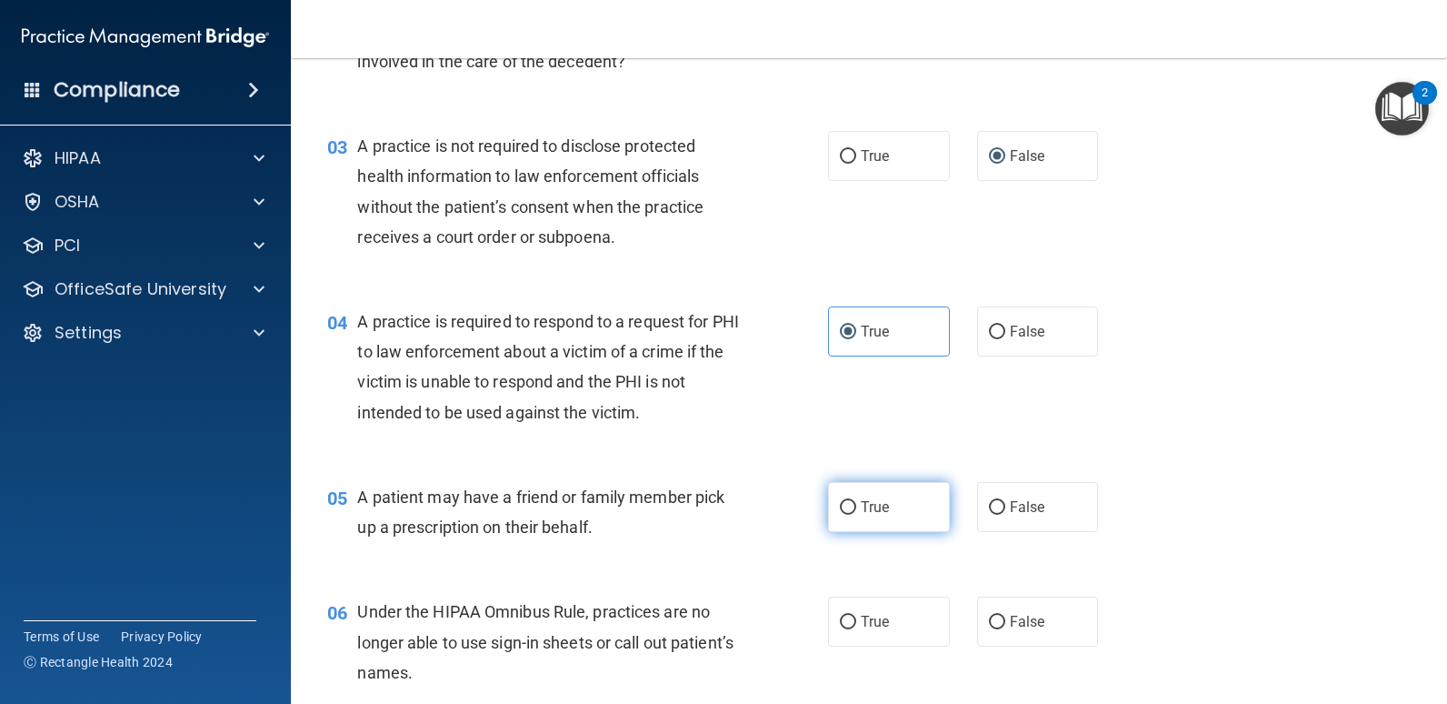
click at [840, 510] on input "True" at bounding box center [848, 508] width 16 height 14
radio input "true"
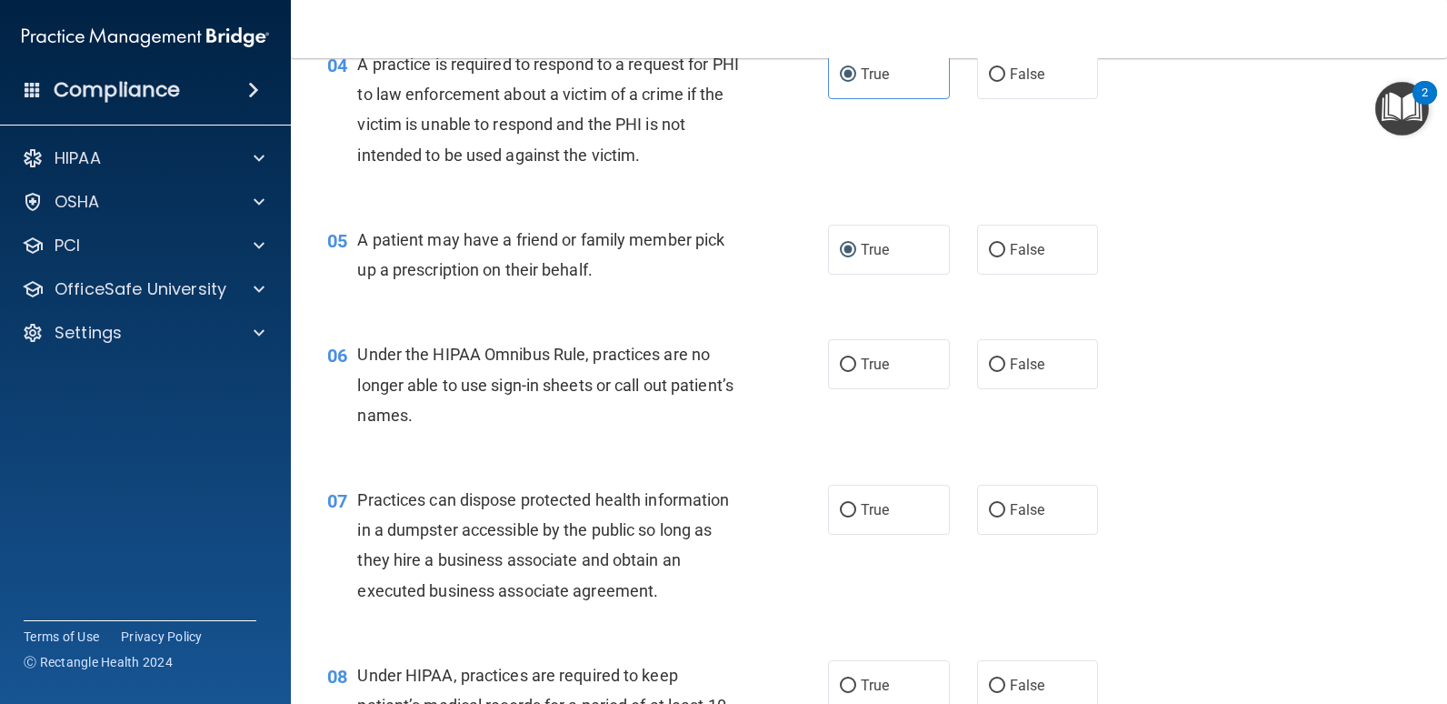
scroll to position [636, 0]
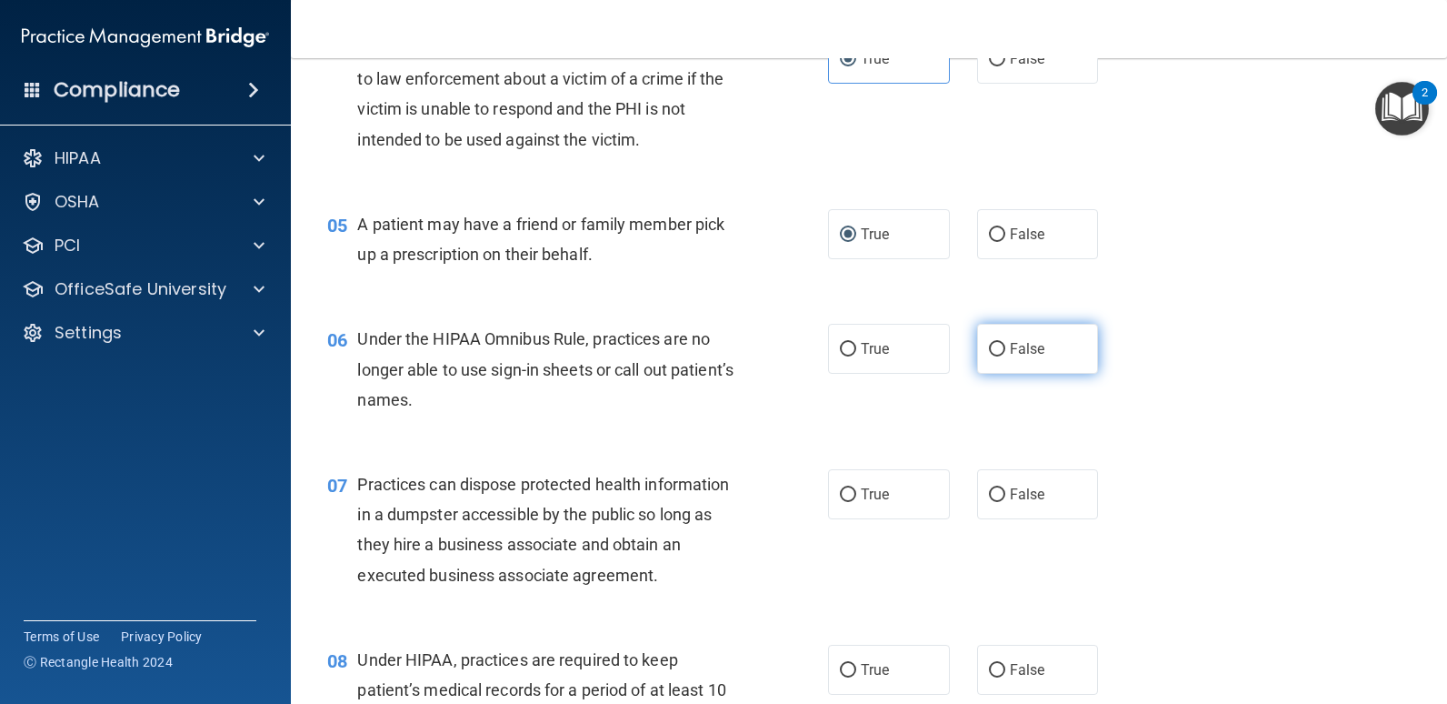
click at [989, 352] on input "False" at bounding box center [997, 350] width 16 height 14
radio input "true"
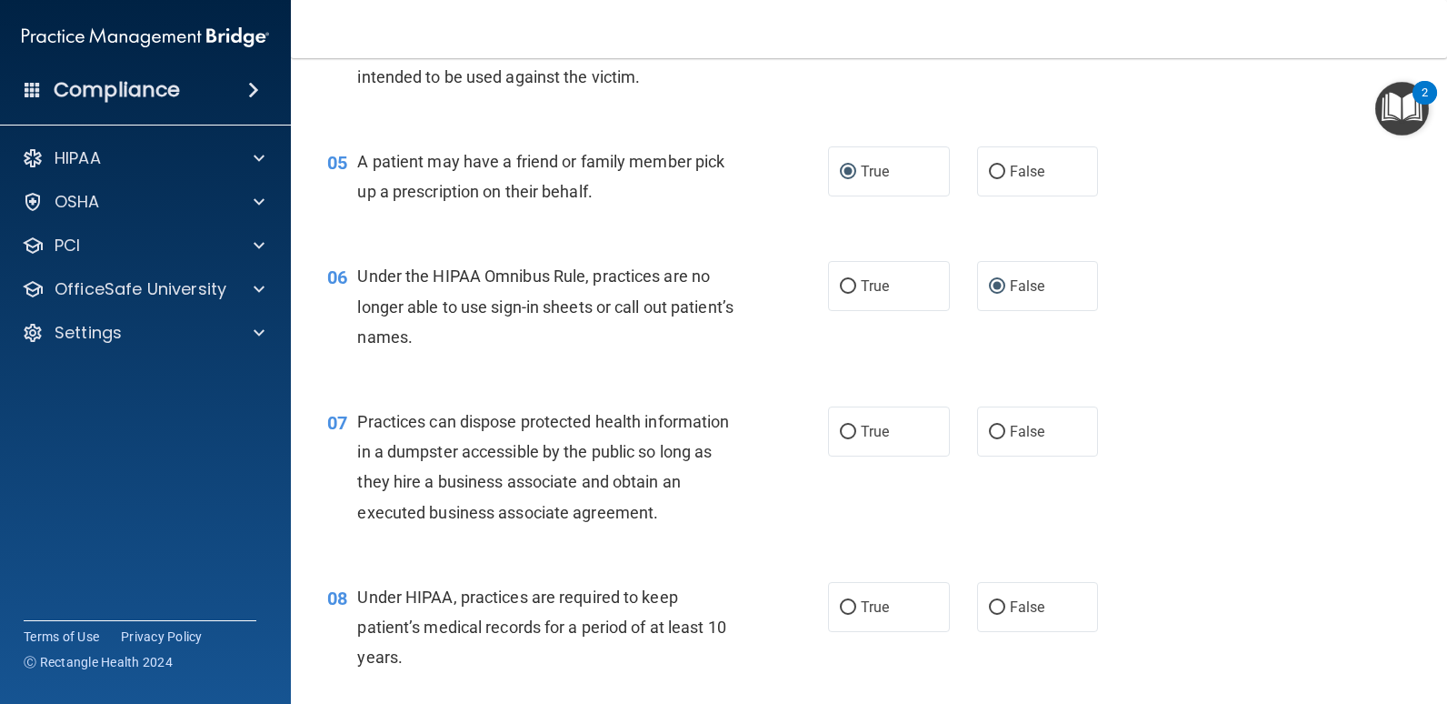
scroll to position [818, 0]
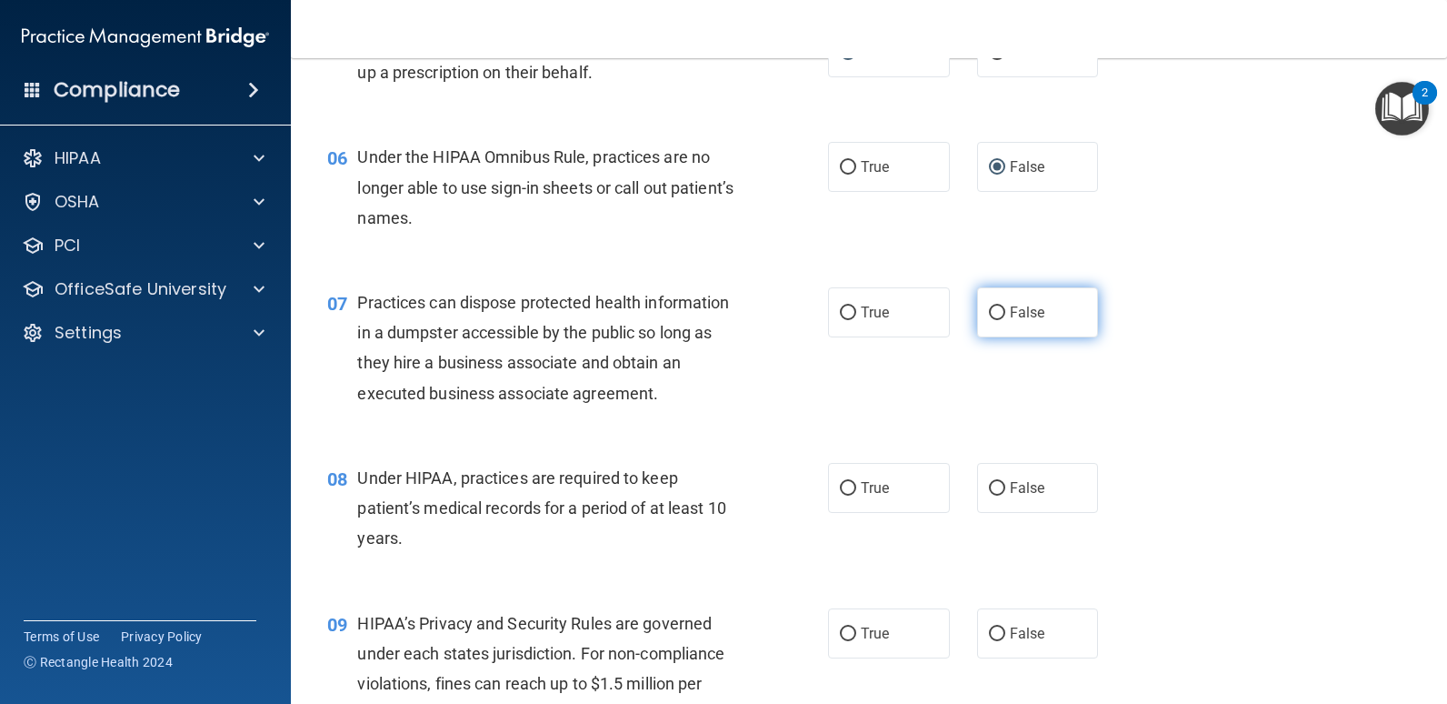
click at [989, 312] on input "False" at bounding box center [997, 313] width 16 height 14
radio input "true"
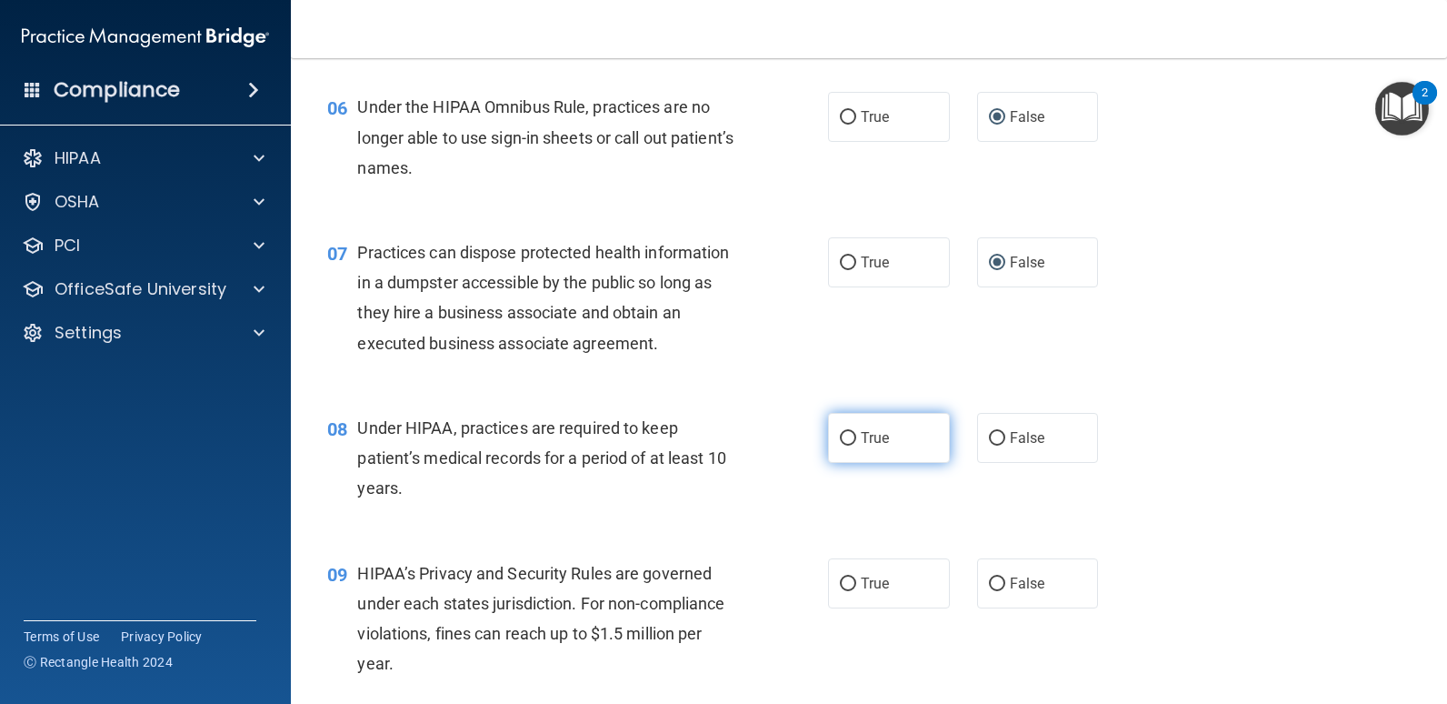
scroll to position [909, 0]
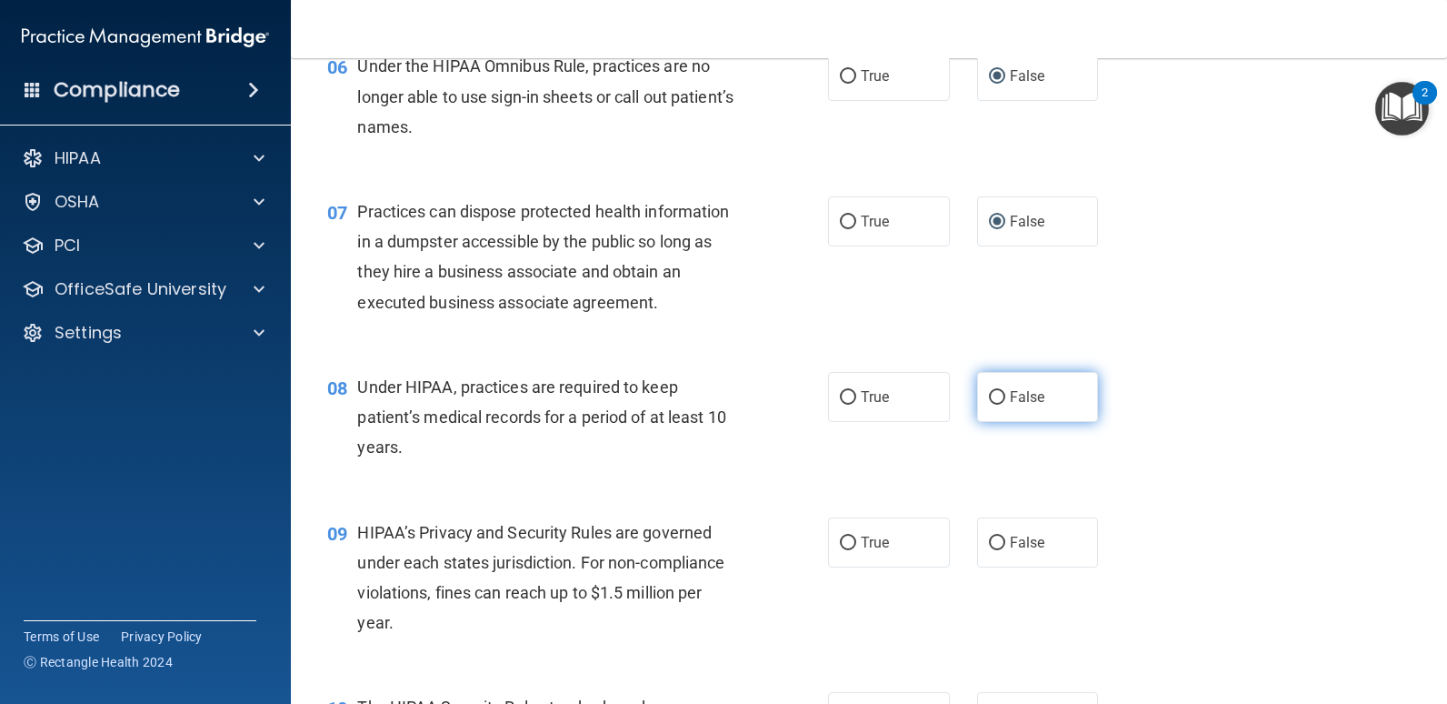
click at [990, 392] on input "False" at bounding box center [997, 398] width 16 height 14
radio input "true"
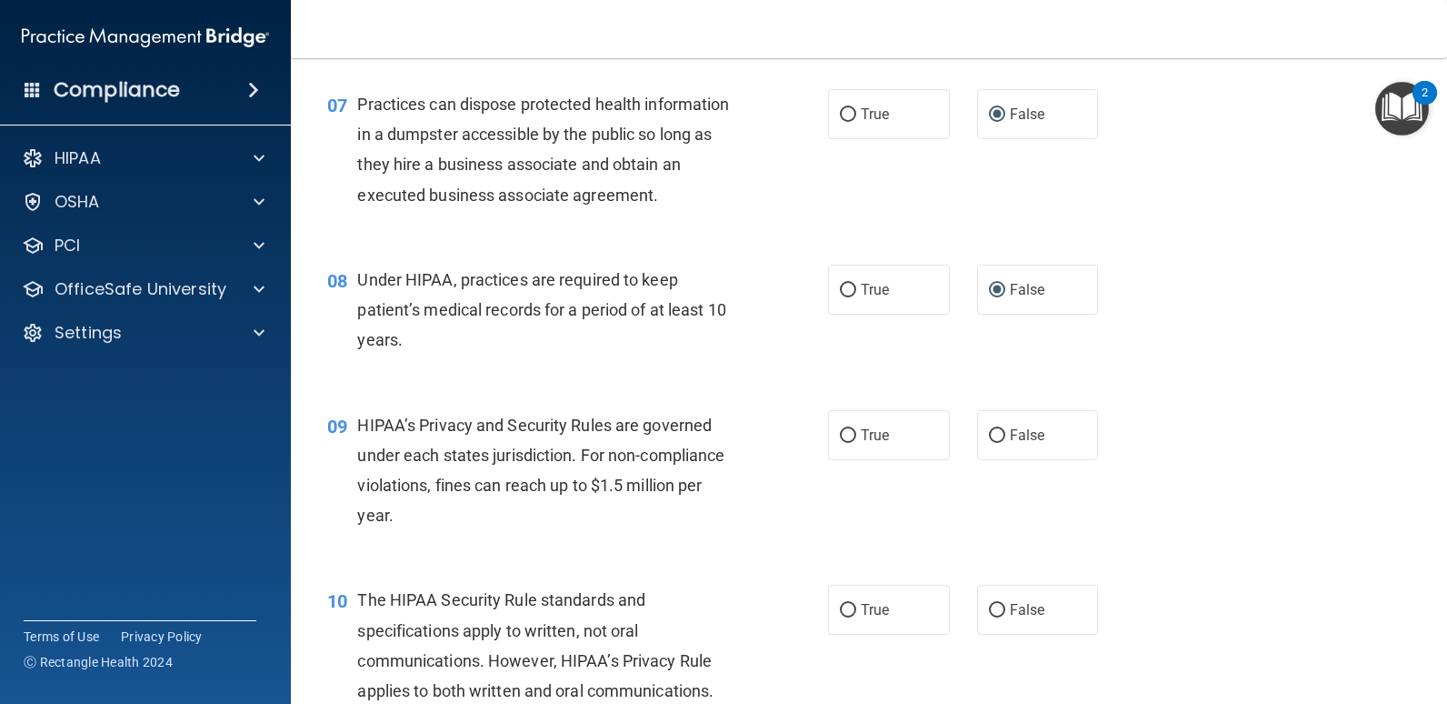
scroll to position [1091, 0]
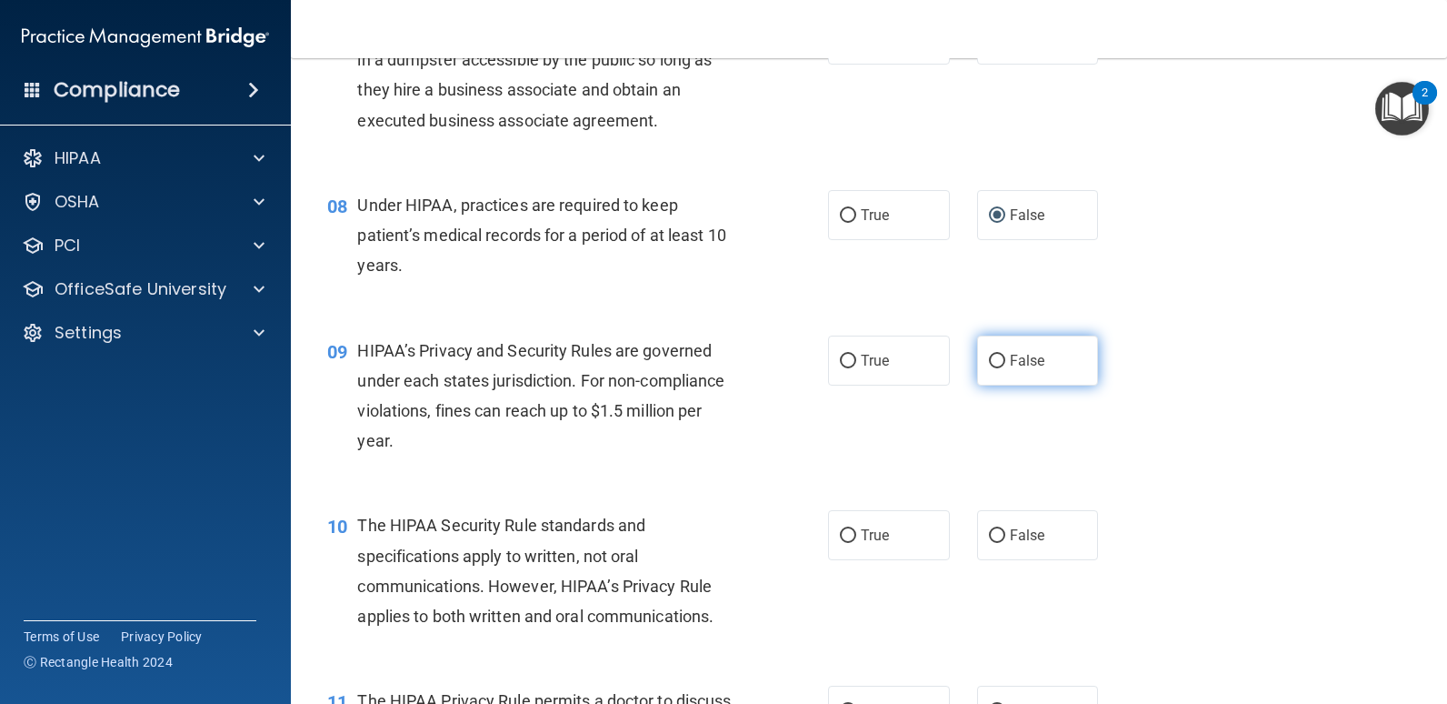
click at [989, 360] on input "False" at bounding box center [997, 362] width 16 height 14
radio input "true"
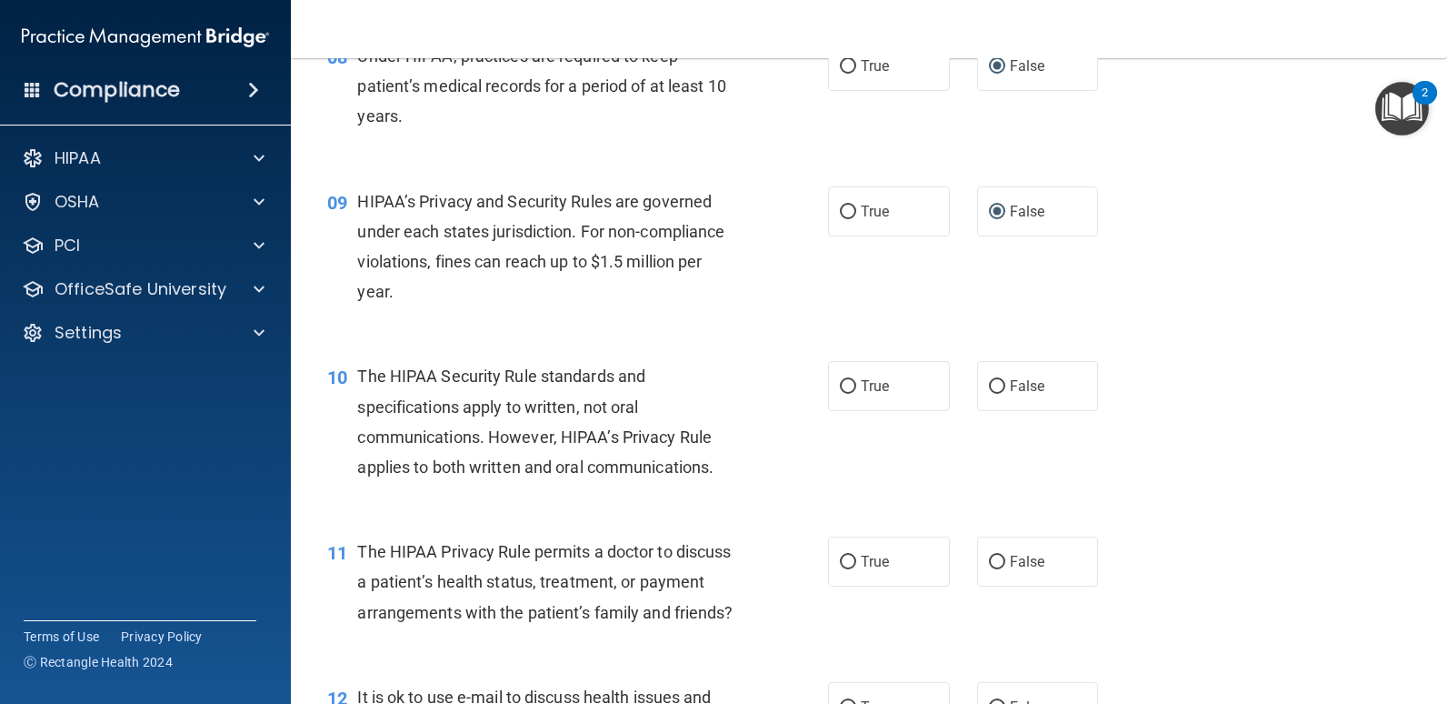
scroll to position [1273, 0]
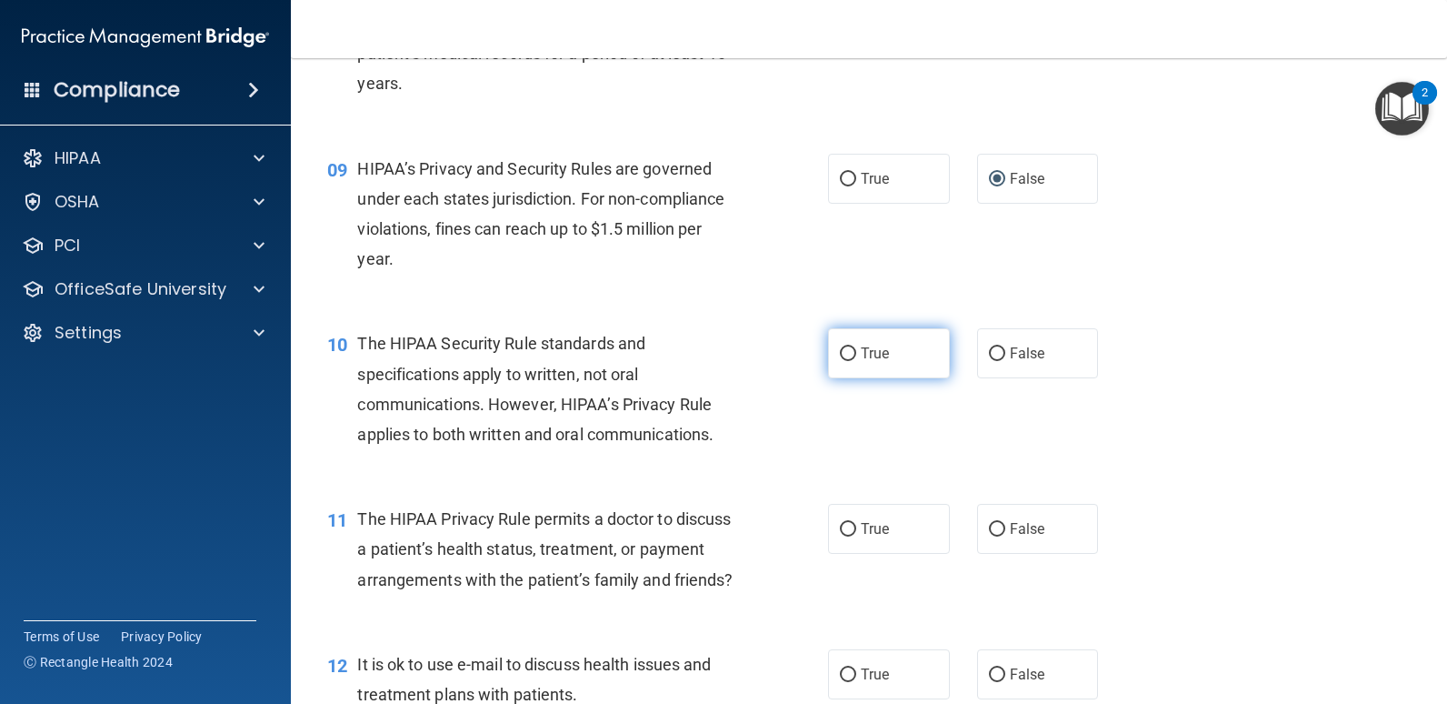
click at [847, 356] on input "True" at bounding box center [848, 354] width 16 height 14
radio input "true"
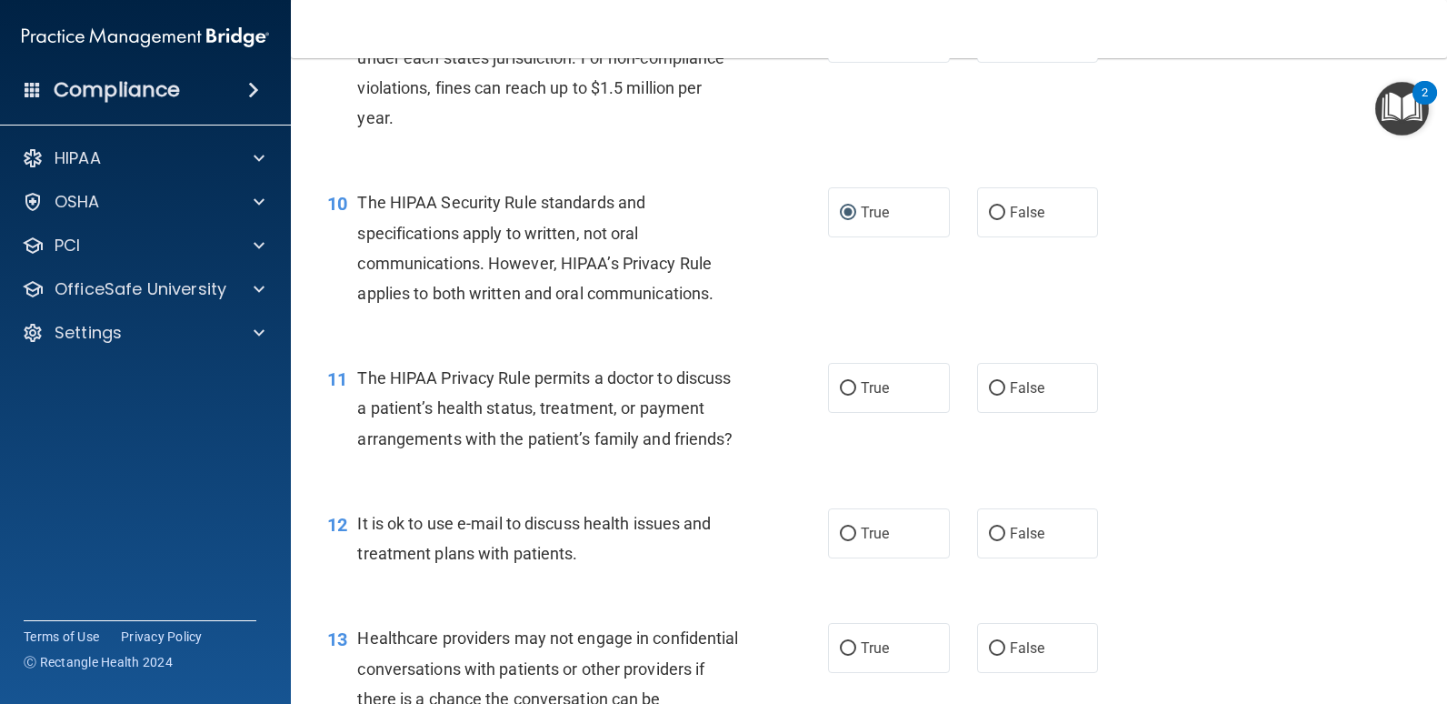
scroll to position [1454, 0]
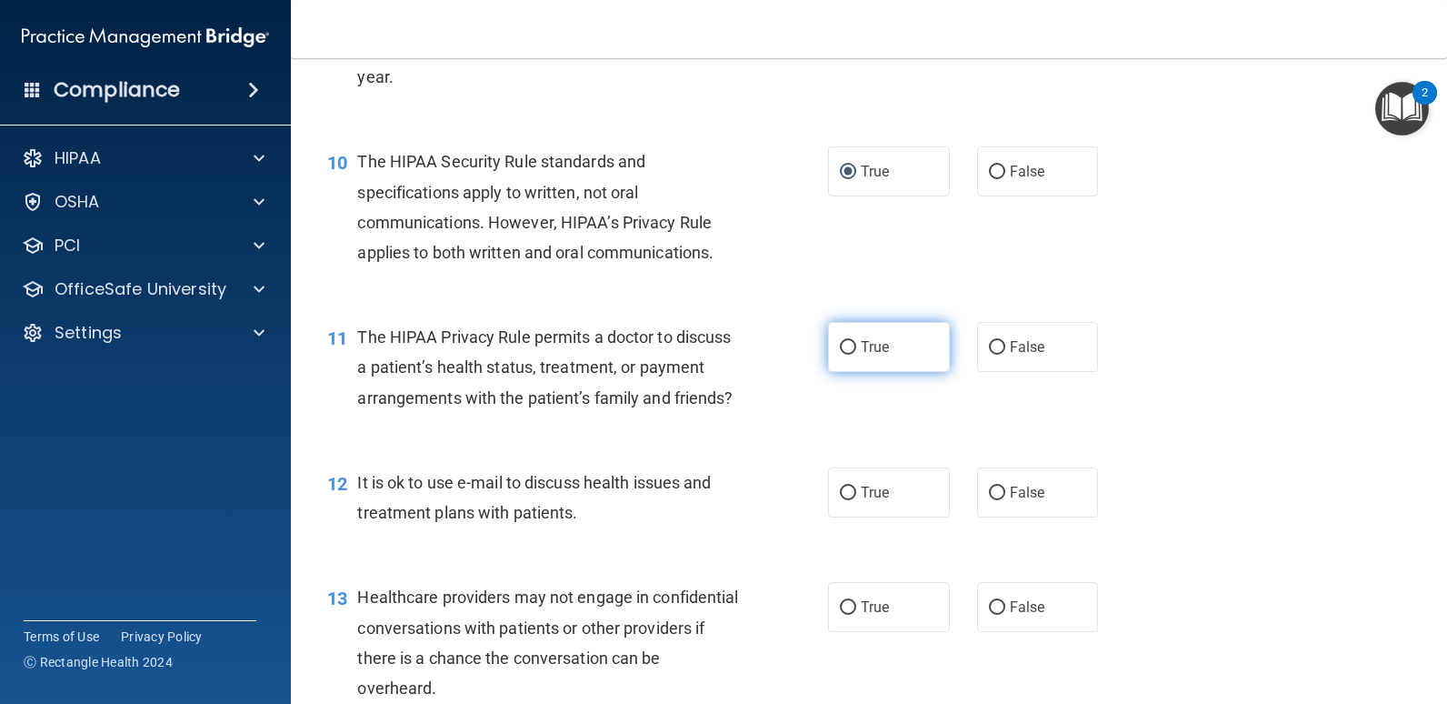
click at [843, 348] on input "True" at bounding box center [848, 348] width 16 height 14
radio input "true"
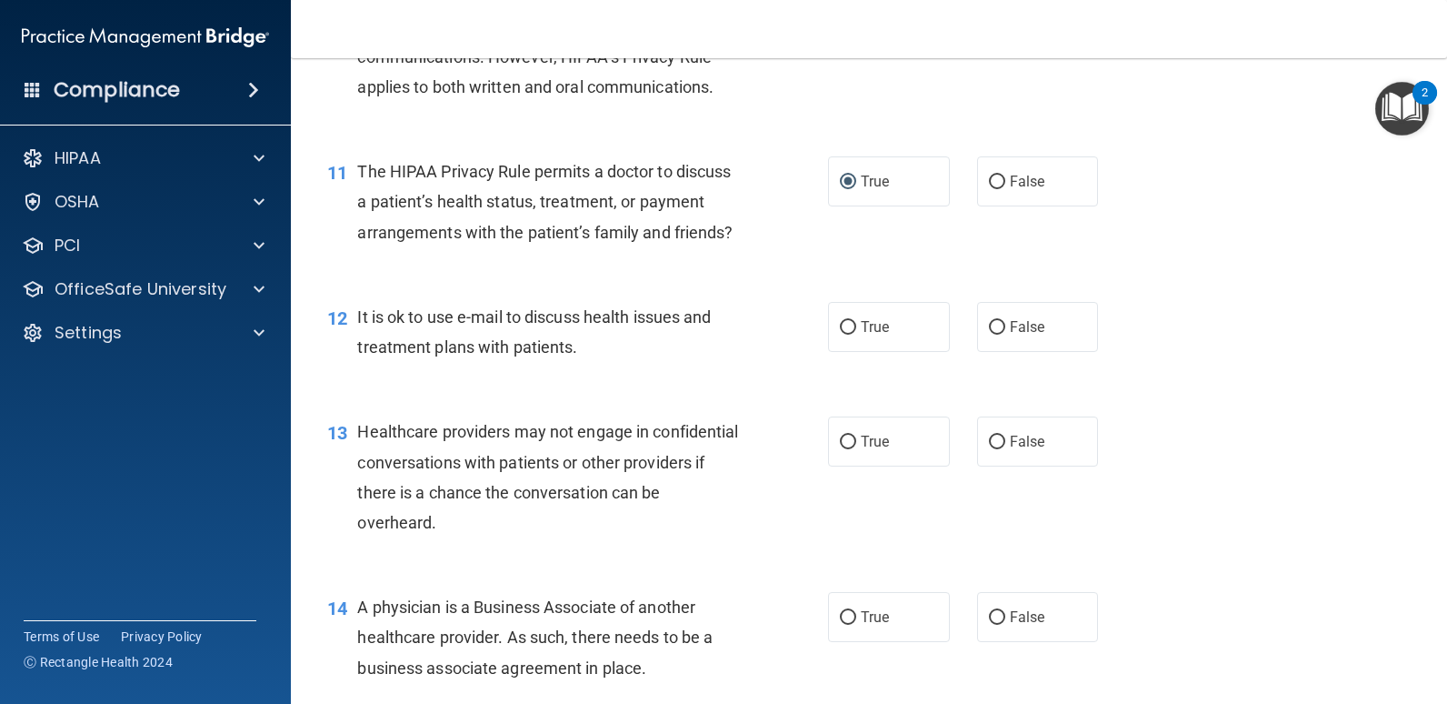
scroll to position [1636, 0]
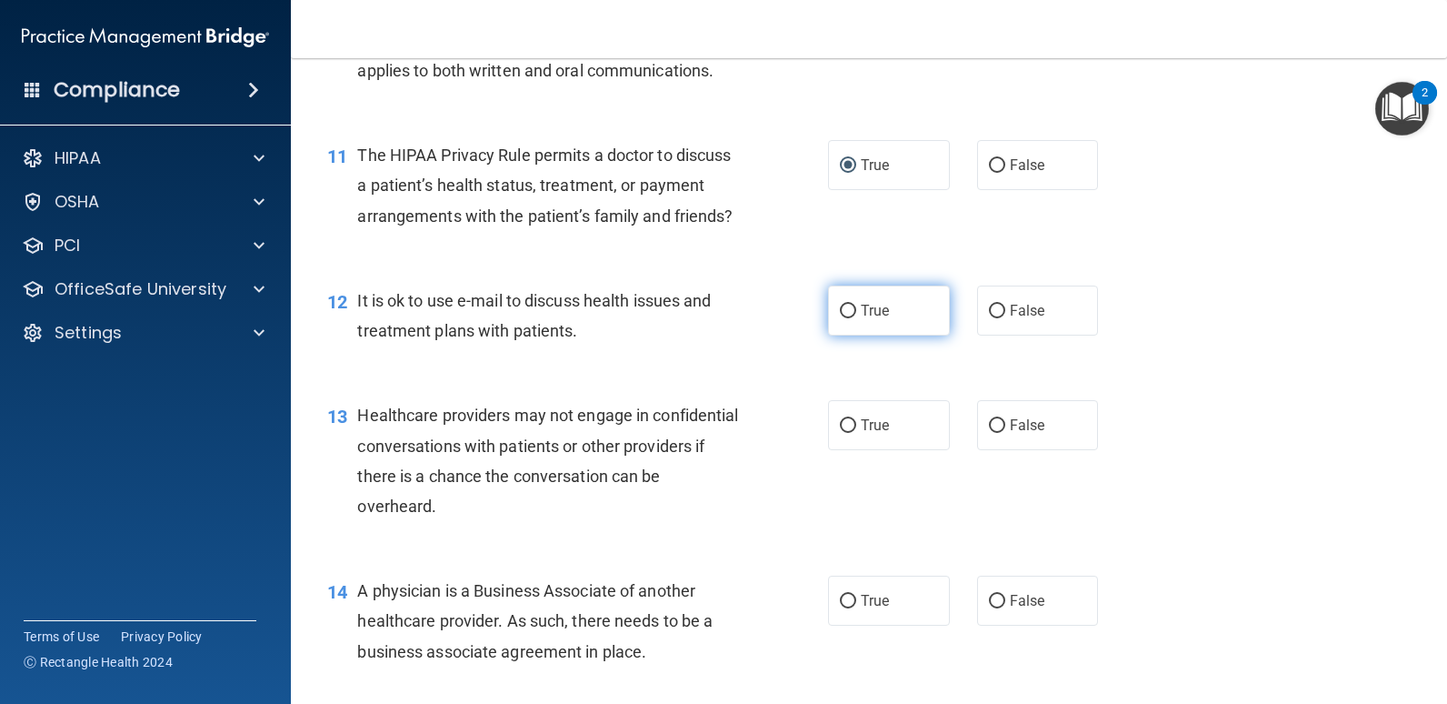
click at [843, 318] on input "True" at bounding box center [848, 312] width 16 height 14
radio input "true"
click at [989, 433] on input "False" at bounding box center [997, 426] width 16 height 14
radio input "true"
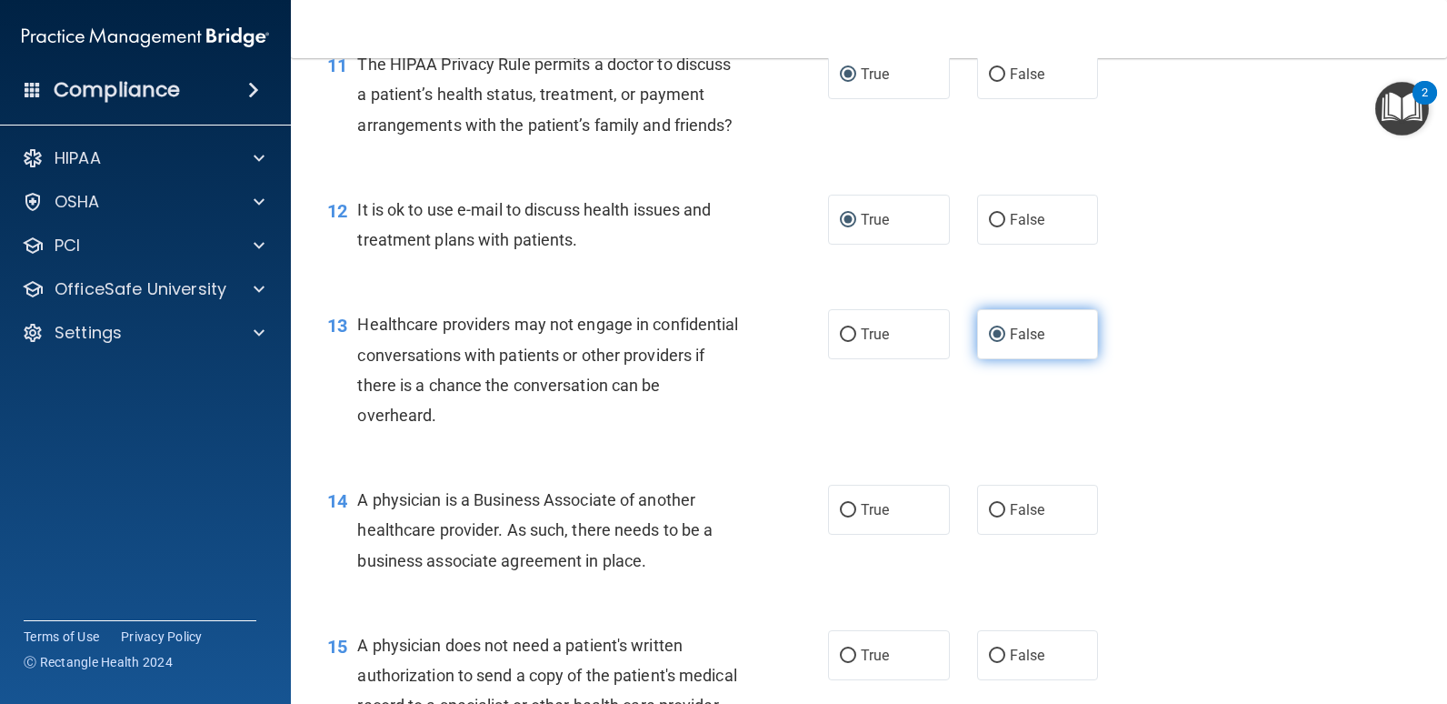
scroll to position [1818, 0]
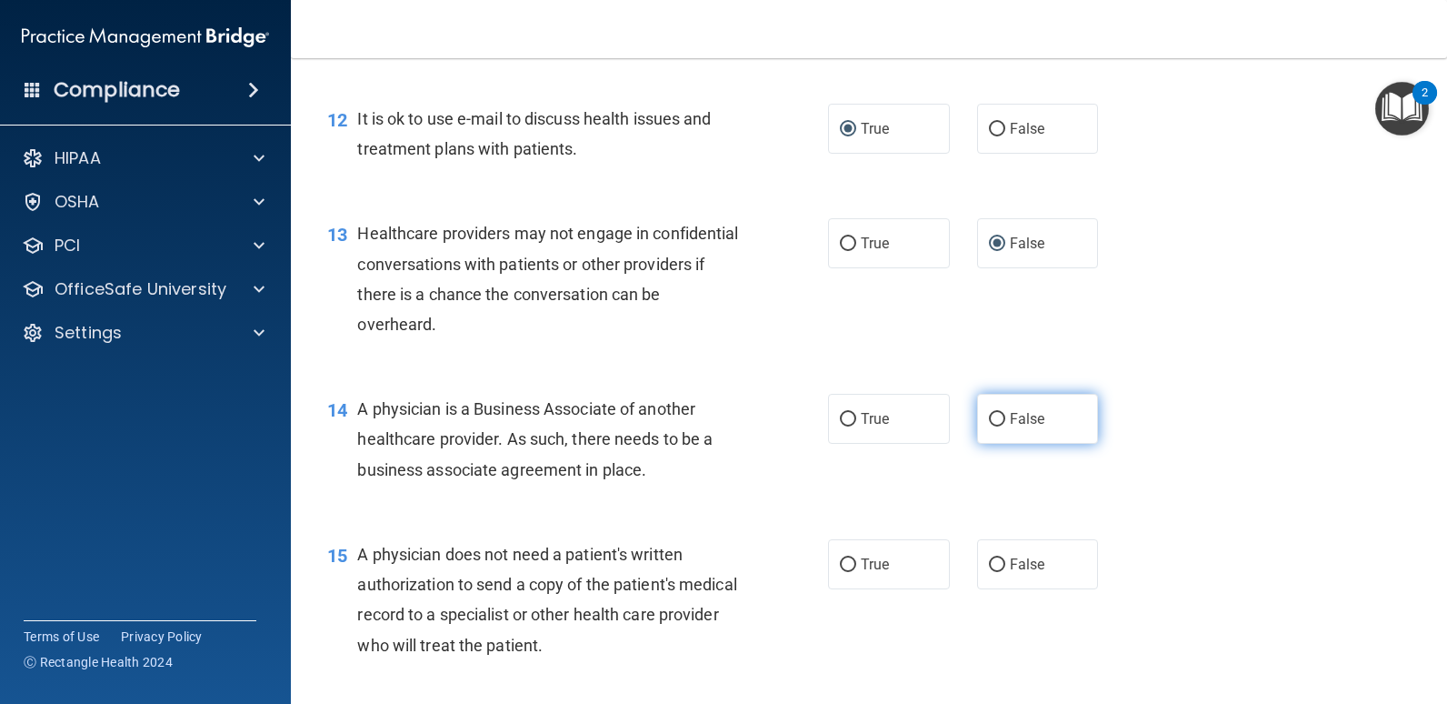
click at [989, 426] on input "False" at bounding box center [997, 420] width 16 height 14
radio input "true"
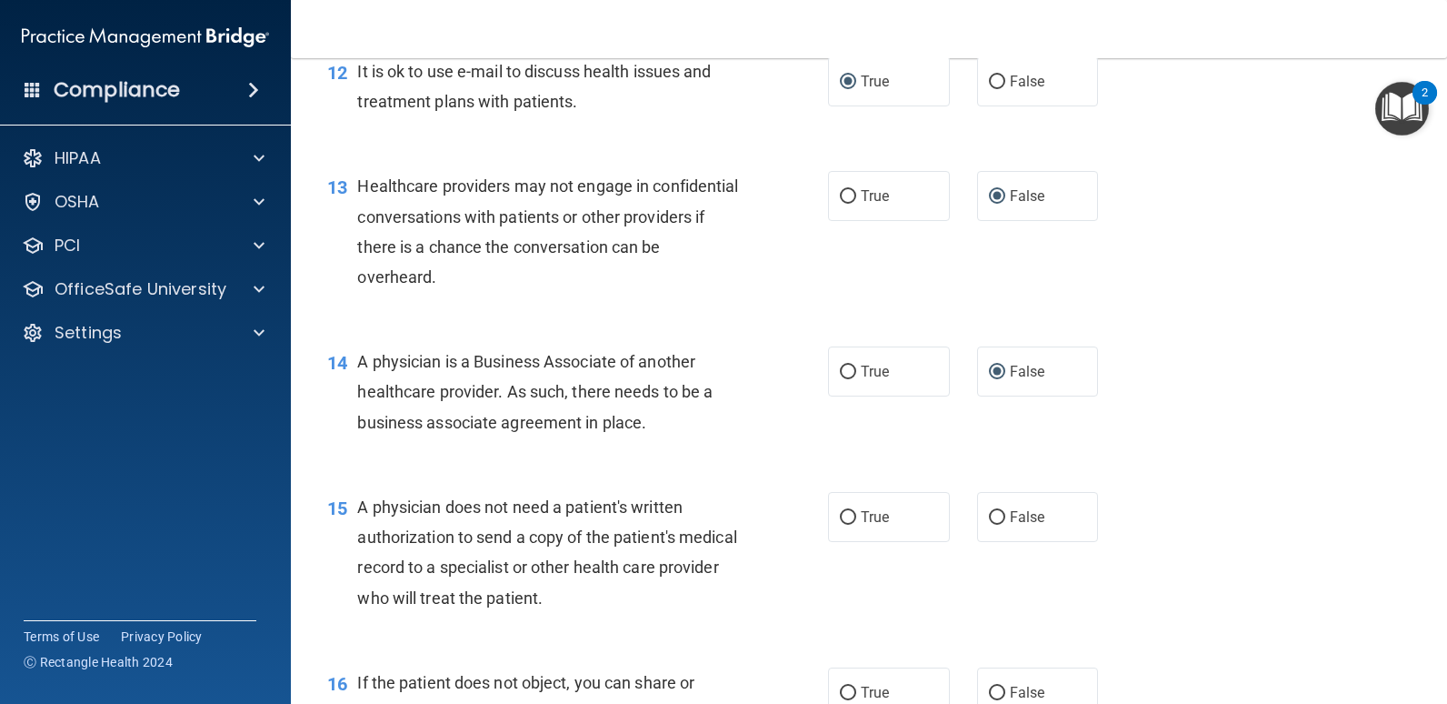
scroll to position [1909, 0]
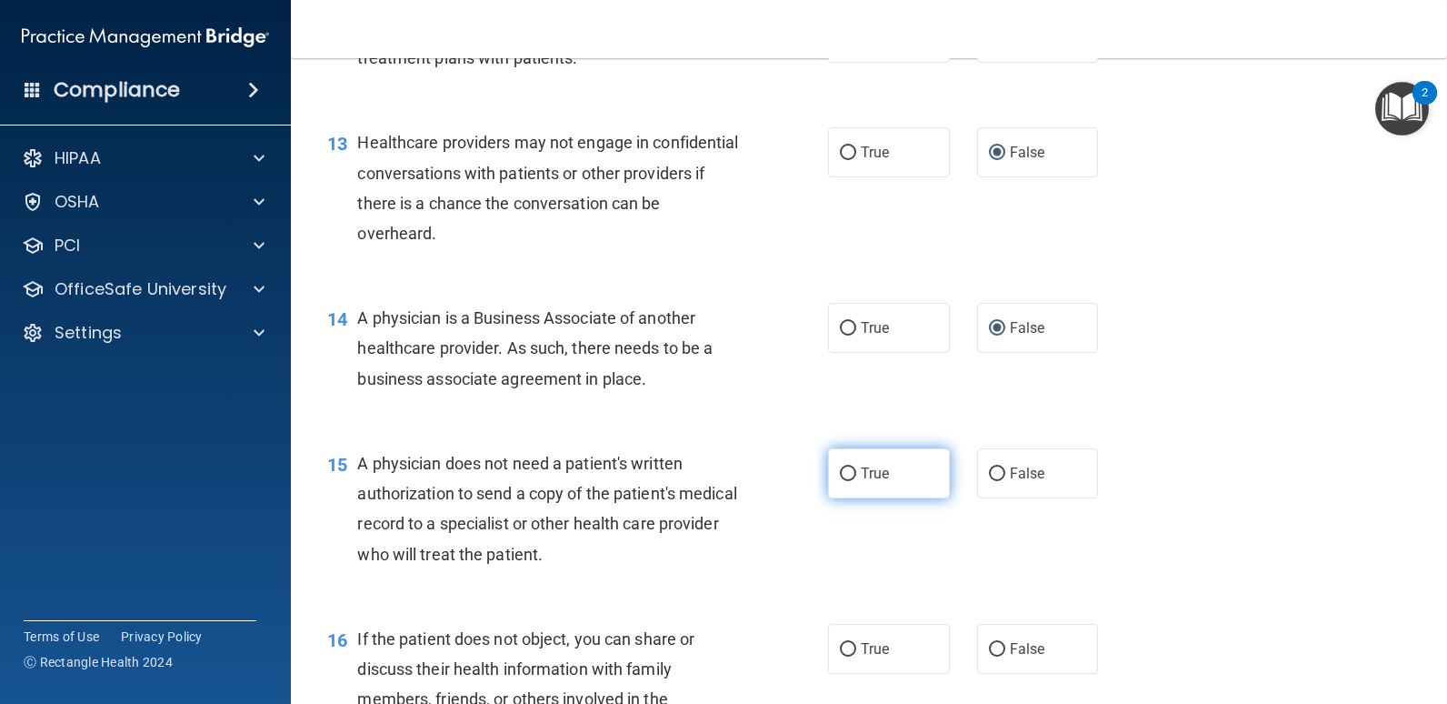
click at [844, 481] on input "True" at bounding box center [848, 474] width 16 height 14
radio input "true"
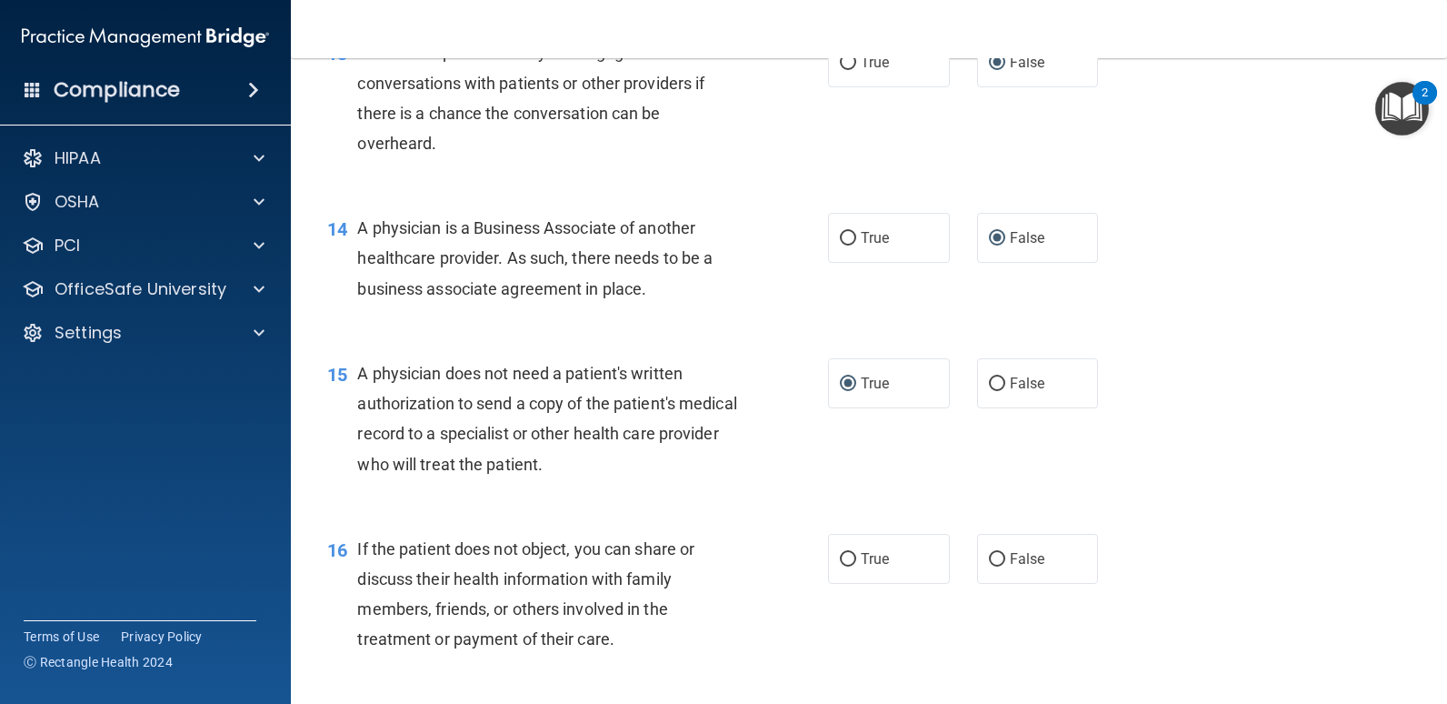
scroll to position [2182, 0]
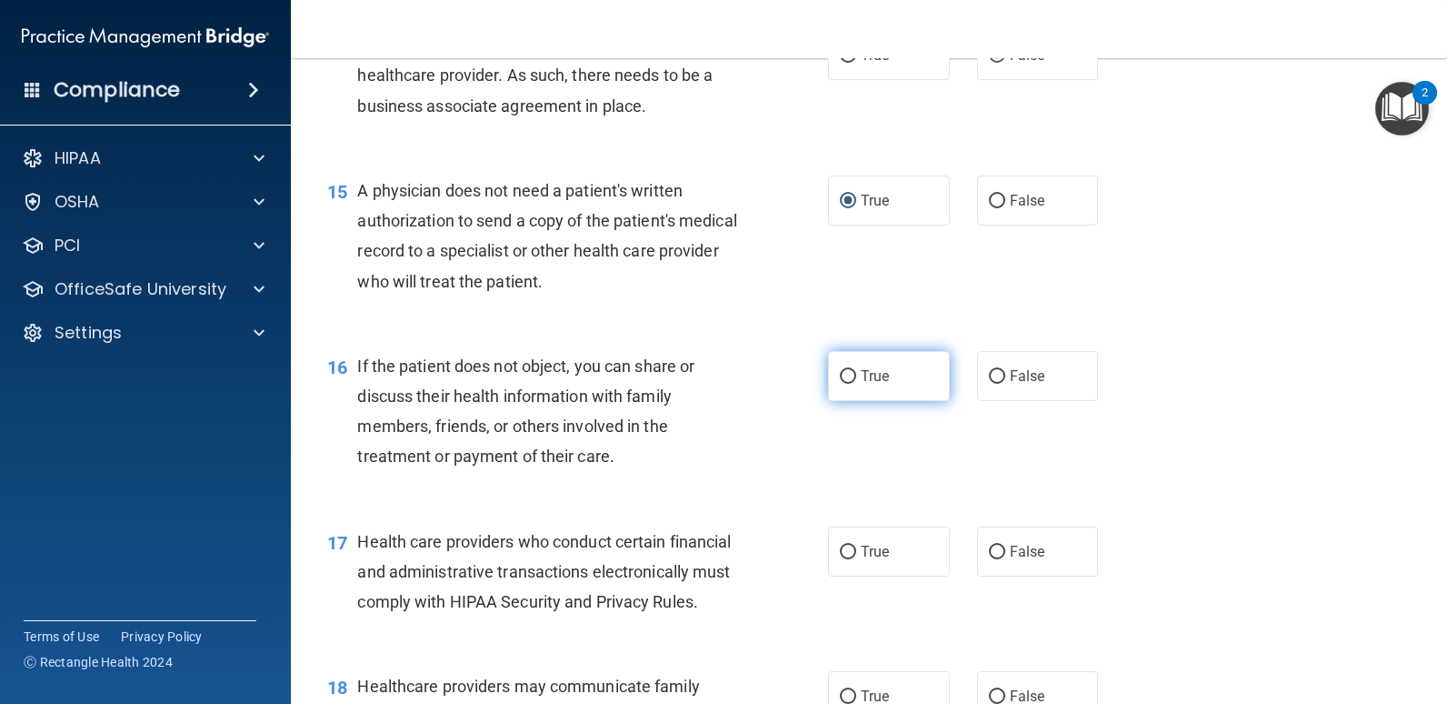
click at [847, 384] on input "True" at bounding box center [848, 377] width 16 height 14
radio input "true"
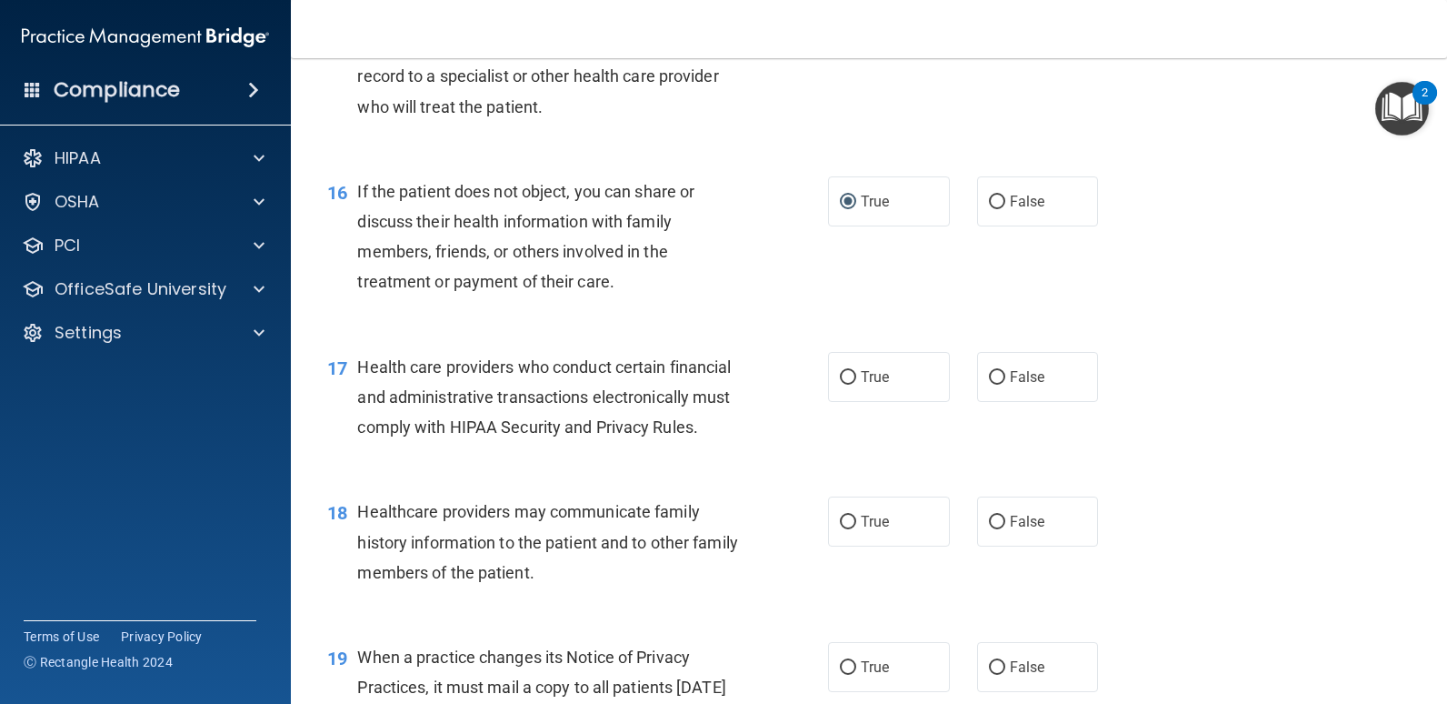
scroll to position [2364, 0]
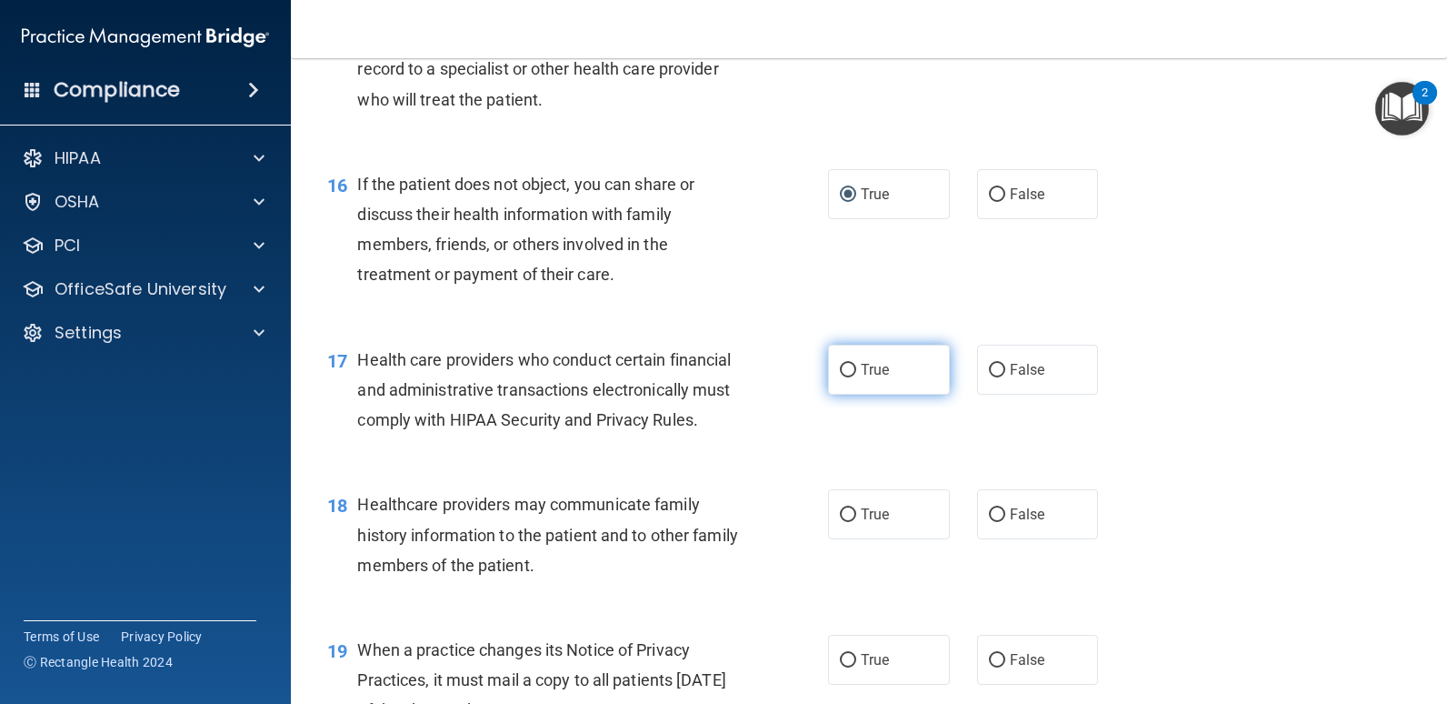
click at [840, 377] on input "True" at bounding box center [848, 371] width 16 height 14
radio input "true"
click at [989, 522] on input "False" at bounding box center [997, 515] width 16 height 14
radio input "true"
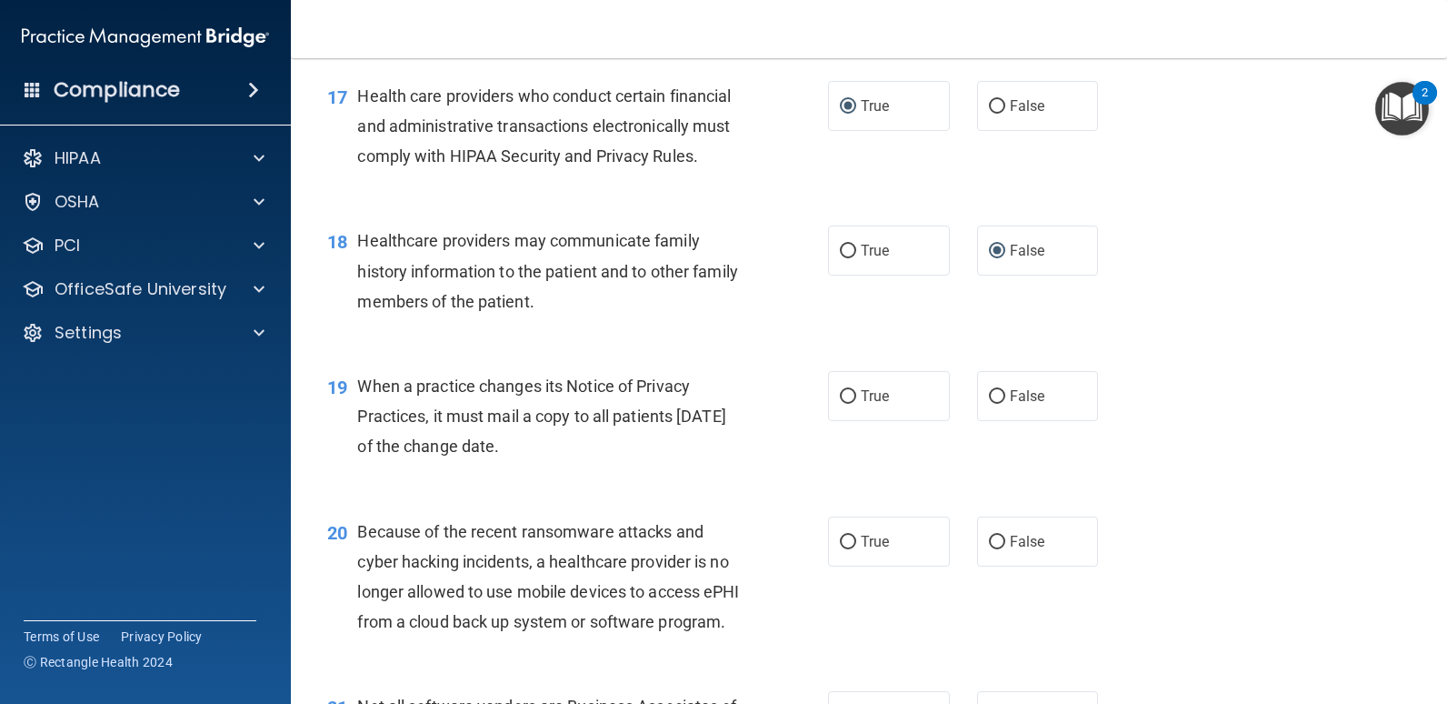
scroll to position [2636, 0]
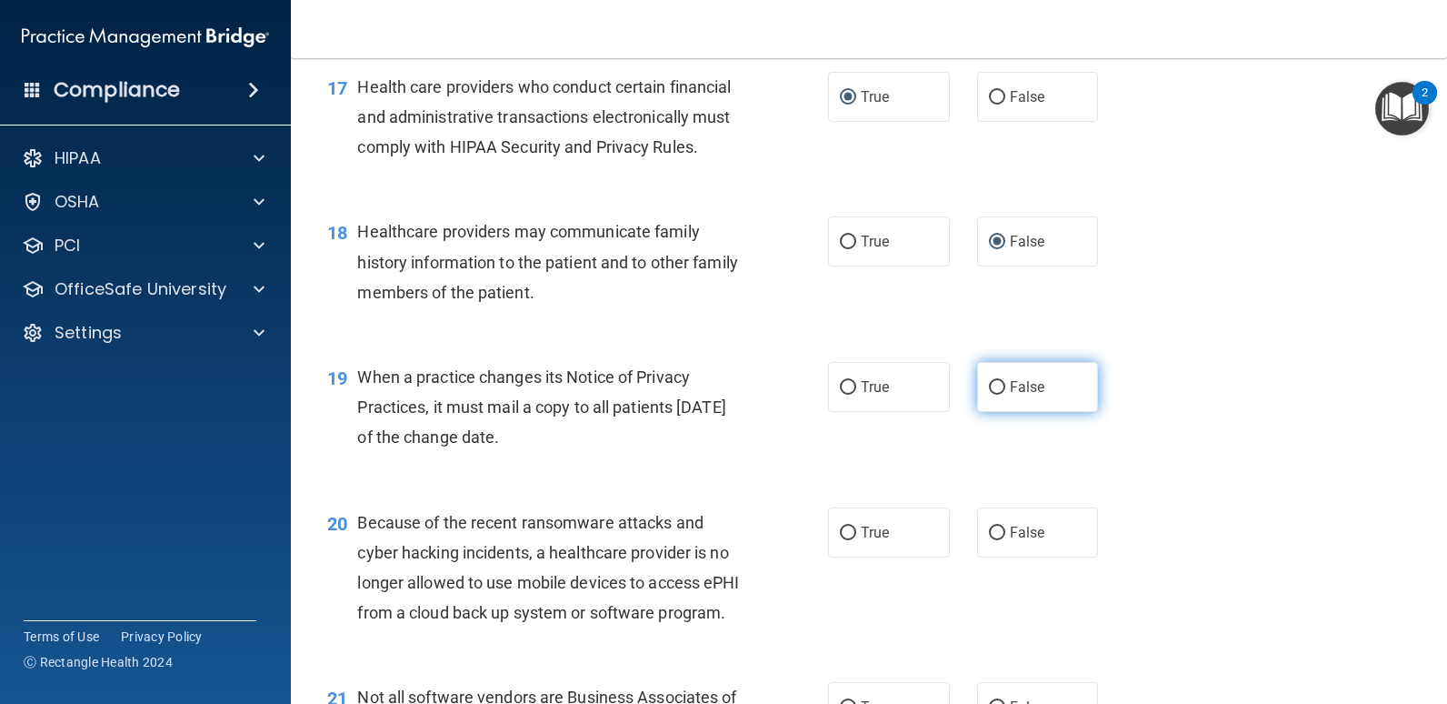
click at [989, 395] on input "False" at bounding box center [997, 388] width 16 height 14
radio input "true"
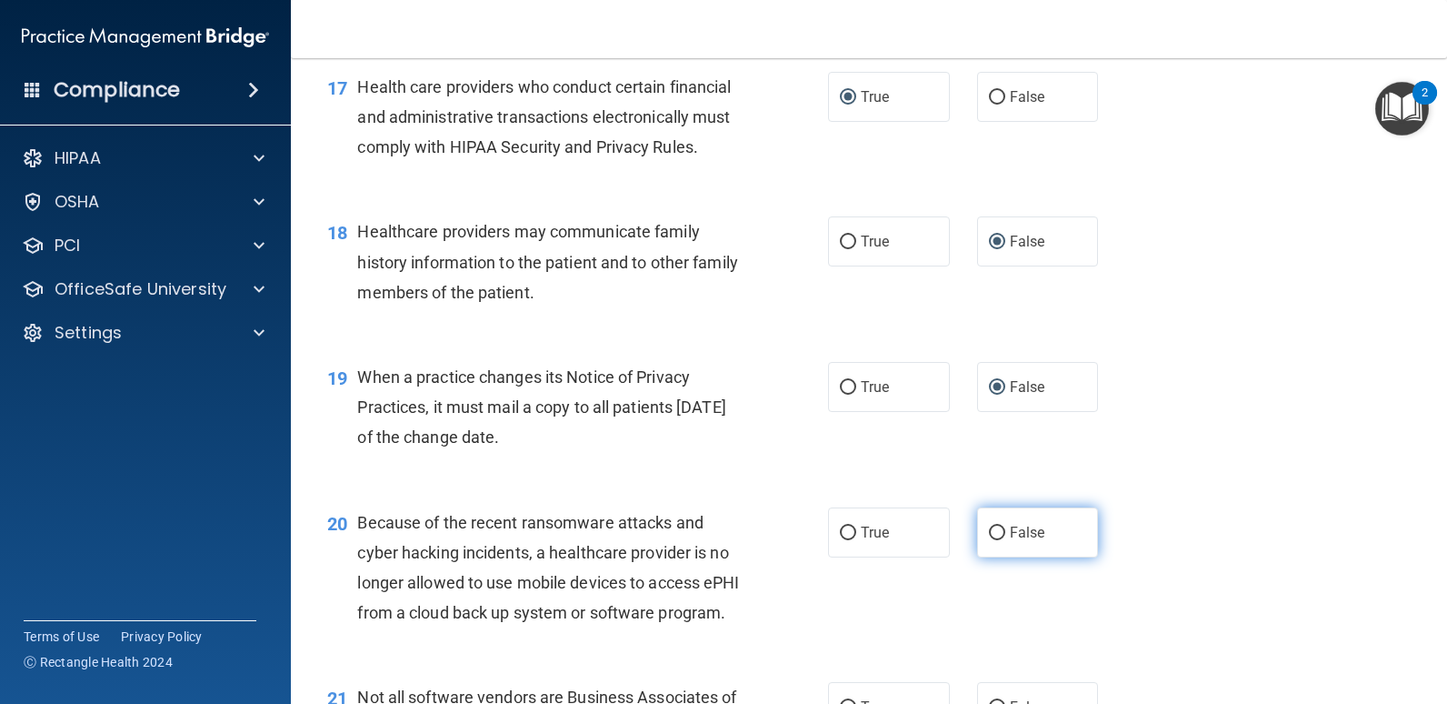
click at [998, 557] on label "False" at bounding box center [1038, 532] width 122 height 50
click at [998, 540] on input "False" at bounding box center [997, 533] width 16 height 14
radio input "true"
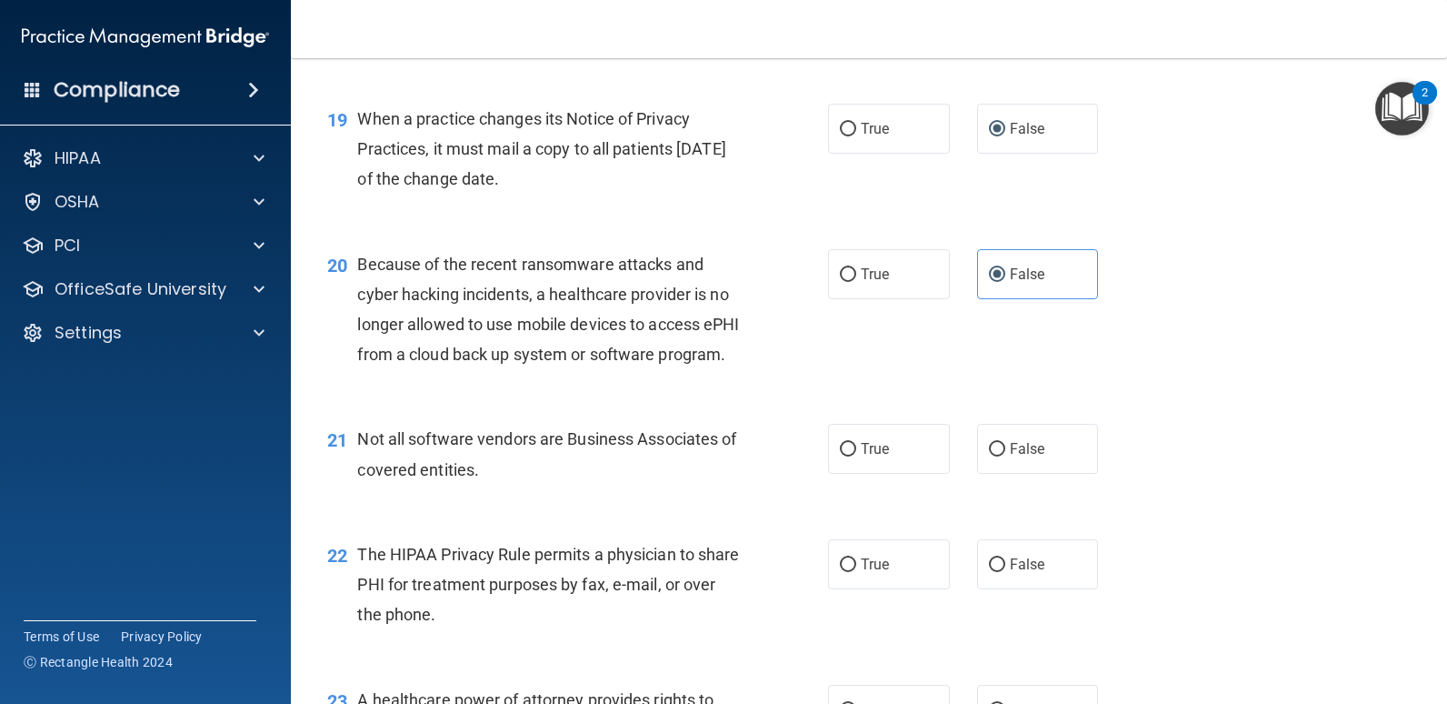
scroll to position [3000, 0]
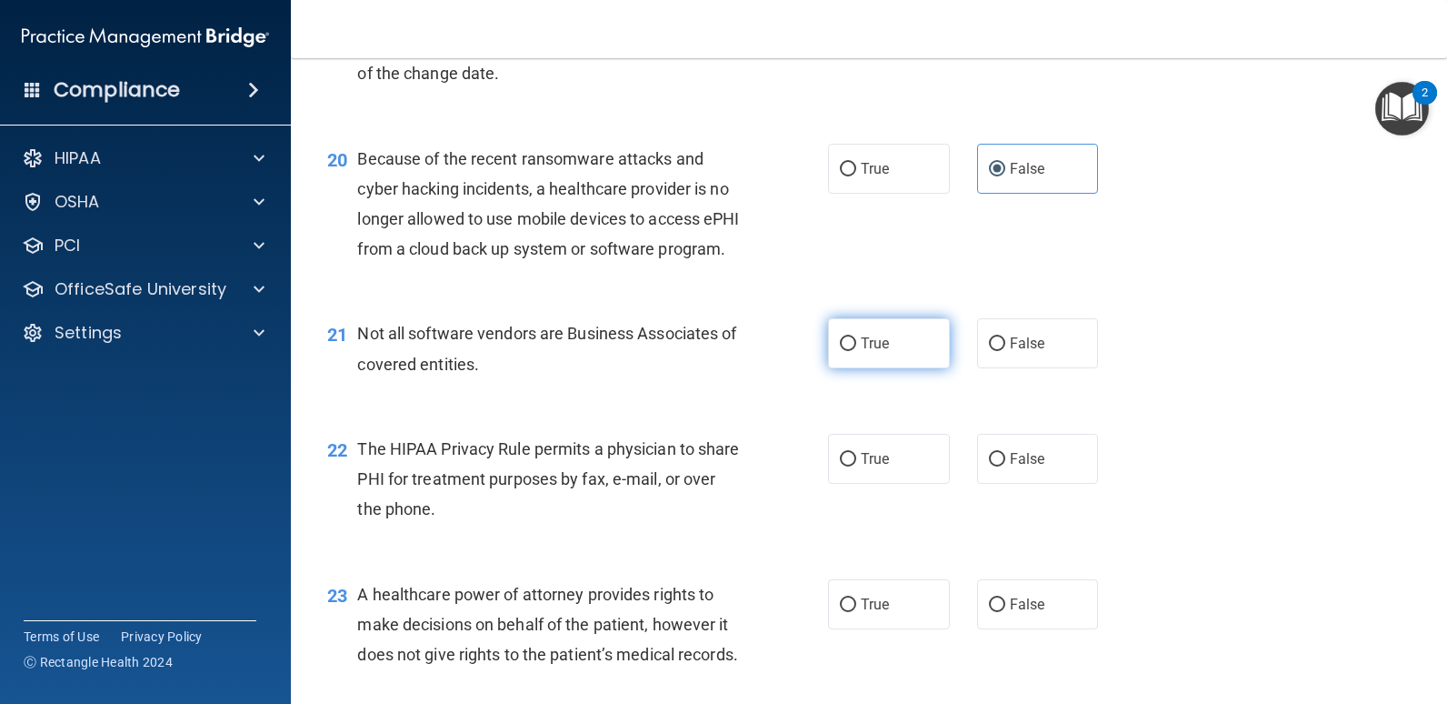
click at [845, 351] on input "True" at bounding box center [848, 344] width 16 height 14
radio input "true"
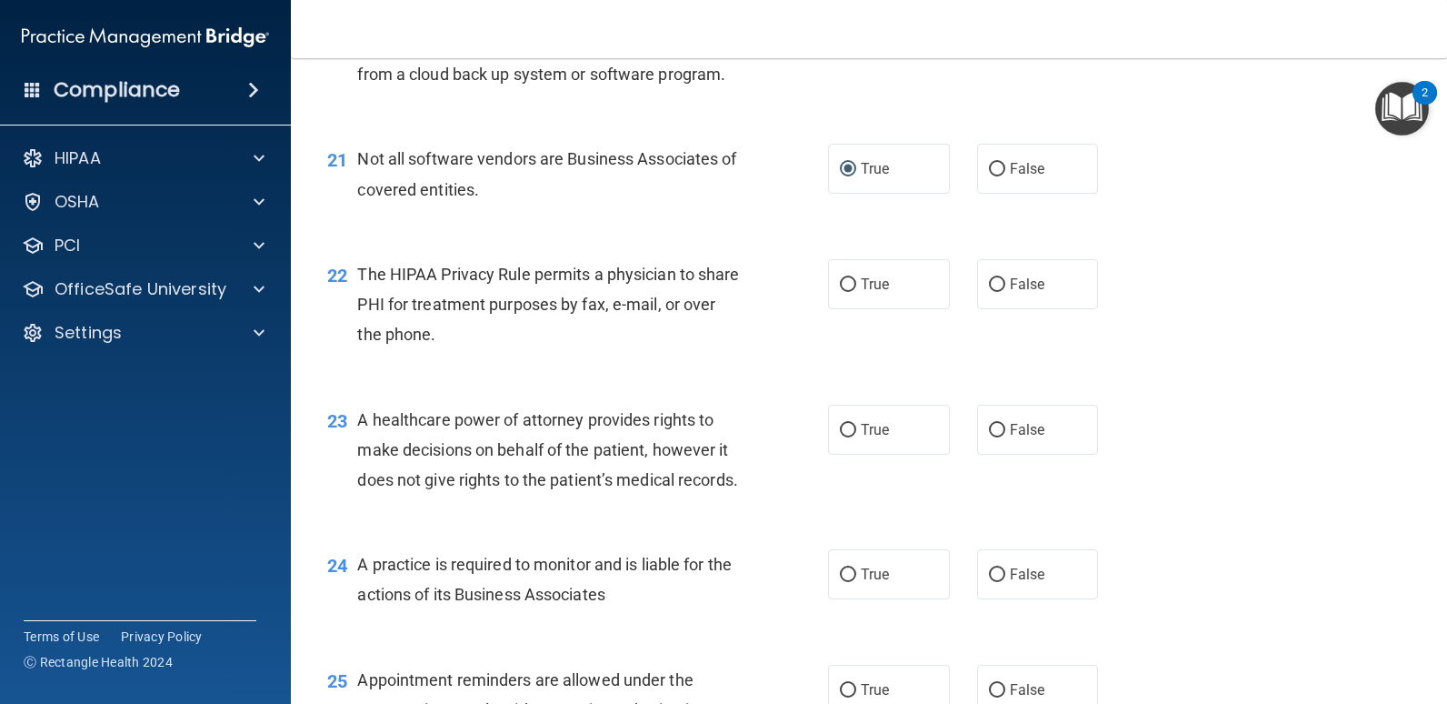
scroll to position [3182, 0]
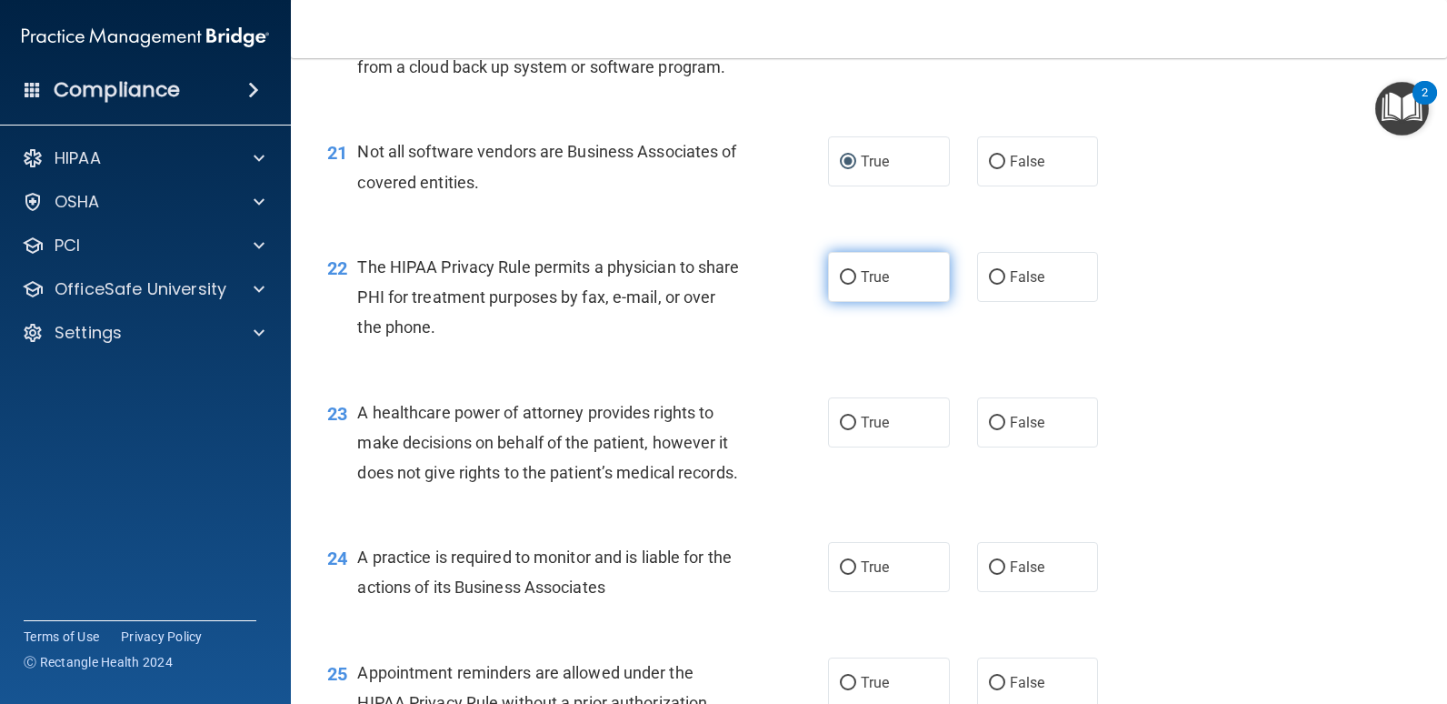
click at [845, 285] on input "True" at bounding box center [848, 278] width 16 height 14
radio input "true"
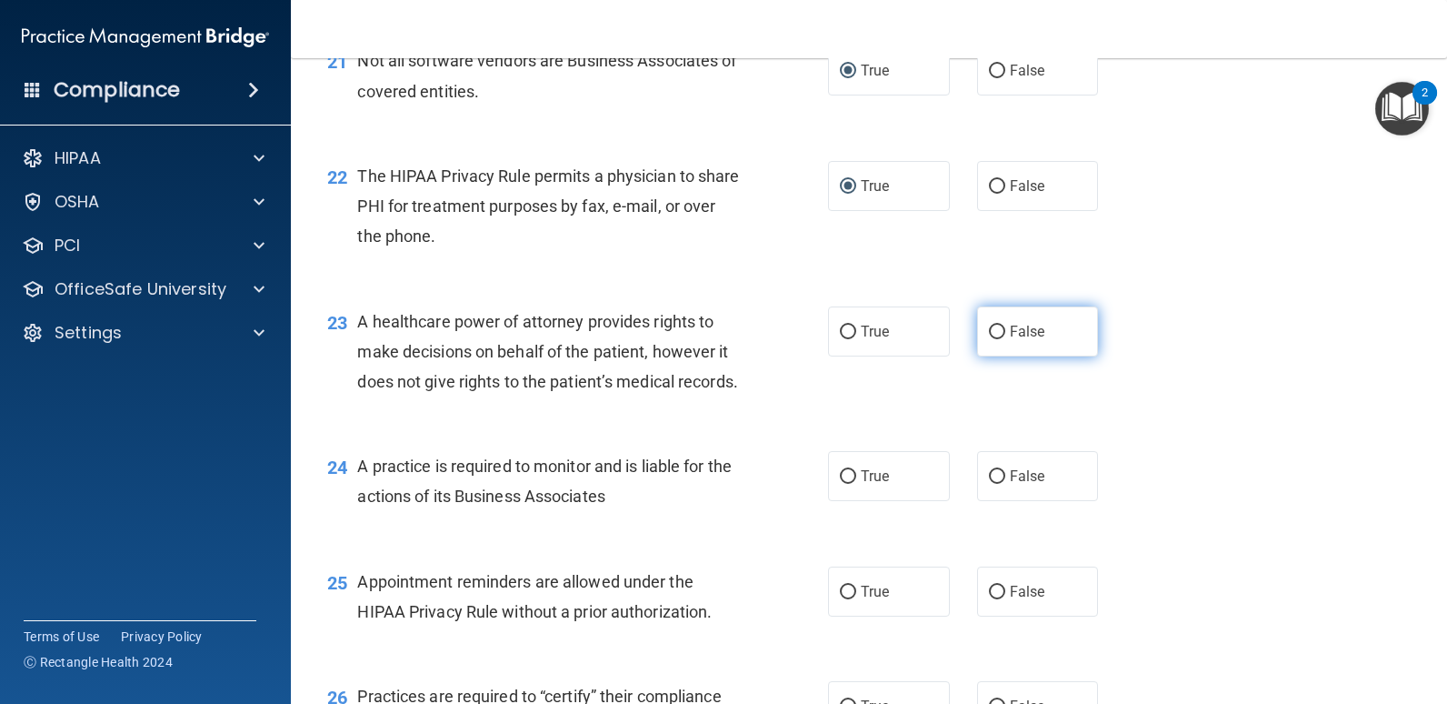
click at [994, 339] on input "False" at bounding box center [997, 332] width 16 height 14
radio input "true"
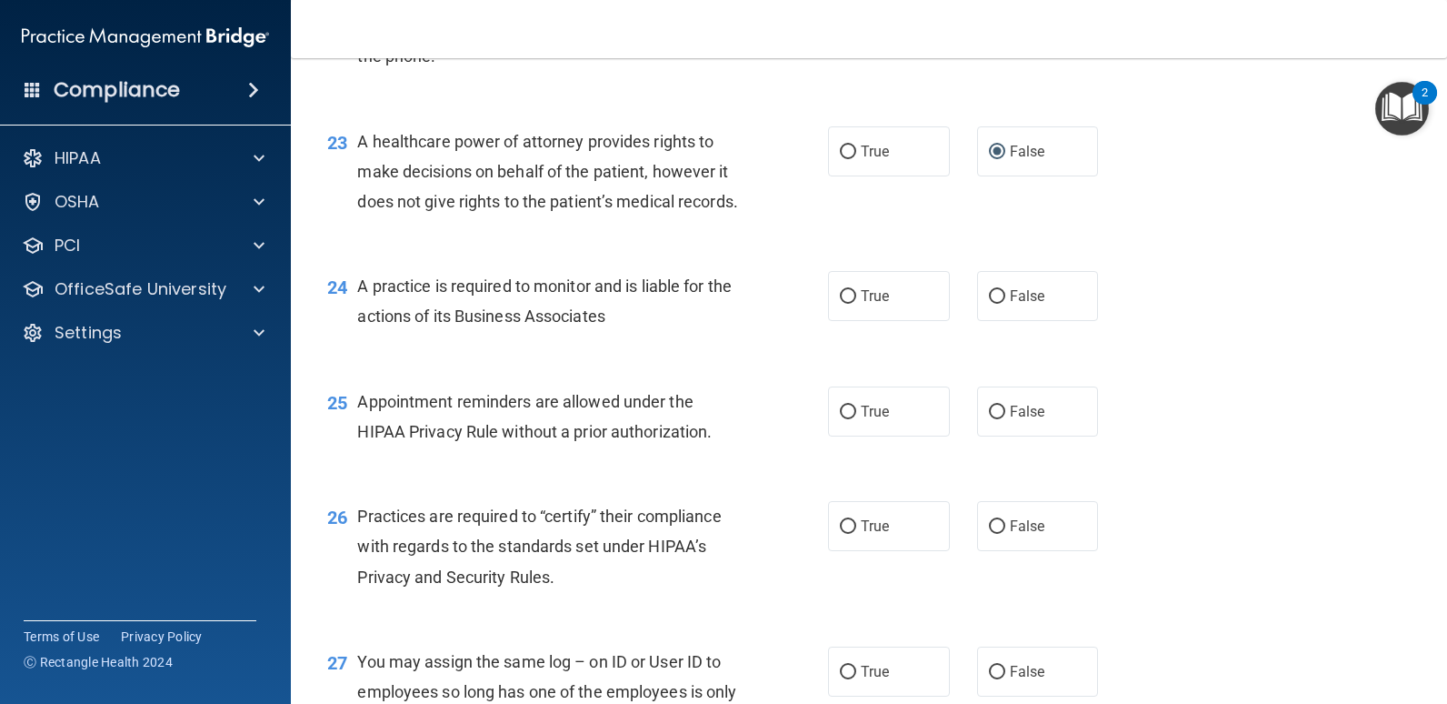
scroll to position [3454, 0]
click at [993, 302] on input "False" at bounding box center [997, 295] width 16 height 14
radio input "true"
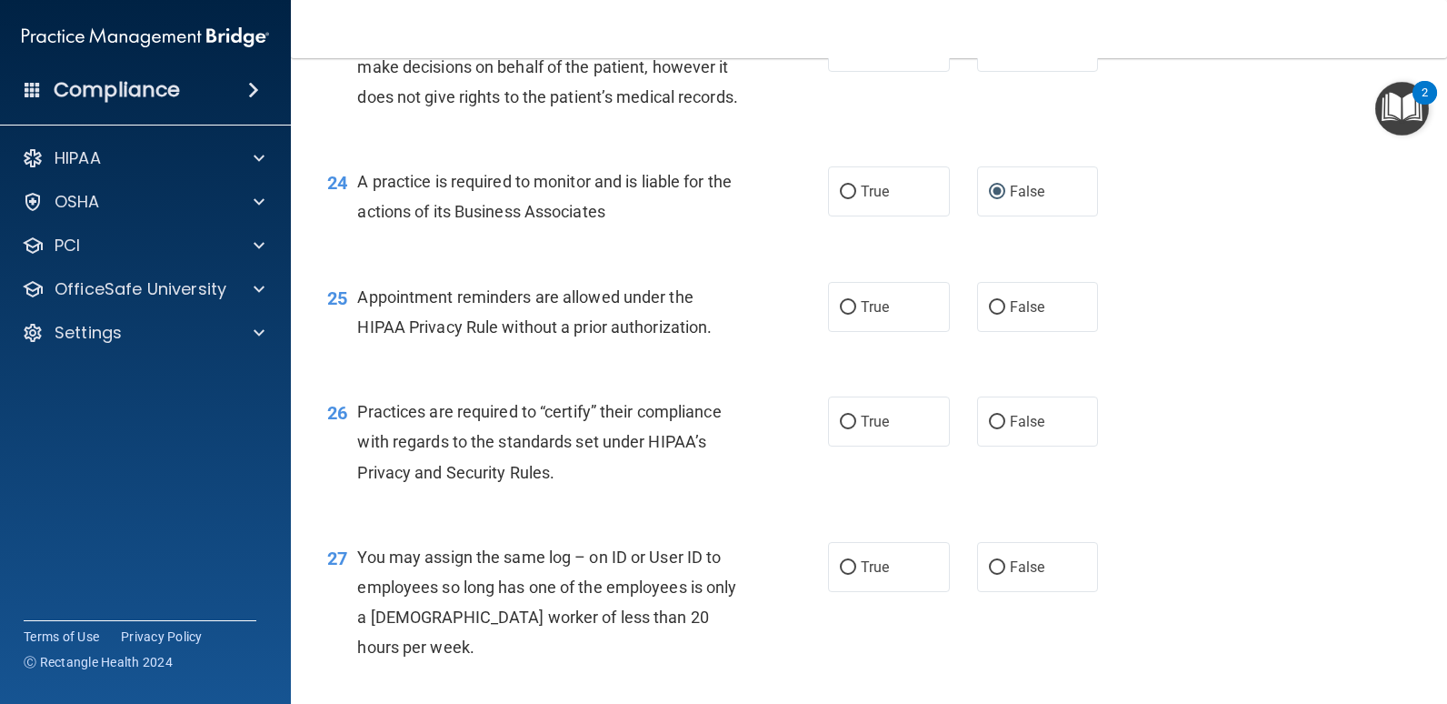
scroll to position [3636, 0]
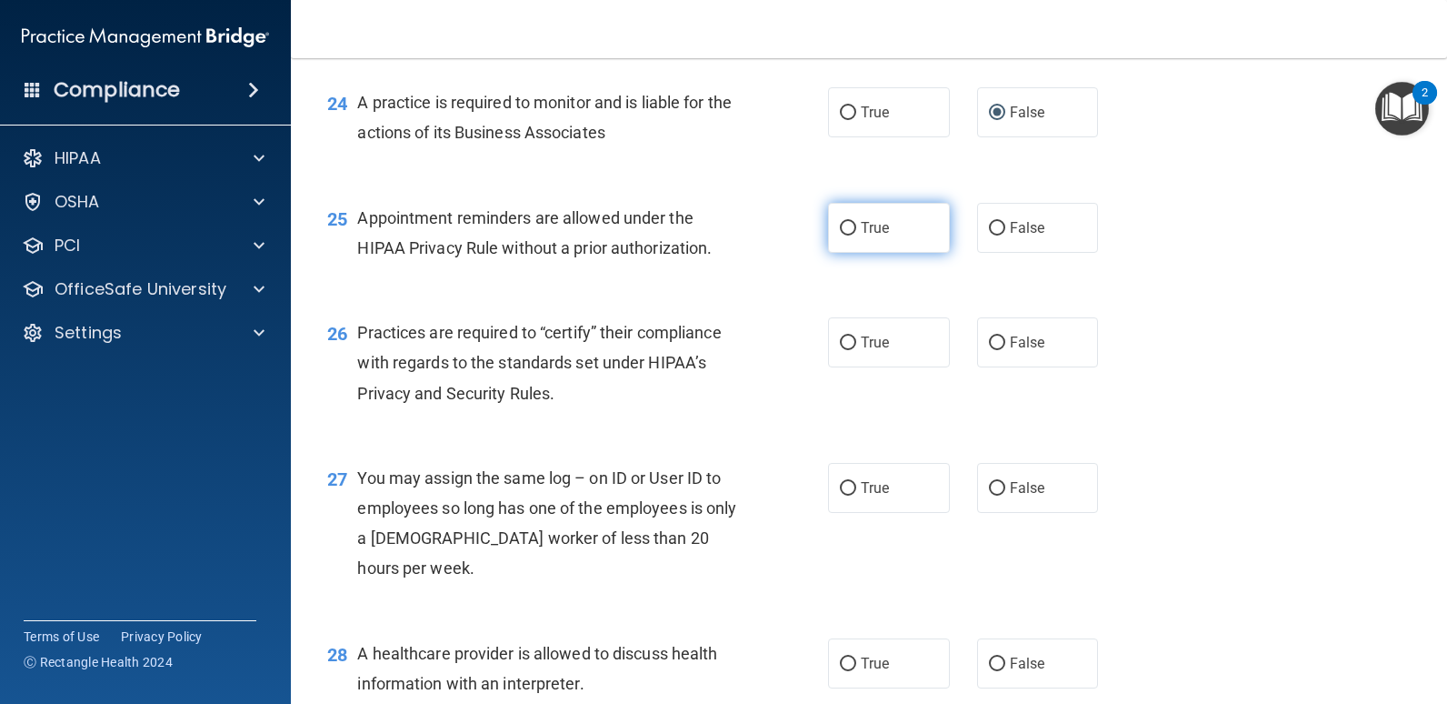
click at [843, 235] on input "True" at bounding box center [848, 229] width 16 height 14
radio input "true"
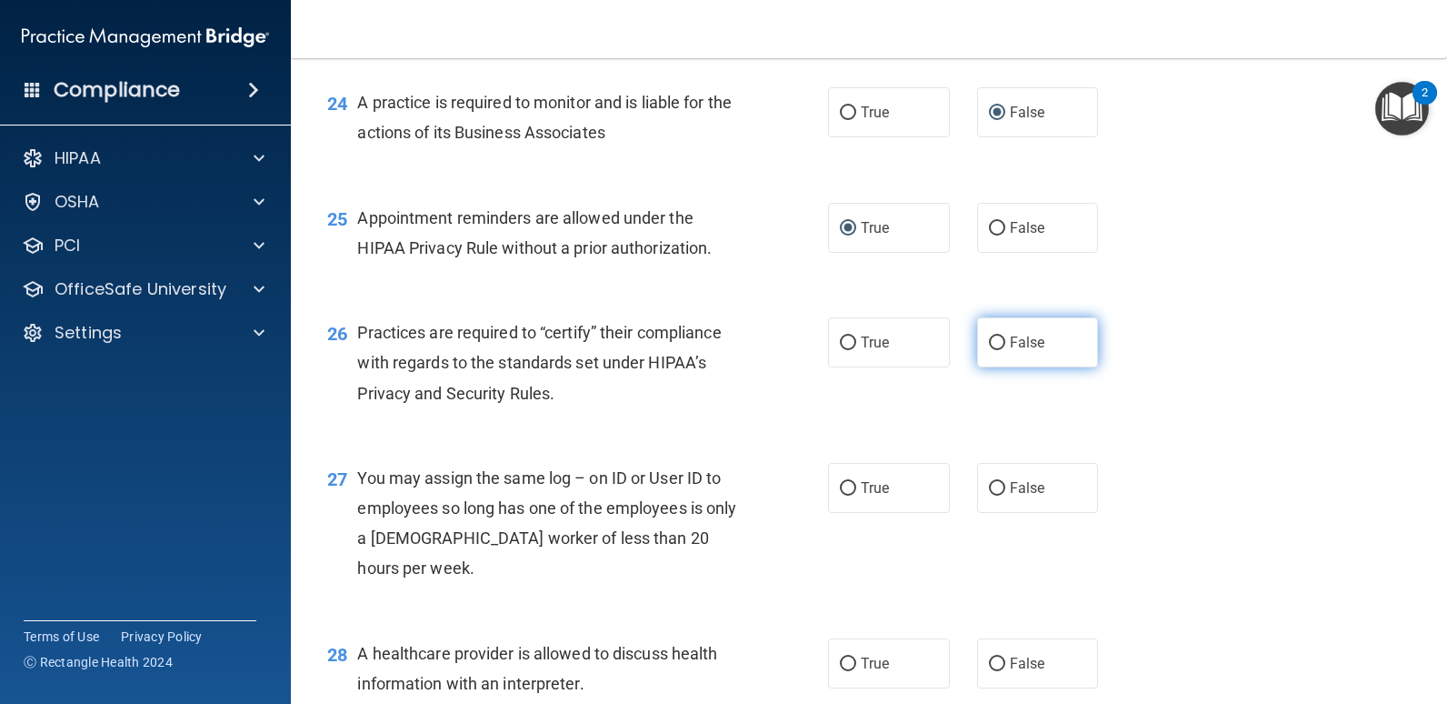
click at [991, 350] on input "False" at bounding box center [997, 343] width 16 height 14
radio input "true"
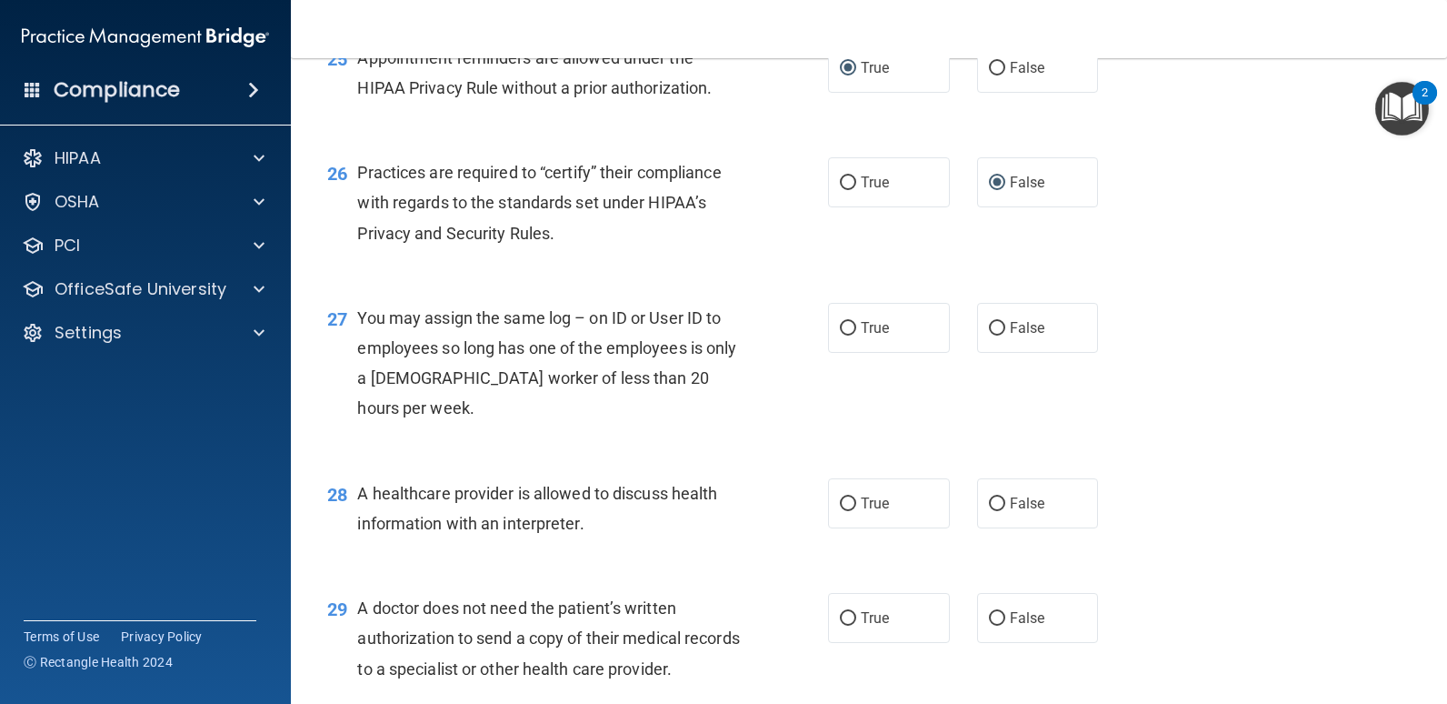
scroll to position [3818, 0]
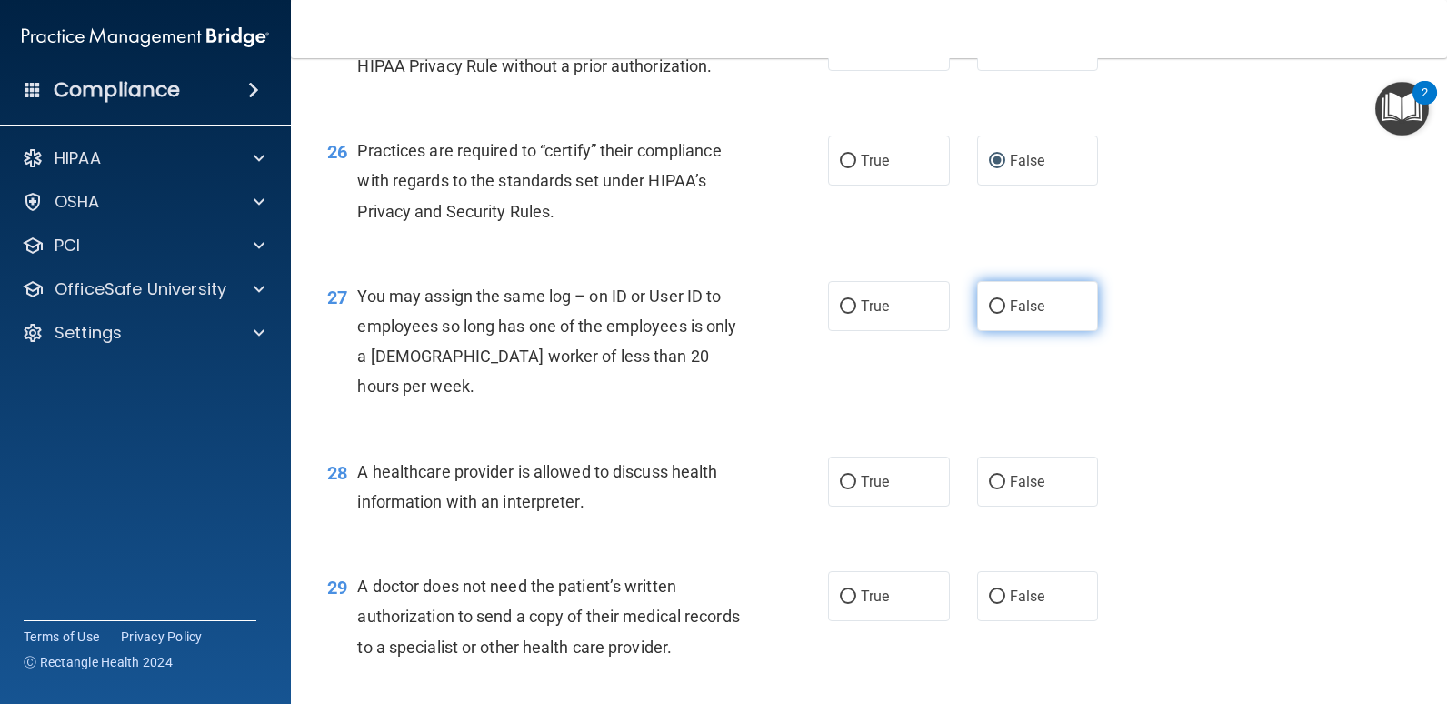
click at [989, 314] on input "False" at bounding box center [997, 307] width 16 height 14
radio input "true"
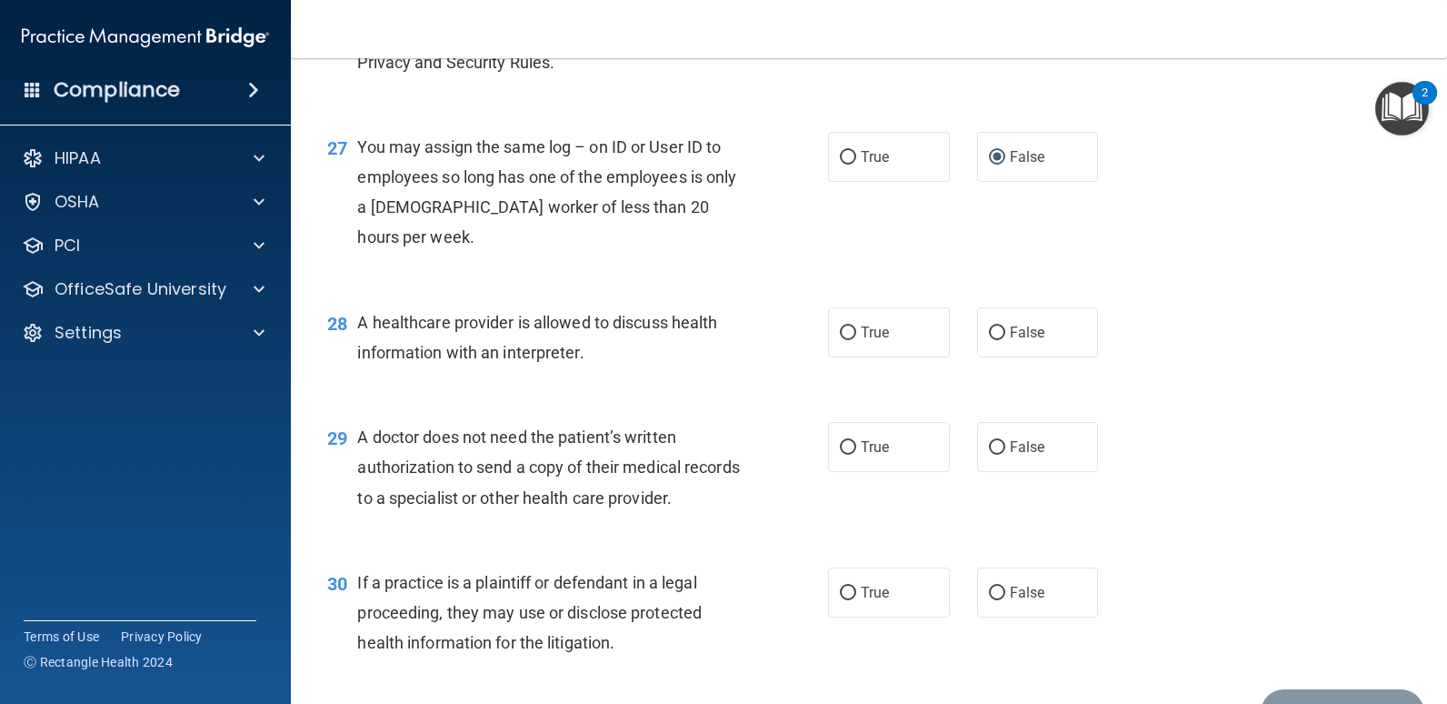
scroll to position [4000, 0]
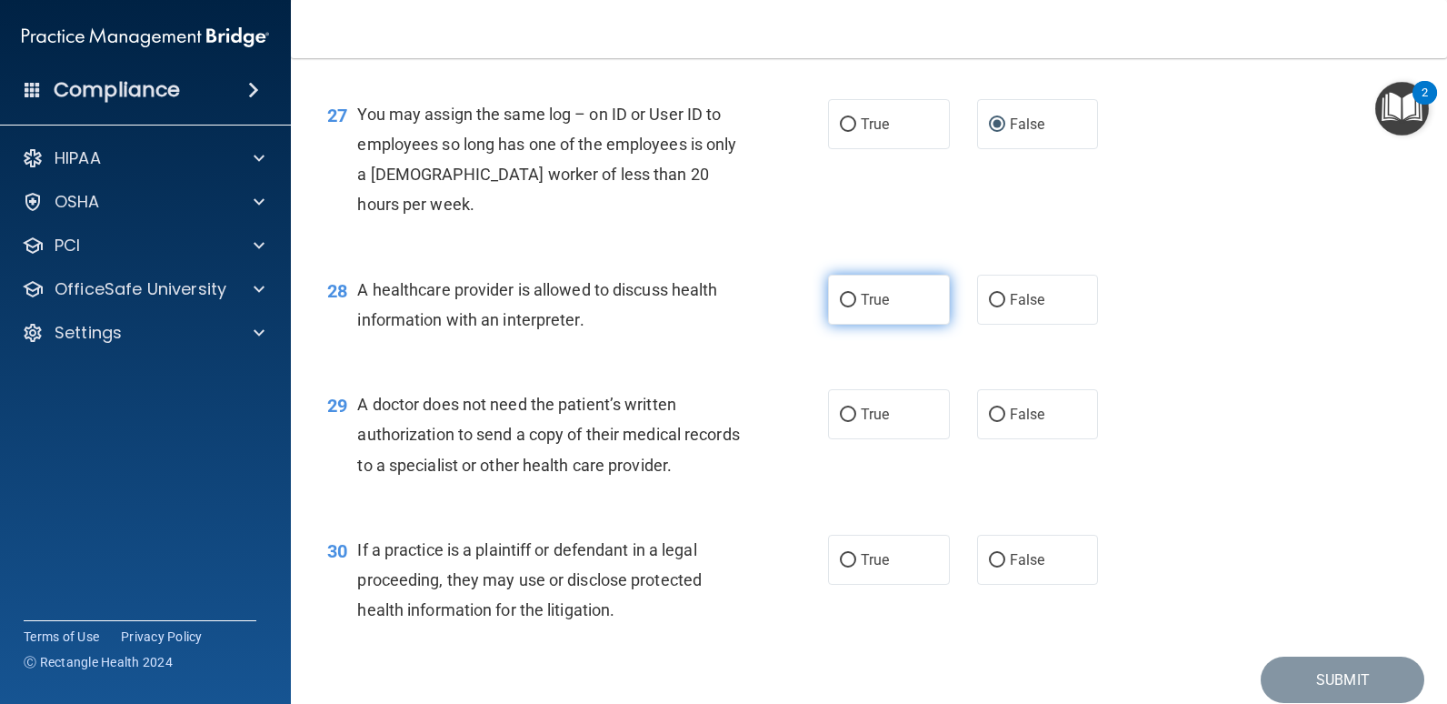
click at [846, 307] on input "True" at bounding box center [848, 301] width 16 height 14
radio input "true"
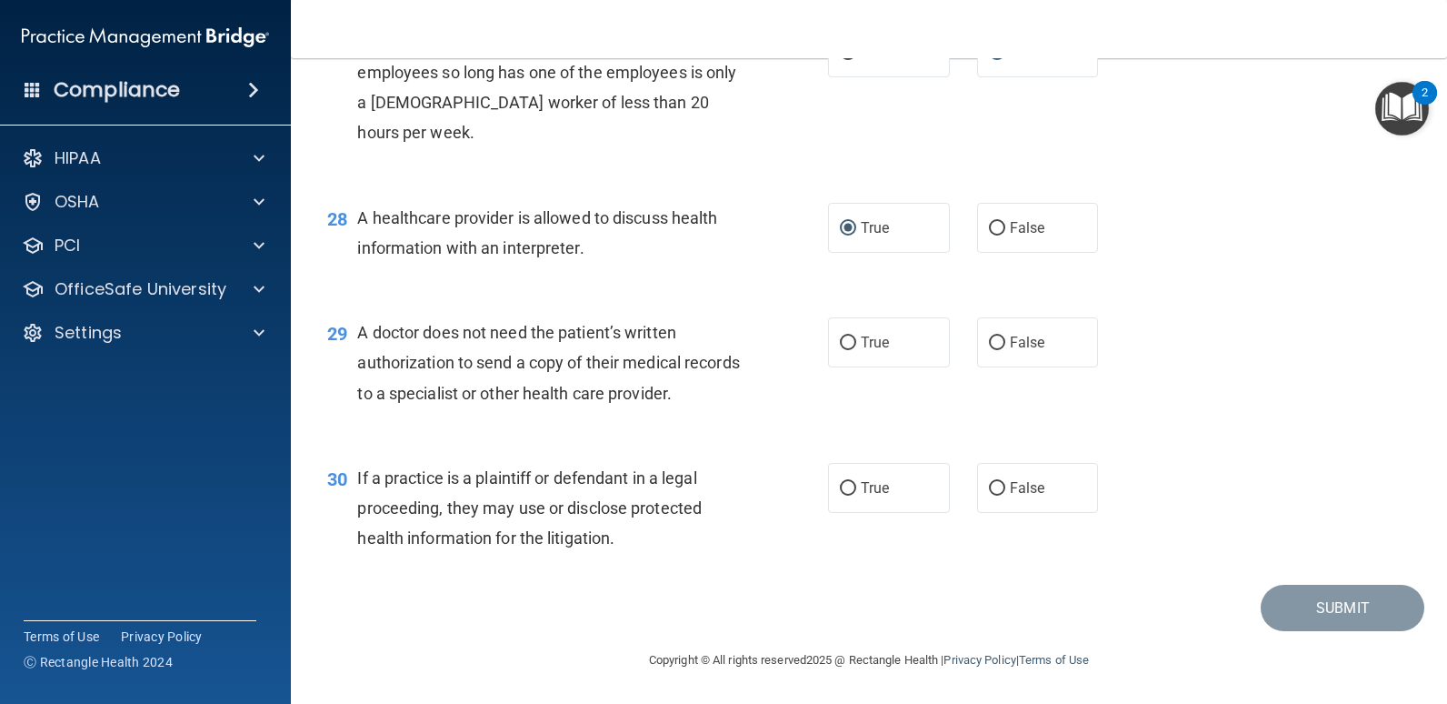
scroll to position [4182, 0]
click at [845, 350] on input "True" at bounding box center [848, 343] width 16 height 14
radio input "true"
click at [845, 495] on input "True" at bounding box center [848, 489] width 16 height 14
radio input "true"
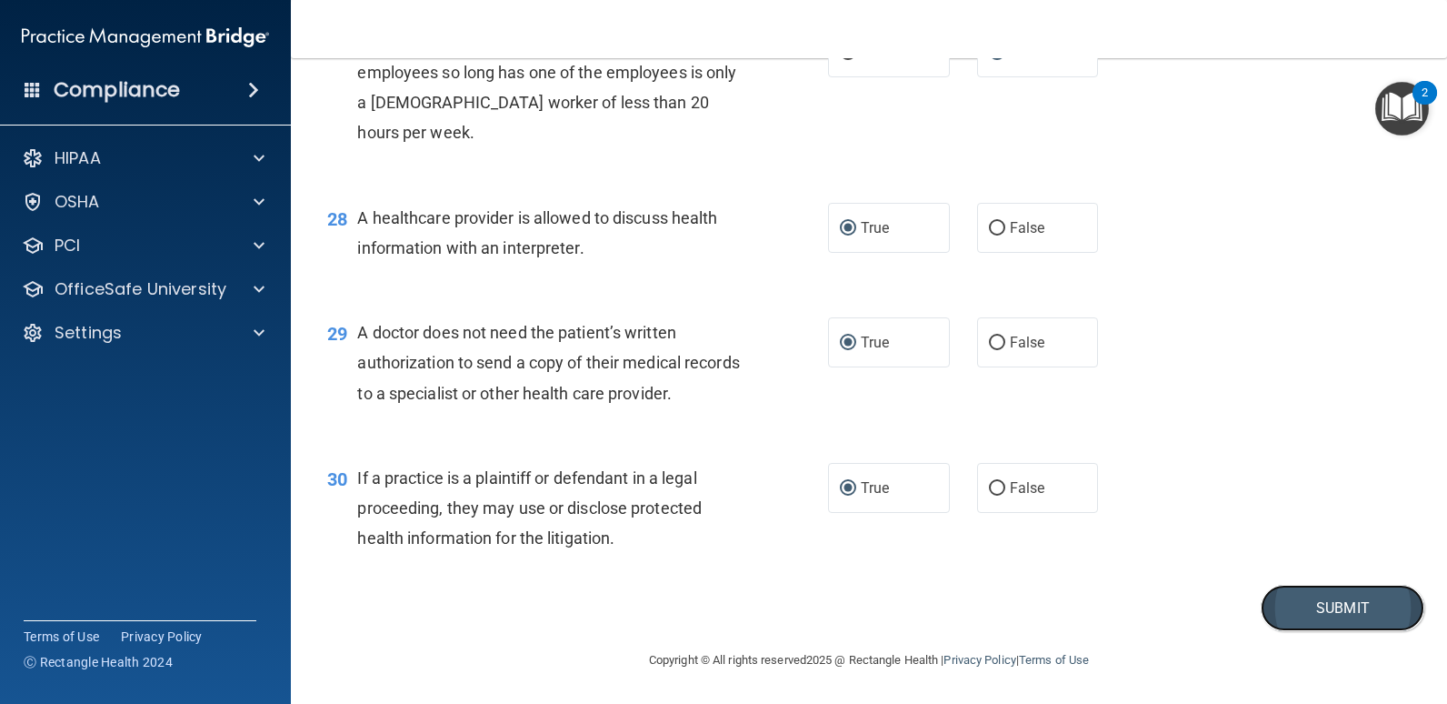
click at [1275, 612] on button "Submit" at bounding box center [1343, 608] width 164 height 46
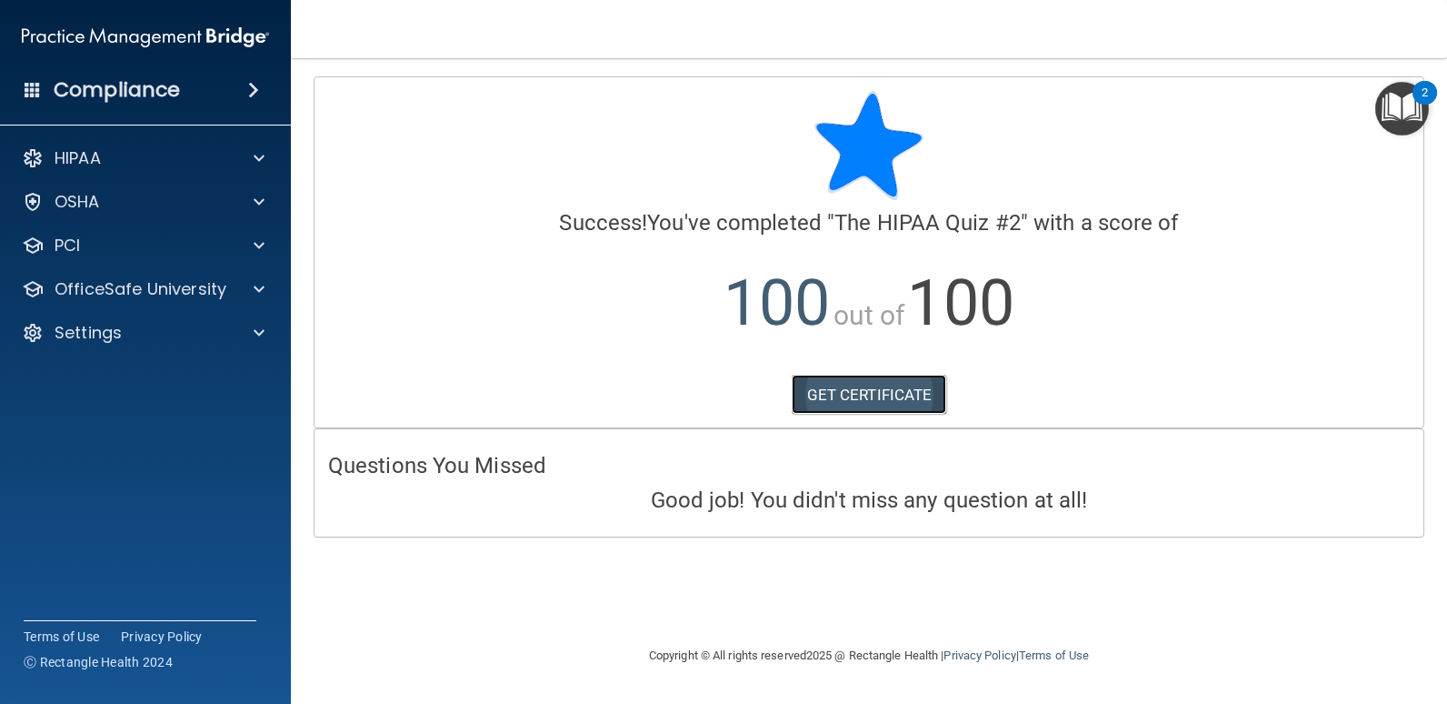
click at [849, 400] on link "GET CERTIFICATE" at bounding box center [869, 395] width 155 height 40
click at [101, 287] on p "OfficeSafe University" at bounding box center [141, 289] width 172 height 22
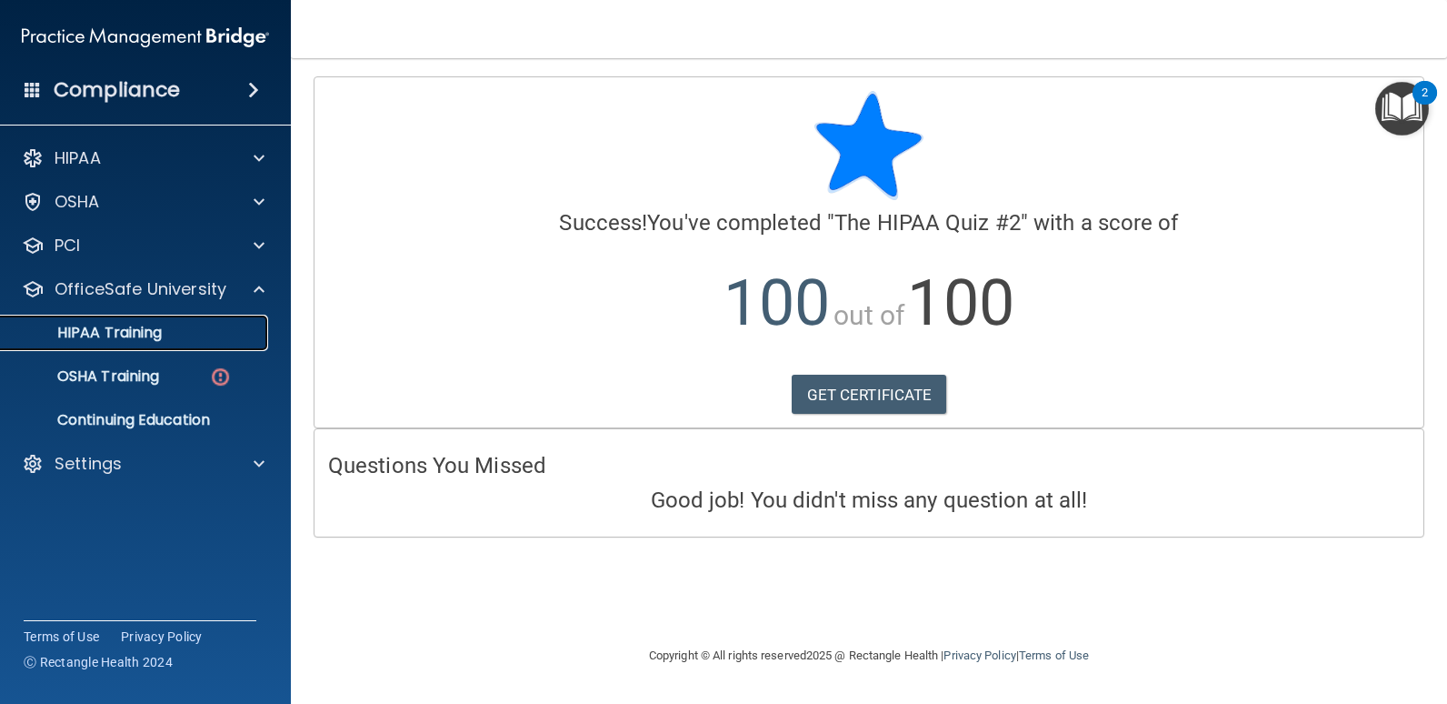
click at [135, 336] on p "HIPAA Training" at bounding box center [87, 333] width 150 height 18
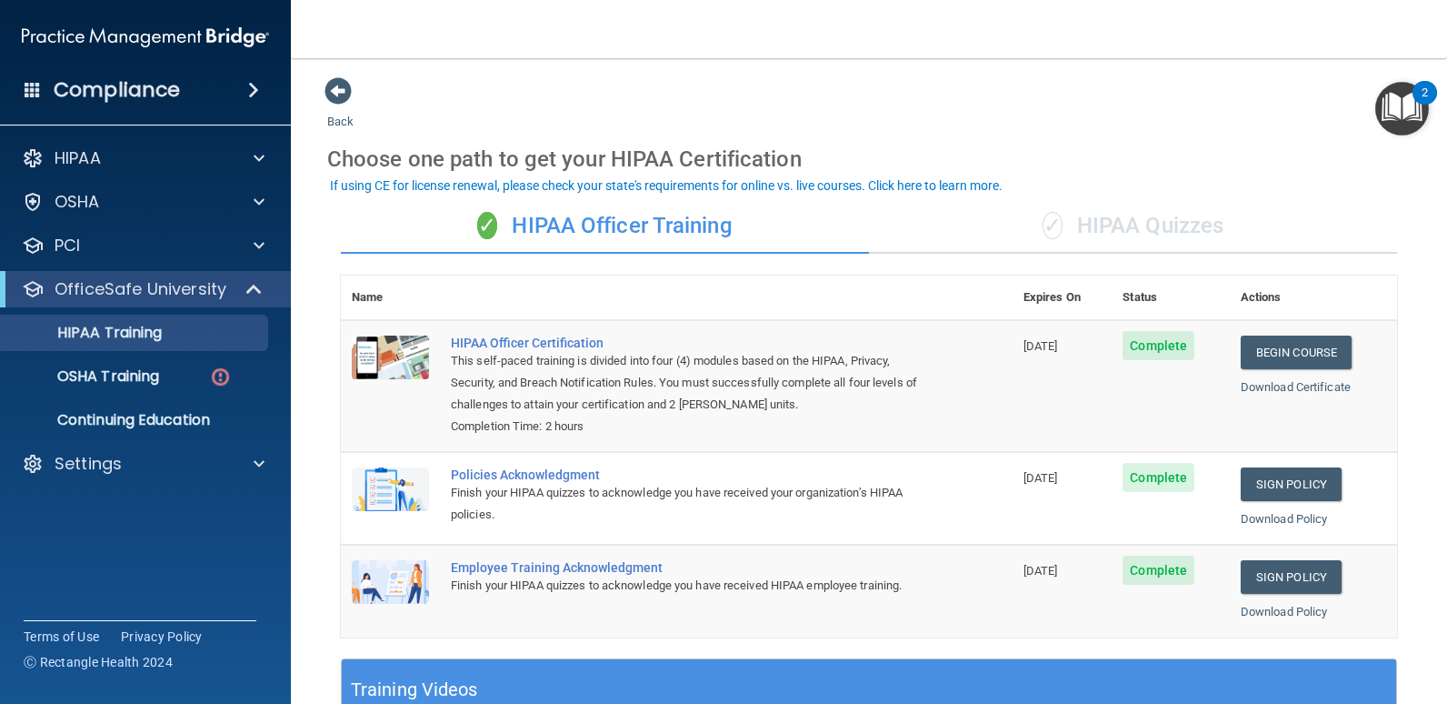
click at [1119, 232] on div "✓ HIPAA Quizzes" at bounding box center [1133, 226] width 528 height 55
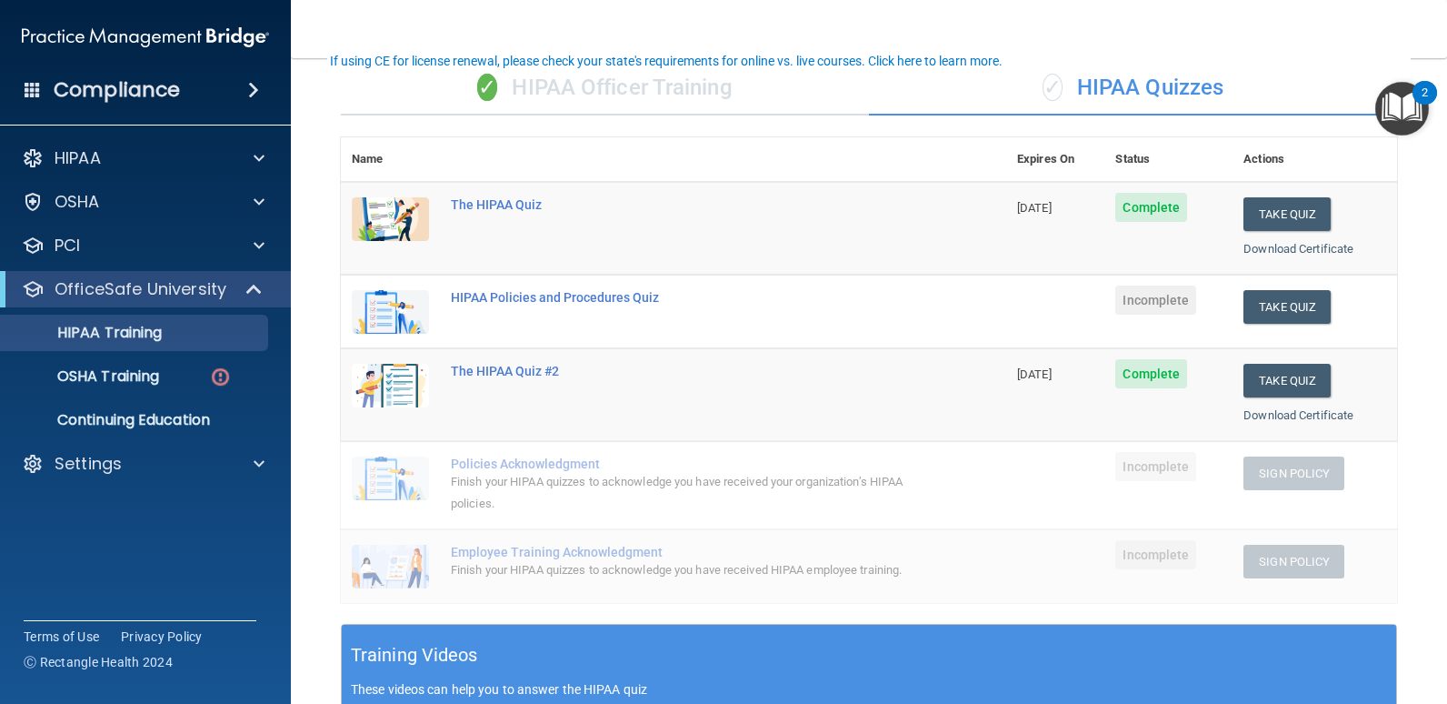
scroll to position [182, 0]
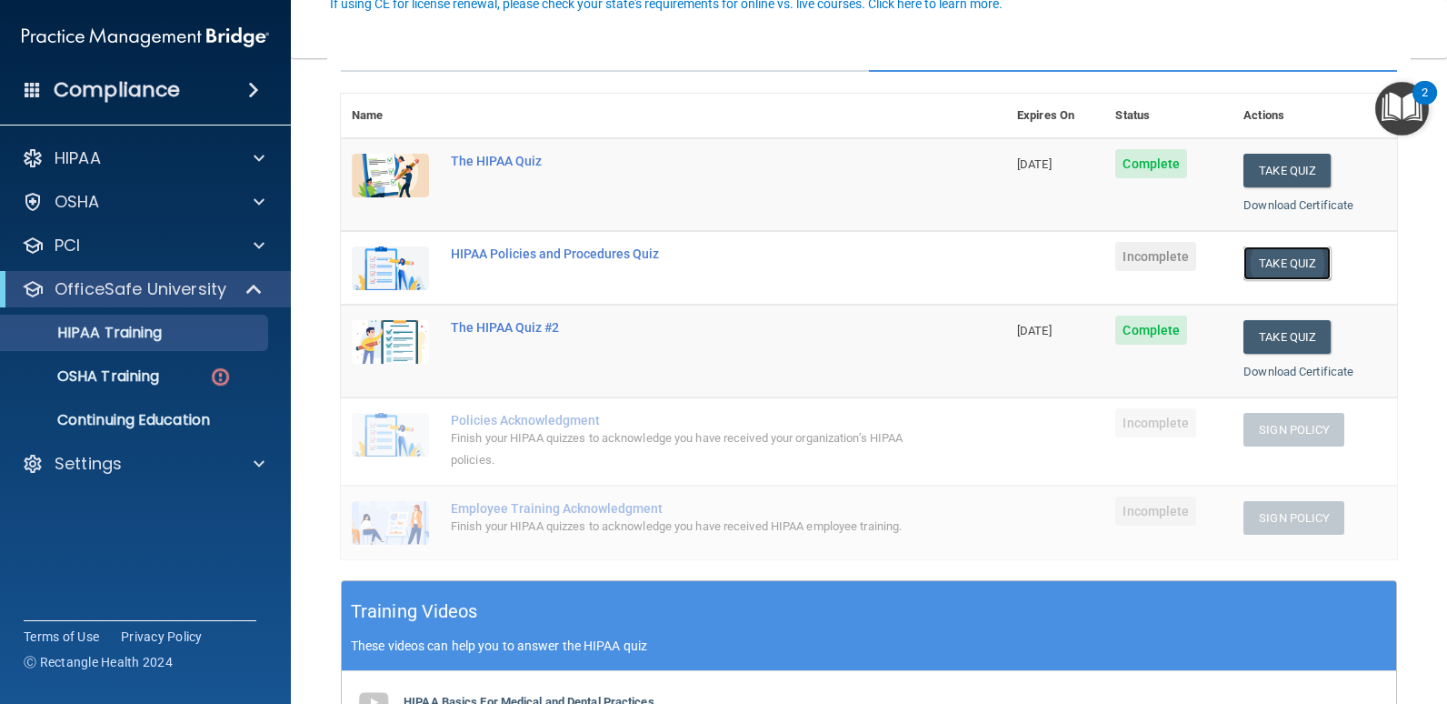
click at [1279, 263] on button "Take Quiz" at bounding box center [1287, 263] width 87 height 34
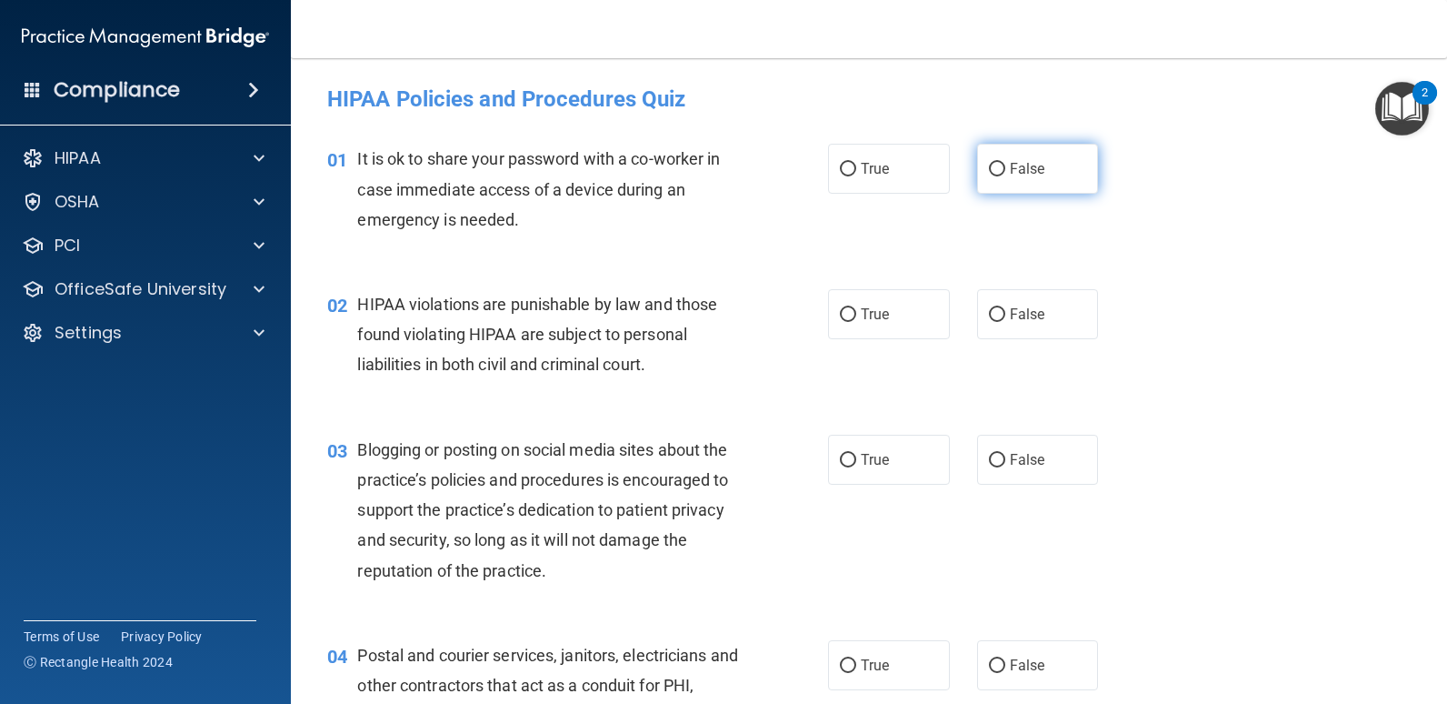
click at [1014, 169] on span "False" at bounding box center [1027, 168] width 35 height 17
click at [1005, 169] on input "False" at bounding box center [997, 170] width 16 height 14
radio input "true"
click at [840, 316] on input "True" at bounding box center [848, 315] width 16 height 14
radio input "true"
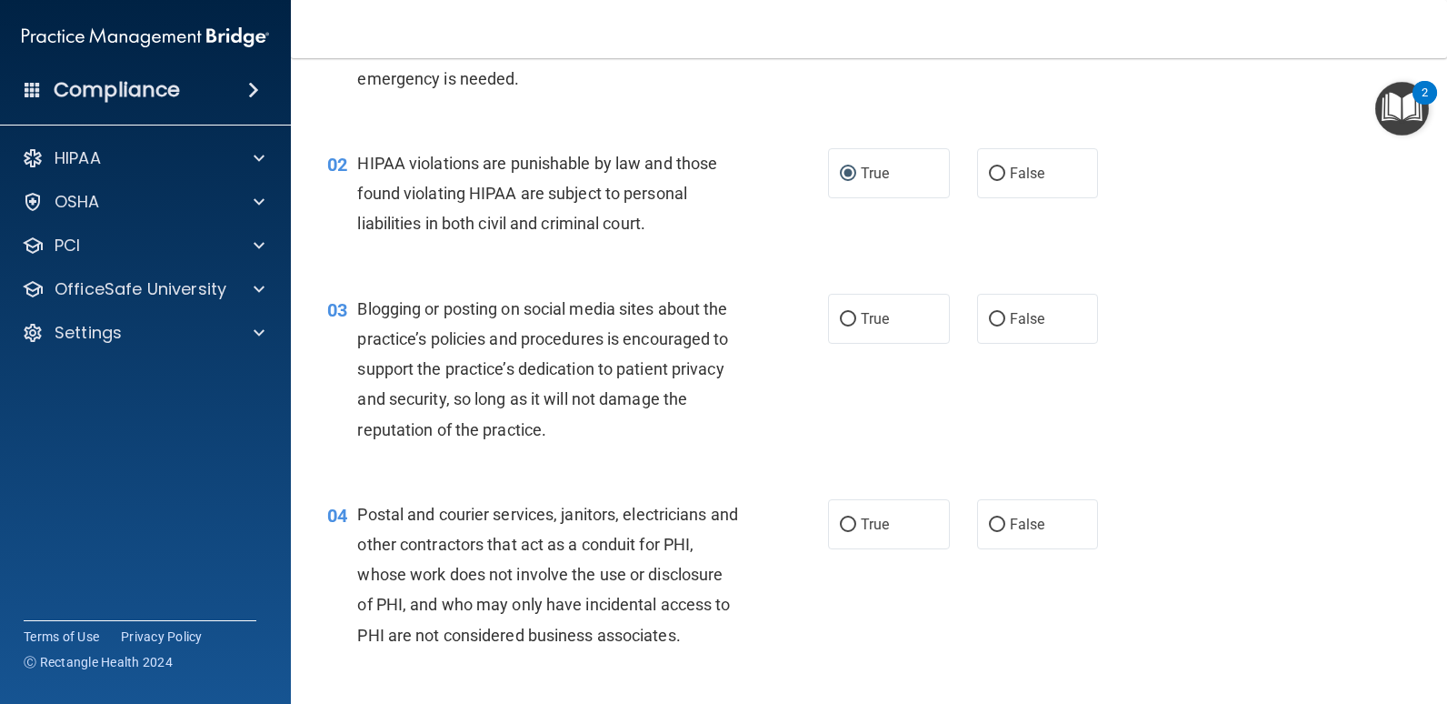
scroll to position [182, 0]
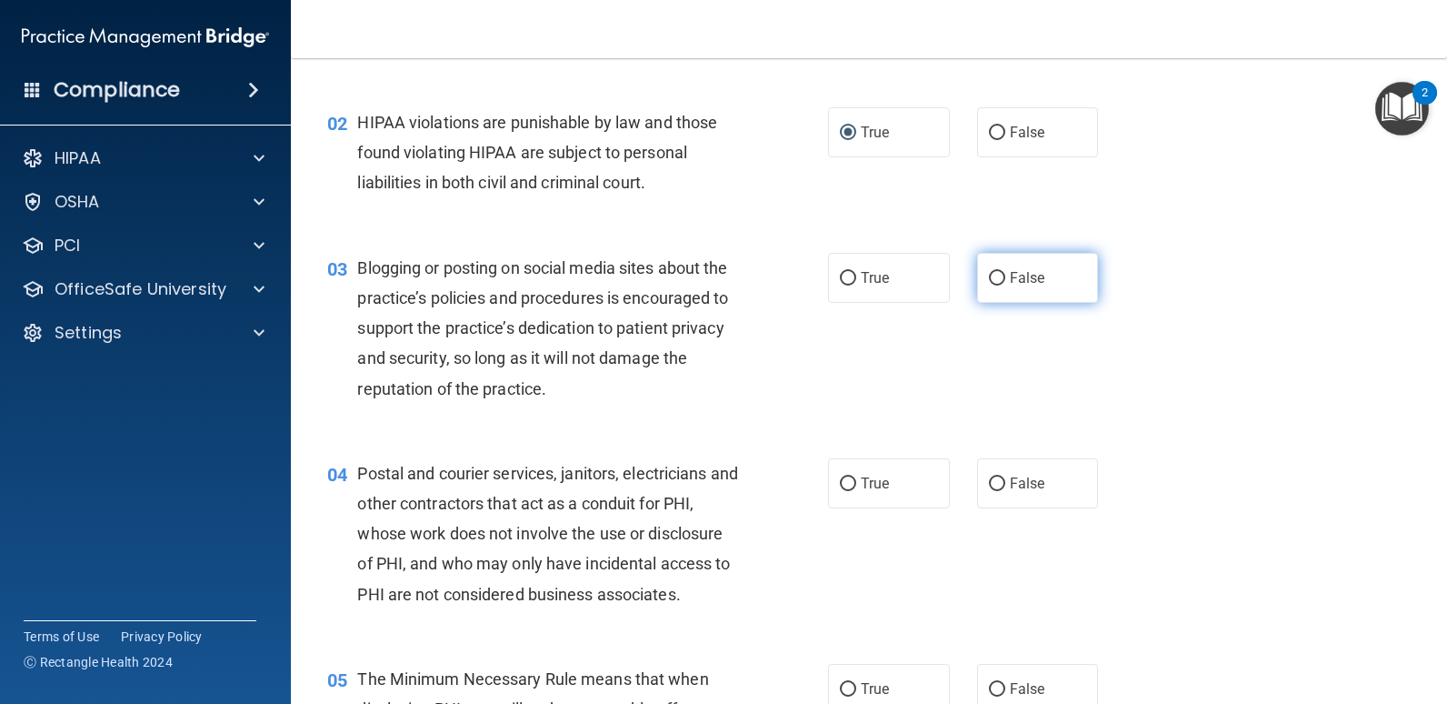
click at [989, 276] on input "False" at bounding box center [997, 279] width 16 height 14
radio input "true"
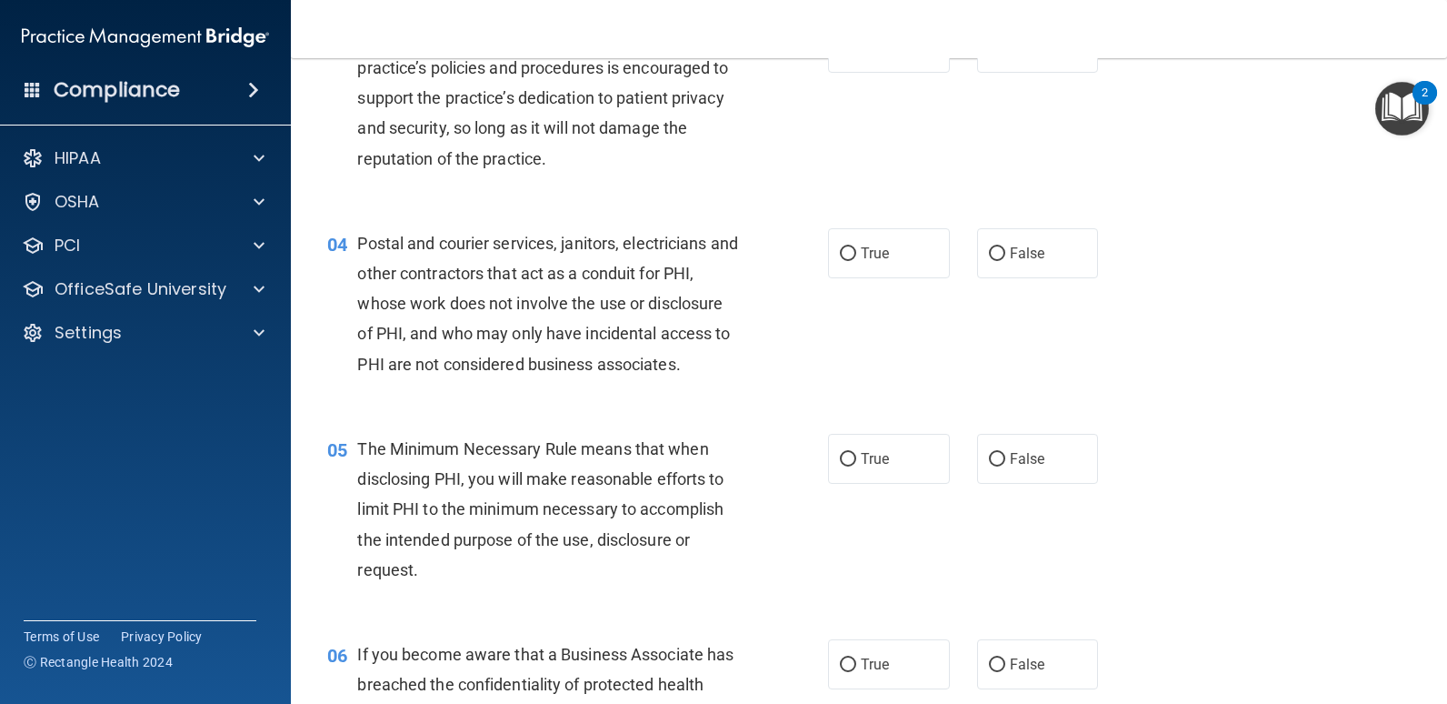
scroll to position [455, 0]
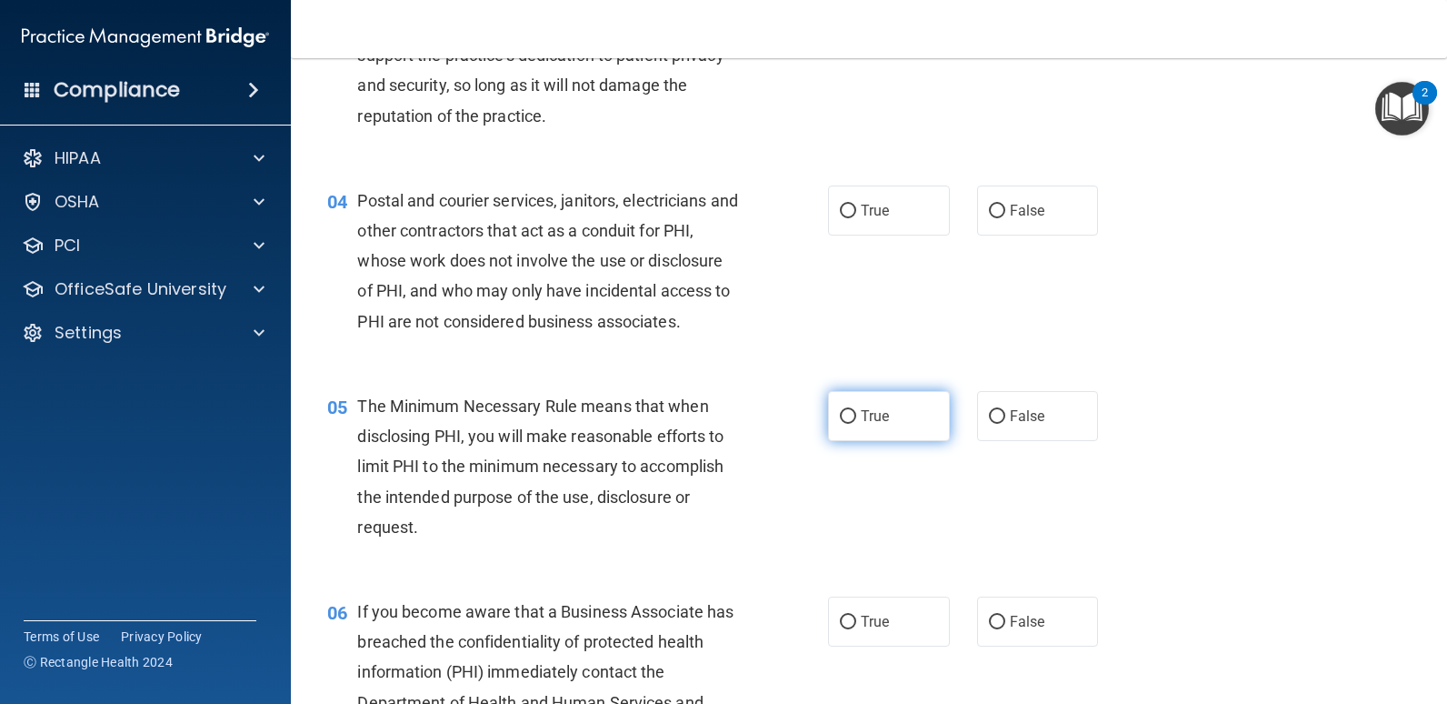
click at [840, 410] on input "True" at bounding box center [848, 417] width 16 height 14
radio input "true"
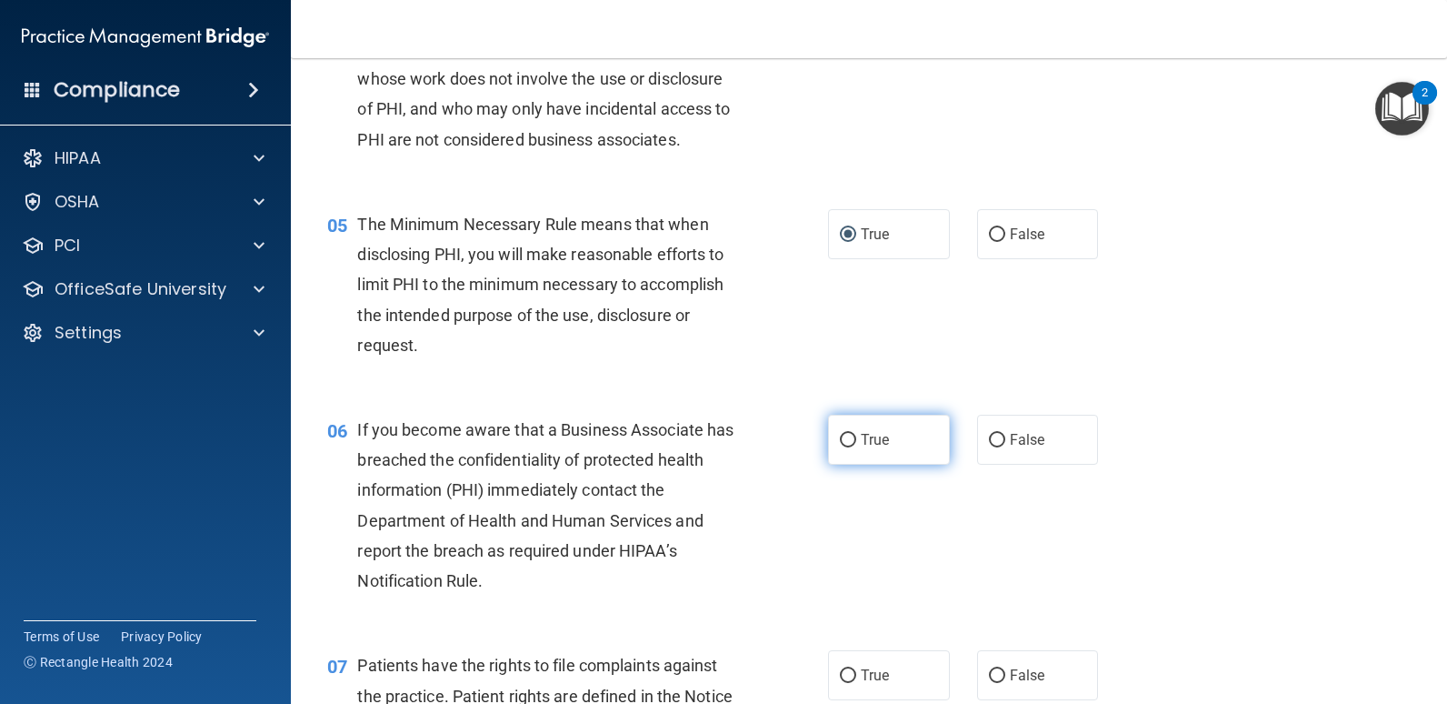
click at [843, 445] on input "True" at bounding box center [848, 441] width 16 height 14
radio input "true"
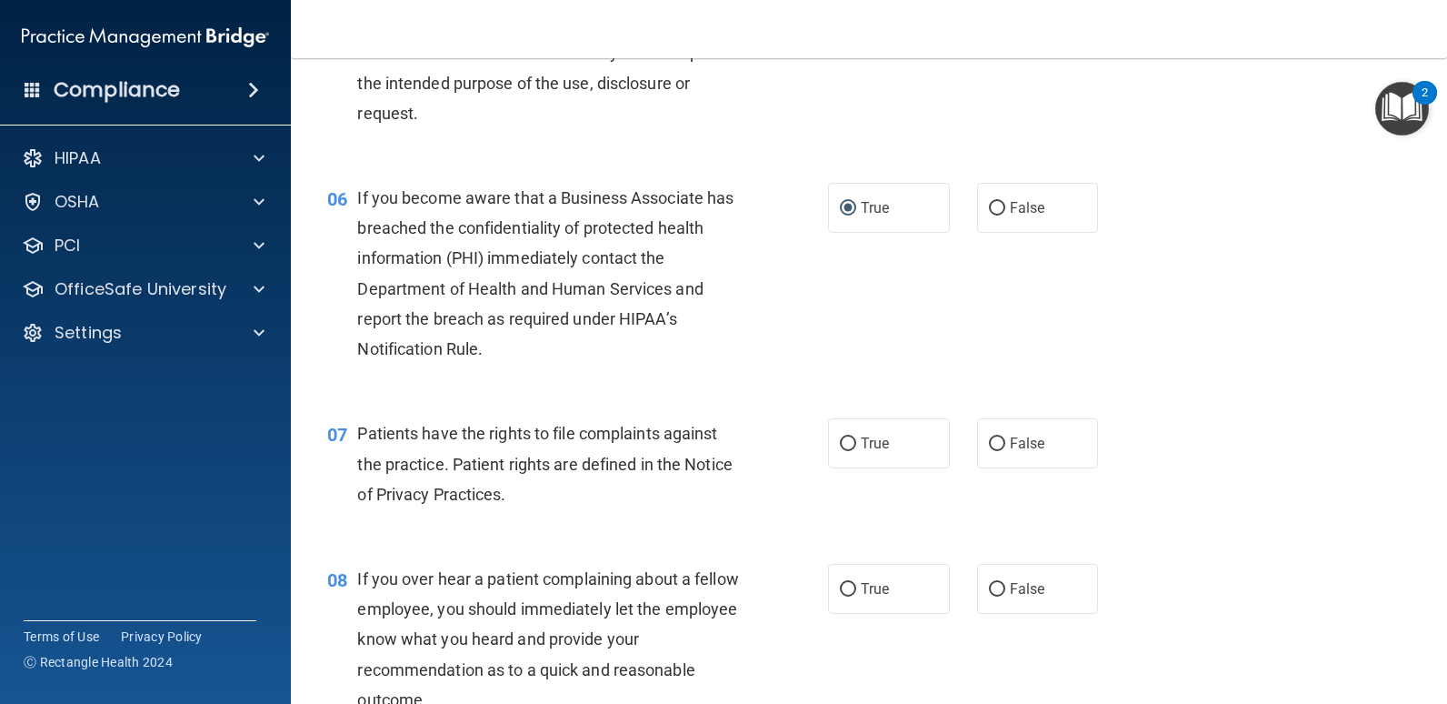
scroll to position [909, 0]
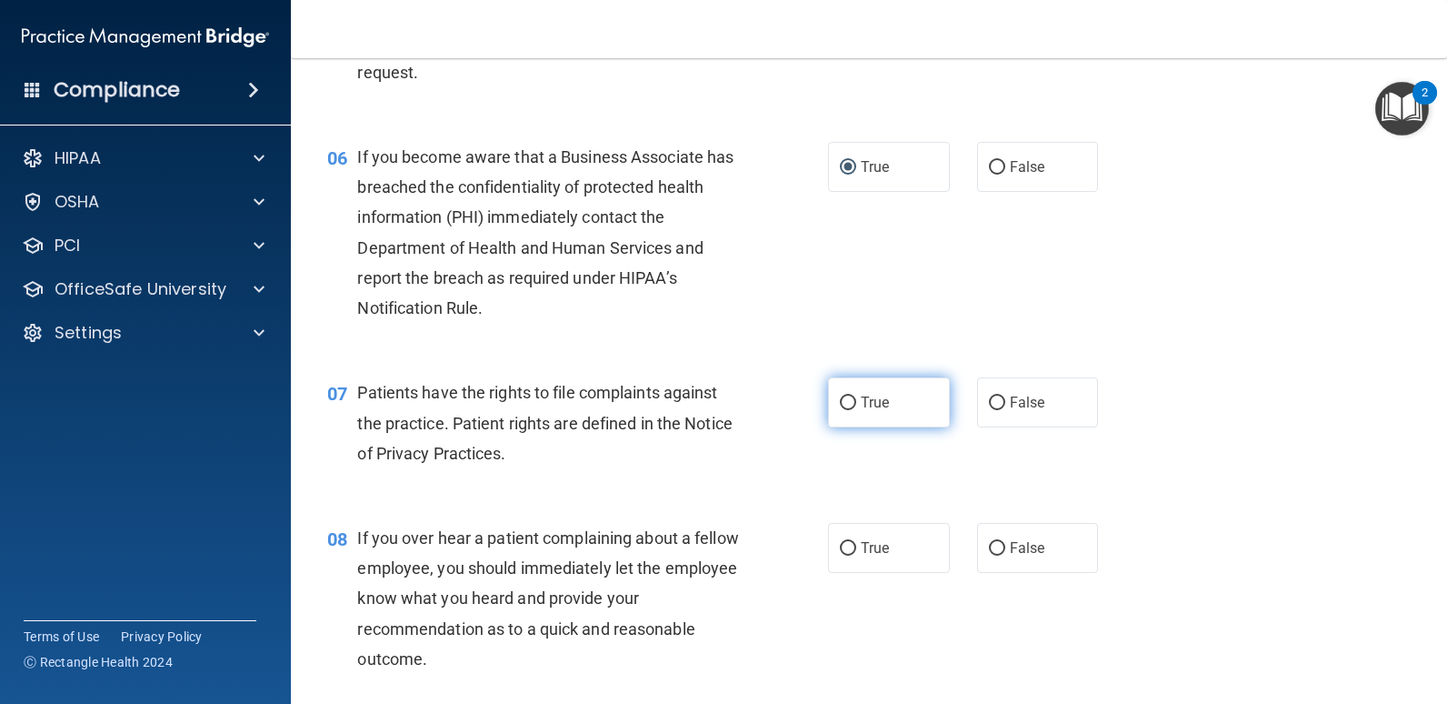
click at [843, 399] on input "True" at bounding box center [848, 403] width 16 height 14
radio input "true"
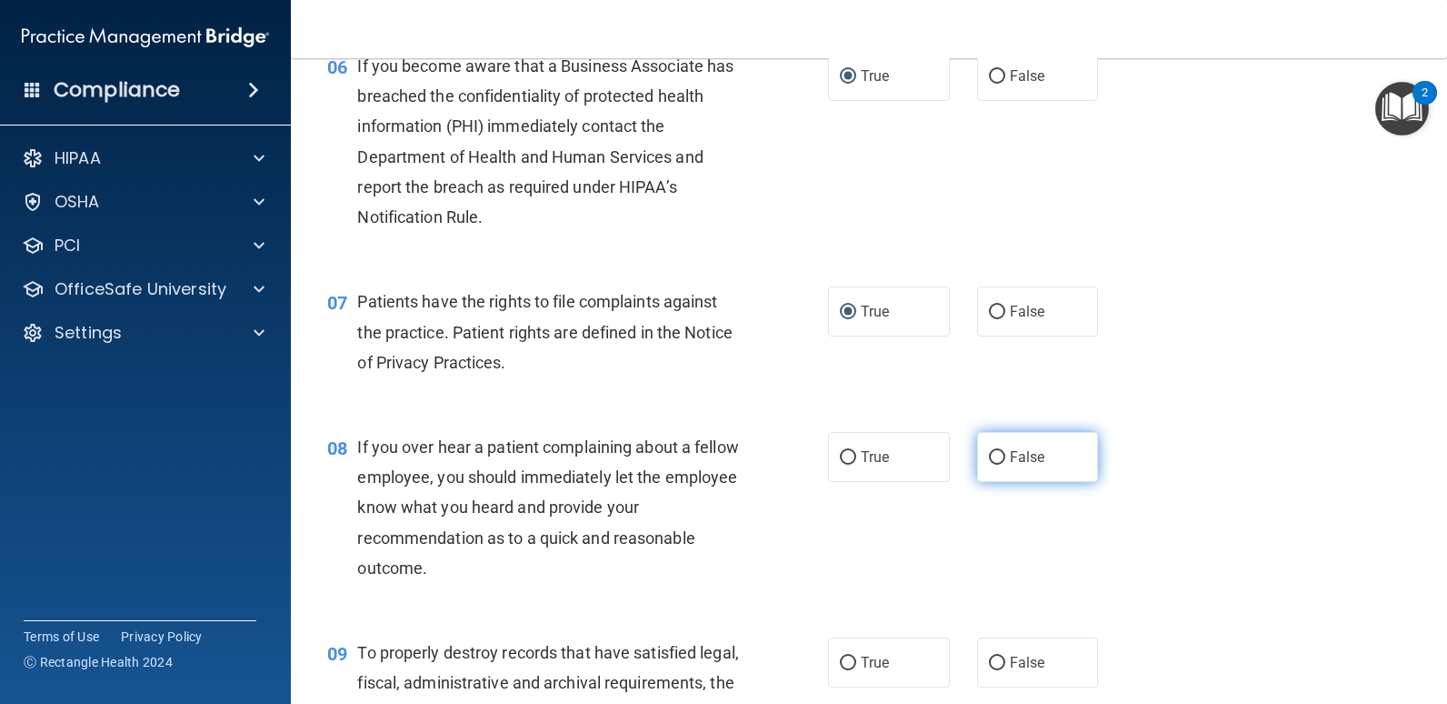
click at [994, 459] on input "False" at bounding box center [997, 458] width 16 height 14
radio input "true"
click at [842, 463] on input "True" at bounding box center [848, 458] width 16 height 14
radio input "true"
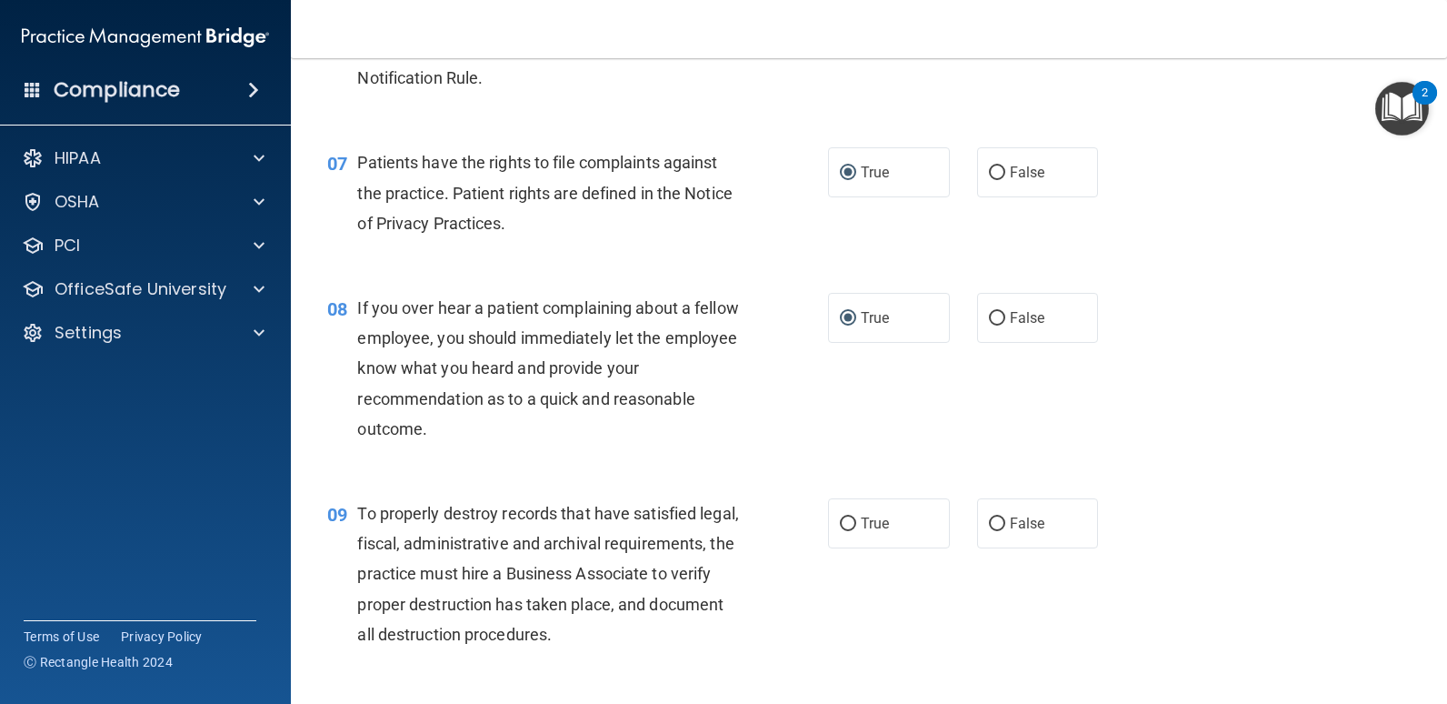
scroll to position [1182, 0]
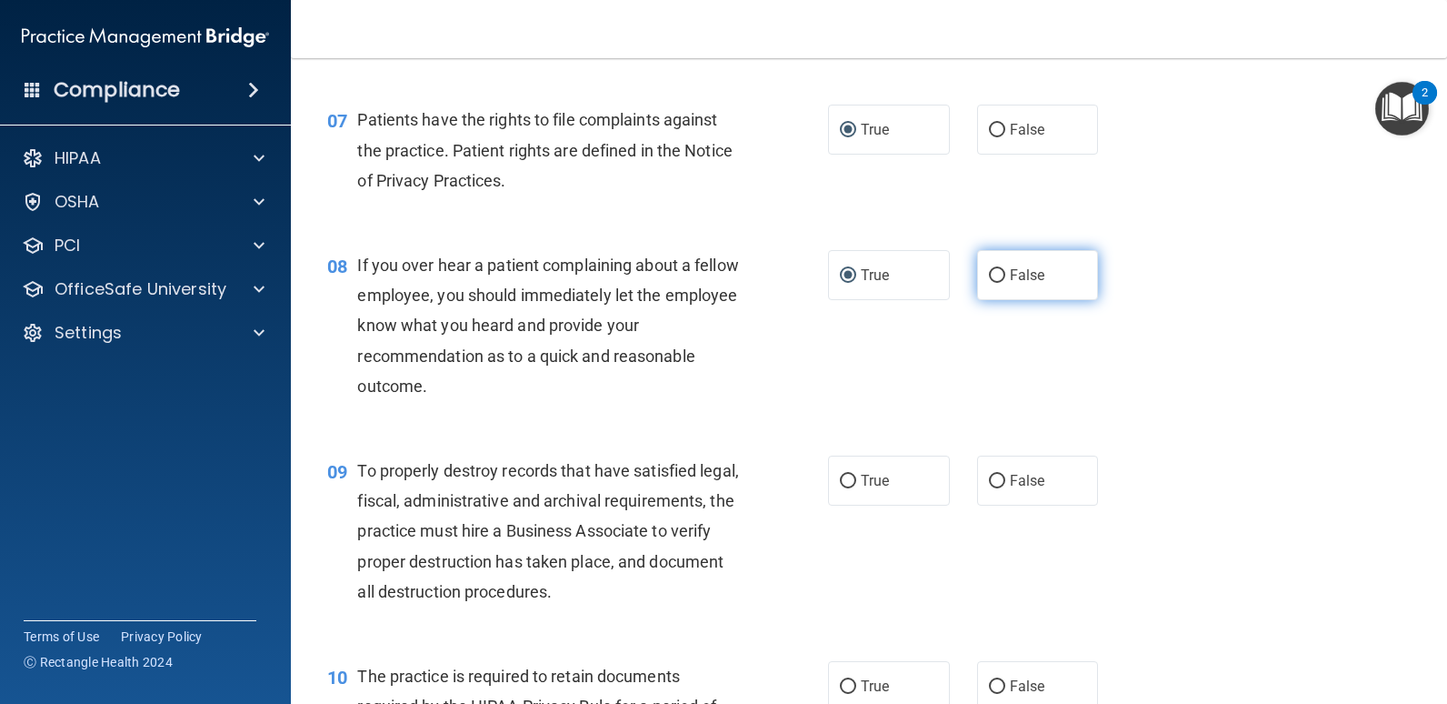
click at [994, 277] on input "False" at bounding box center [997, 276] width 16 height 14
radio input "true"
radio input "false"
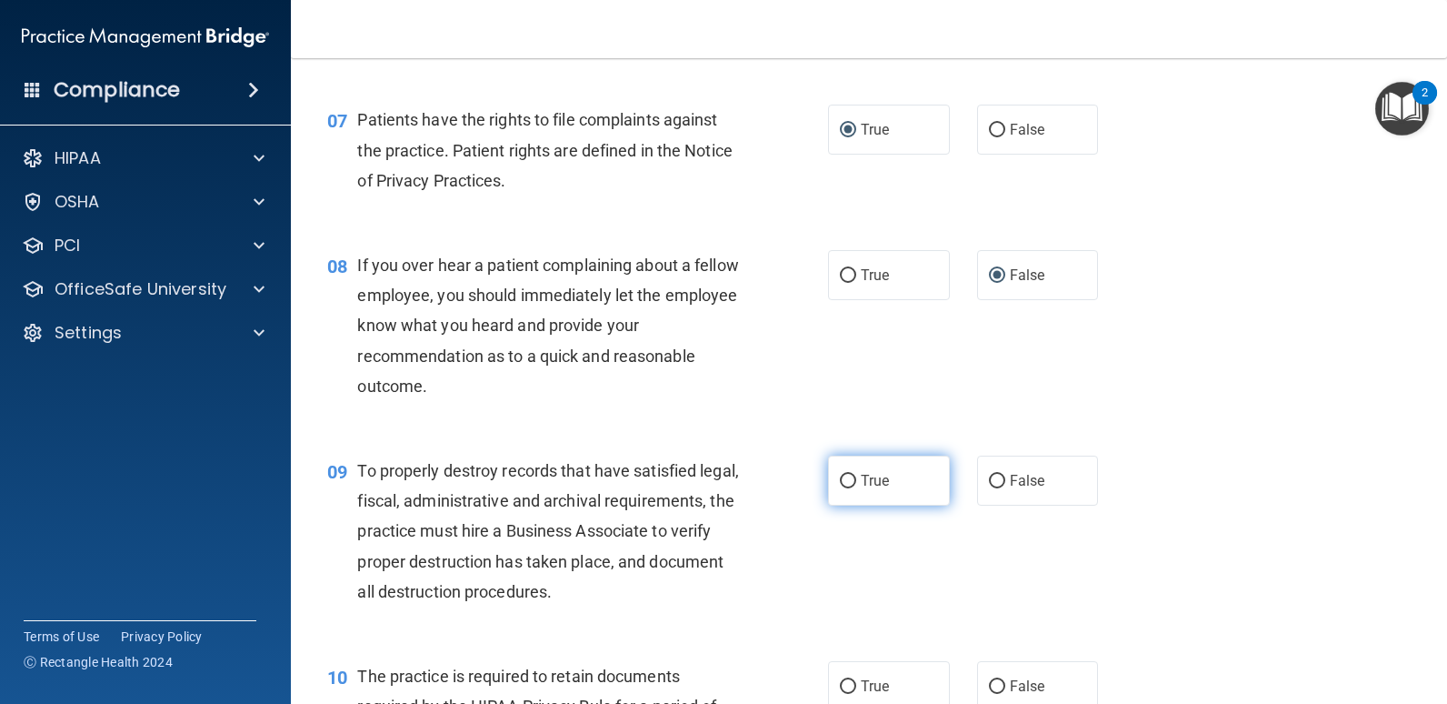
click at [840, 478] on input "True" at bounding box center [848, 482] width 16 height 14
radio input "true"
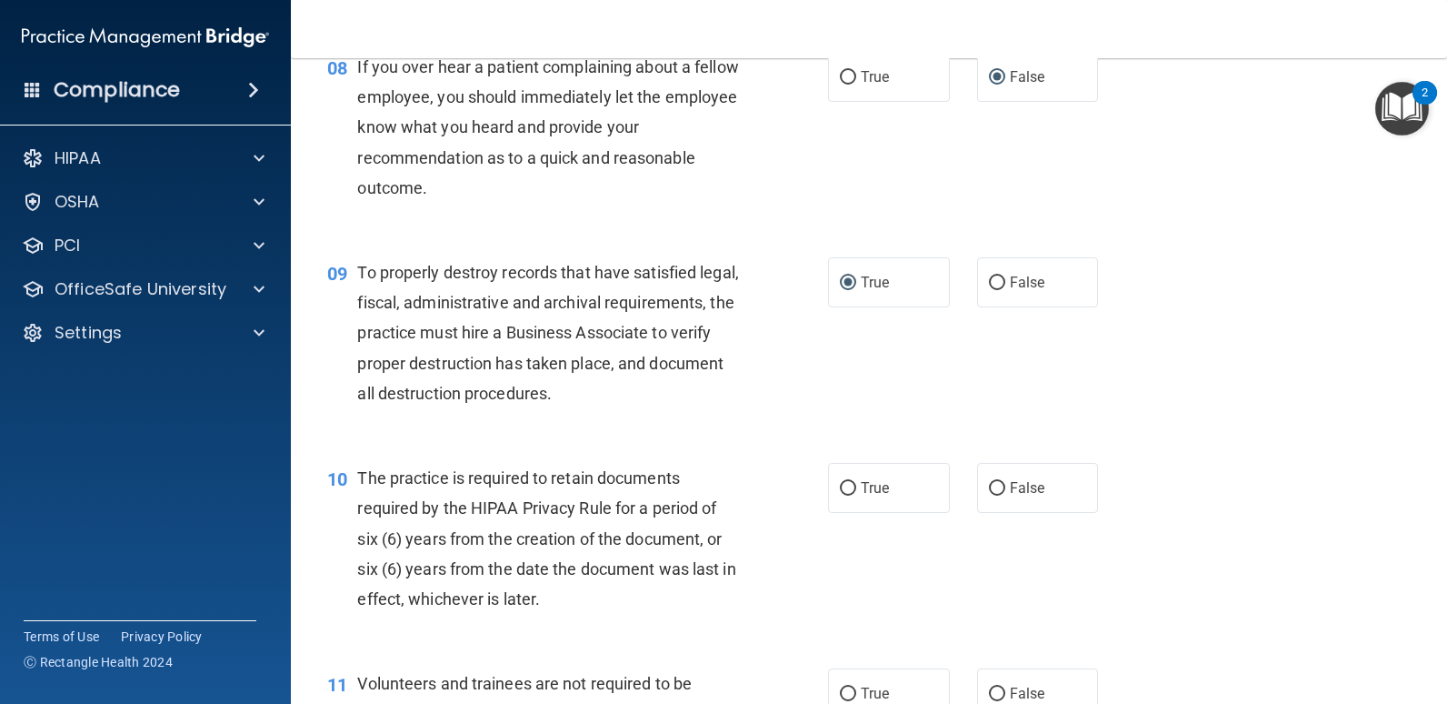
scroll to position [1454, 0]
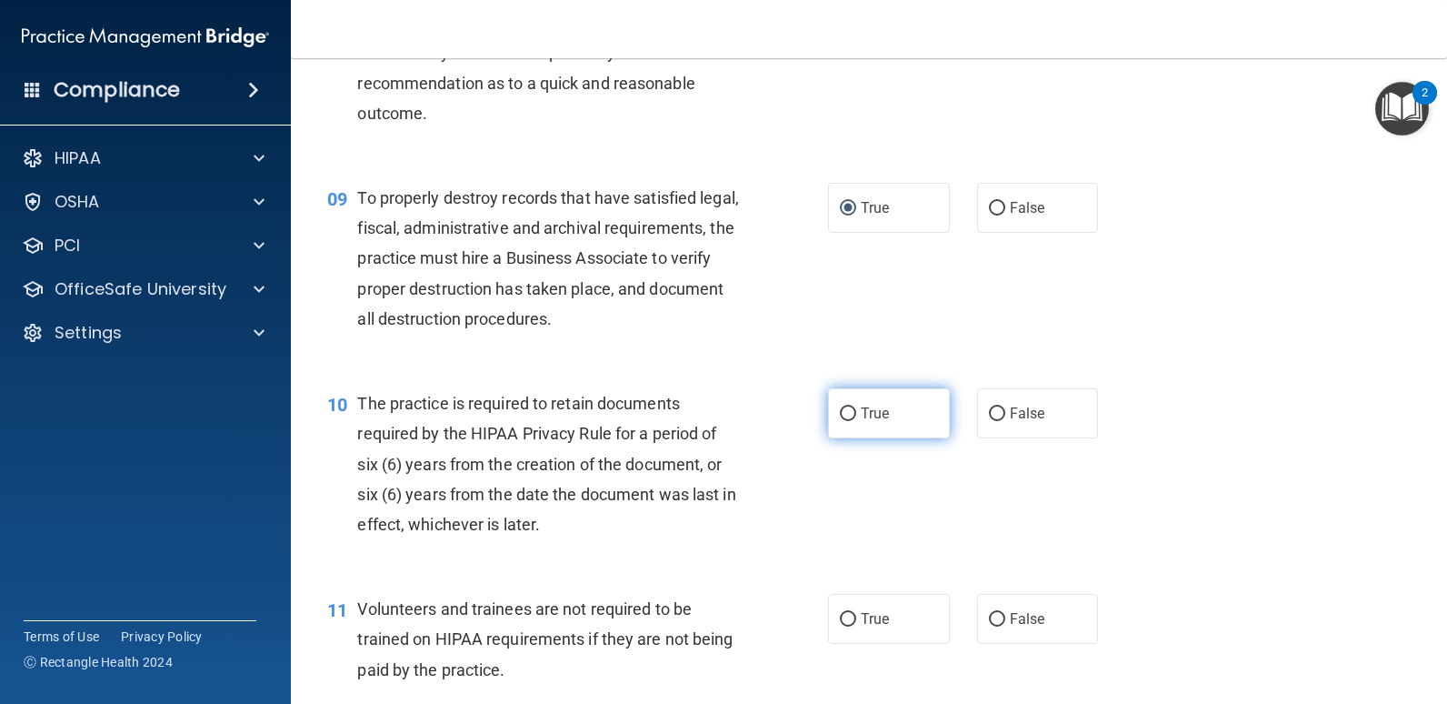
click at [844, 415] on input "True" at bounding box center [848, 414] width 16 height 14
radio input "true"
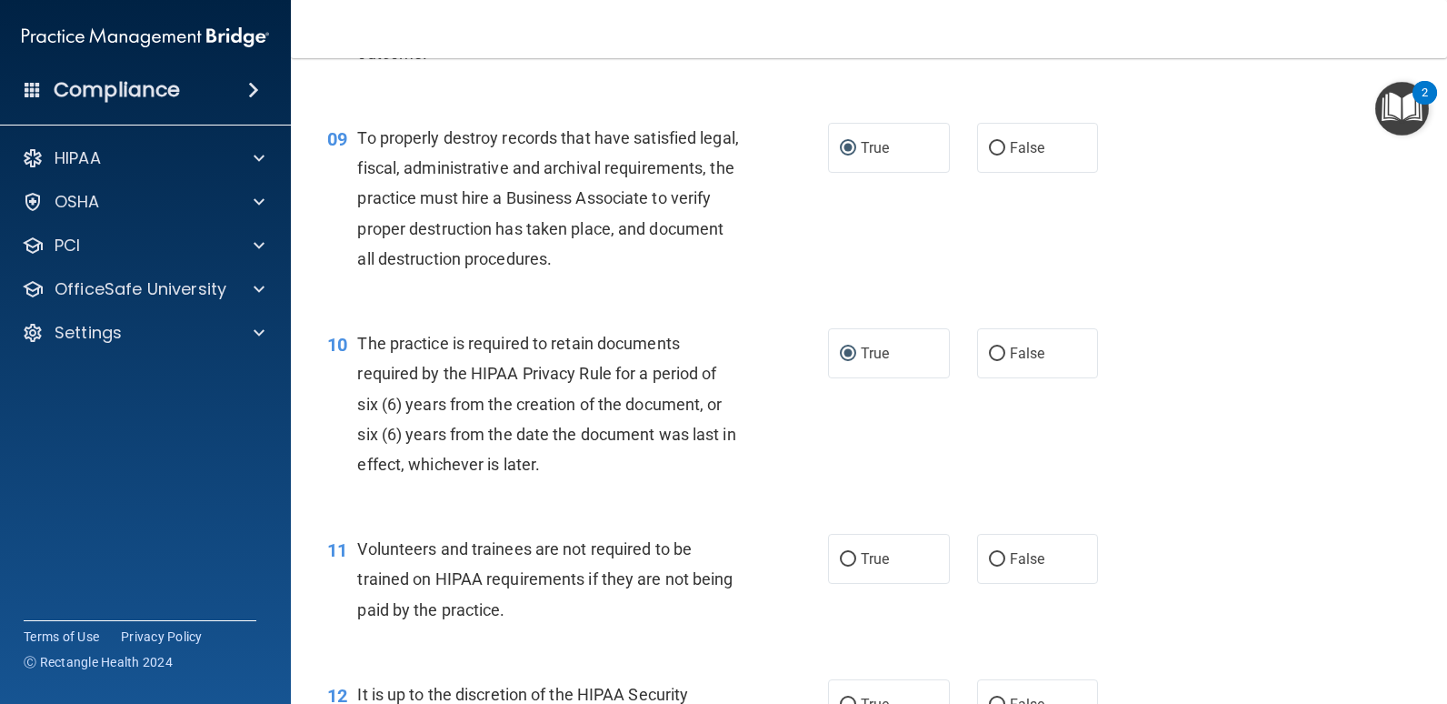
scroll to position [1636, 0]
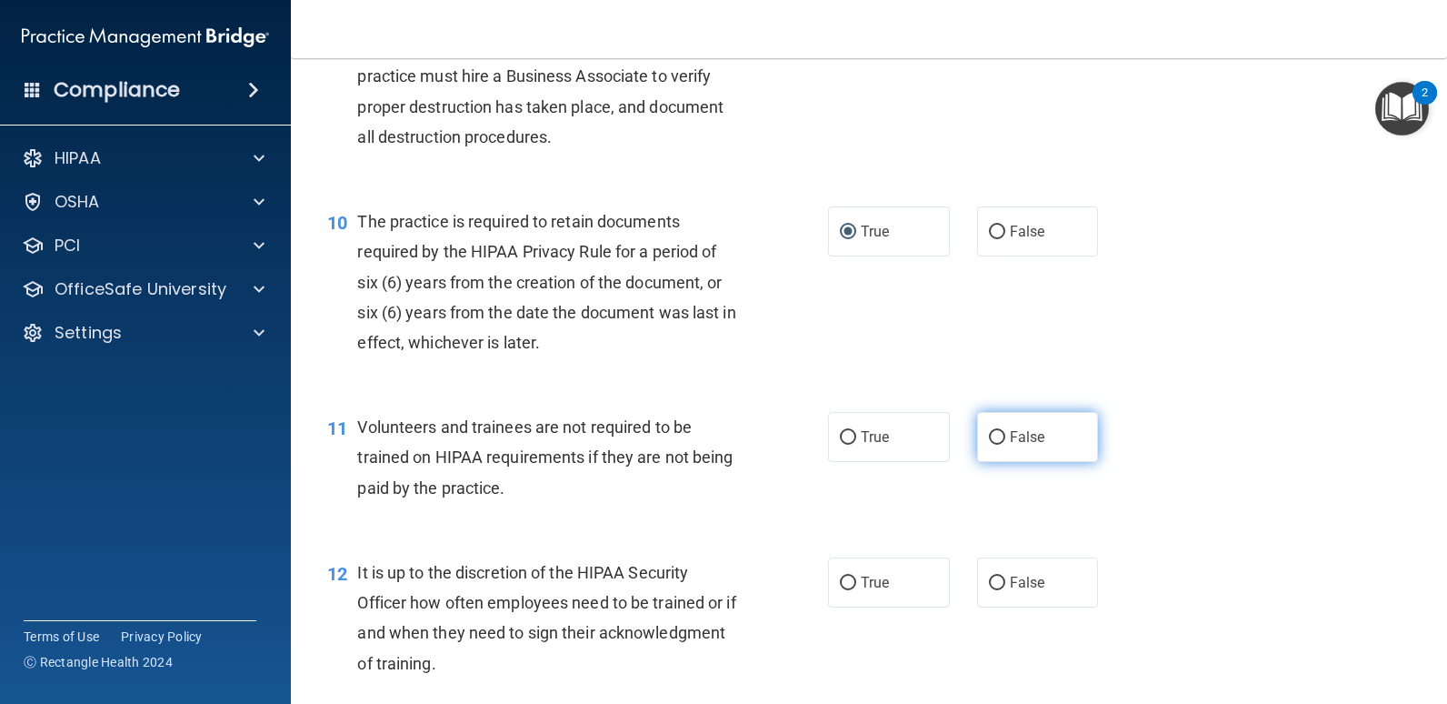
click at [1010, 435] on span "False" at bounding box center [1027, 436] width 35 height 17
click at [1005, 435] on input "False" at bounding box center [997, 438] width 16 height 14
radio input "true"
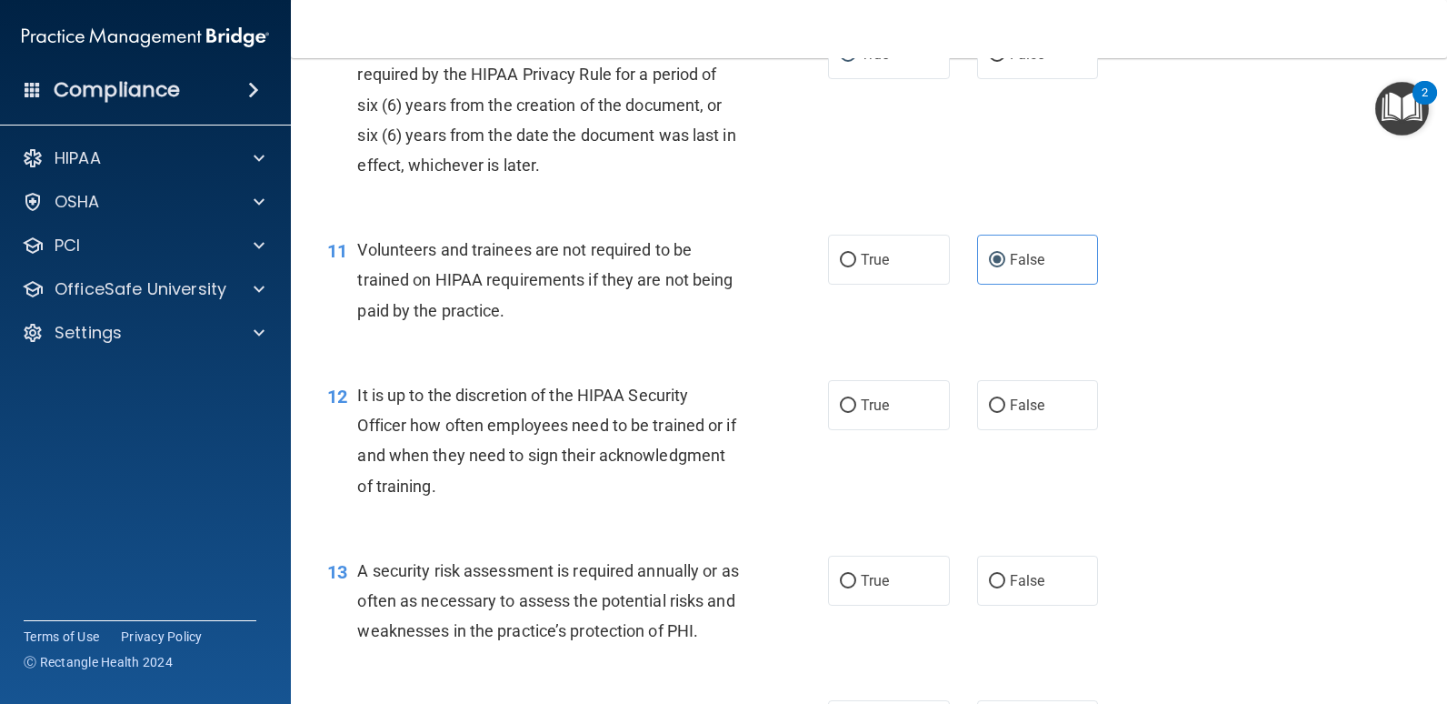
scroll to position [1818, 0]
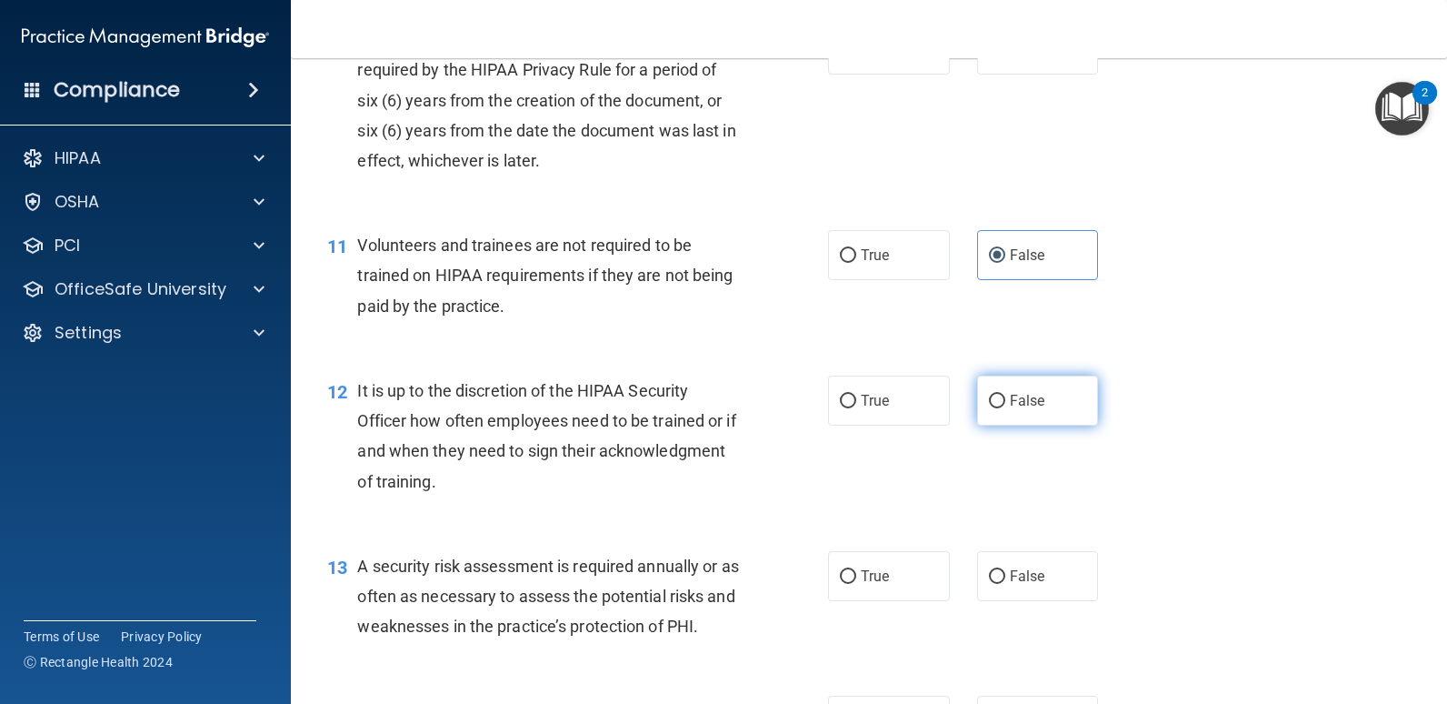
click at [991, 402] on input "False" at bounding box center [997, 402] width 16 height 14
radio input "true"
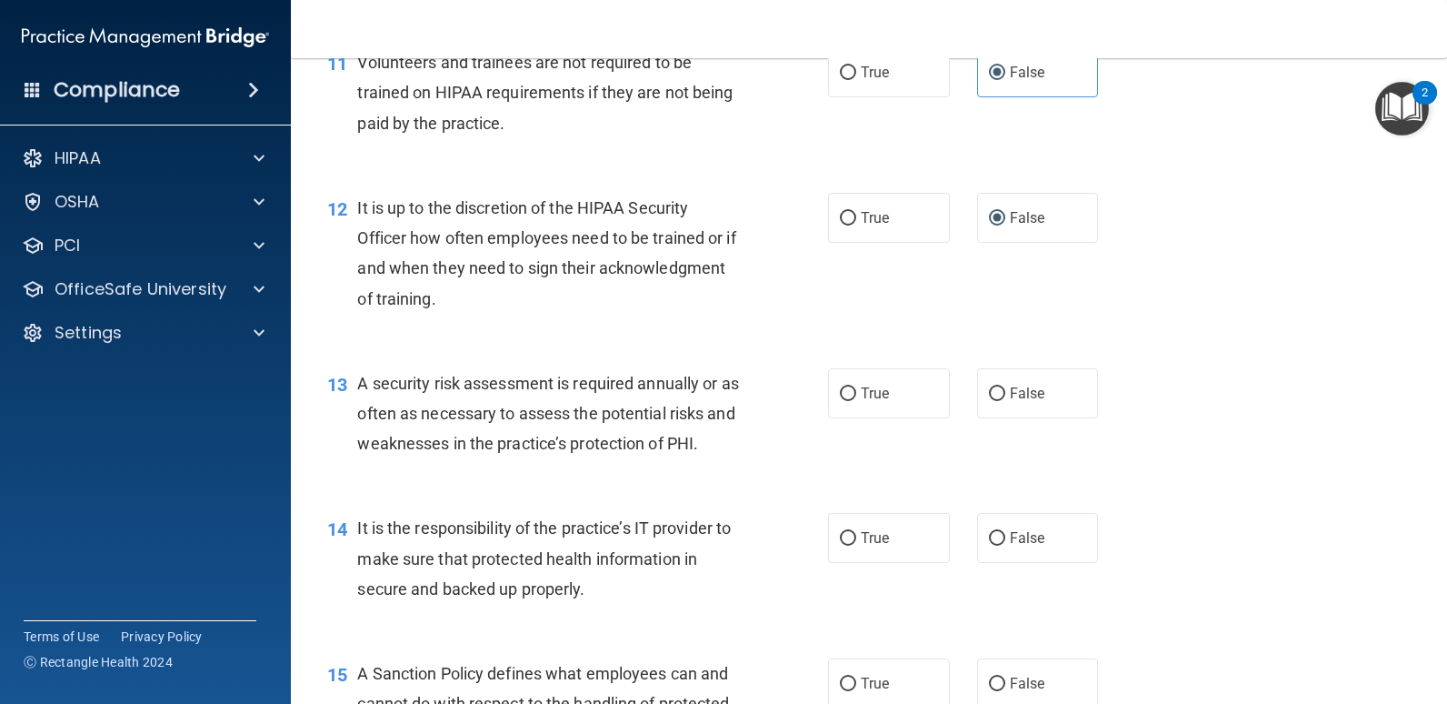
scroll to position [2000, 0]
click at [840, 391] on input "True" at bounding box center [848, 395] width 16 height 14
radio input "true"
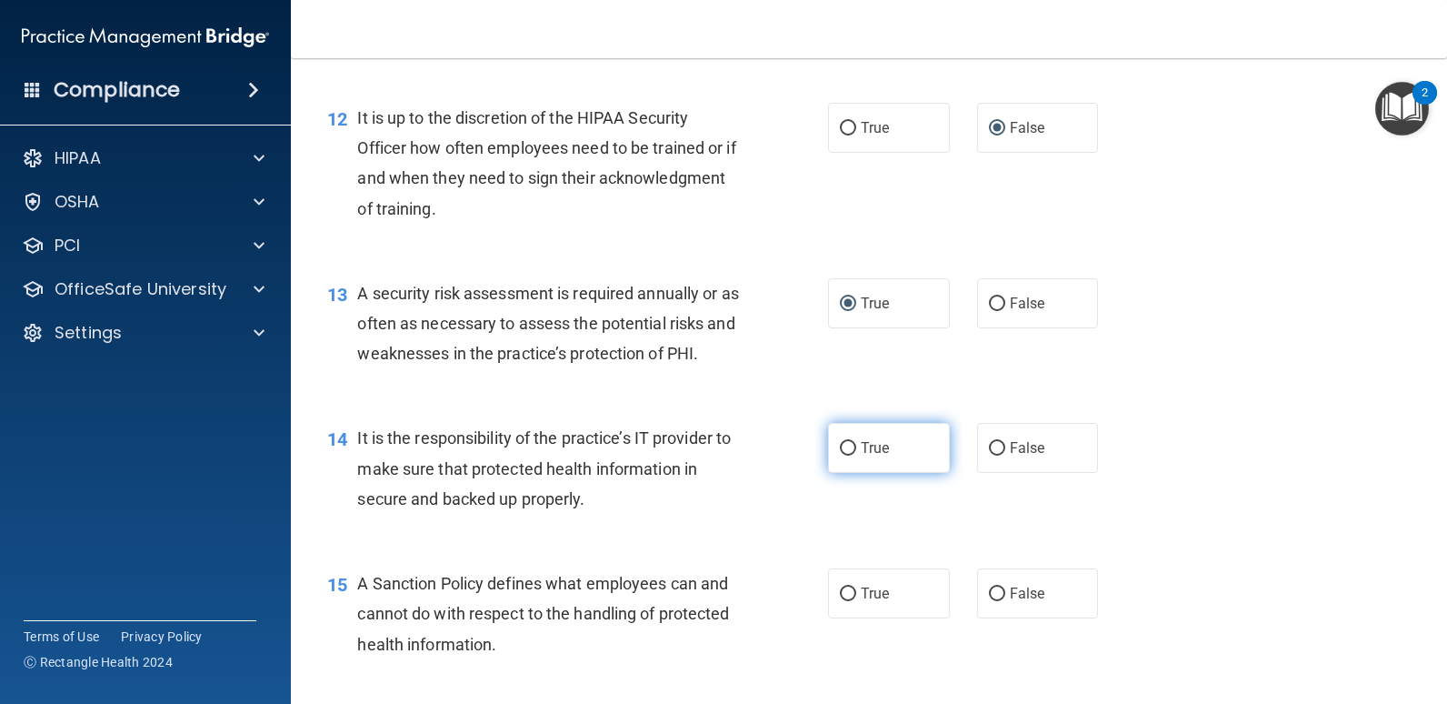
click at [861, 443] on span "True" at bounding box center [875, 447] width 28 height 17
click at [856, 443] on input "True" at bounding box center [848, 449] width 16 height 14
radio input "true"
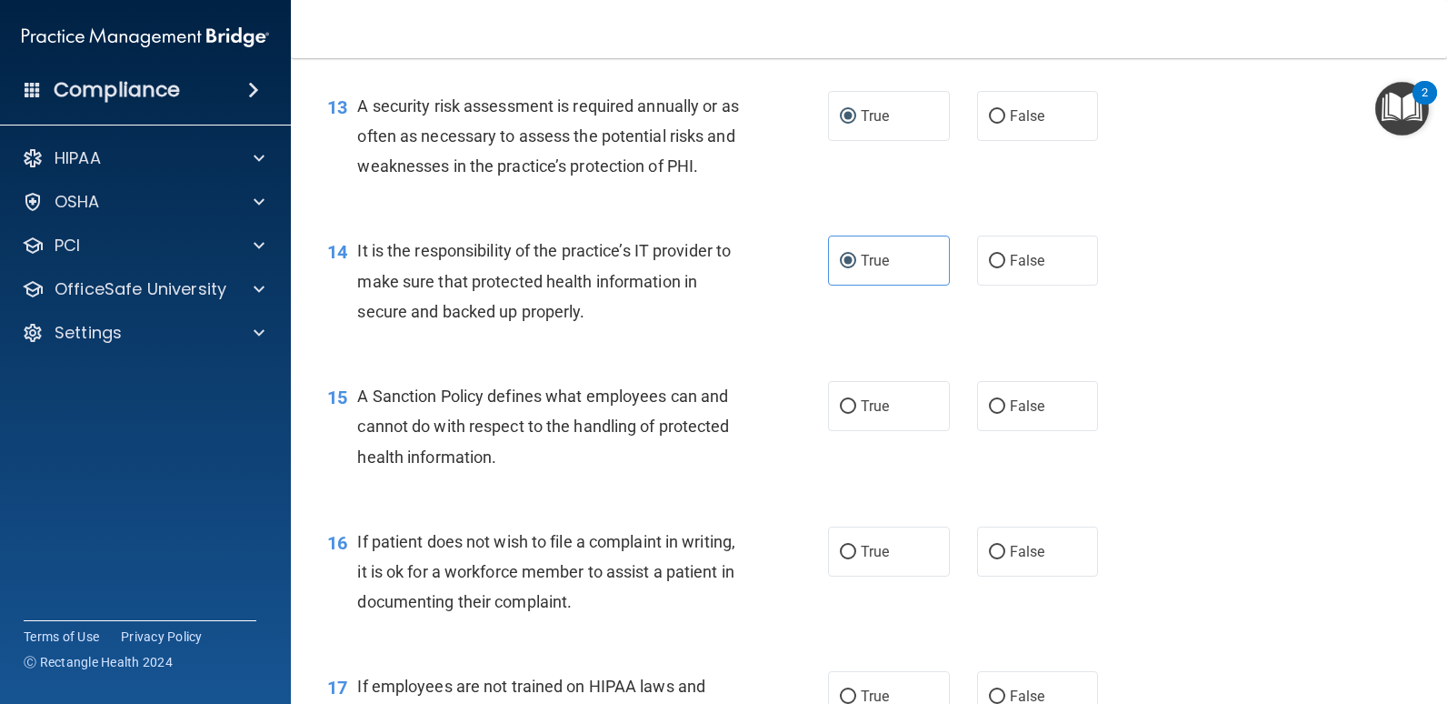
scroll to position [2364, 0]
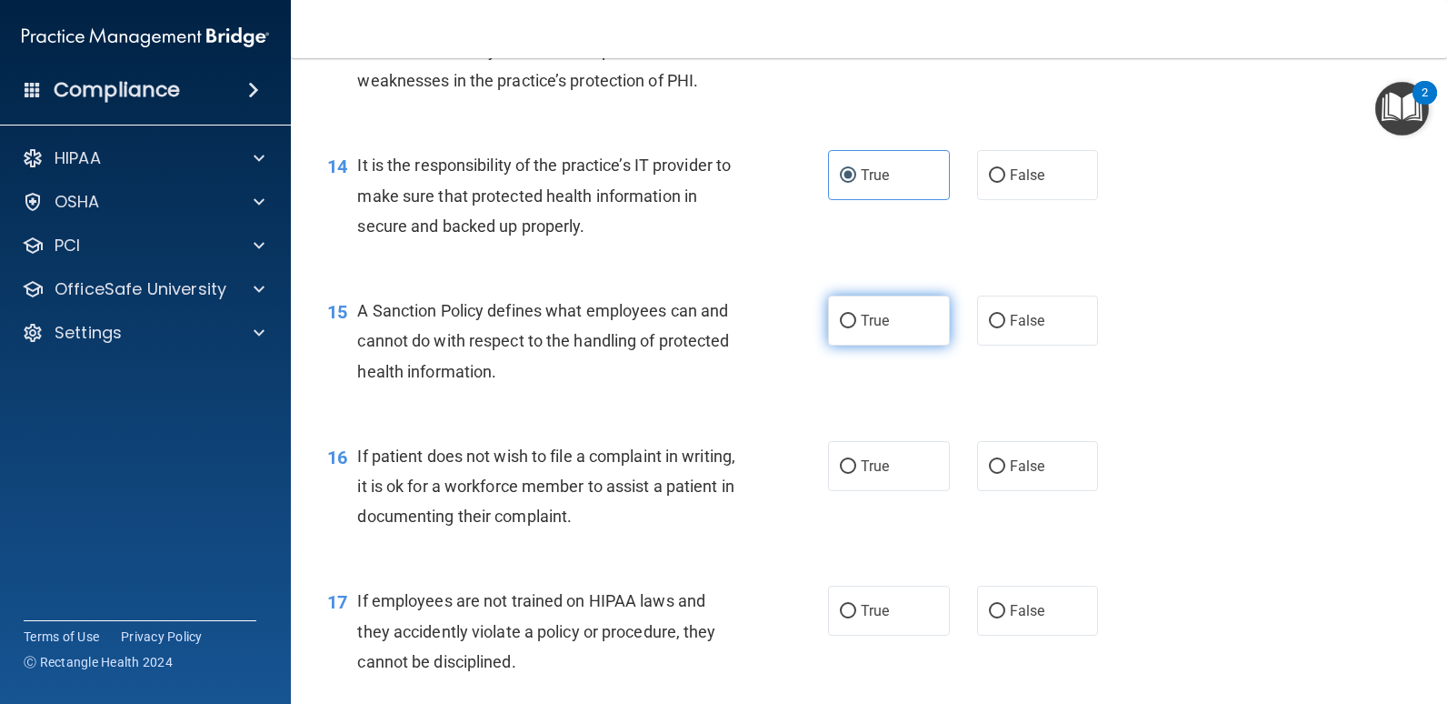
click at [841, 320] on input "True" at bounding box center [848, 322] width 16 height 14
radio input "true"
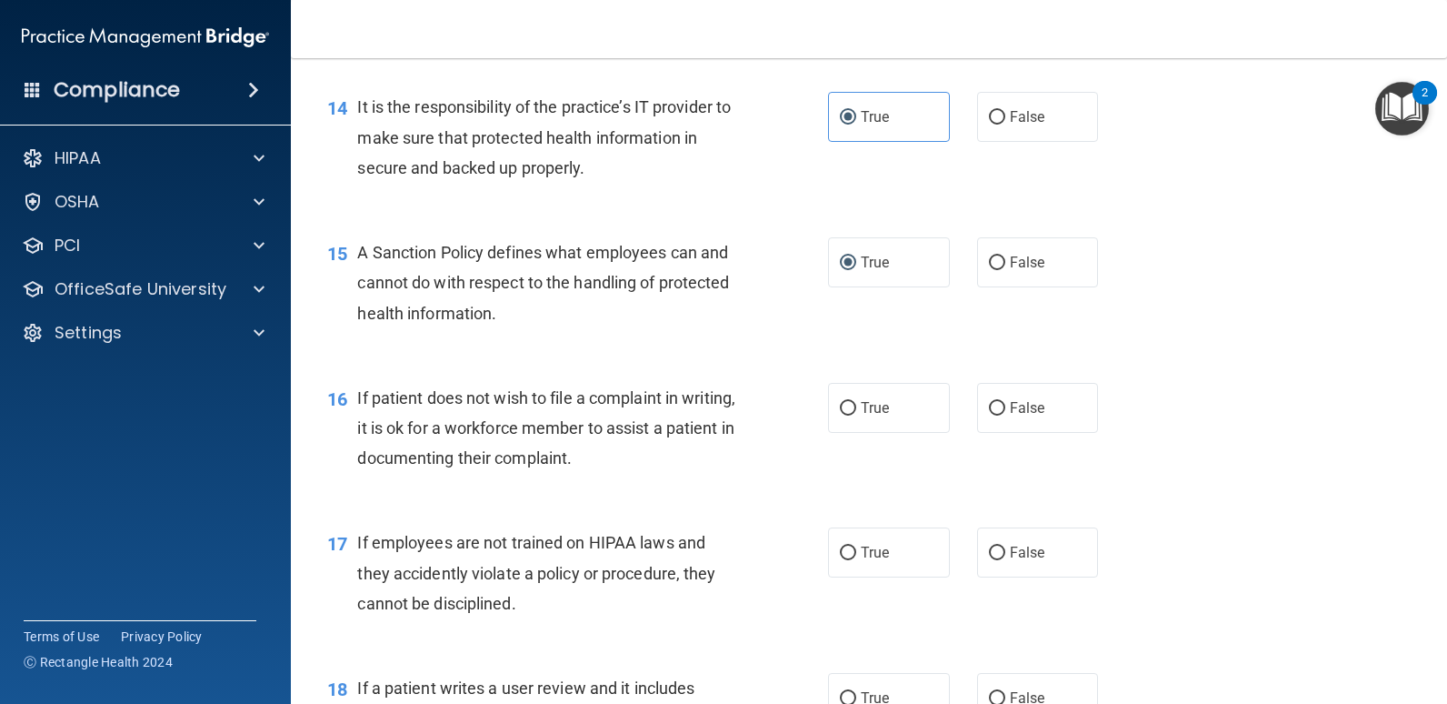
scroll to position [2454, 0]
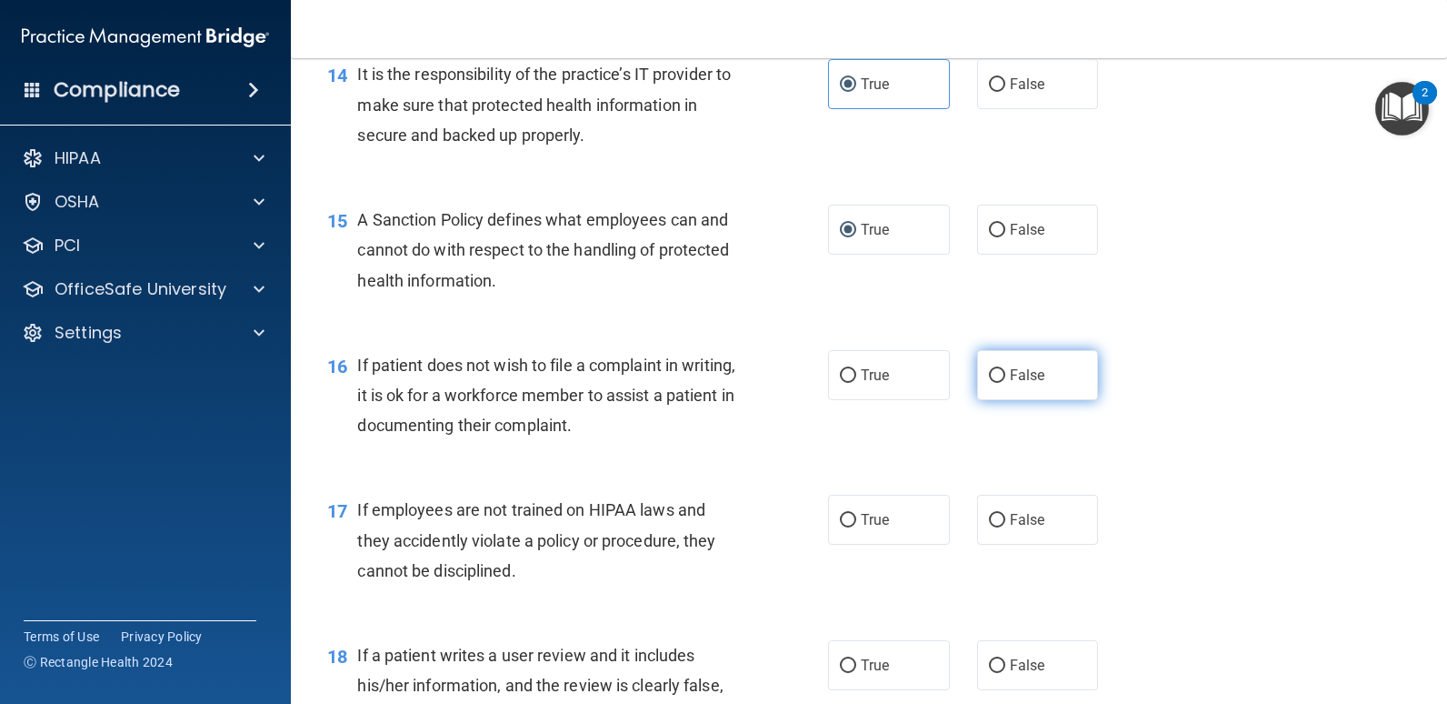
click at [998, 376] on label "False" at bounding box center [1038, 375] width 122 height 50
click at [998, 376] on input "False" at bounding box center [997, 376] width 16 height 14
radio input "true"
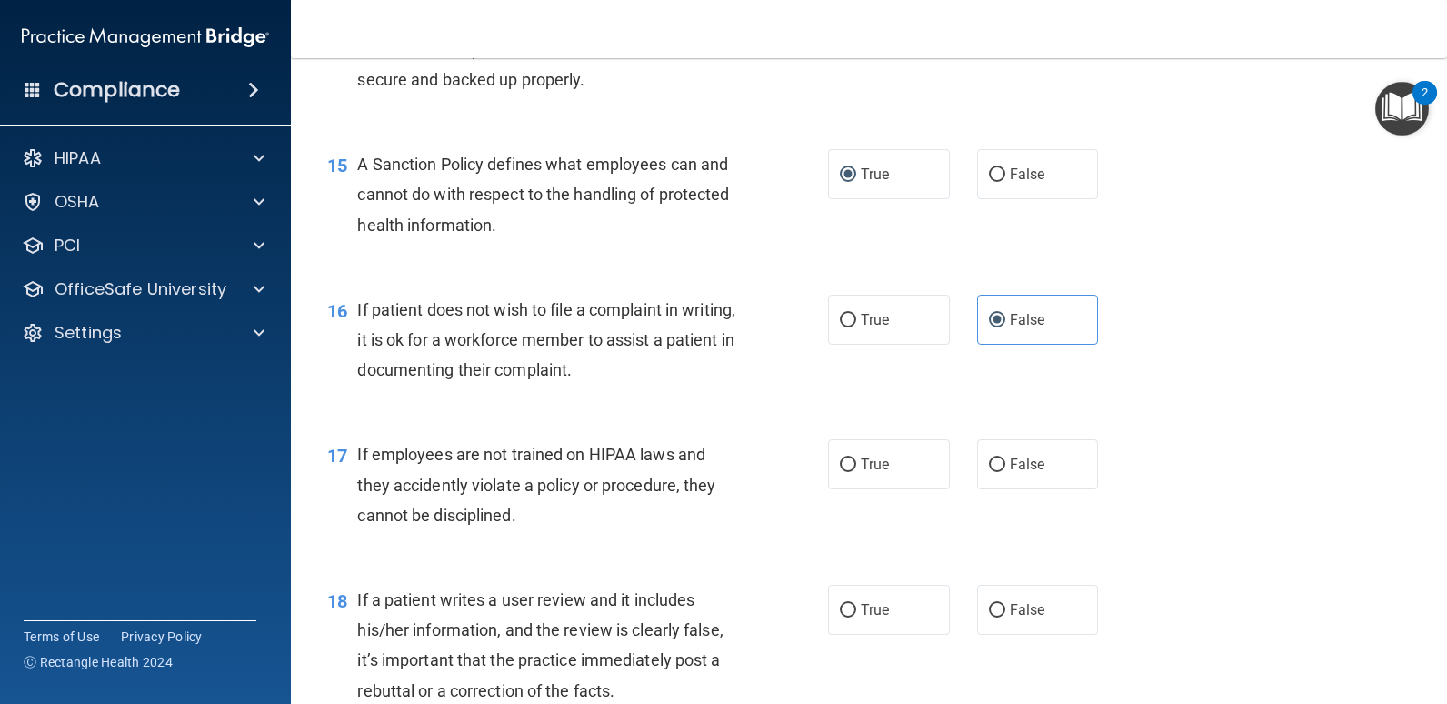
scroll to position [2636, 0]
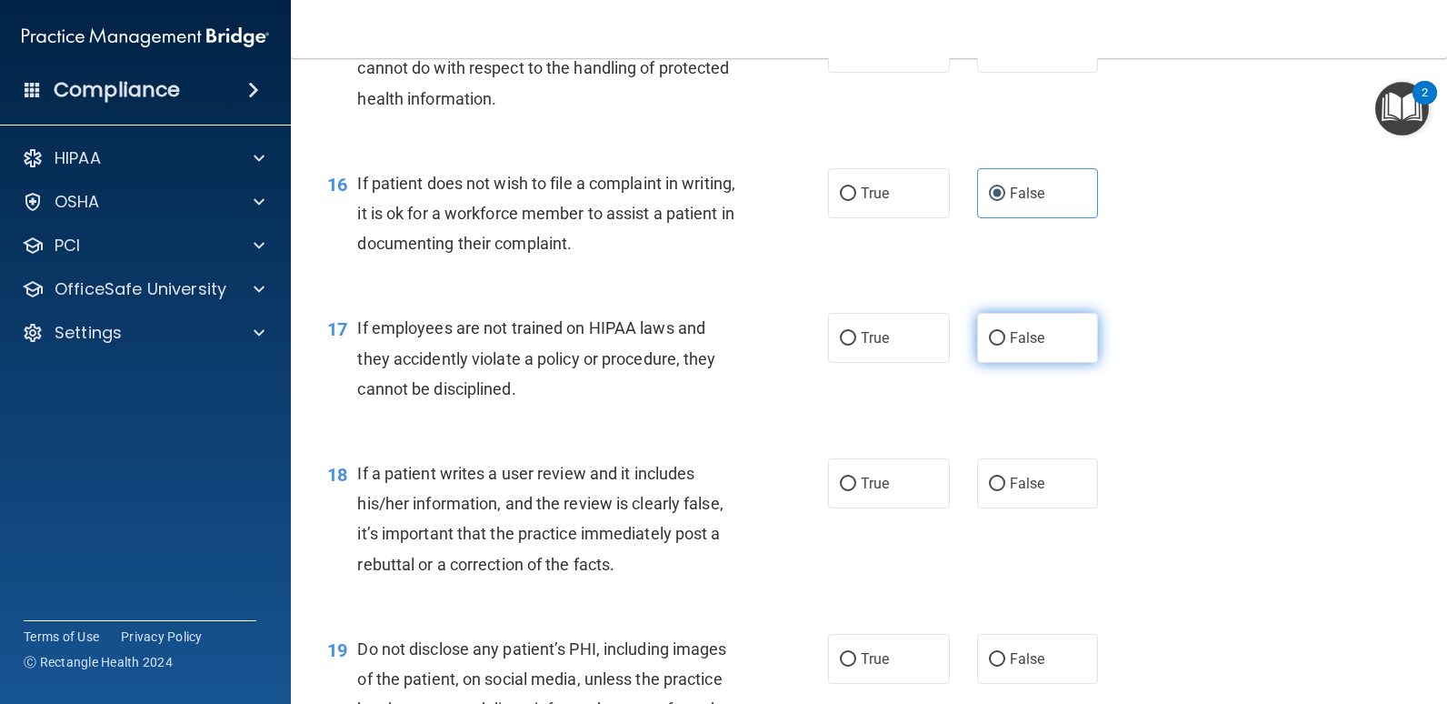
click at [989, 342] on input "False" at bounding box center [997, 339] width 16 height 14
radio input "true"
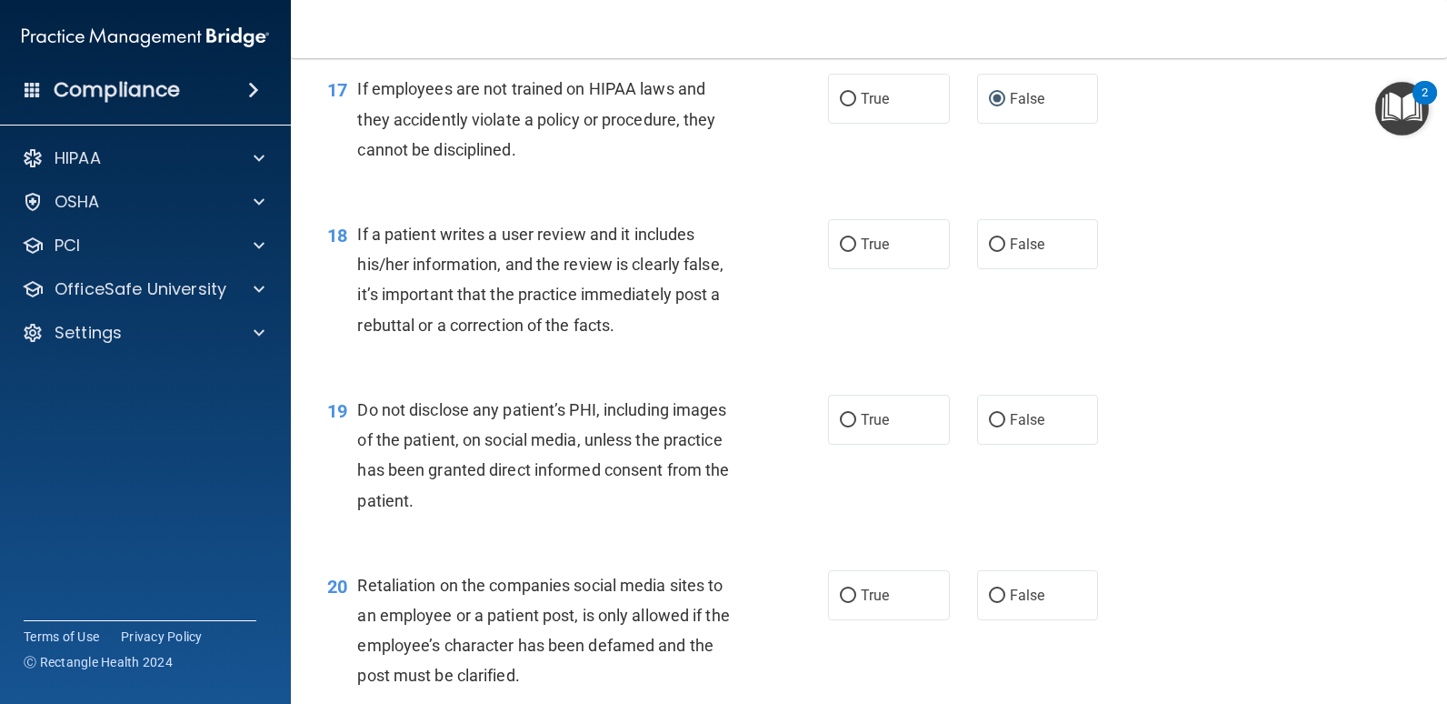
scroll to position [2909, 0]
